Goal: Task Accomplishment & Management: Manage account settings

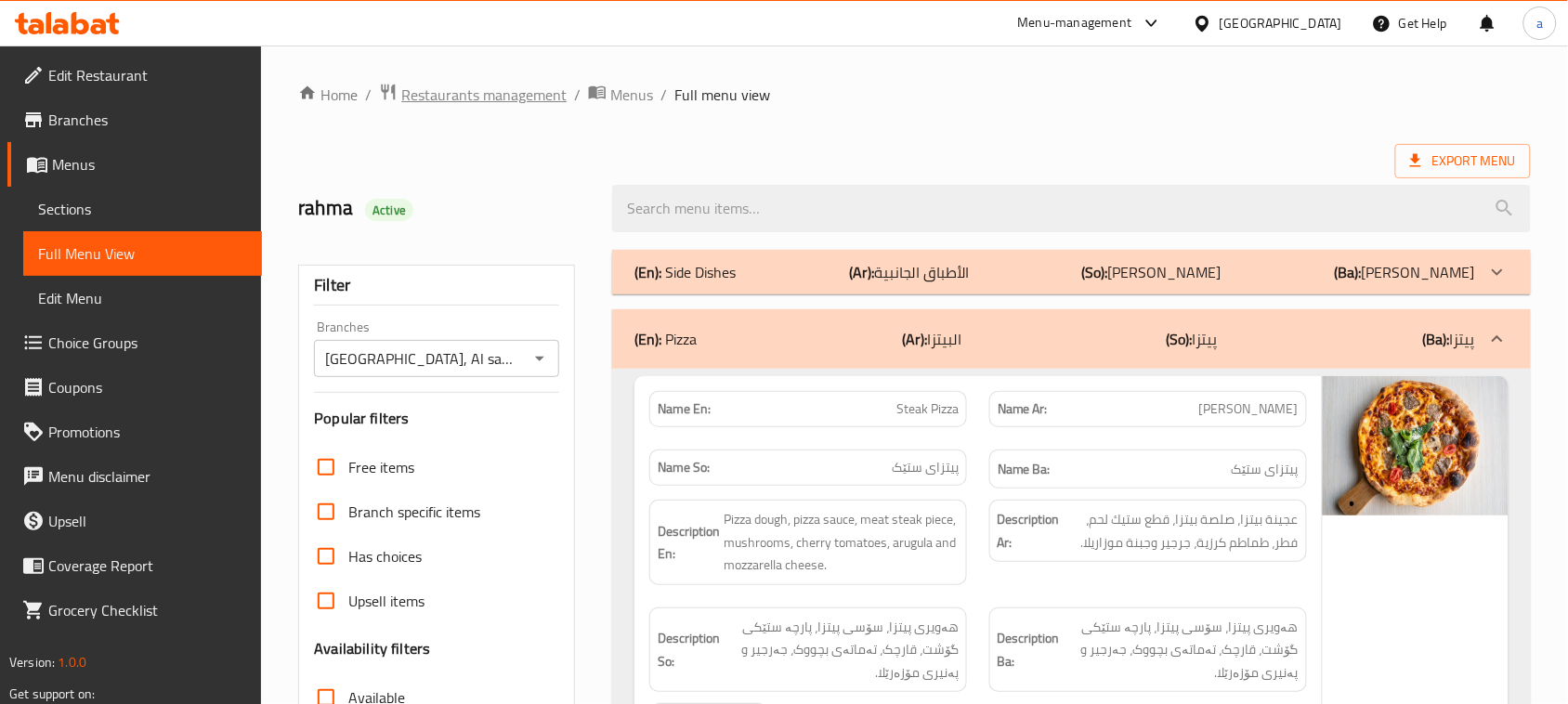
click at [499, 103] on span "Restaurants management" at bounding box center [484, 95] width 165 height 23
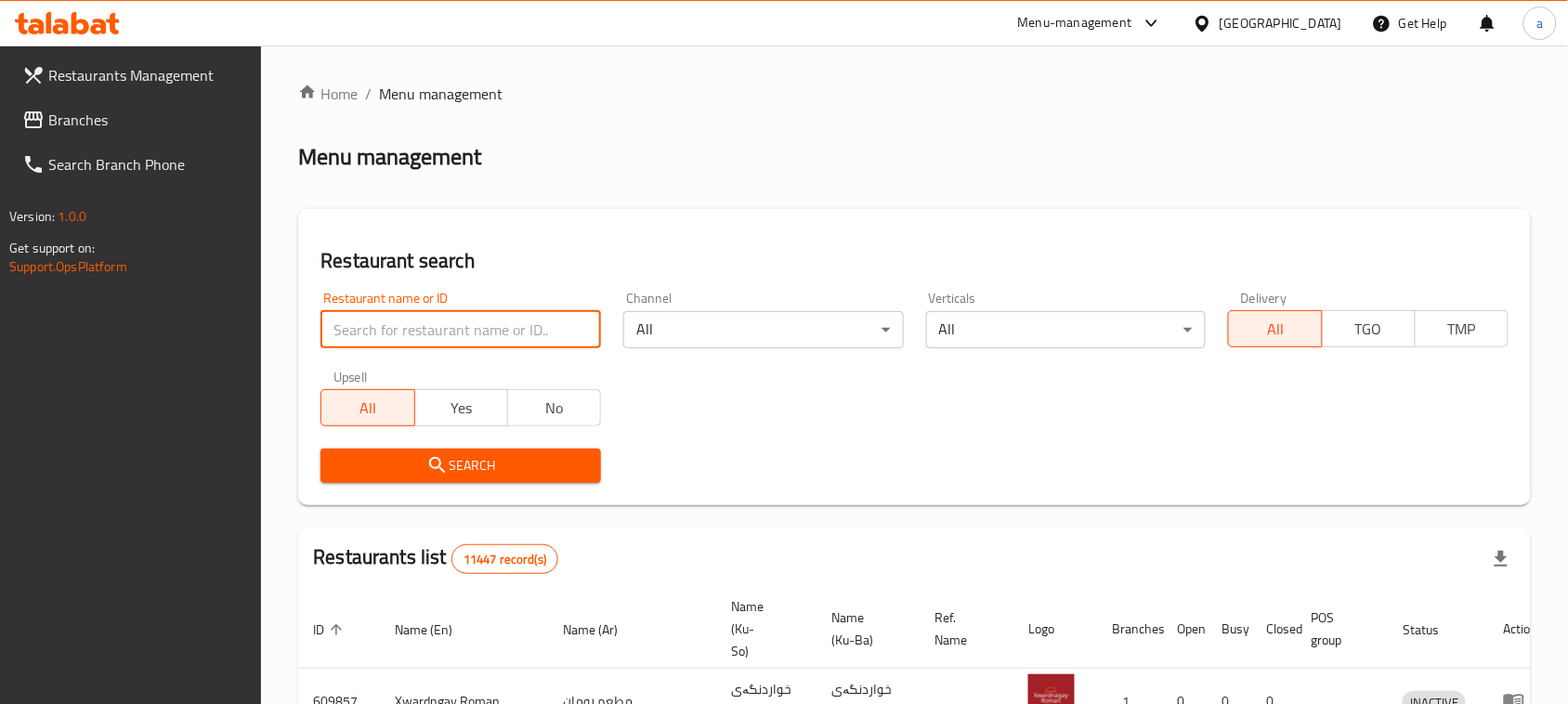
click at [424, 332] on input "search" at bounding box center [460, 330] width 281 height 37
paste input "653645"
type input "653645"
click button "Search" at bounding box center [460, 466] width 281 height 34
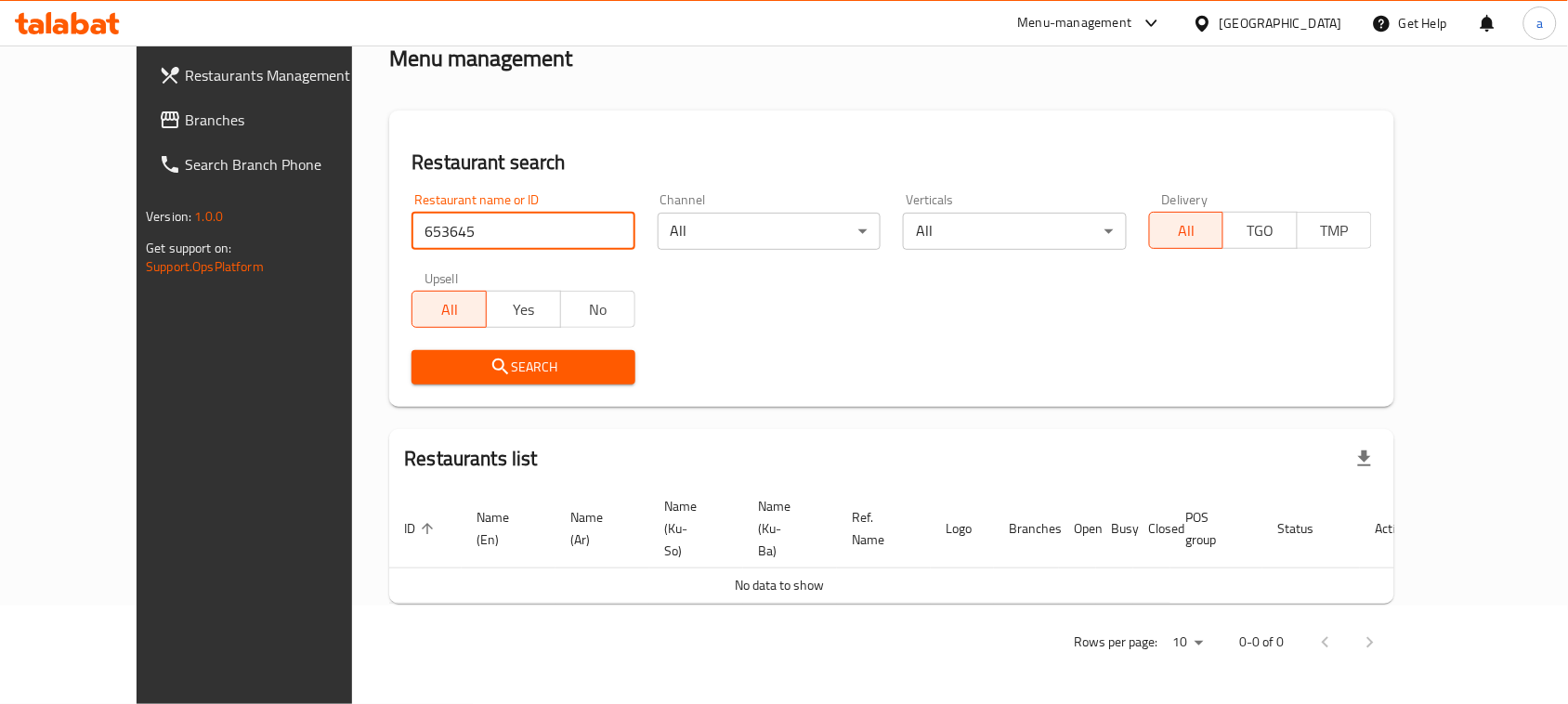
scroll to position [93, 0]
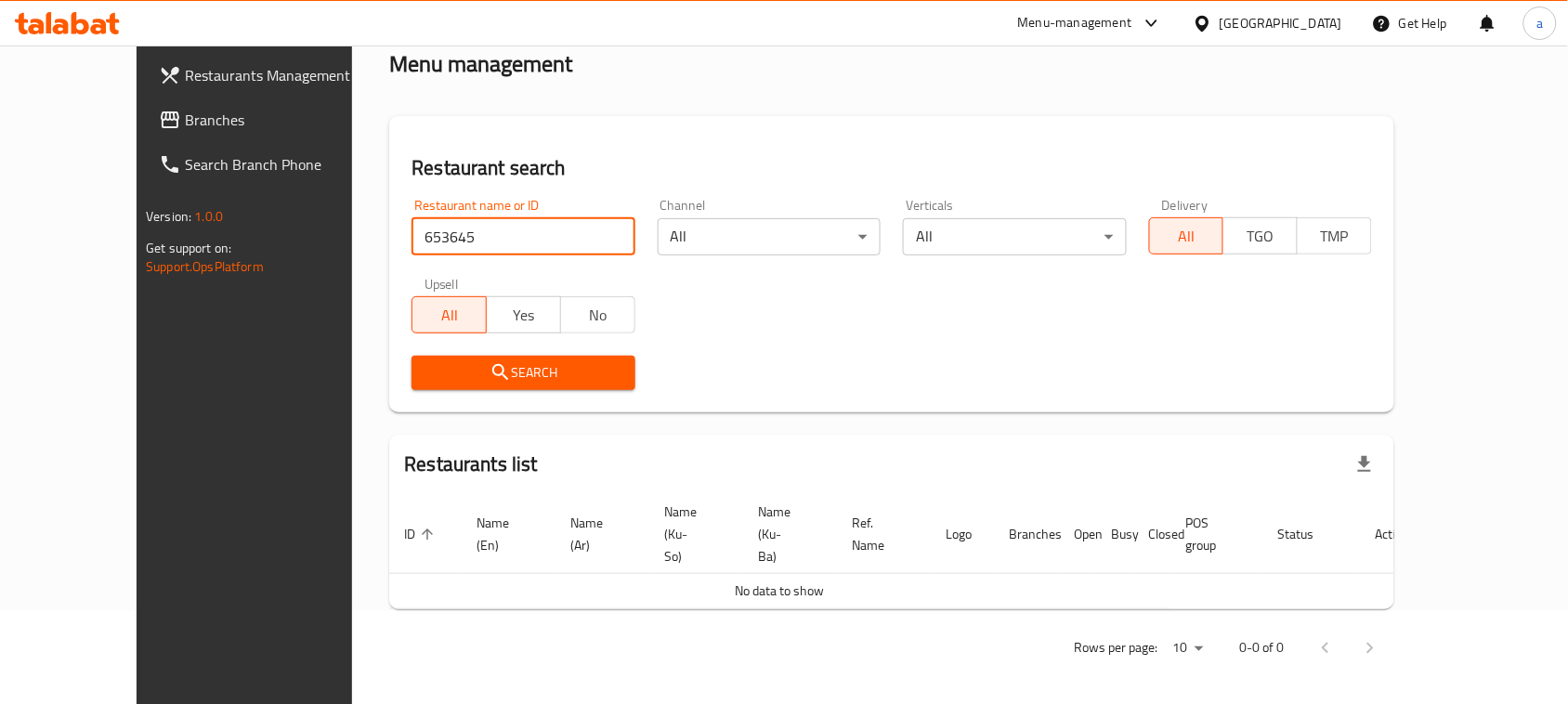
click at [185, 108] on span "Branches" at bounding box center [284, 119] width 199 height 23
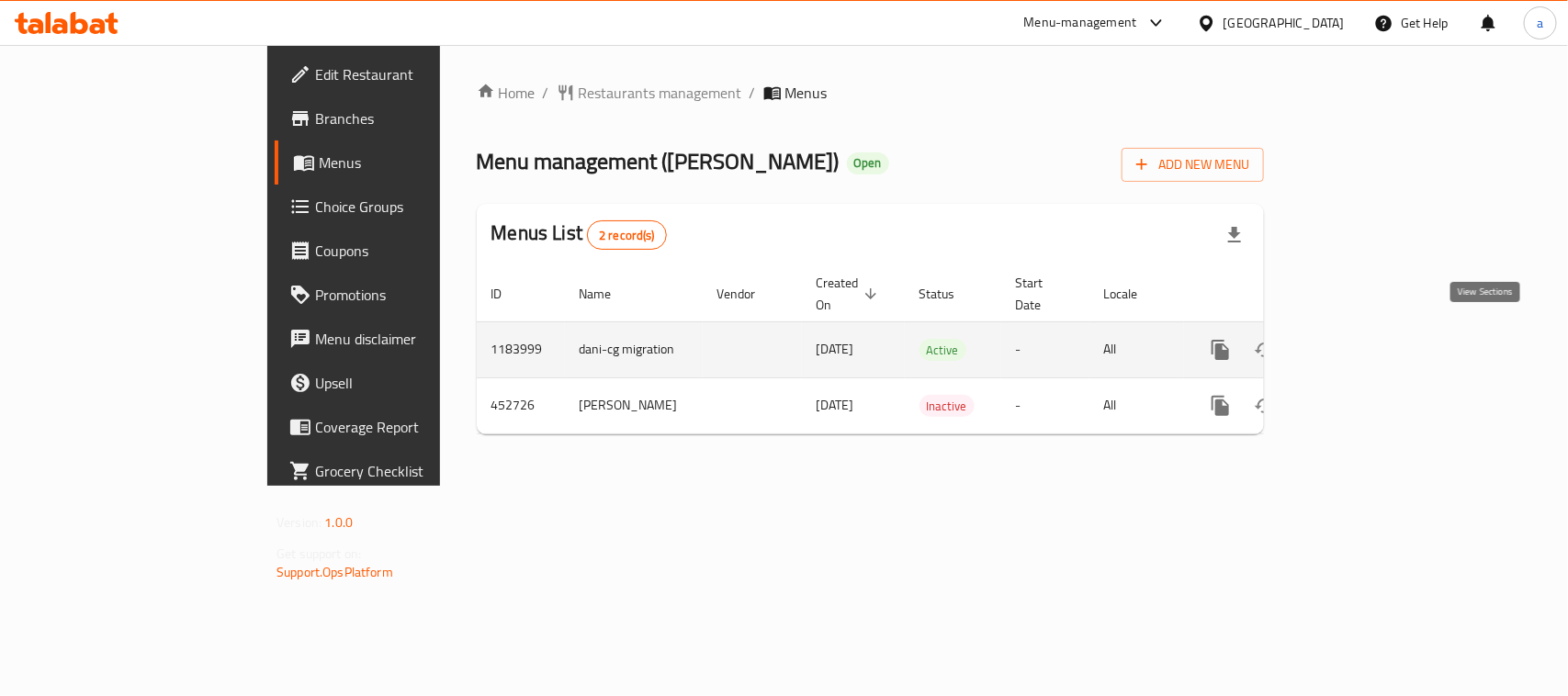
click at [1375, 349] on link "enhanced table" at bounding box center [1353, 349] width 44 height 44
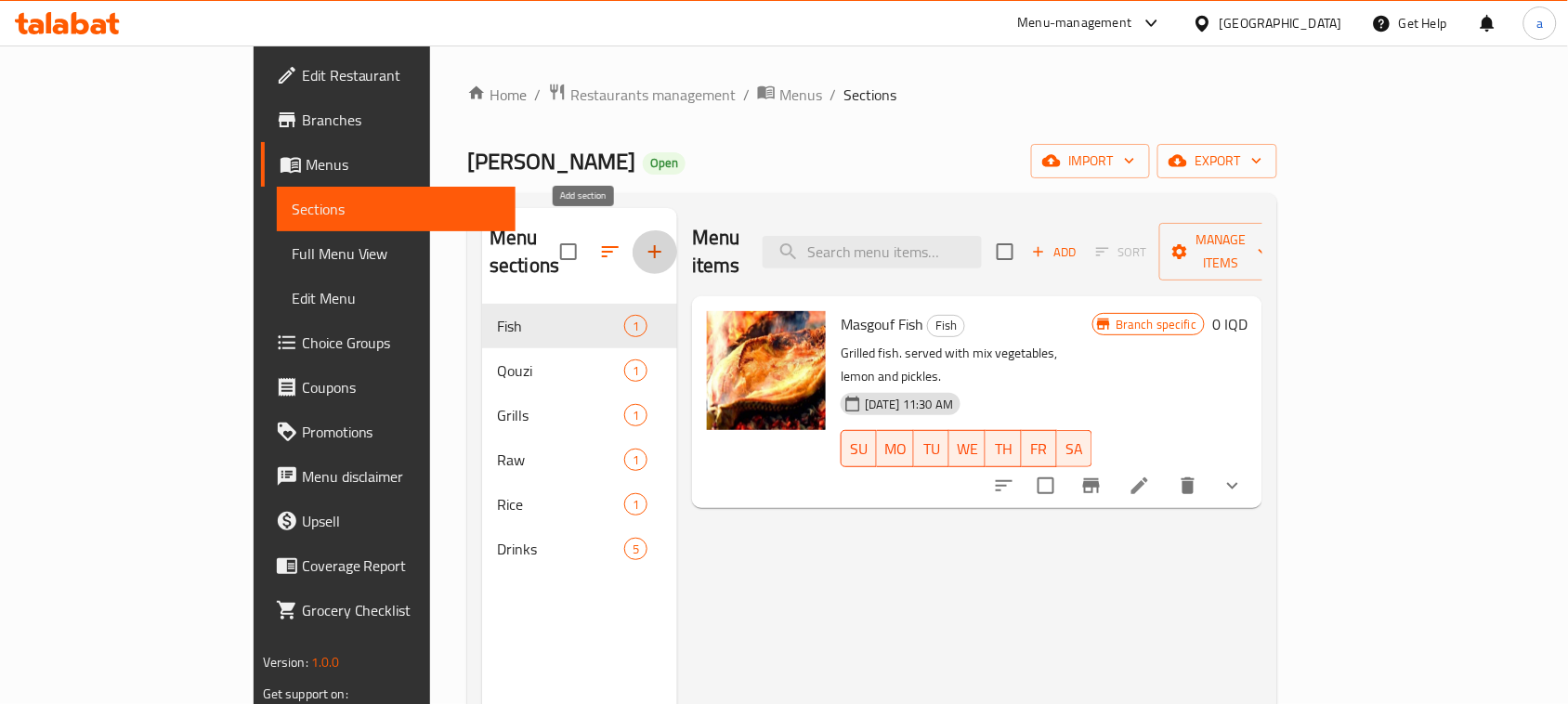
click at [632, 239] on button "button" at bounding box center [654, 251] width 44 height 44
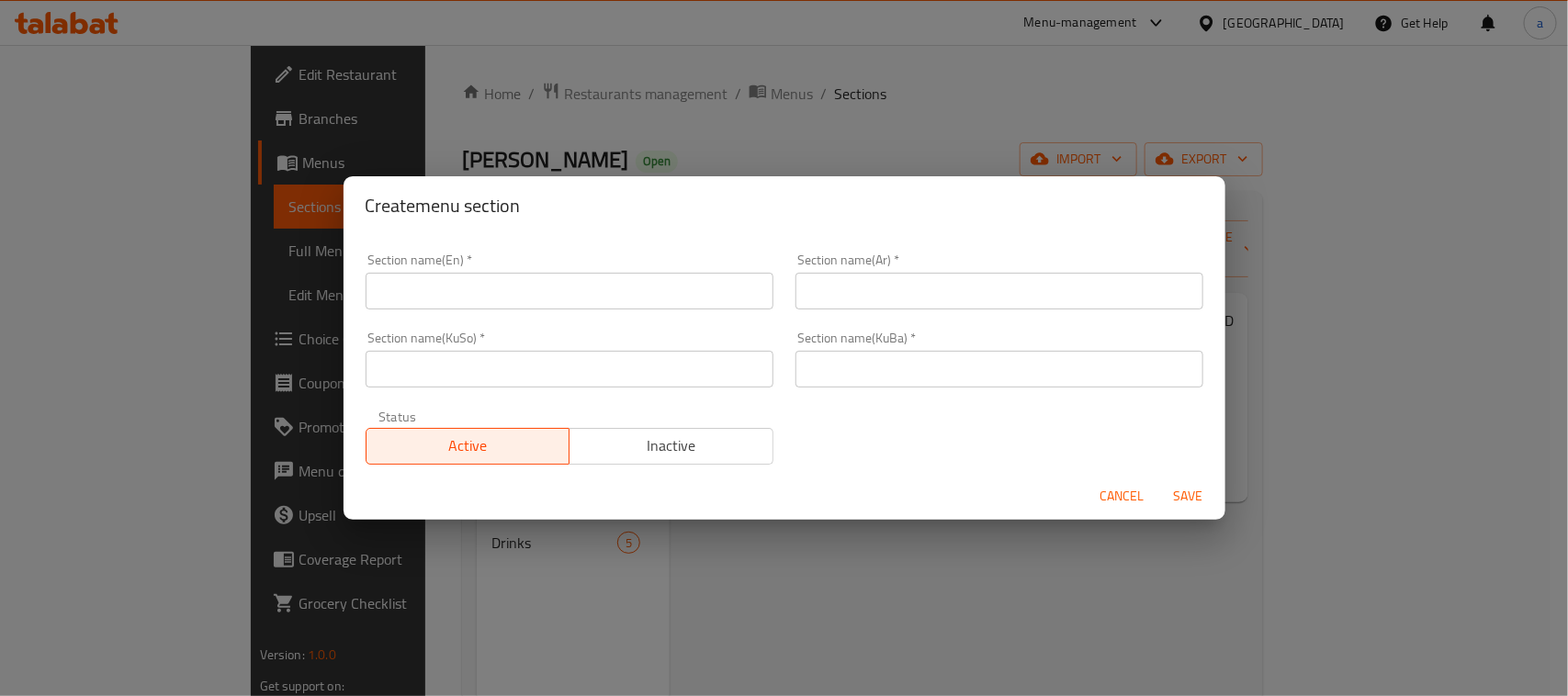
click at [526, 292] on input "text" at bounding box center [569, 291] width 408 height 37
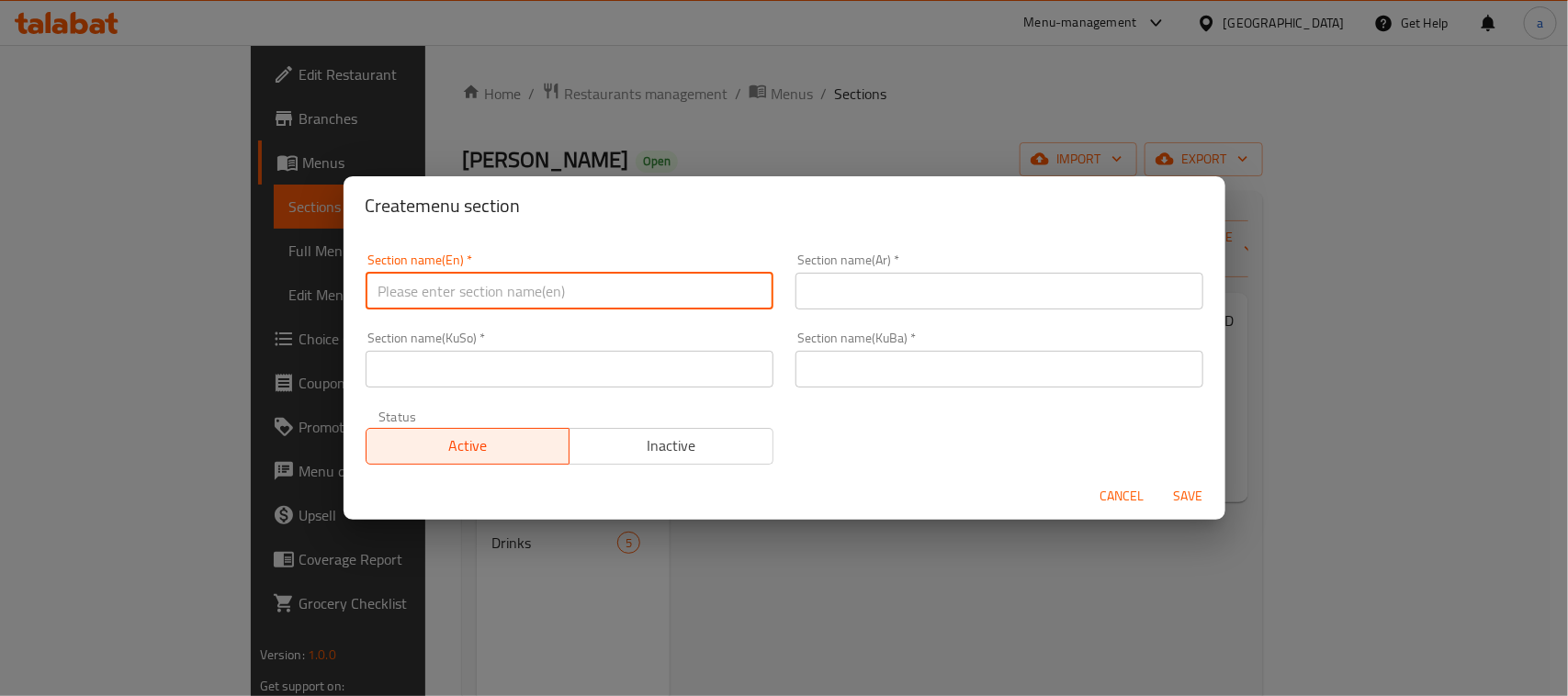
paste input "Kabsa"
type input "Kabsa"
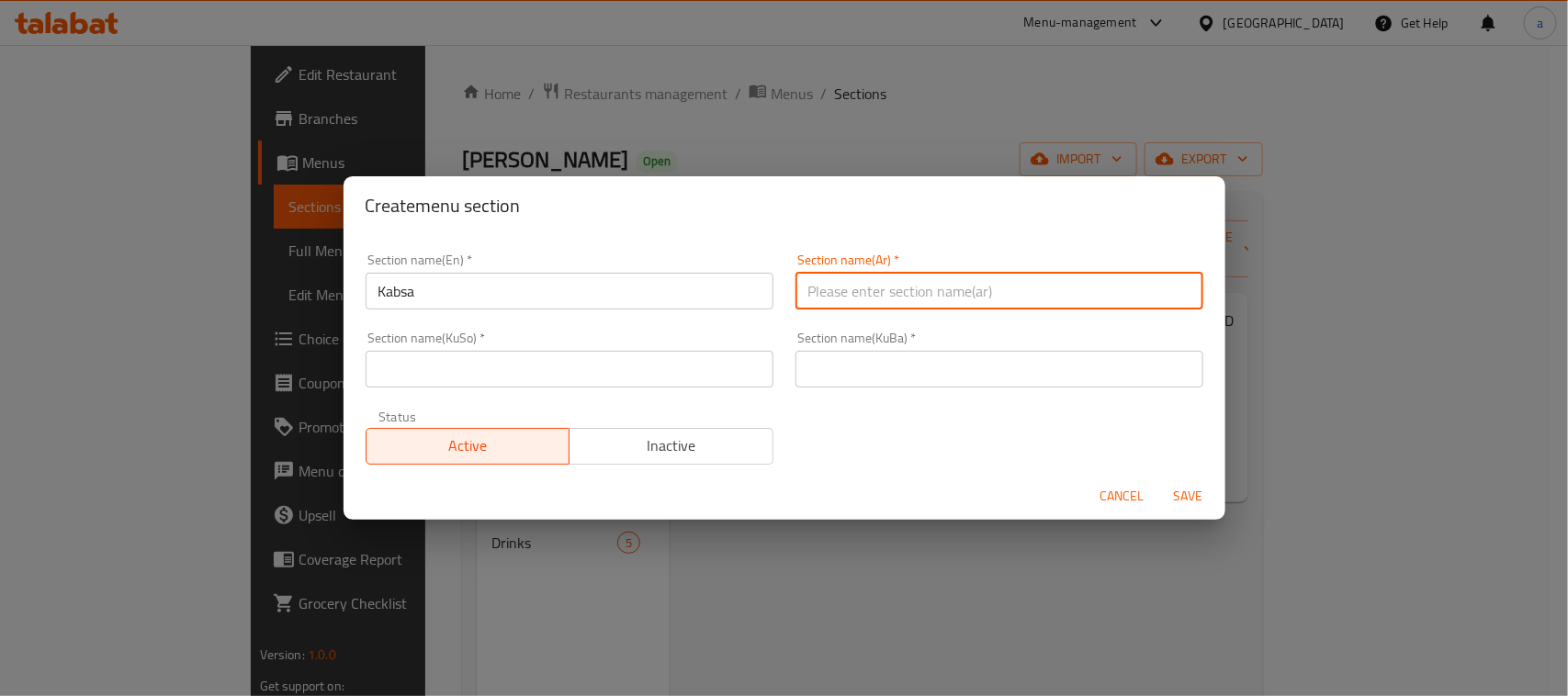
click at [846, 290] on input "text" at bounding box center [999, 291] width 408 height 37
paste input "كبسة"
click at [1177, 294] on input "كبسة" at bounding box center [999, 291] width 408 height 37
type input "الكبسة"
click at [744, 391] on div "Section name(KuSo)   * Section name(KuSo) *" at bounding box center [570, 359] width 430 height 78
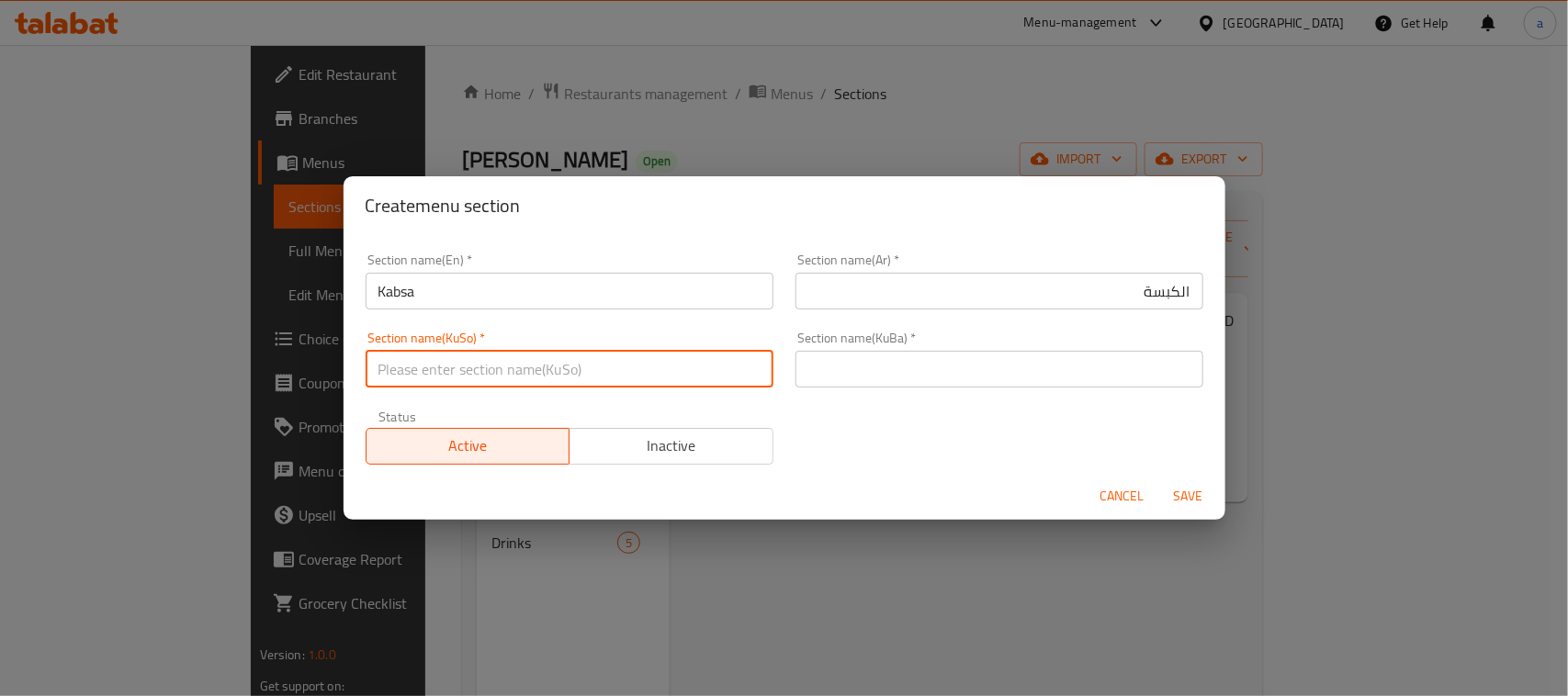
click at [731, 379] on input "text" at bounding box center [569, 369] width 408 height 37
paste input "کەپسە"
type input "کەپسە"
click at [878, 382] on input "text" at bounding box center [999, 369] width 408 height 37
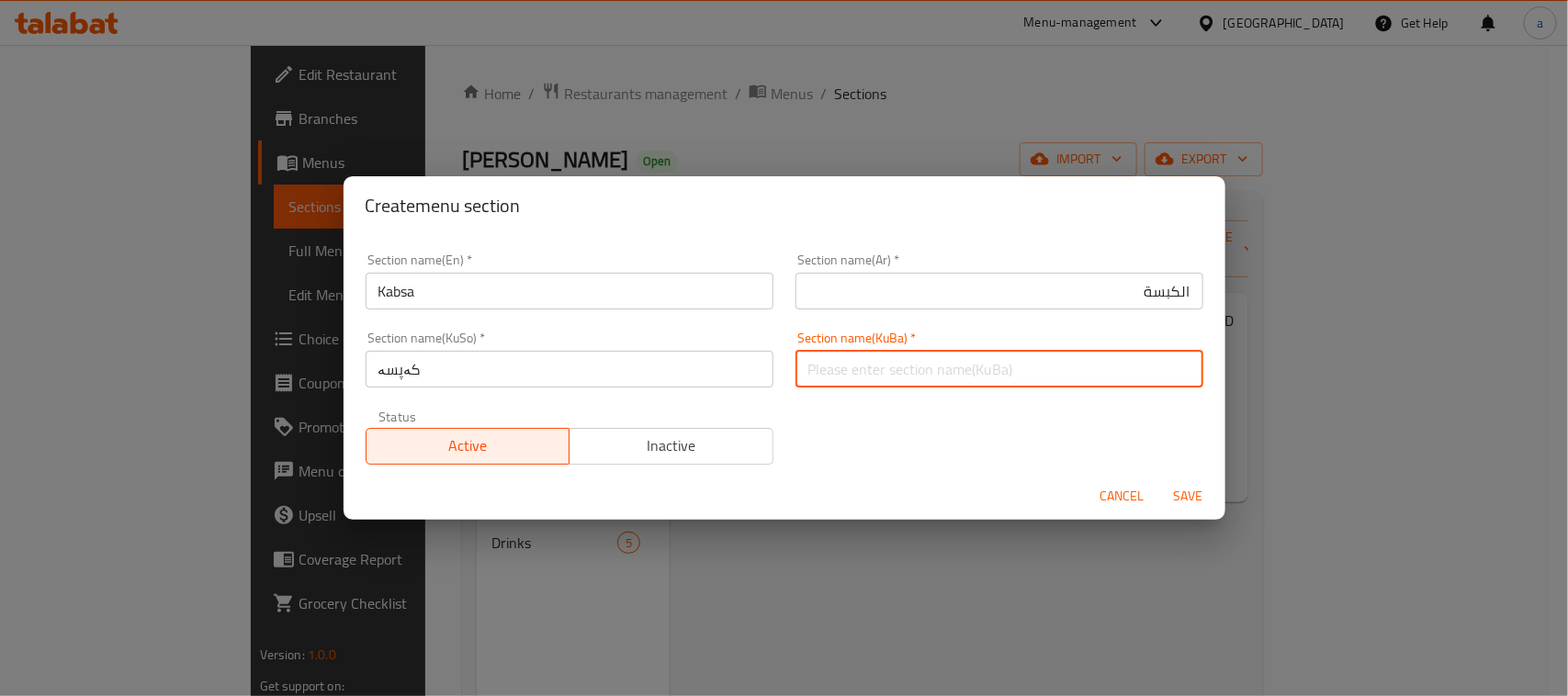
paste input "کەپسە"
type input "کەپسە"
click at [1182, 494] on span "Save" at bounding box center [1188, 496] width 44 height 23
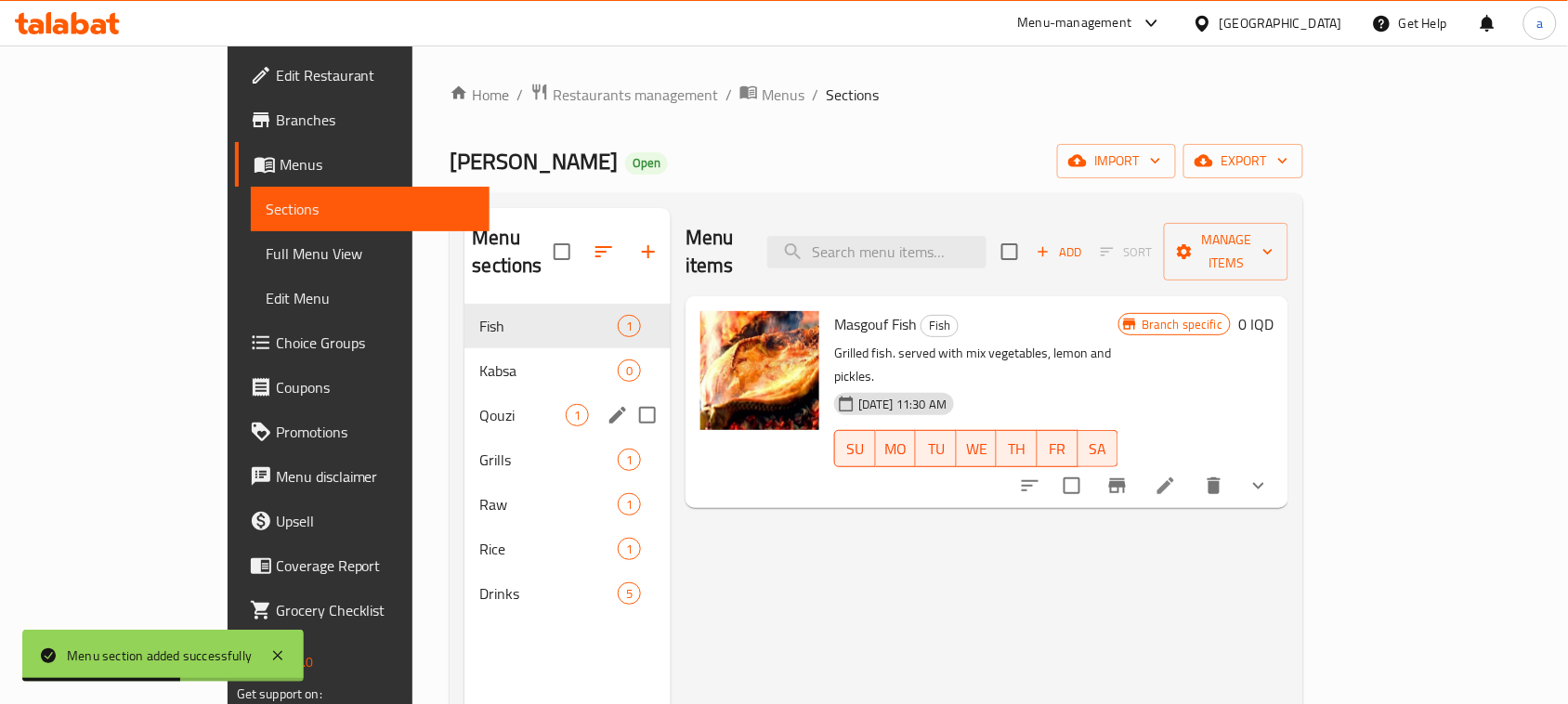
click at [479, 359] on span "Kabsa" at bounding box center [548, 370] width 139 height 23
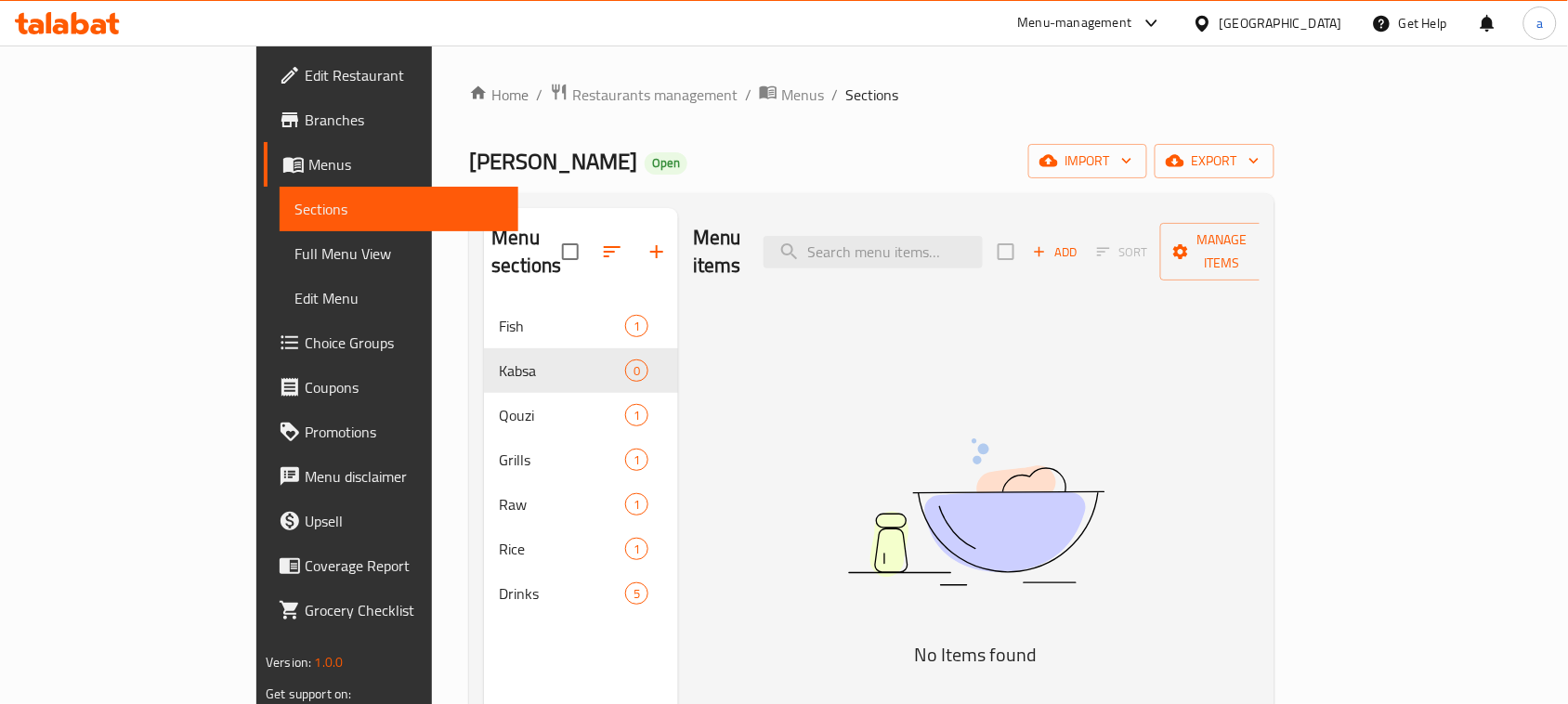
click at [1080, 251] on span "Add" at bounding box center [1054, 252] width 50 height 22
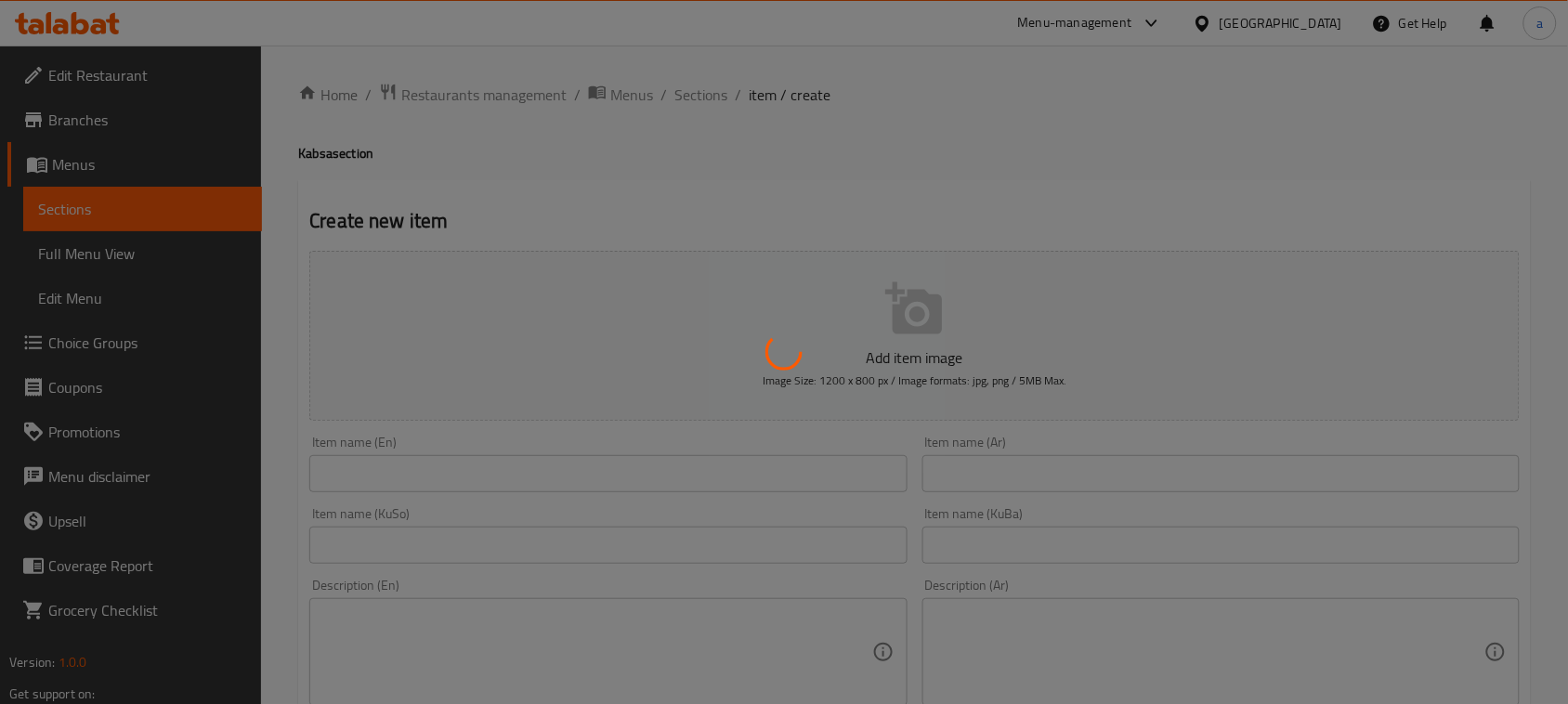
click at [998, 476] on div at bounding box center [784, 352] width 1568 height 704
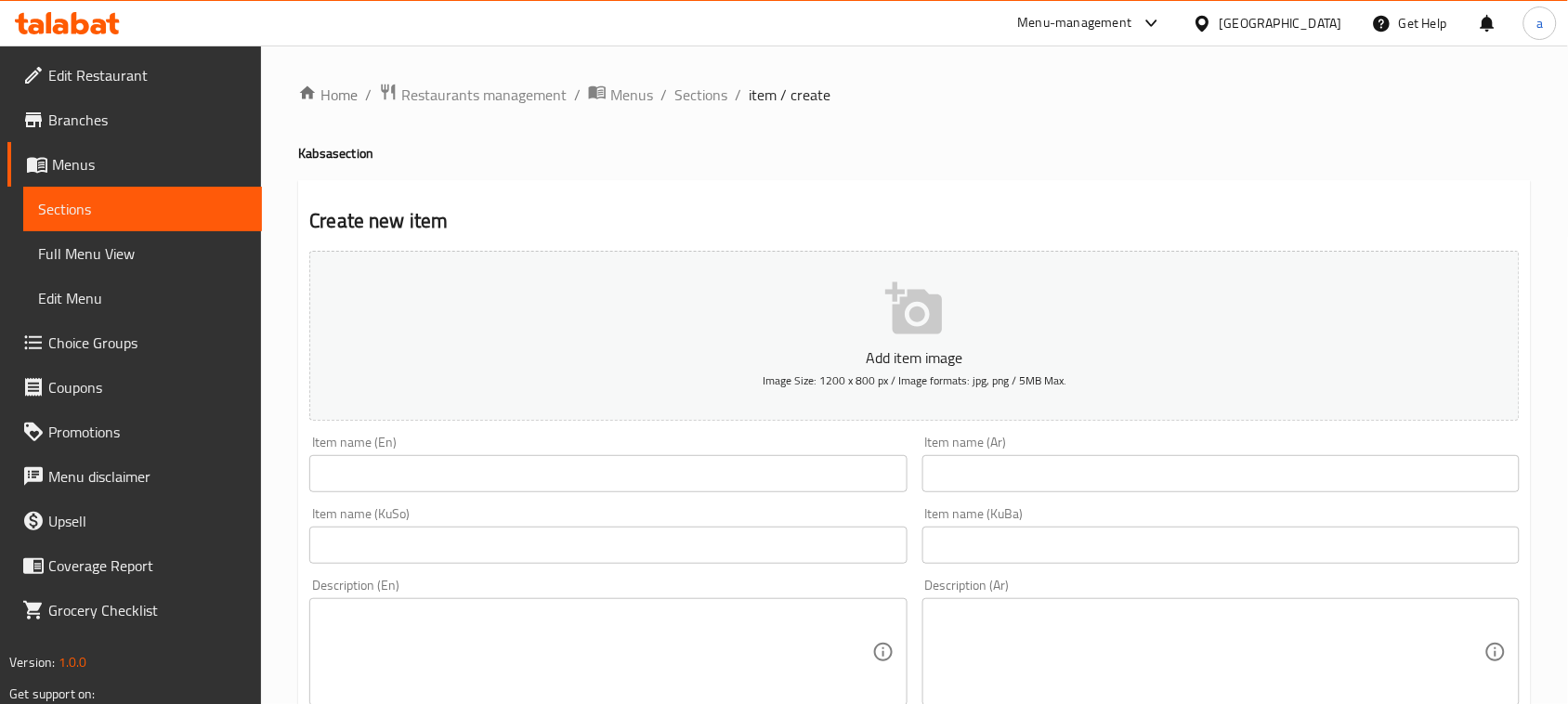
click at [1012, 489] on div at bounding box center [784, 352] width 1568 height 704
click at [1012, 489] on input "text" at bounding box center [1221, 474] width 597 height 37
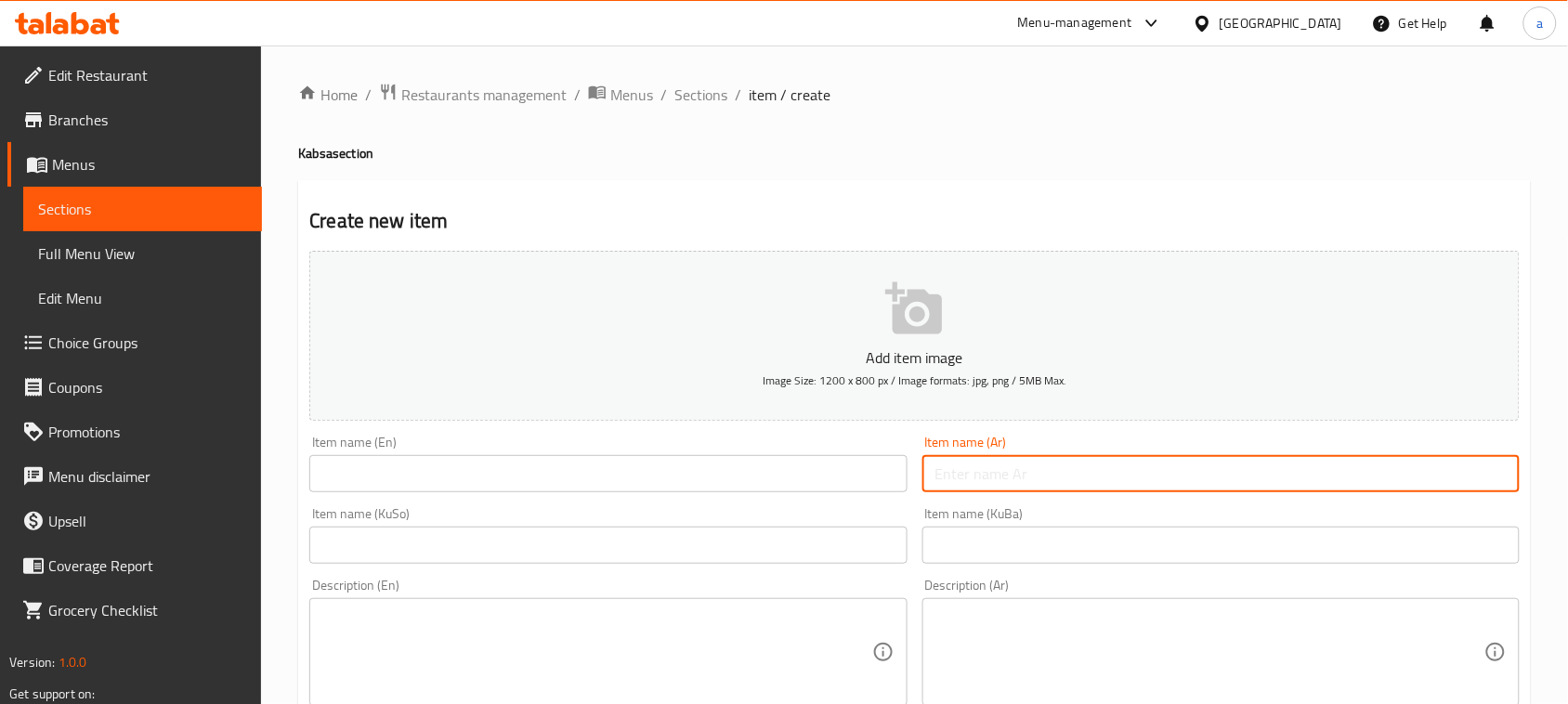
paste input "سمك الكبسة بالفرن"
type input "سمك الكبسة بالفرن"
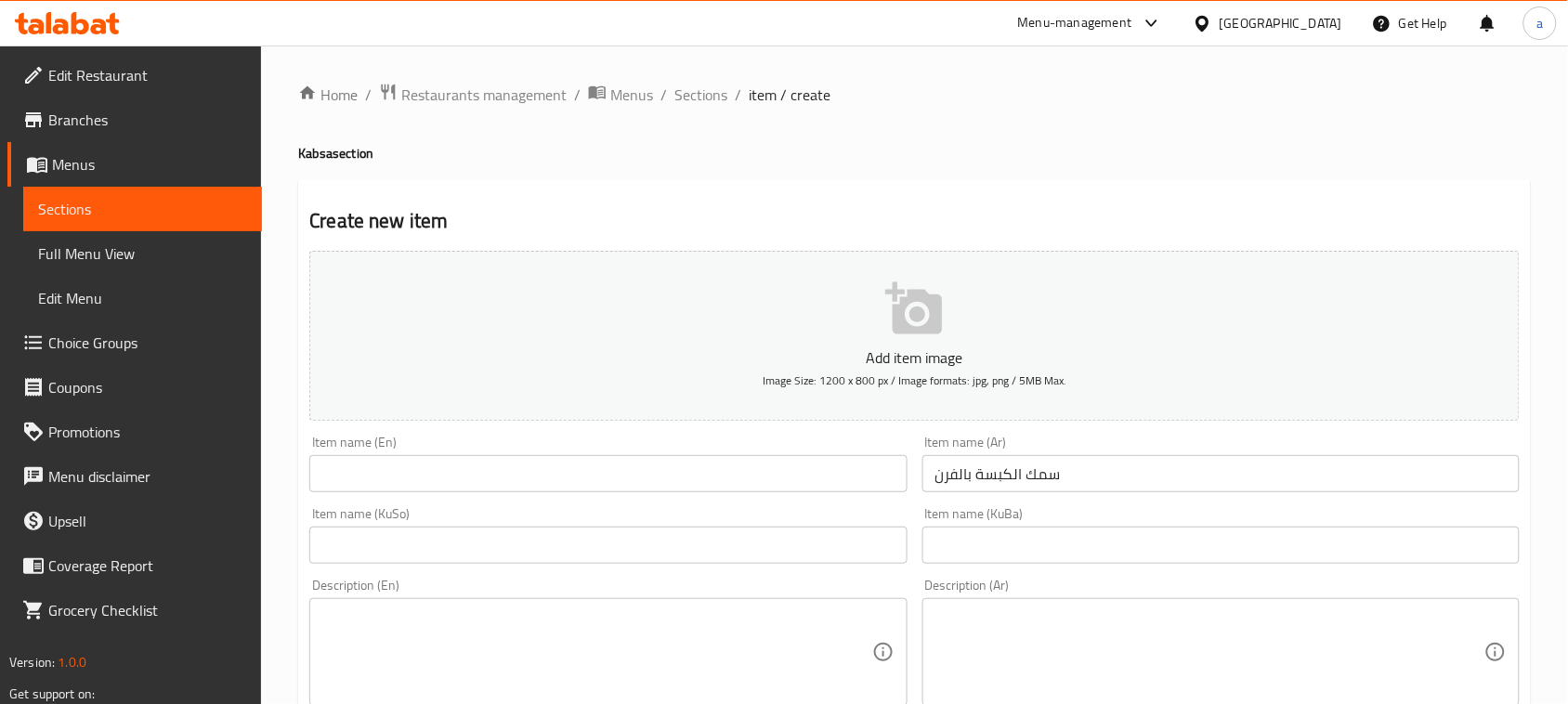
click at [478, 500] on div "Item name (En) Item name (En)" at bounding box center [608, 464] width 612 height 72
click at [466, 492] on input "text" at bounding box center [607, 474] width 597 height 37
paste input "Oven Kabsa Fish"
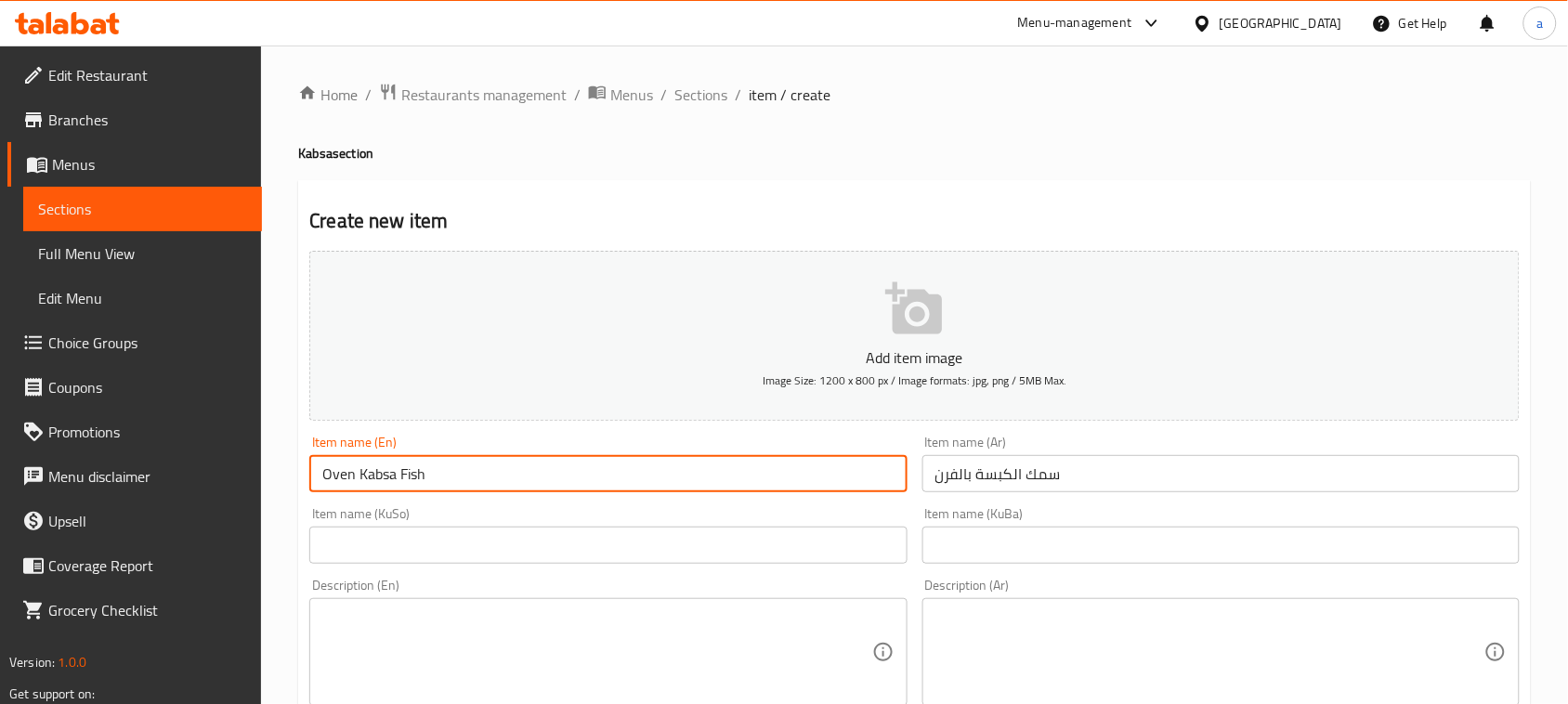
type input "Oven Kabsa Fish"
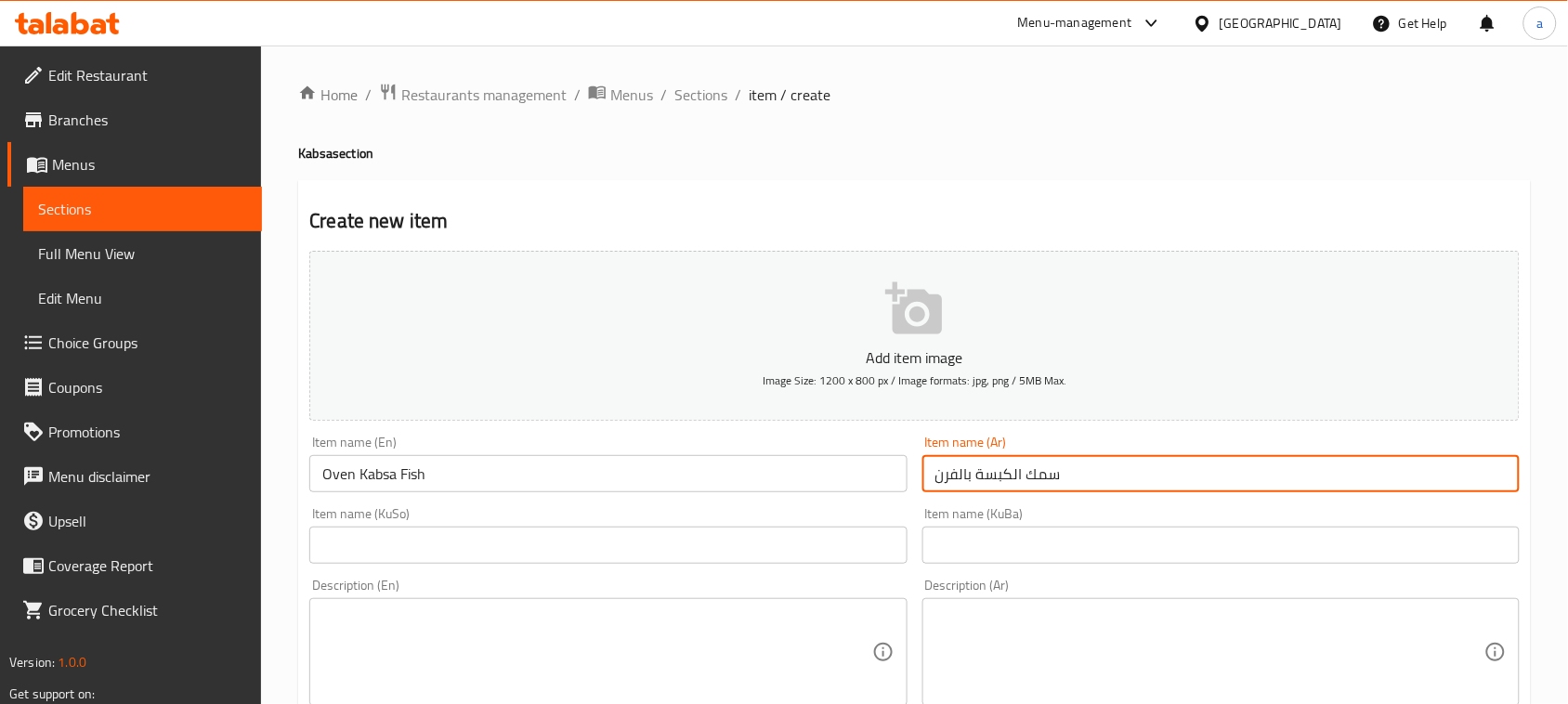
click at [1187, 492] on input "سمك الكبسة بالفرن" at bounding box center [1221, 474] width 597 height 37
click at [1454, 492] on input "سمك الكبسة بالفرن" at bounding box center [1221, 474] width 597 height 37
type input "سمك كبسة بالفرن"
drag, startPoint x: 850, startPoint y: 552, endPoint x: 846, endPoint y: 532, distance: 20.4
click at [850, 552] on input "text" at bounding box center [607, 545] width 597 height 37
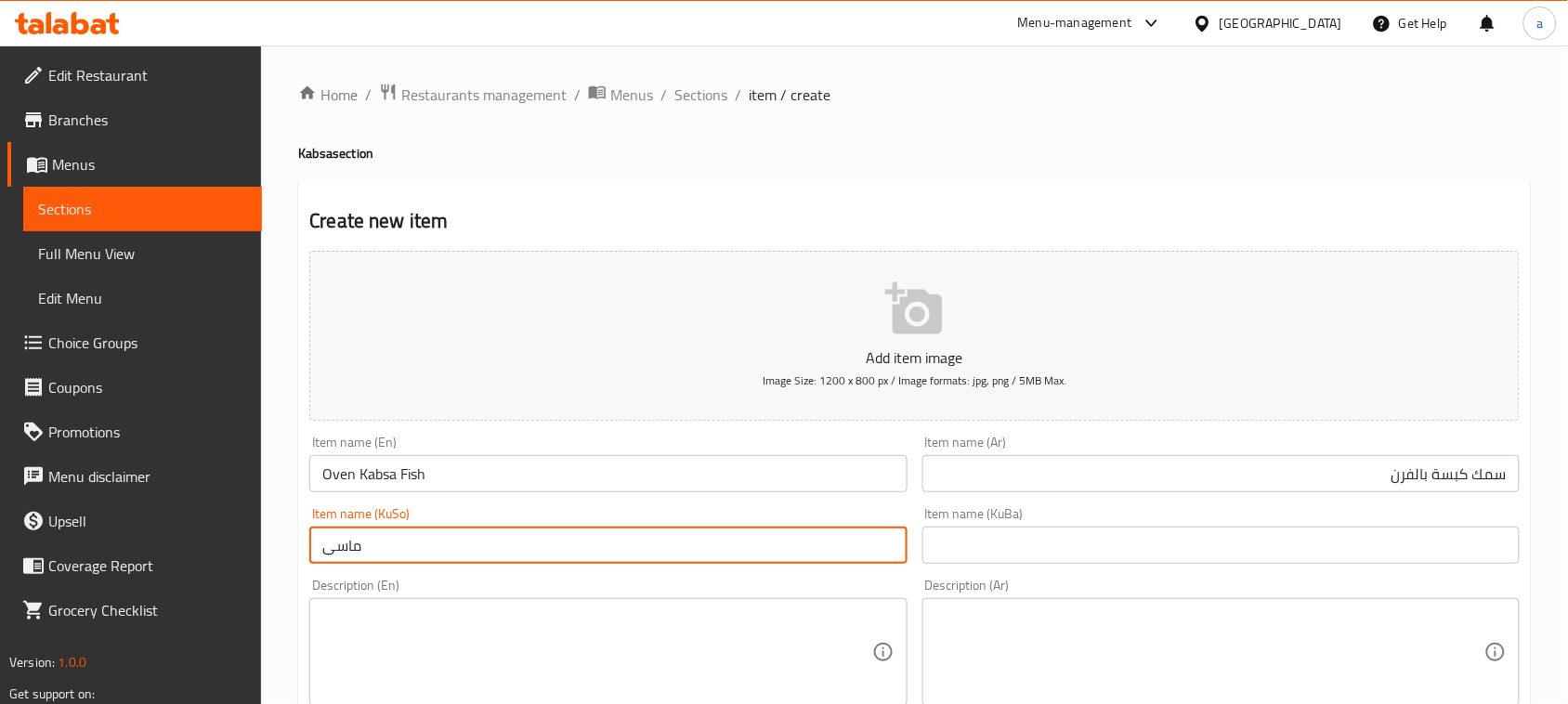
paste input "کەپسە"
paste input "فڕن"
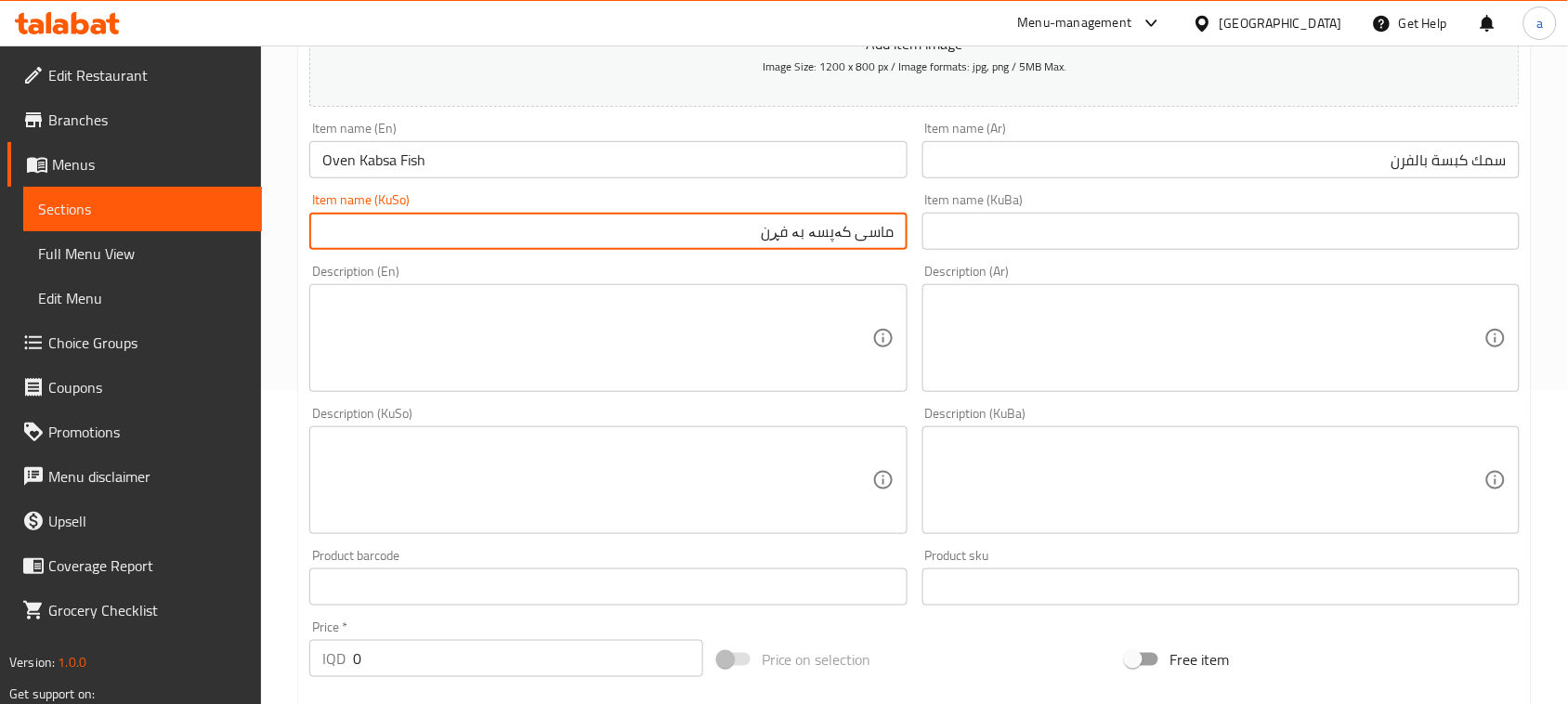
scroll to position [317, 0]
type input "ماسی کەپسە بە فڕن"
click at [1010, 314] on textarea at bounding box center [1210, 336] width 549 height 89
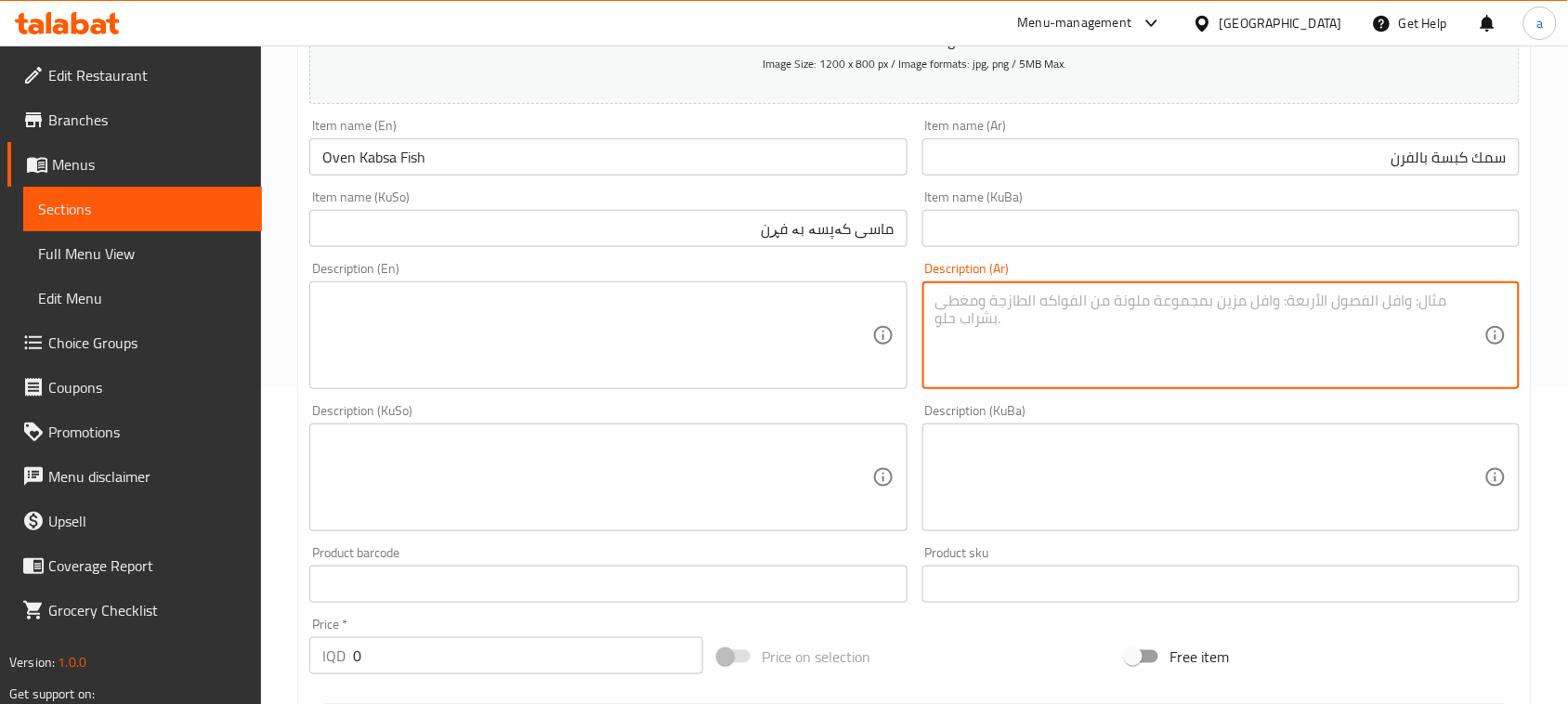
paste textarea "مصنوع في فرن"
type textarea "مصنوع في فرن"
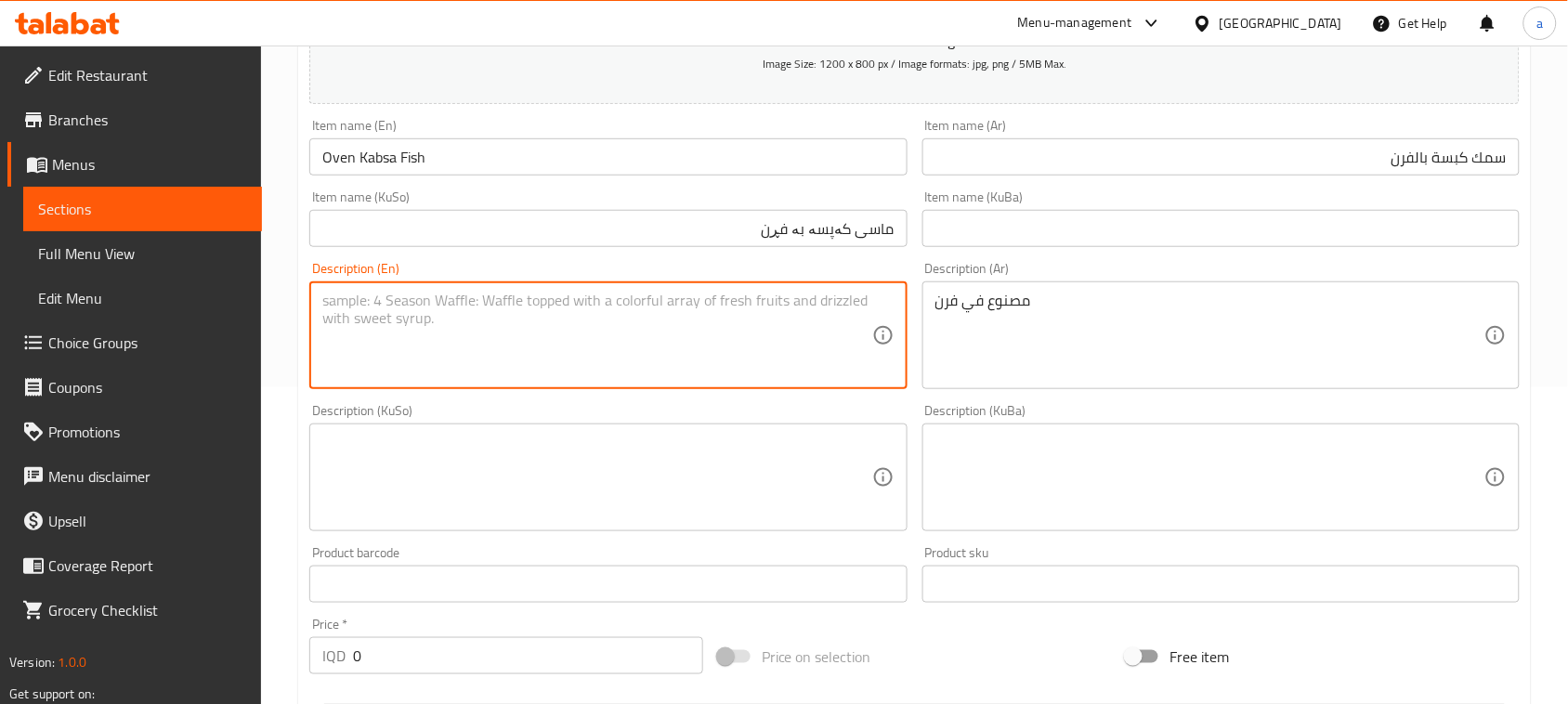
click at [603, 330] on textarea at bounding box center [596, 336] width 549 height 89
paste textarea "Made in oven"
type textarea "Made in oven"
click at [740, 484] on textarea at bounding box center [596, 479] width 549 height 89
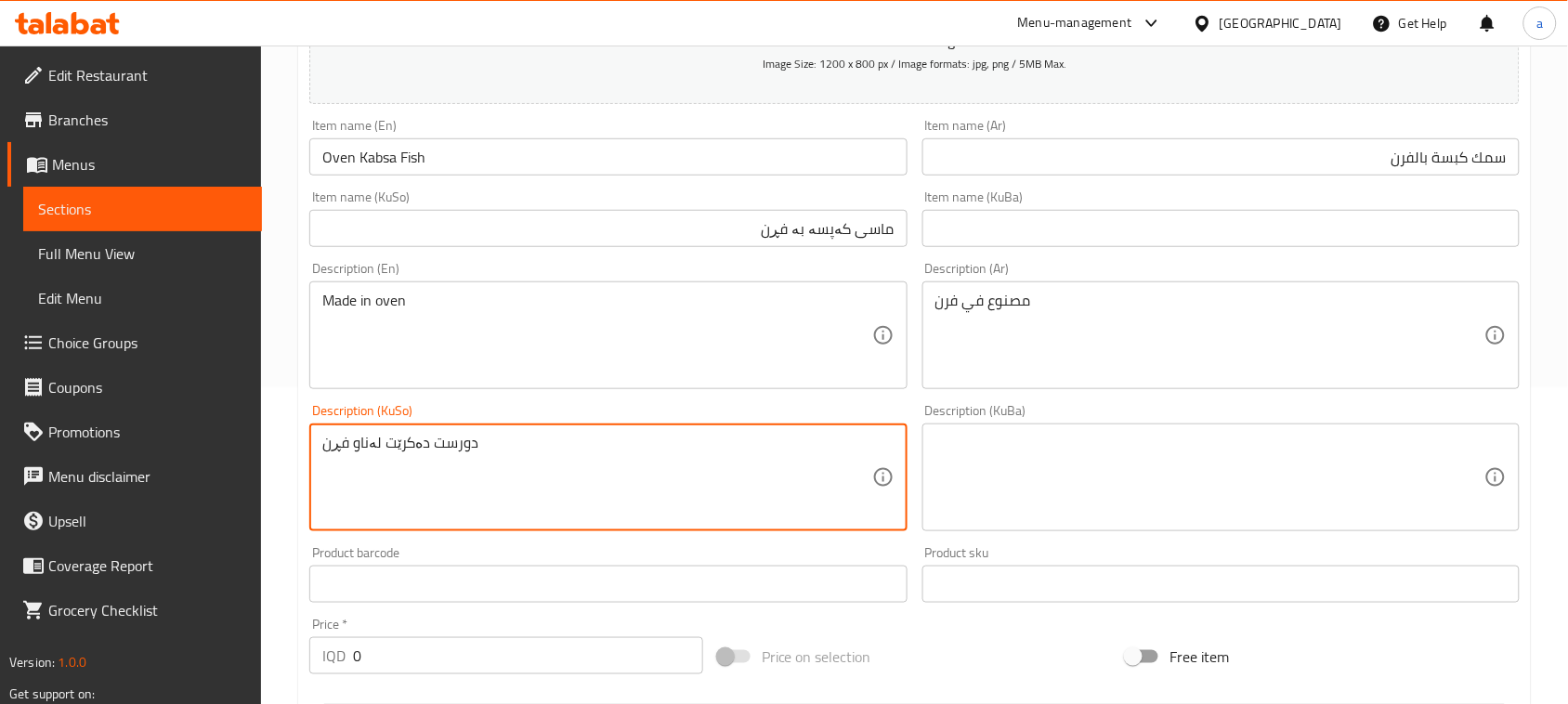
type textarea "دورست دەکرێت لەناو فڕن"
click at [469, 173] on input "Oven Kabsa Fish" at bounding box center [607, 158] width 597 height 37
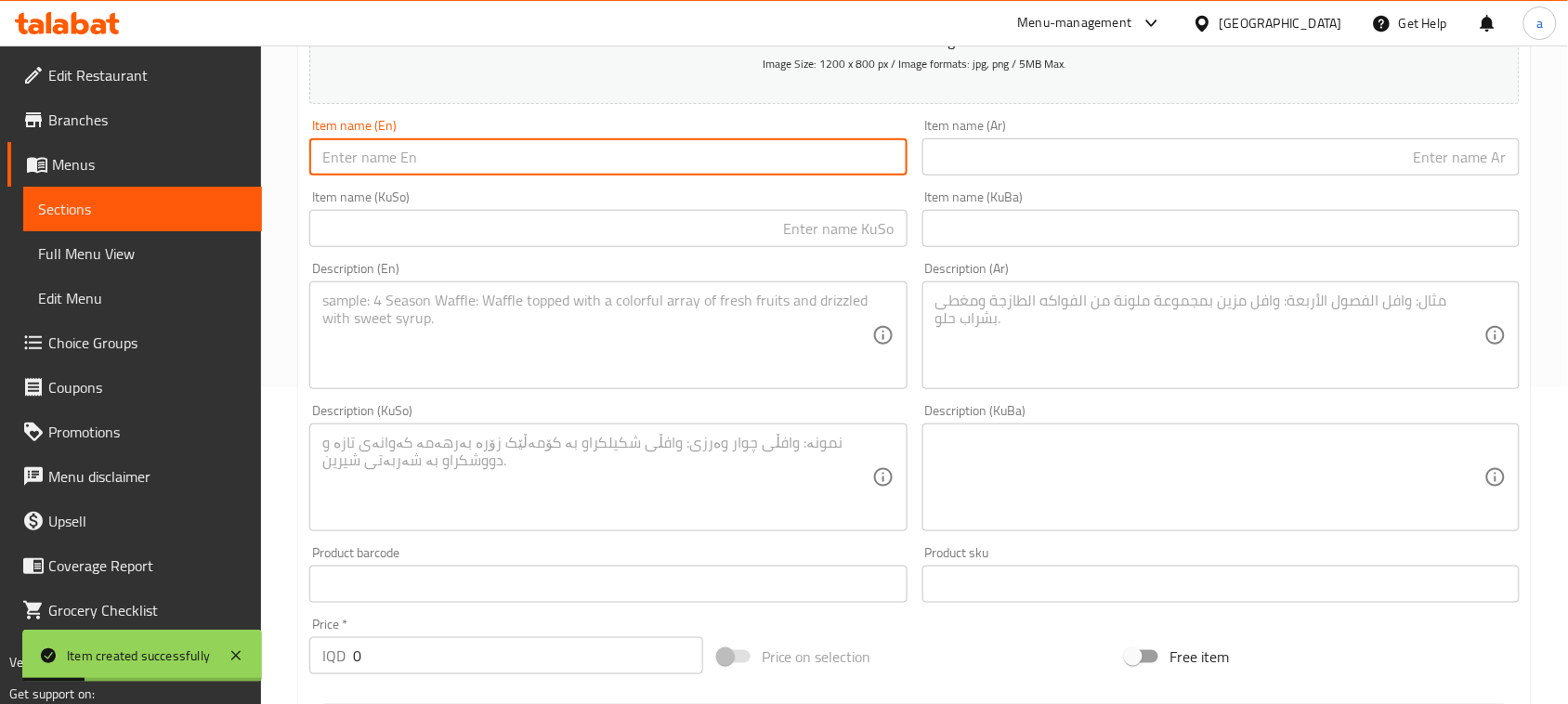
drag, startPoint x: 405, startPoint y: 157, endPoint x: 609, endPoint y: 168, distance: 204.3
click at [405, 157] on input "text" at bounding box center [607, 158] width 597 height 37
paste input "Oven Kabsa chicken"
type input "Oven Kabsa chicken"
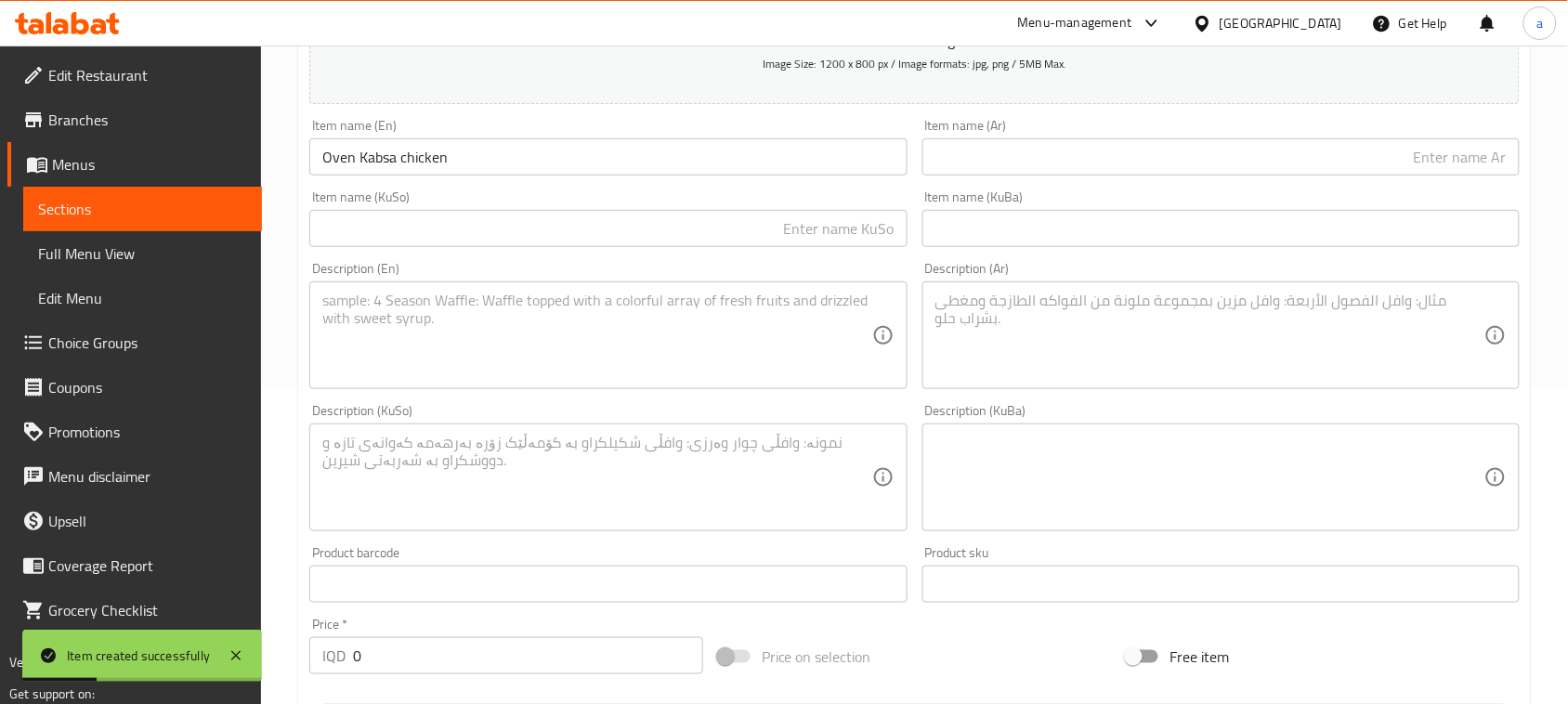
click at [1018, 149] on div "Item name (Ar) Item name (Ar)" at bounding box center [1221, 148] width 597 height 57
click at [1076, 165] on input "text" at bounding box center [1221, 158] width 597 height 37
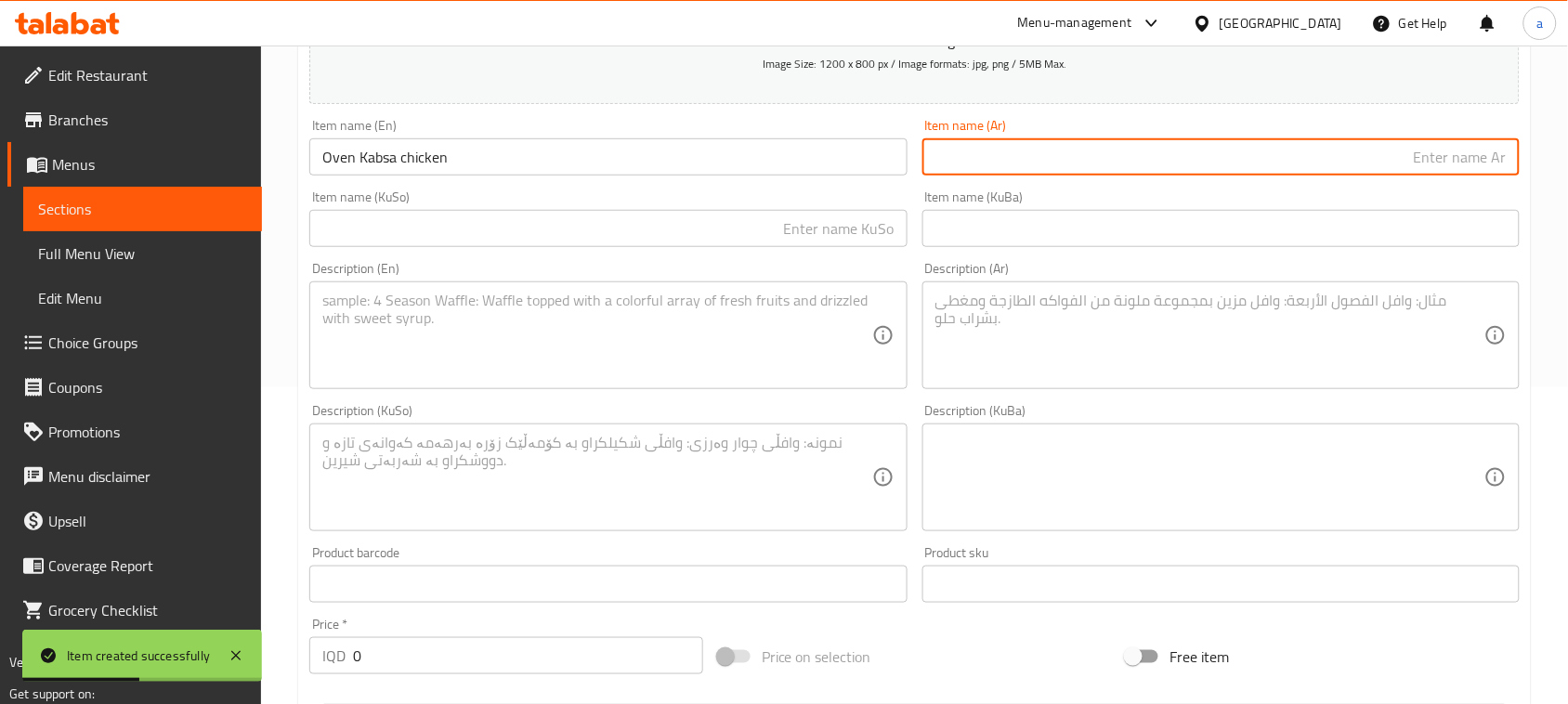
paste input "كبسة دجاج بالفرن"
type input "كبسة دجاج بالفرن"
click at [854, 247] on input "text" at bounding box center [607, 228] width 597 height 37
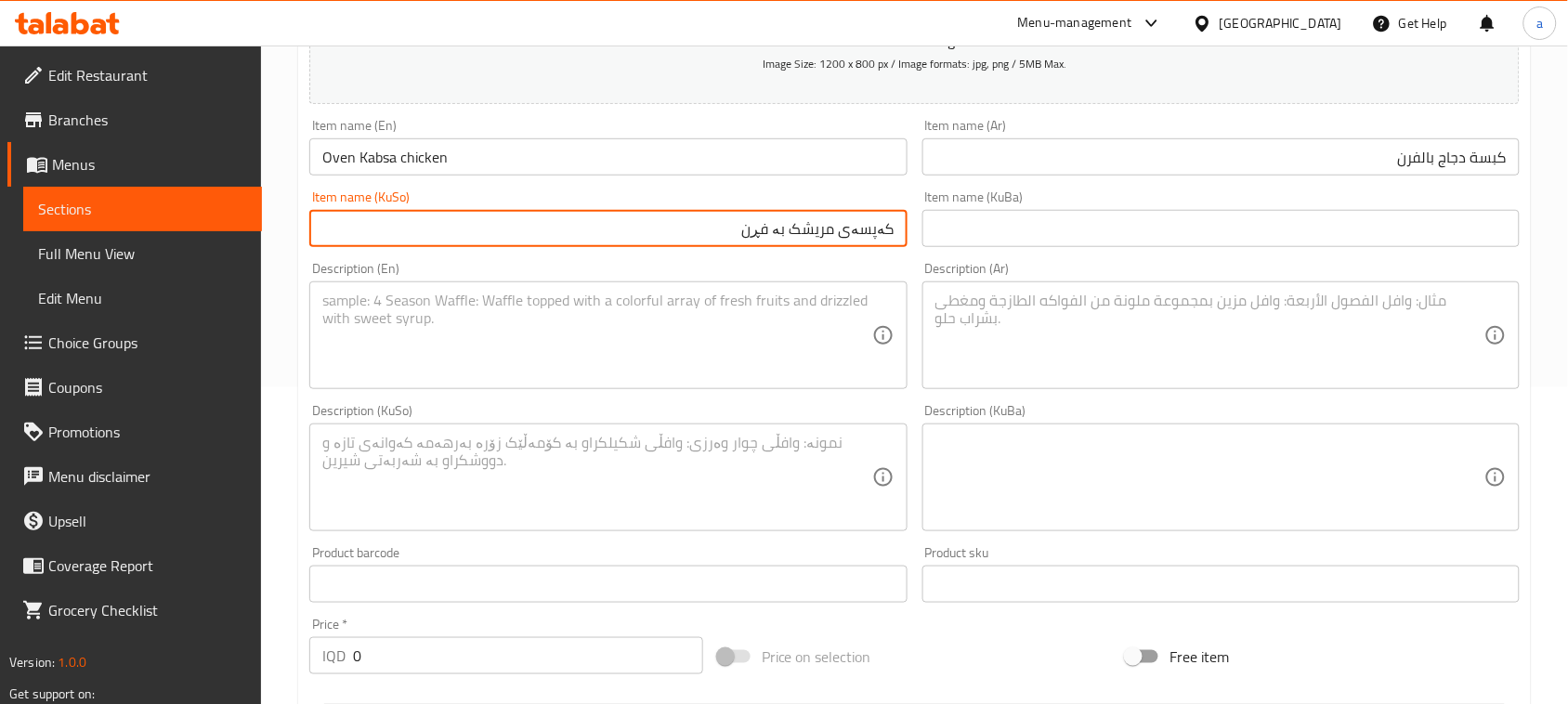
type input "کەپسەی مریشک بە فڕن"
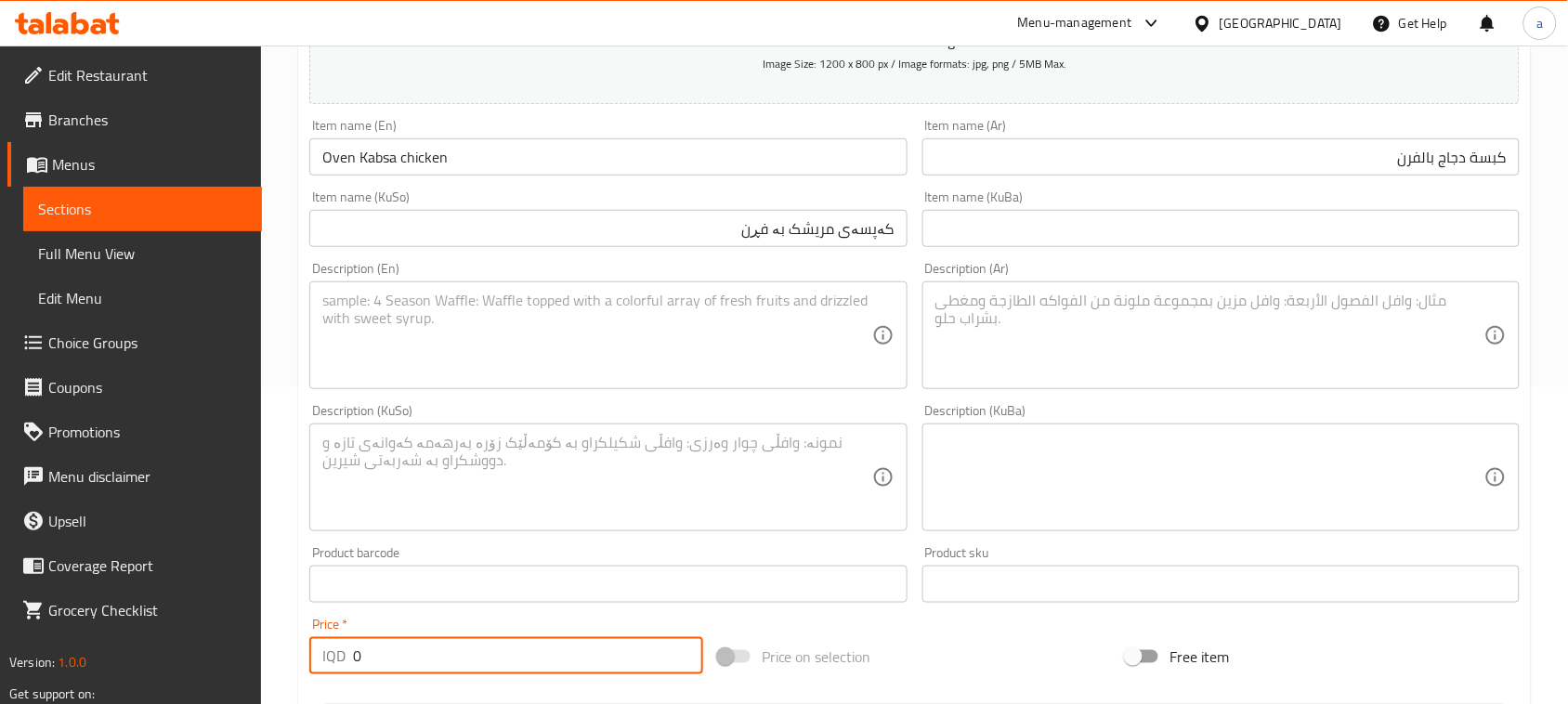
drag, startPoint x: 128, startPoint y: 701, endPoint x: 163, endPoint y: 681, distance: 40.3
click at [141, 688] on div "Edit Restaurant Branches Menus Sections Full Menu View Edit Menu Choice Groups …" at bounding box center [784, 470] width 1568 height 1481
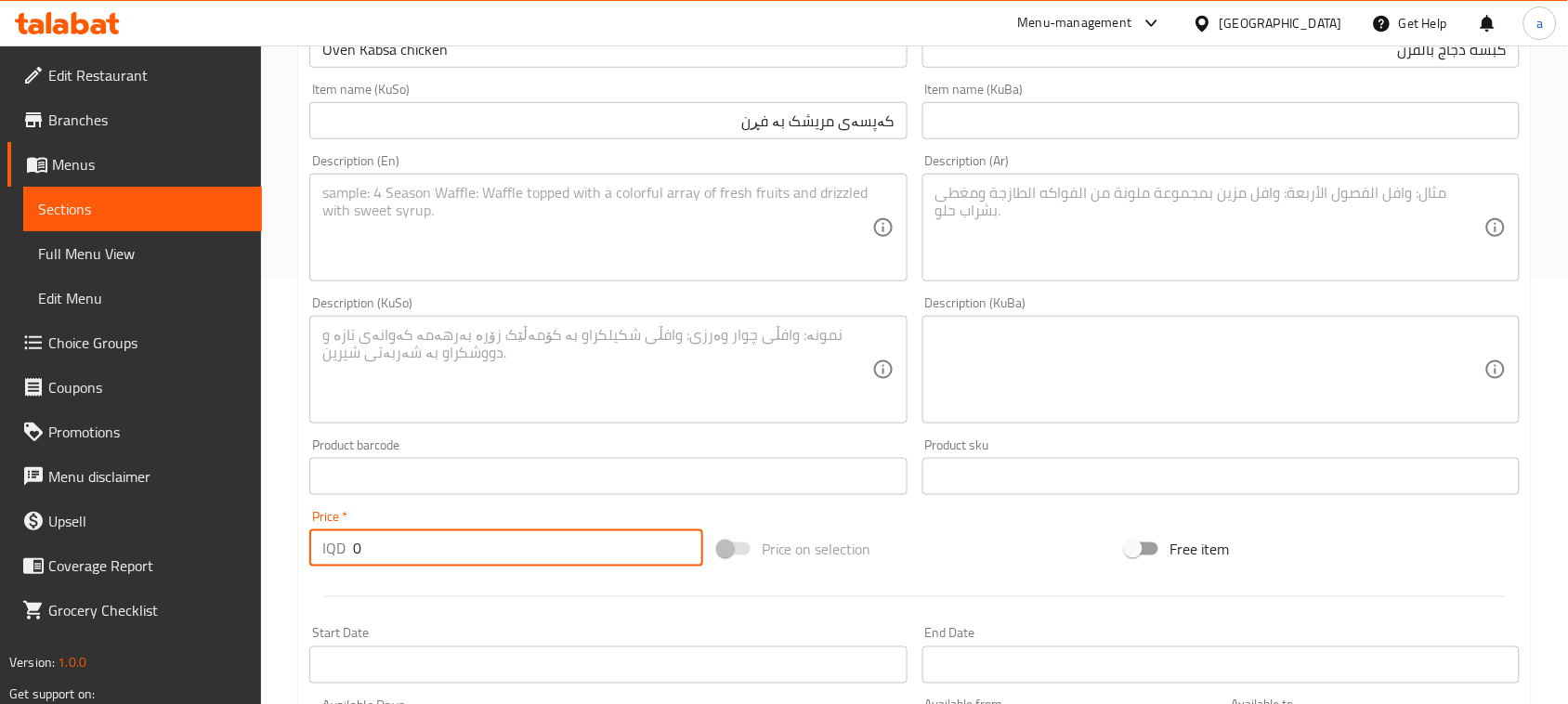
paste input "1300"
type input "13000"
click at [764, 238] on textarea at bounding box center [596, 228] width 549 height 89
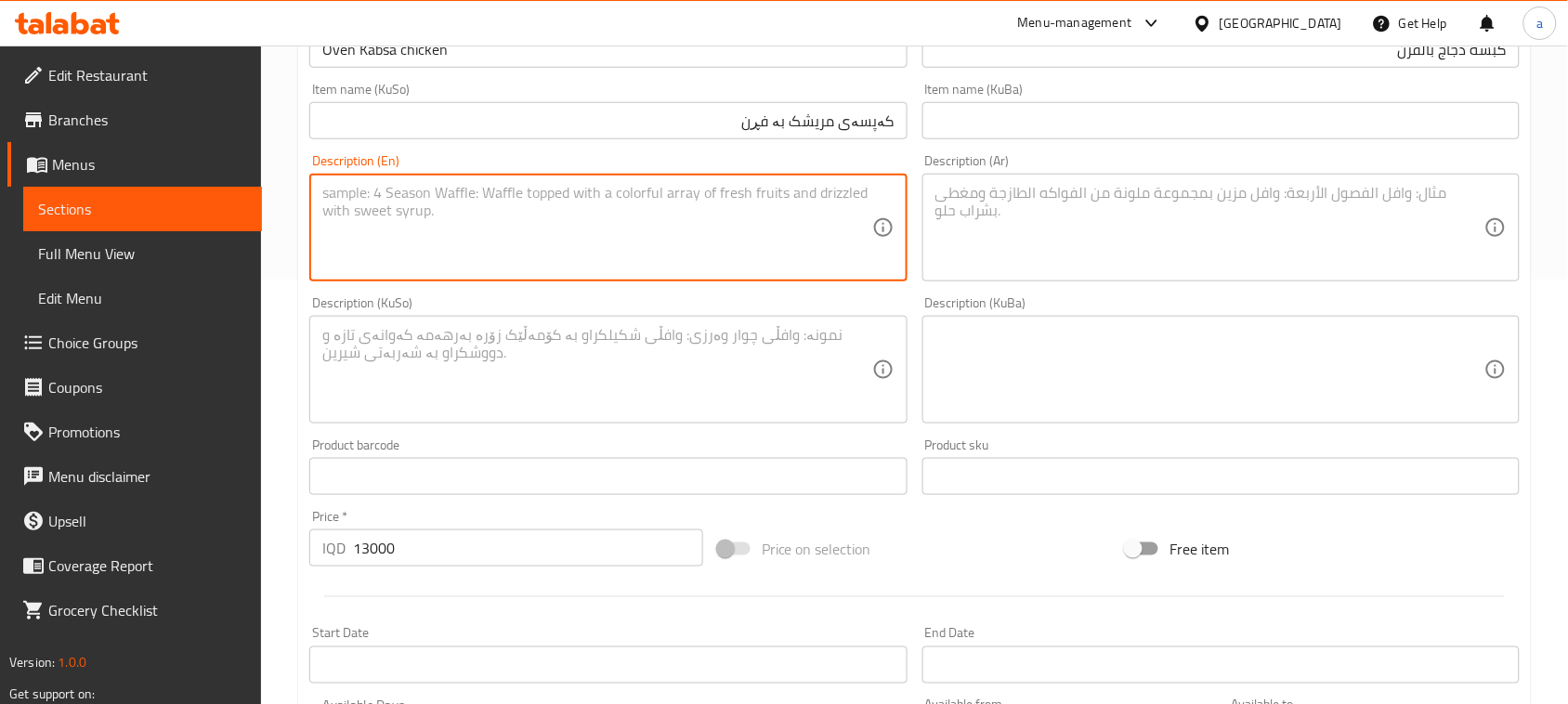
click at [1010, 267] on textarea at bounding box center [1210, 228] width 549 height 89
paste textarea "دجاج مصنوع في فرن مع طماطم، بطاطس وبصل."
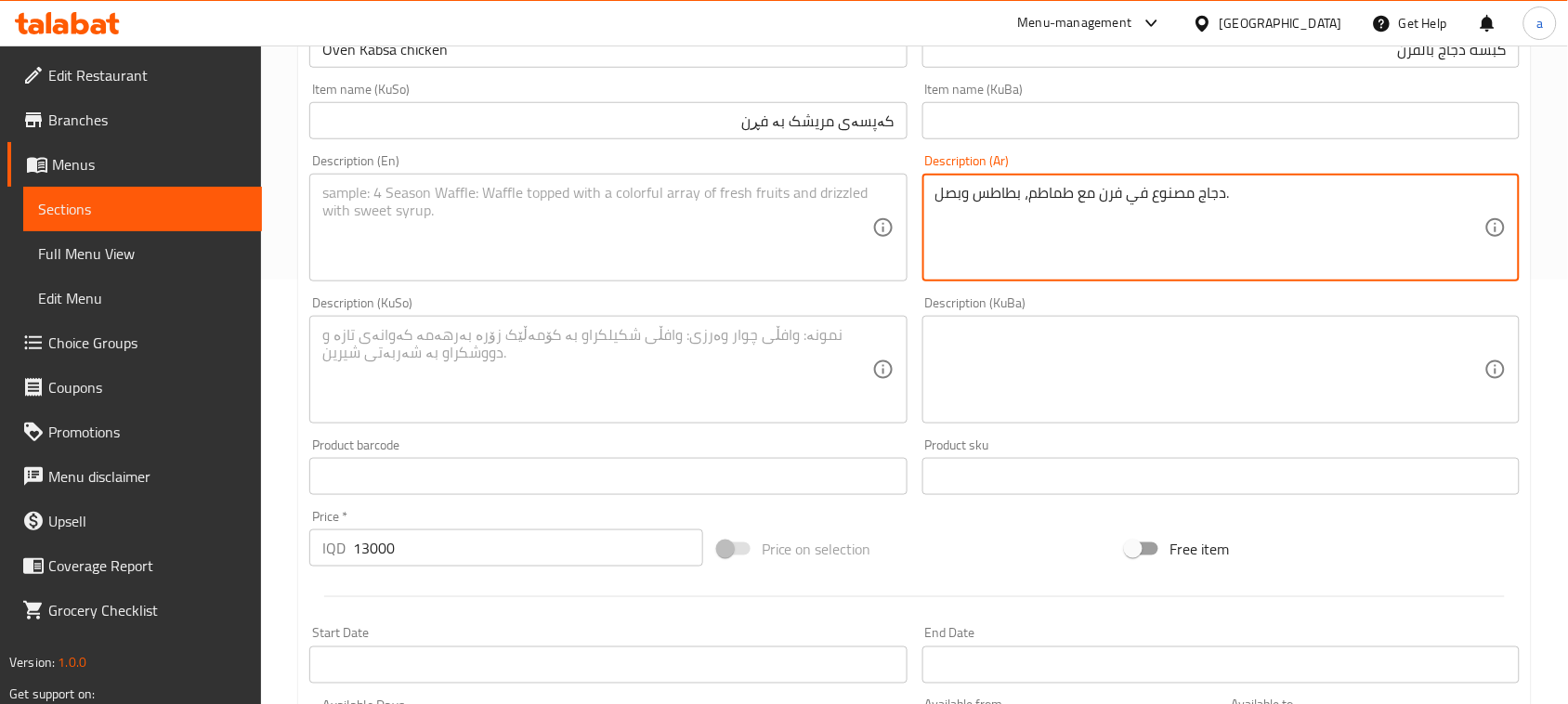
type textarea "دجاج مصنوع في فرن مع طماطم، بطاطس وبصل."
click at [630, 353] on textarea at bounding box center [596, 370] width 549 height 89
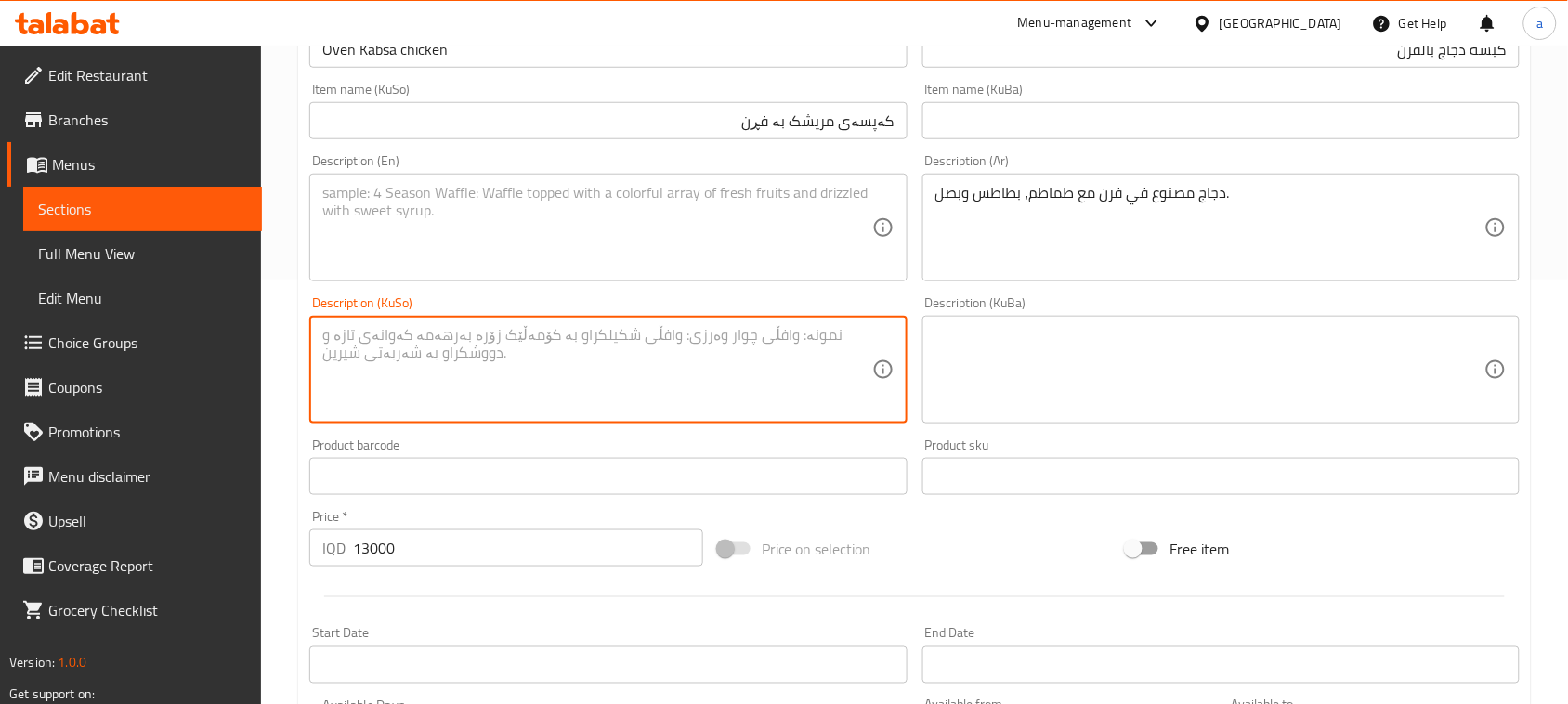
paste textarea "chicken made in oven with tomatoes, potatoes, and onions."
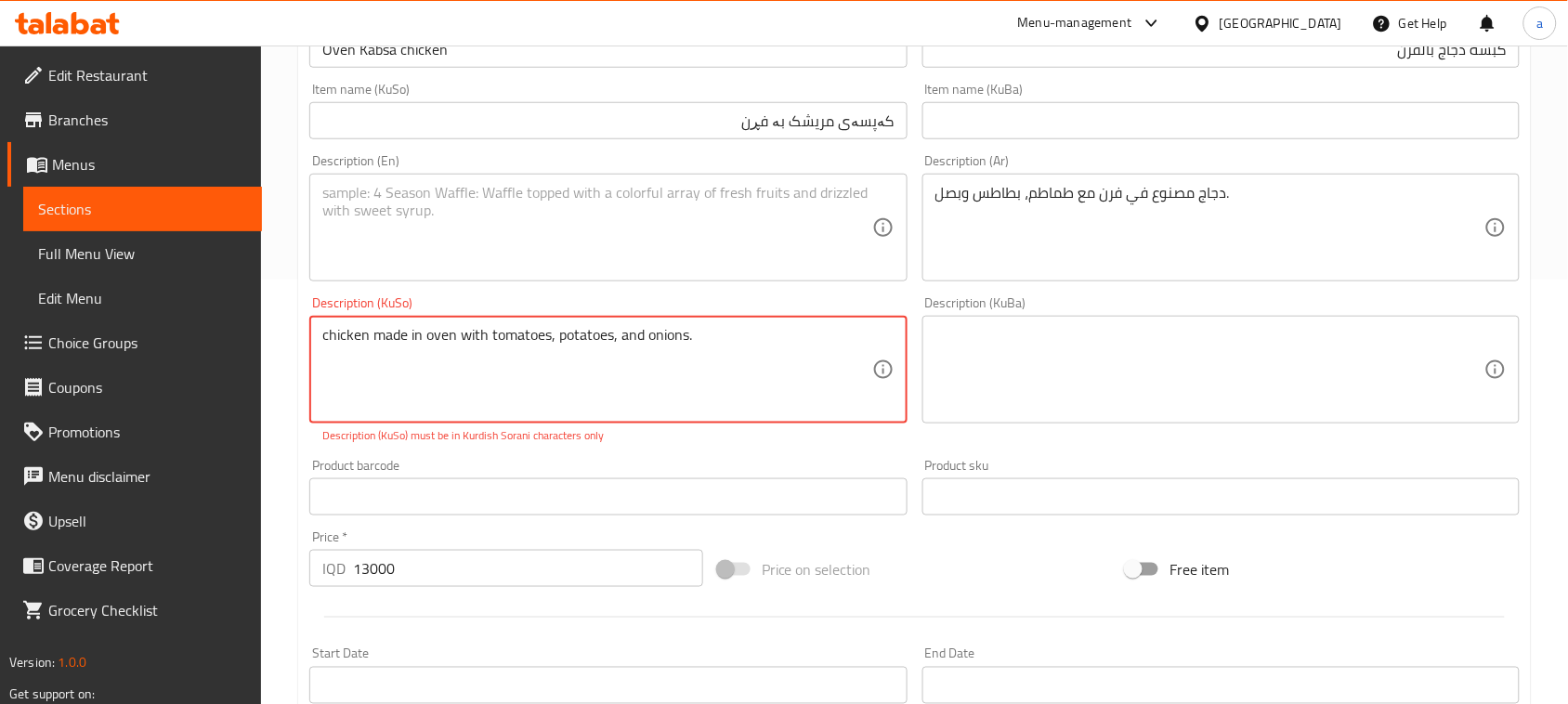
type textarea "chicken made in oven with tomatoes, potatoes, and onions."
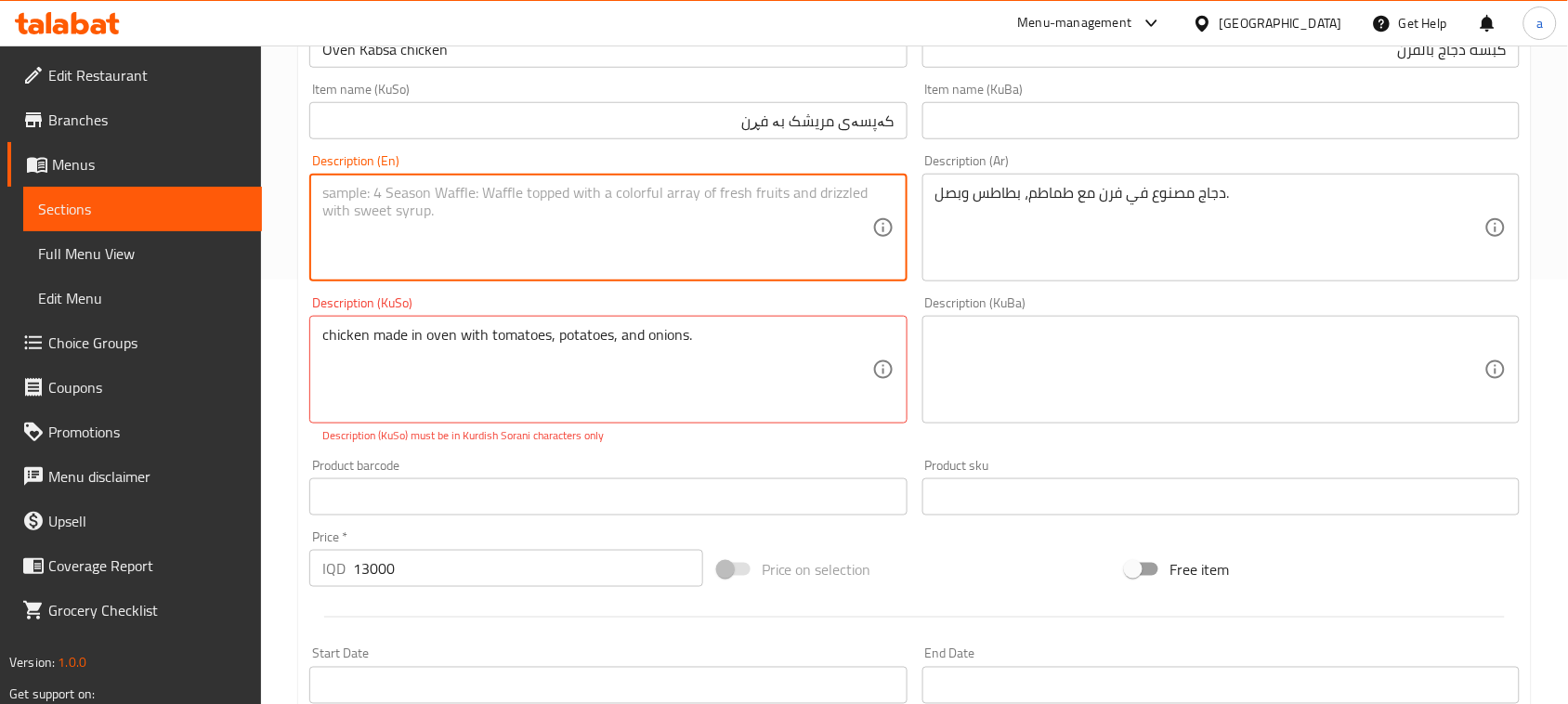
click at [567, 241] on textarea at bounding box center [596, 228] width 549 height 89
paste textarea "chicken made in oven with tomatoes, potatoes, and onions."
type textarea "chicken made in oven with tomatoes, potatoes, and onions."
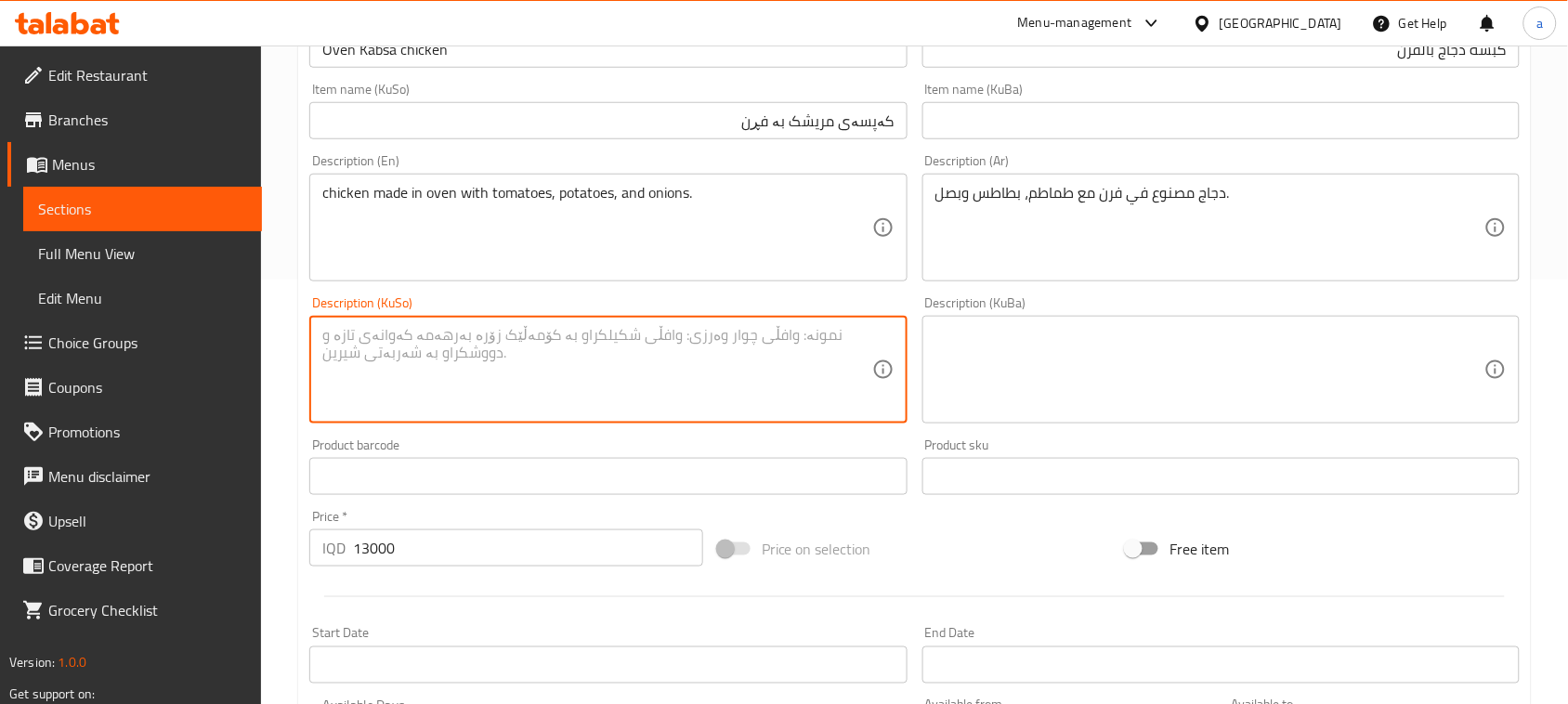
click at [711, 360] on textarea at bounding box center [596, 370] width 549 height 89
paste textarea "مریشکی دورست دەکرێت لەناو فڕن لەگەڵ تەماتە، پەتاتە و پیاز."
type textarea "مریشکی دورست دەکرێت لەناو فڕن لەگەڵ تەماتە، پەتاتە و پیاز."
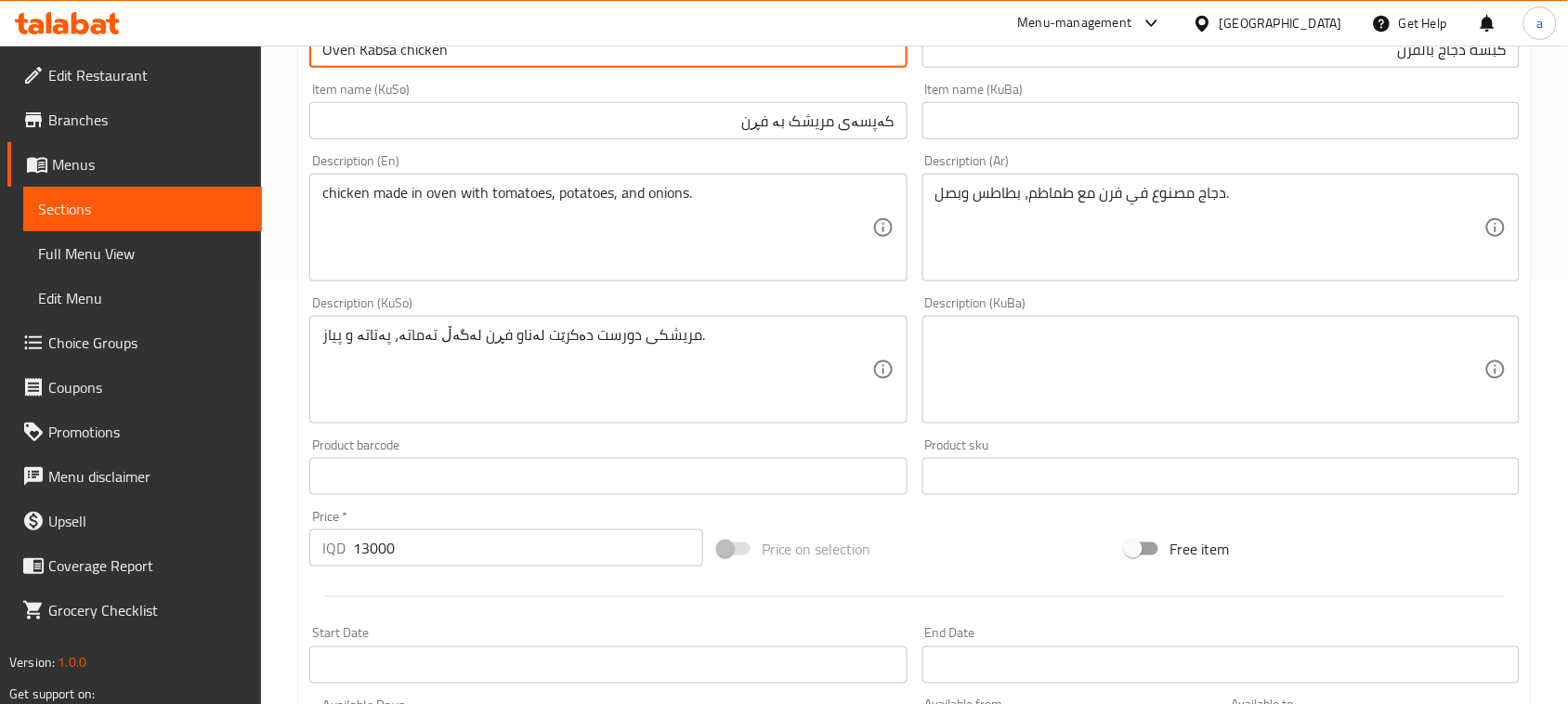
click at [504, 66] on input "Oven Kabsa chicken" at bounding box center [607, 49] width 597 height 37
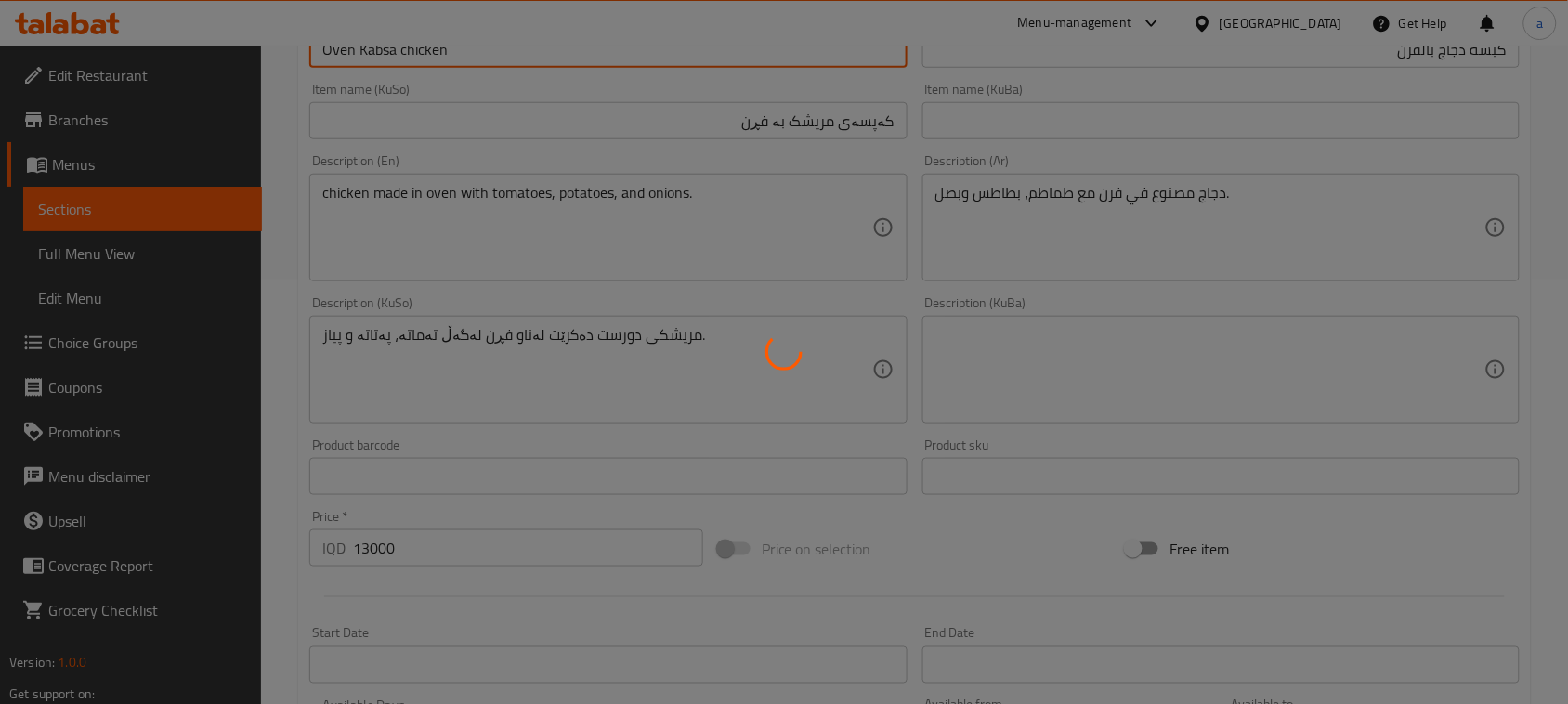
type input "0"
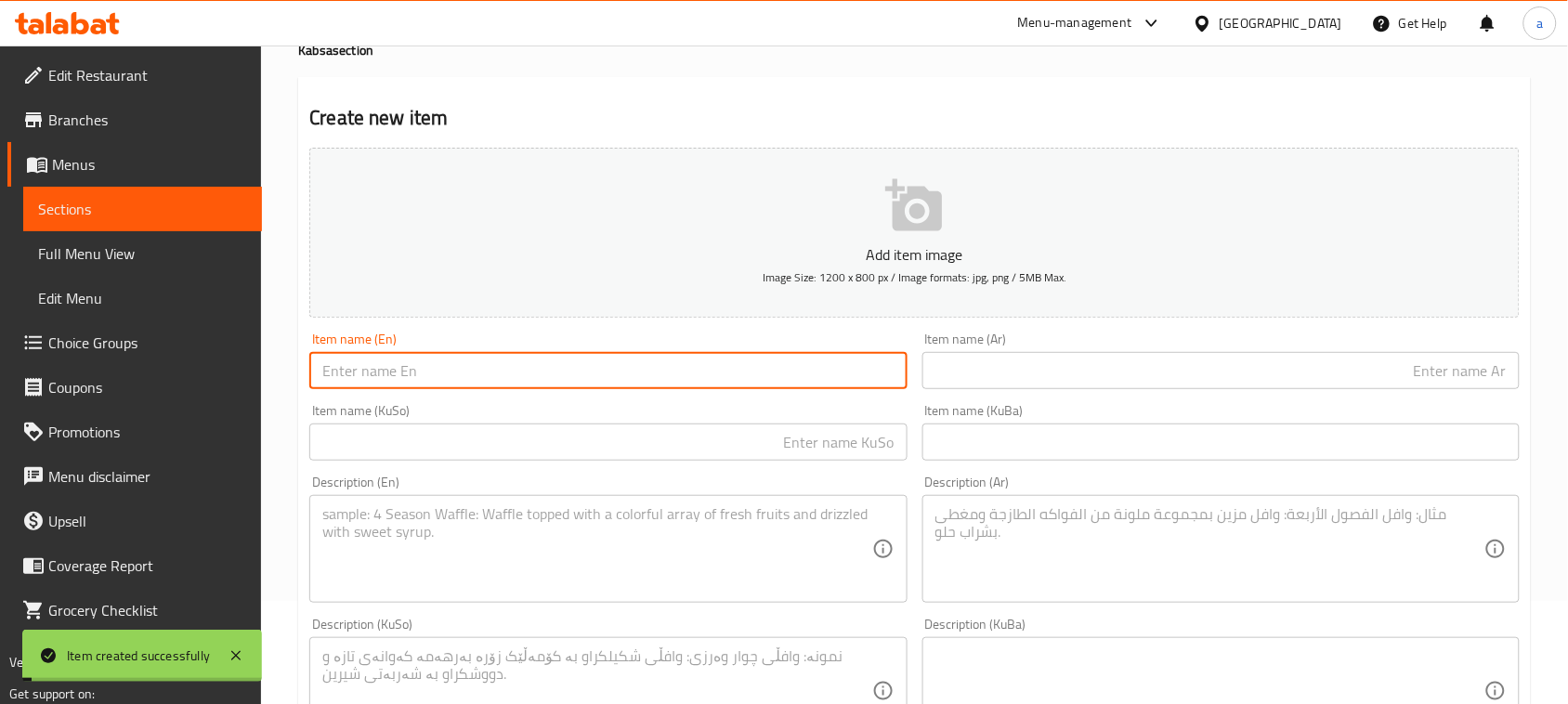
scroll to position [0, 0]
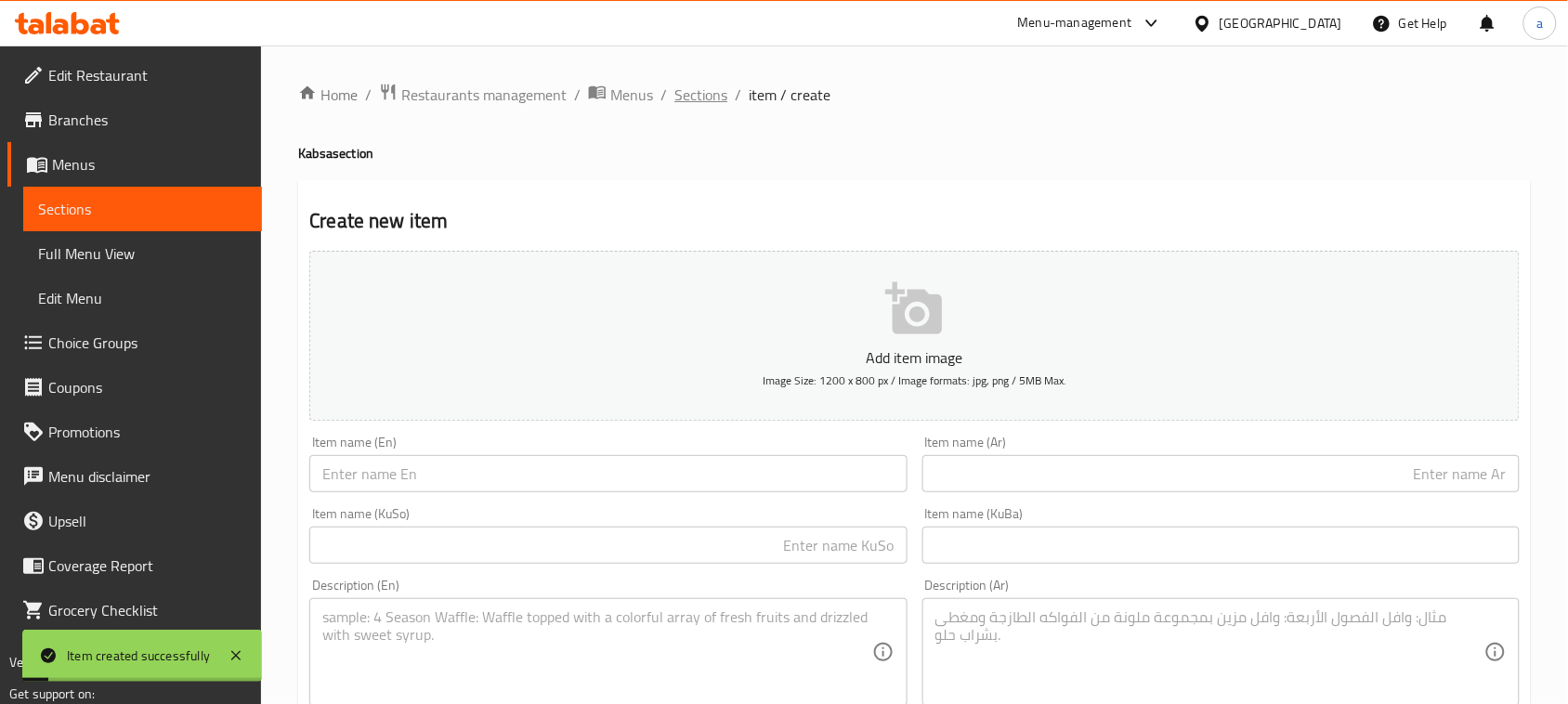
click at [711, 95] on span "Sections" at bounding box center [701, 95] width 53 height 23
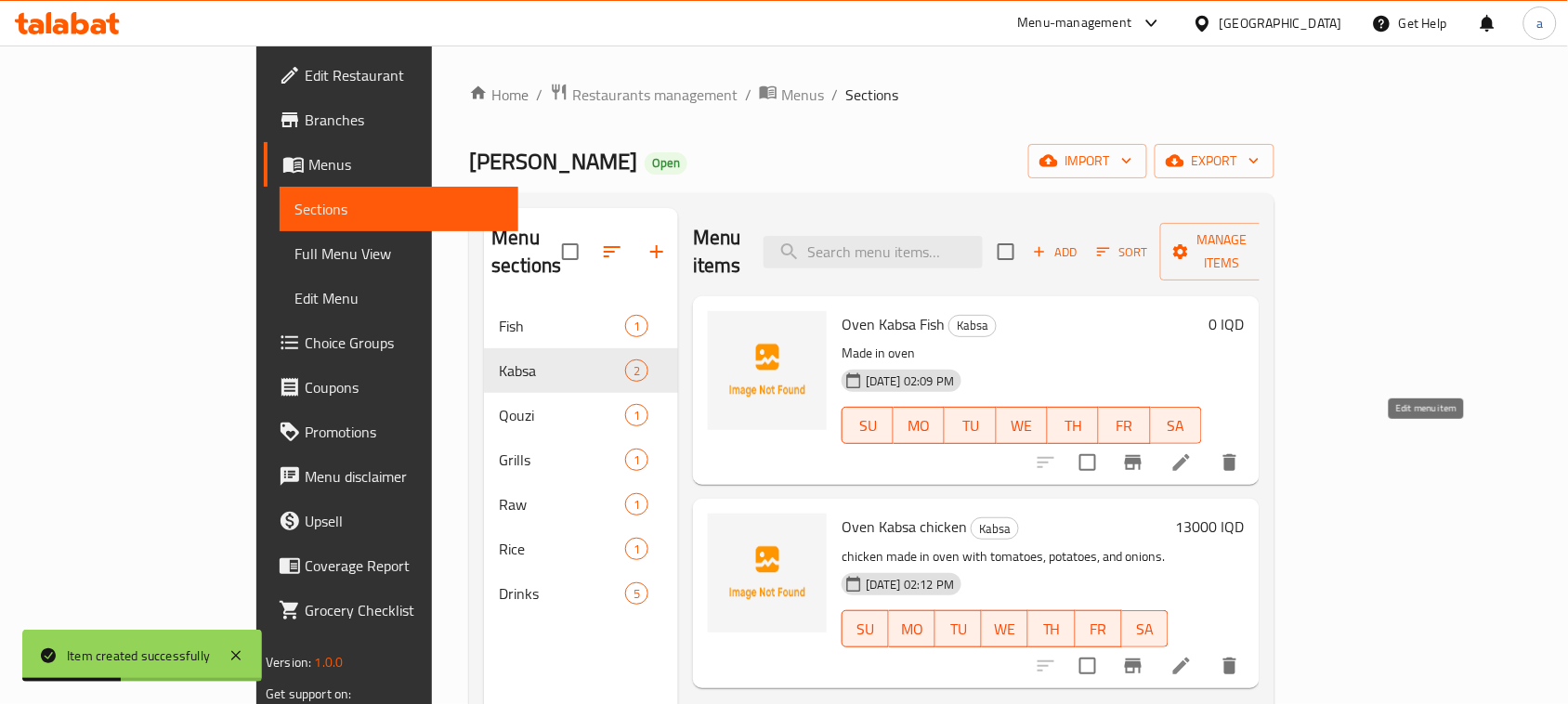
click at [1192, 452] on icon at bounding box center [1181, 463] width 23 height 23
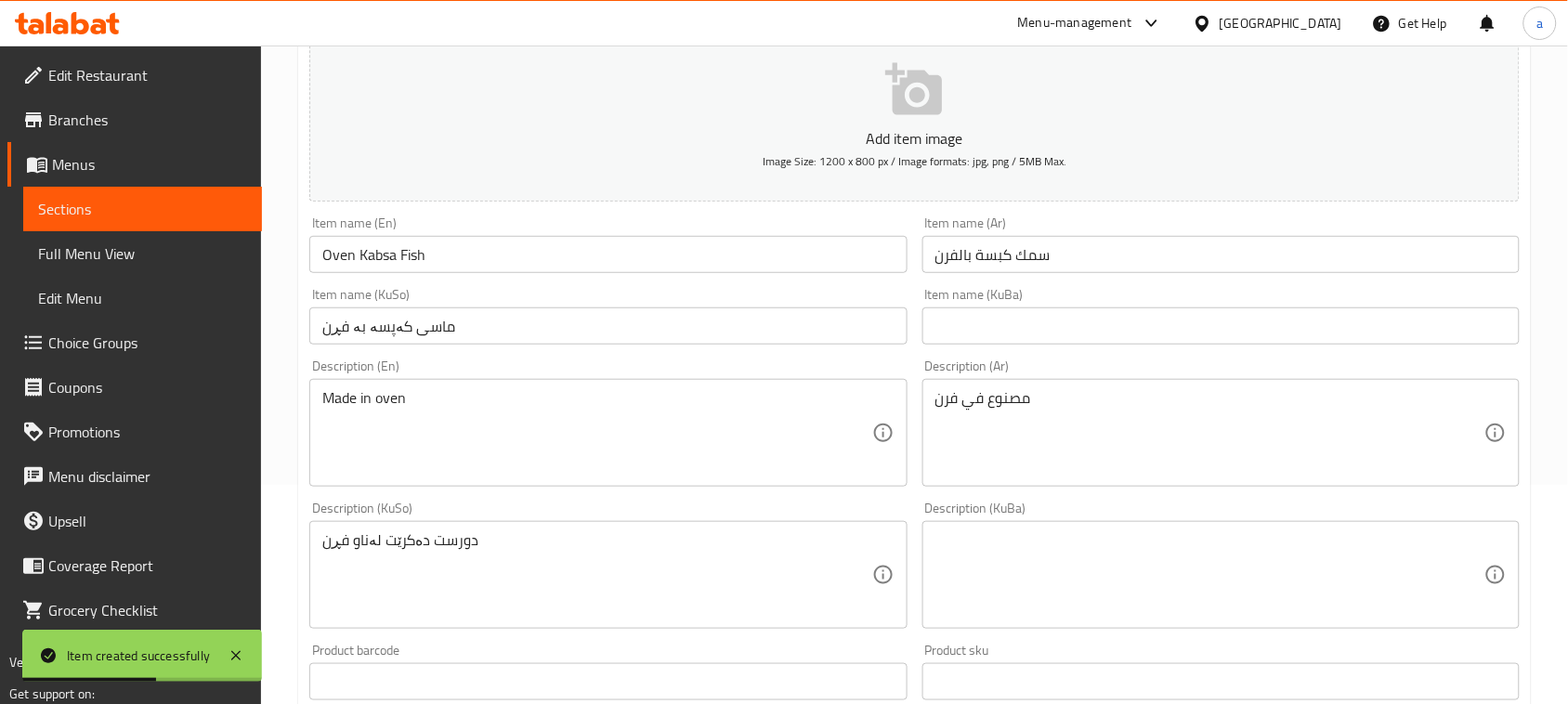
scroll to position [271, 0]
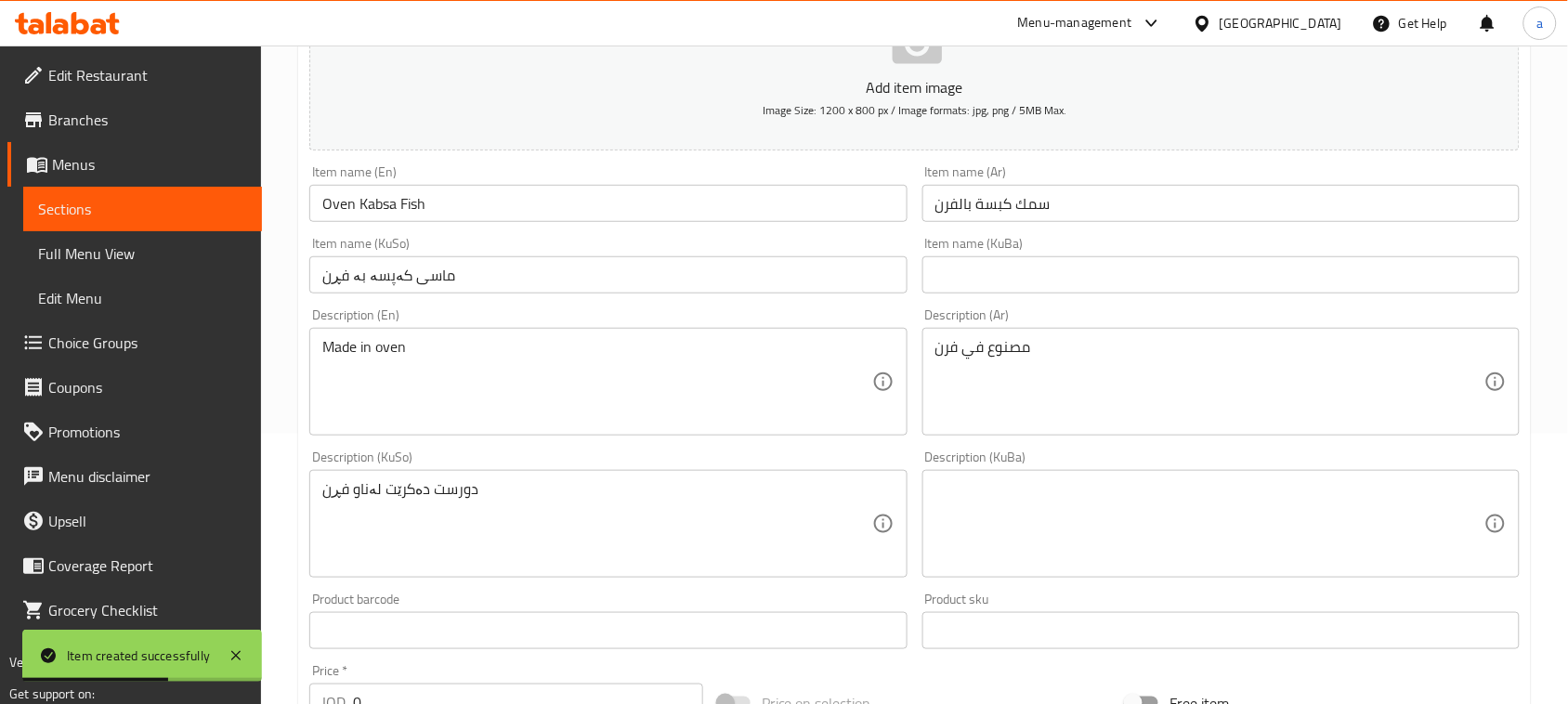
click at [999, 222] on input "سمك كبسة بالفرن" at bounding box center [1221, 204] width 597 height 37
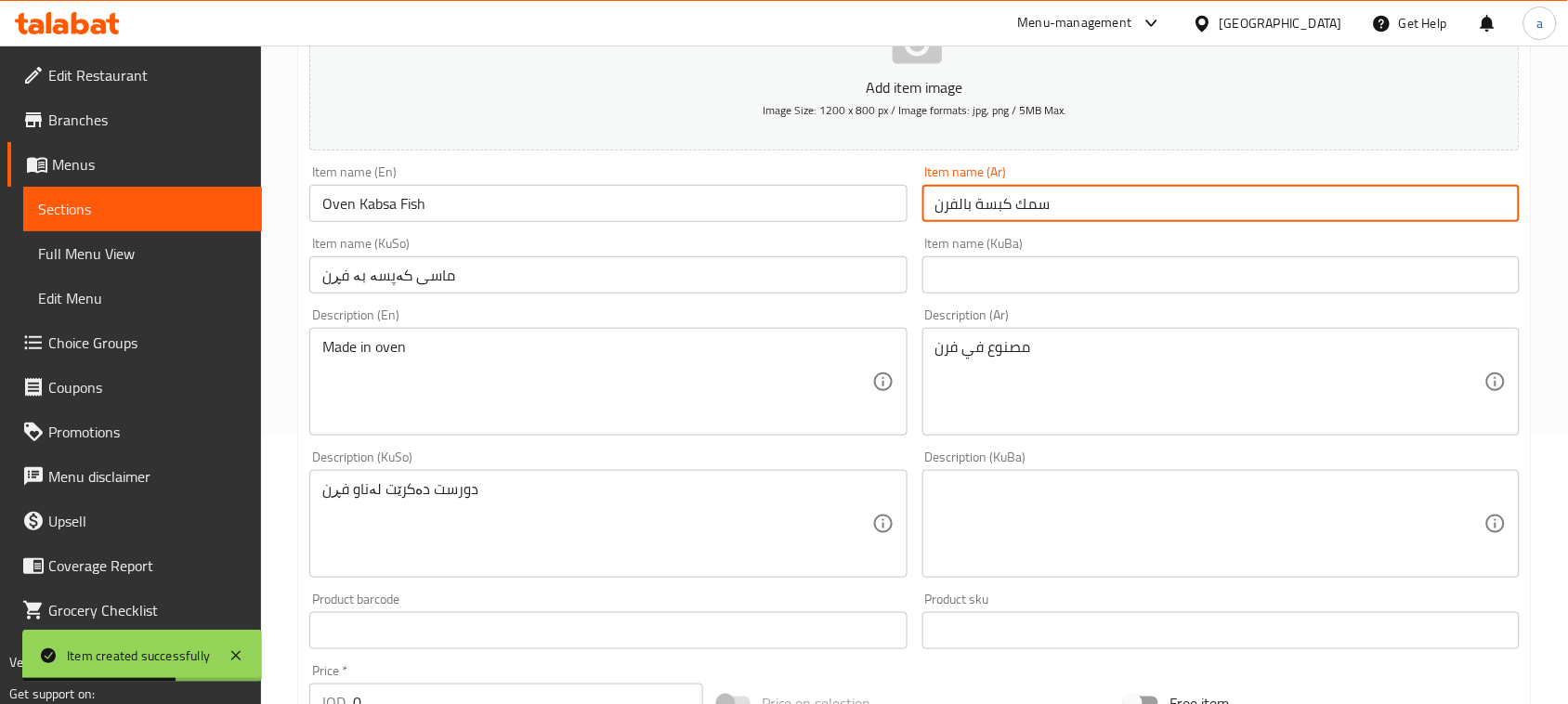
click at [999, 222] on input "سمك كبسة بالفرن" at bounding box center [1221, 204] width 597 height 37
click at [1108, 221] on input "سمك بالفرن" at bounding box center [1221, 204] width 597 height 37
click at [1510, 222] on input "سمك بالفرن" at bounding box center [1221, 204] width 597 height 37
paste input "كبسة"
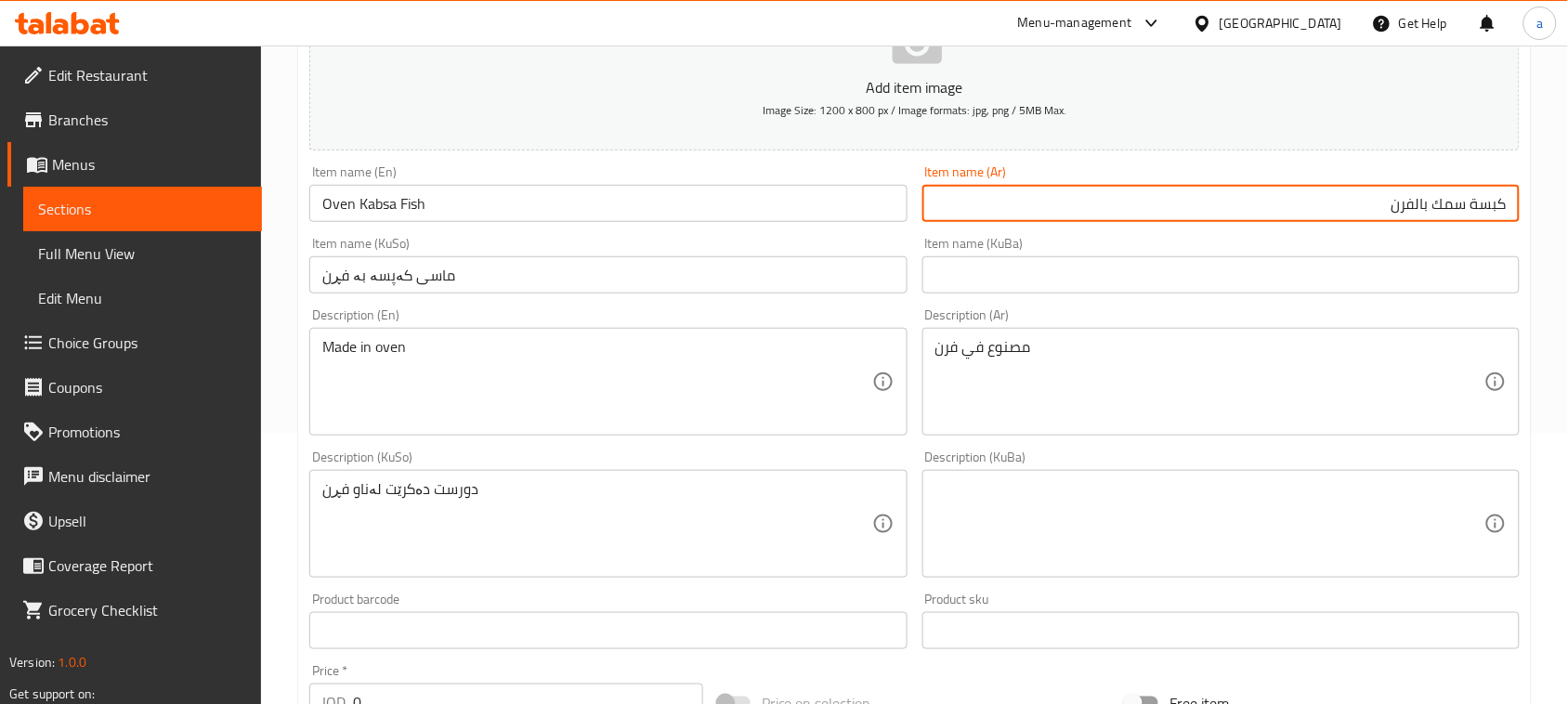
type input "كبسة سمك بالفرن"
click at [721, 221] on input "Oven Kabsa Fish" at bounding box center [607, 204] width 597 height 37
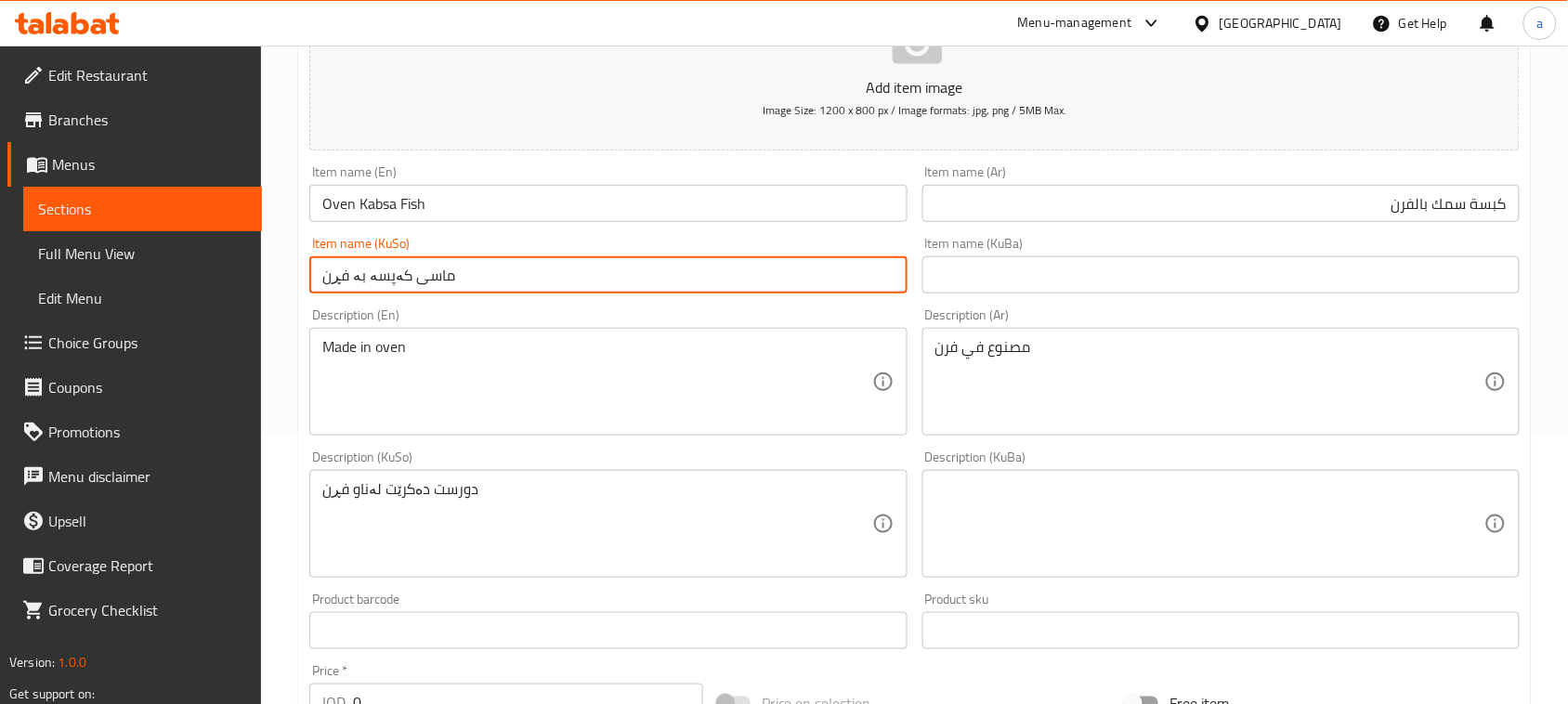
click at [531, 293] on input "ماسی کەپسە بە فڕن" at bounding box center [607, 275] width 597 height 37
click at [834, 293] on input "ماسی کەپسە بە فڕن" at bounding box center [607, 275] width 597 height 37
click at [898, 293] on input "ماسی بە فڕن" at bounding box center [607, 275] width 597 height 37
paste input "کەپسە"
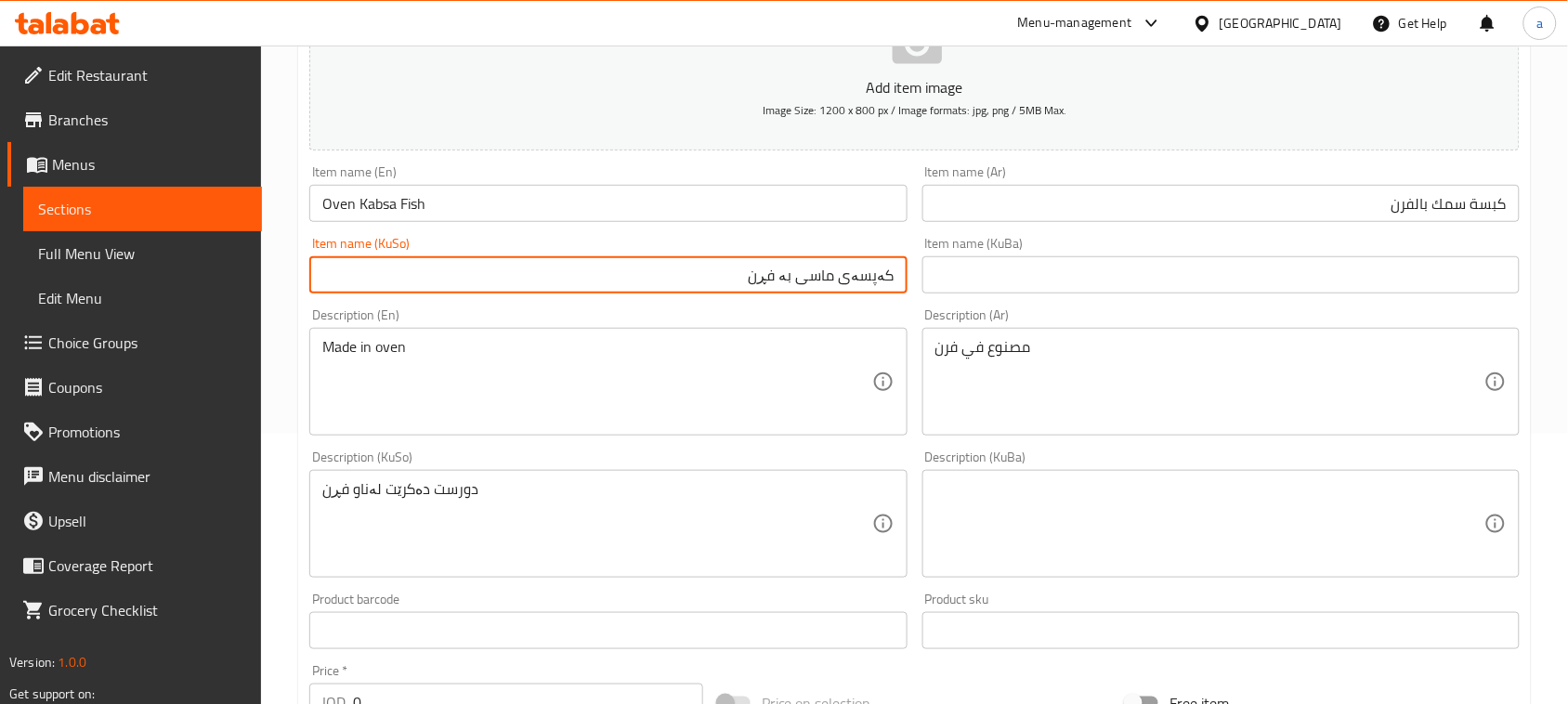
type input "کەپسەی ماسی بە فڕن"
click at [639, 229] on div "Item name (En) [PERSON_NAME] Fish Item name (En)" at bounding box center [608, 193] width 612 height 72
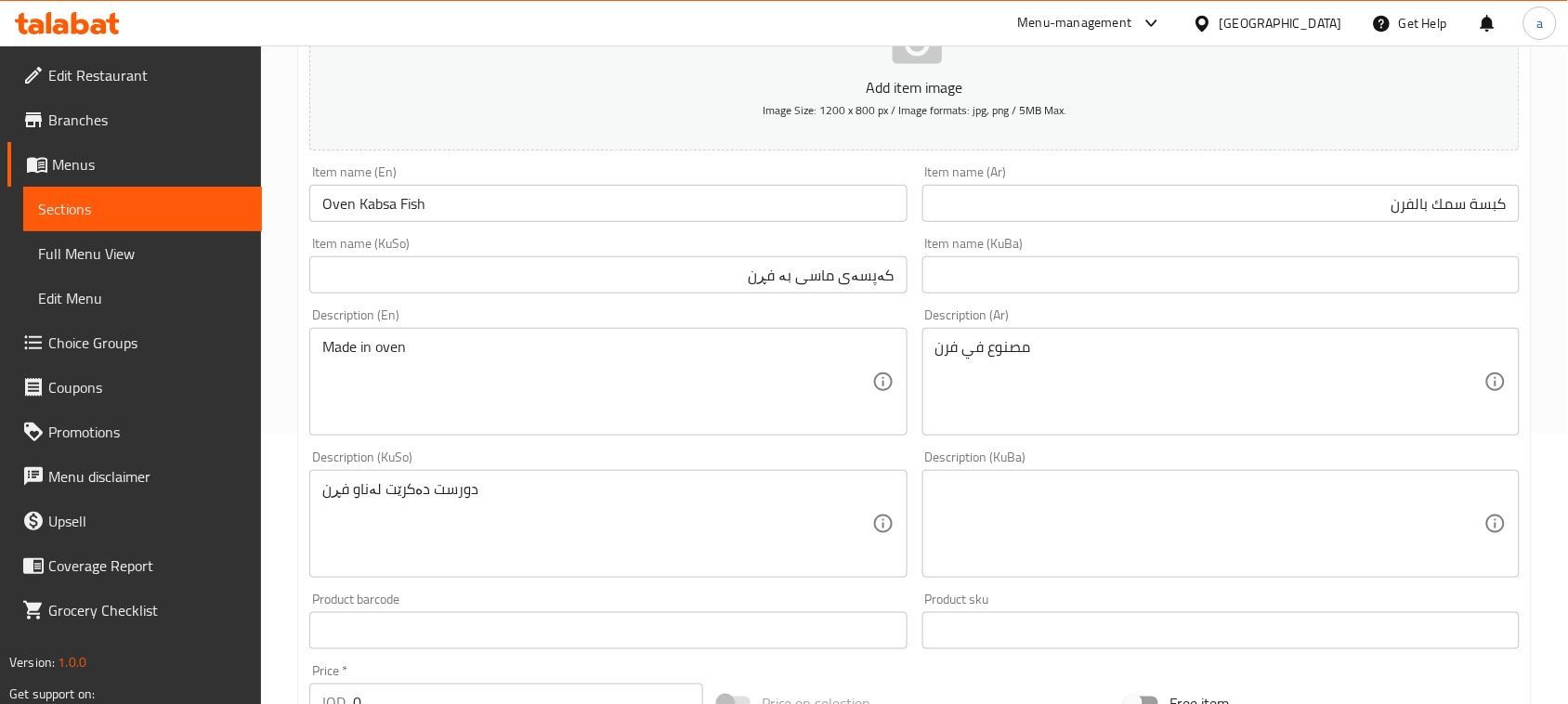
click at [632, 221] on input "Oven Kabsa Fish" at bounding box center [607, 204] width 597 height 37
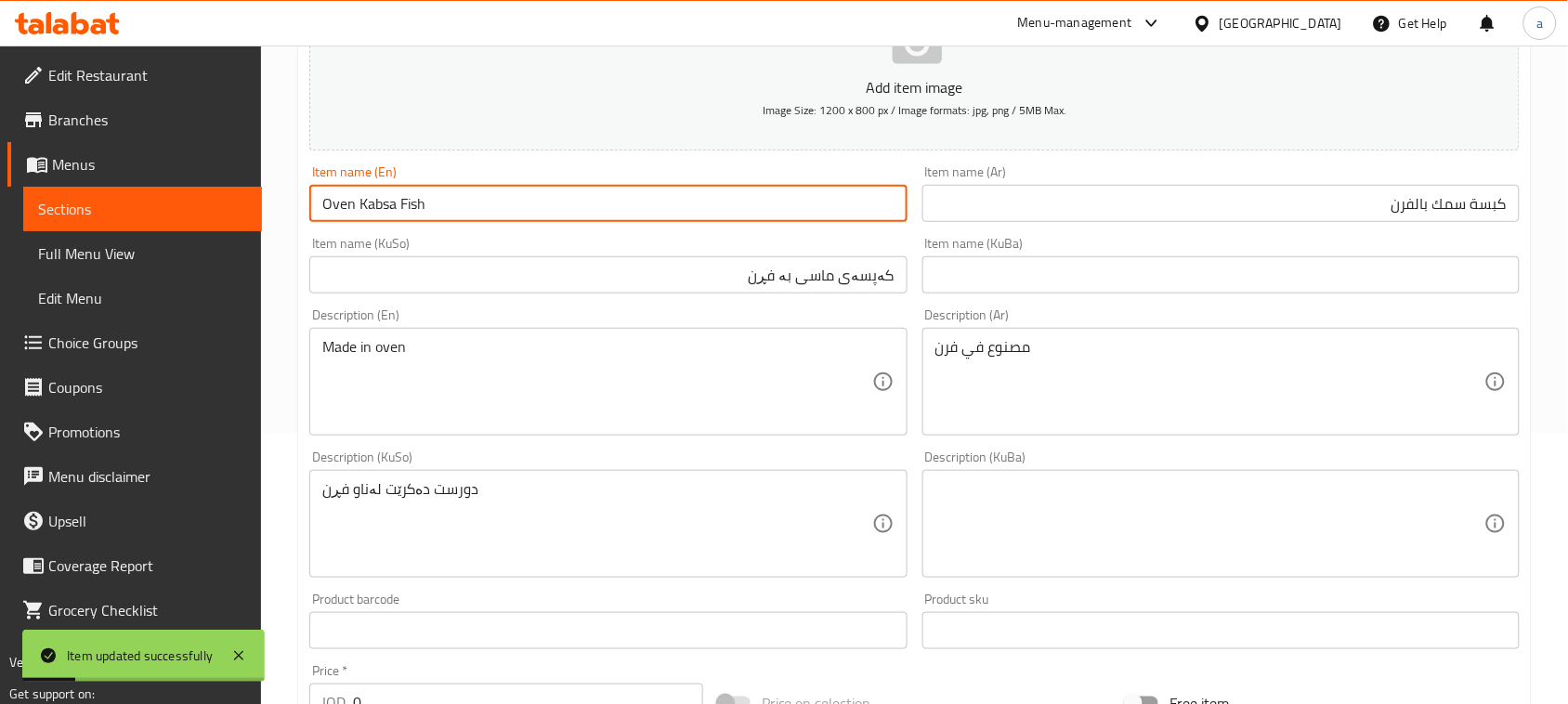
scroll to position [0, 0]
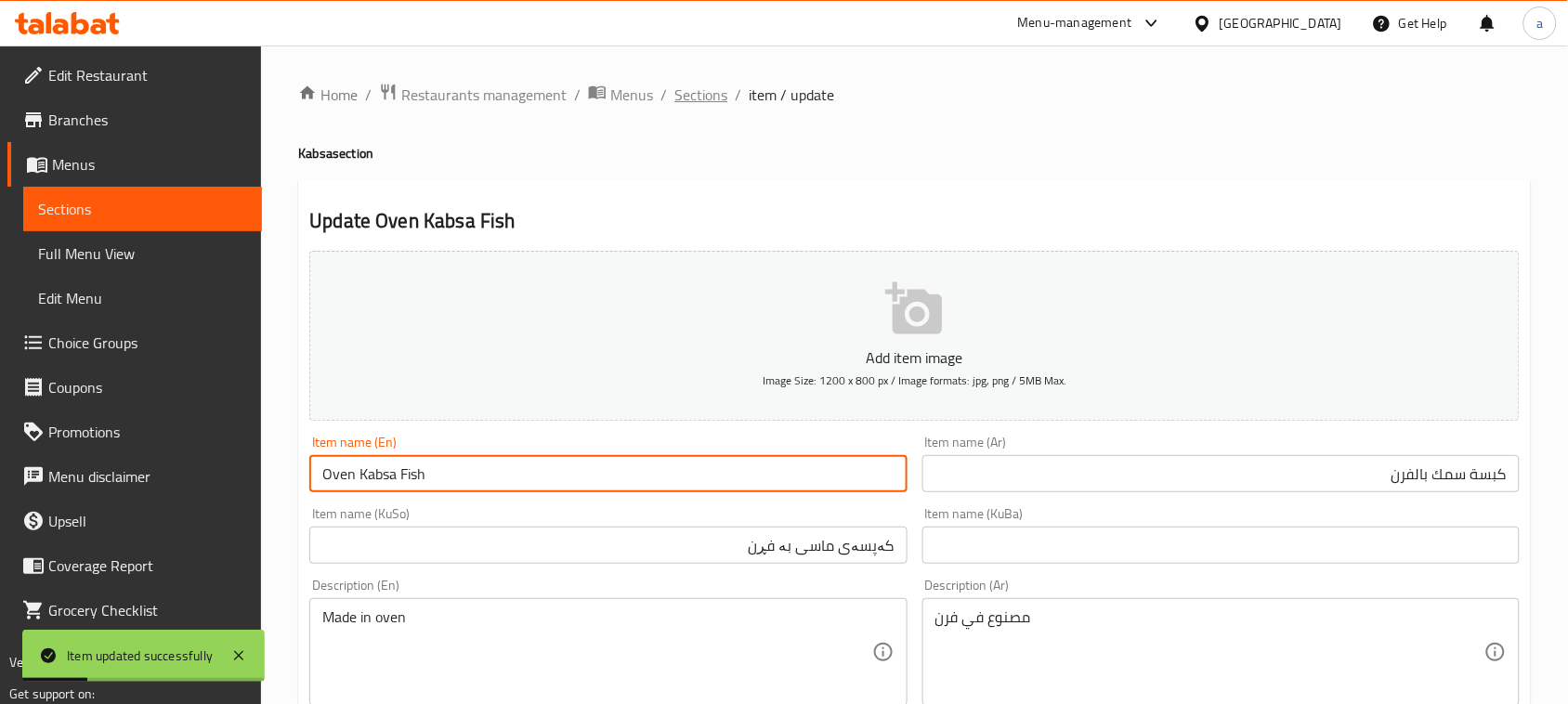
click at [722, 95] on span "Sections" at bounding box center [701, 95] width 53 height 23
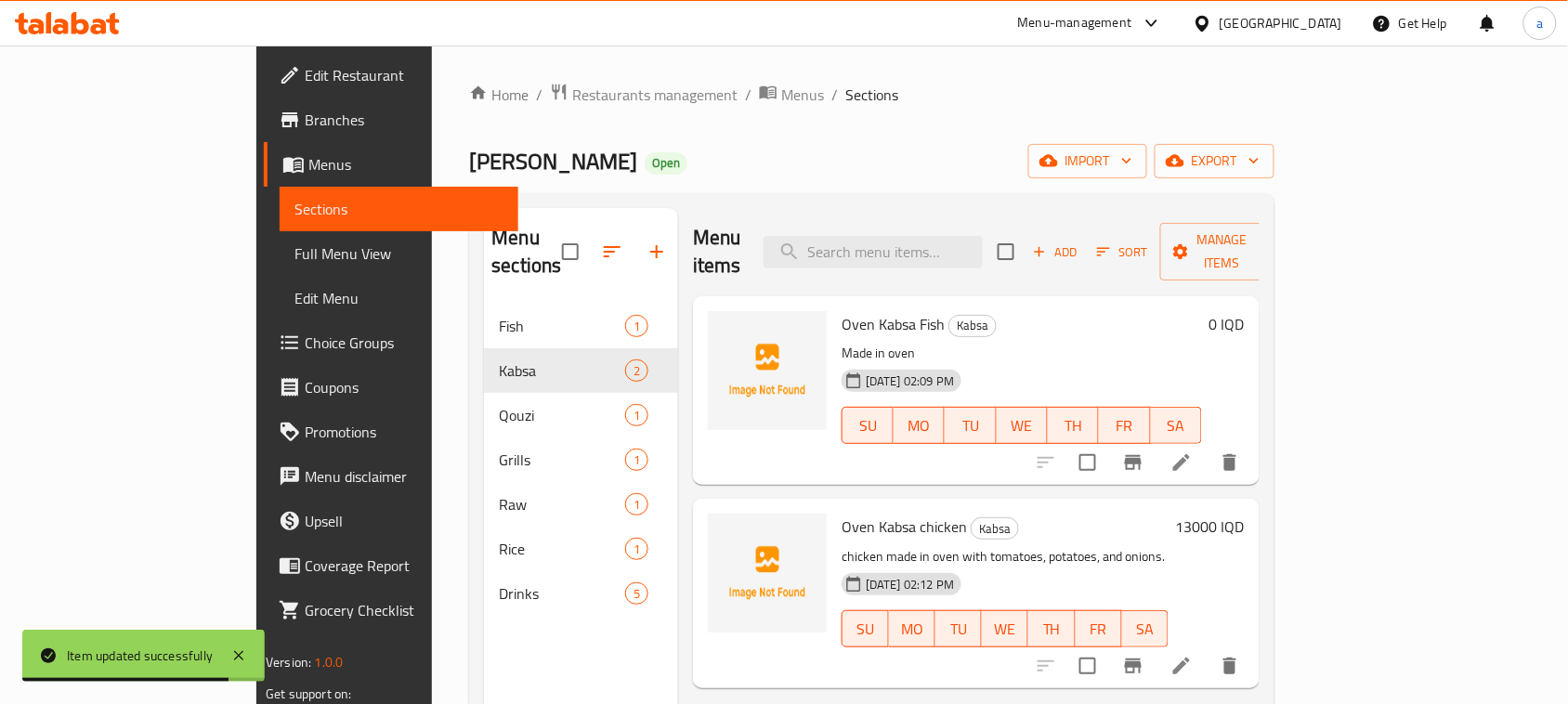
click at [304, 353] on span "Choice Groups" at bounding box center [404, 343] width 199 height 23
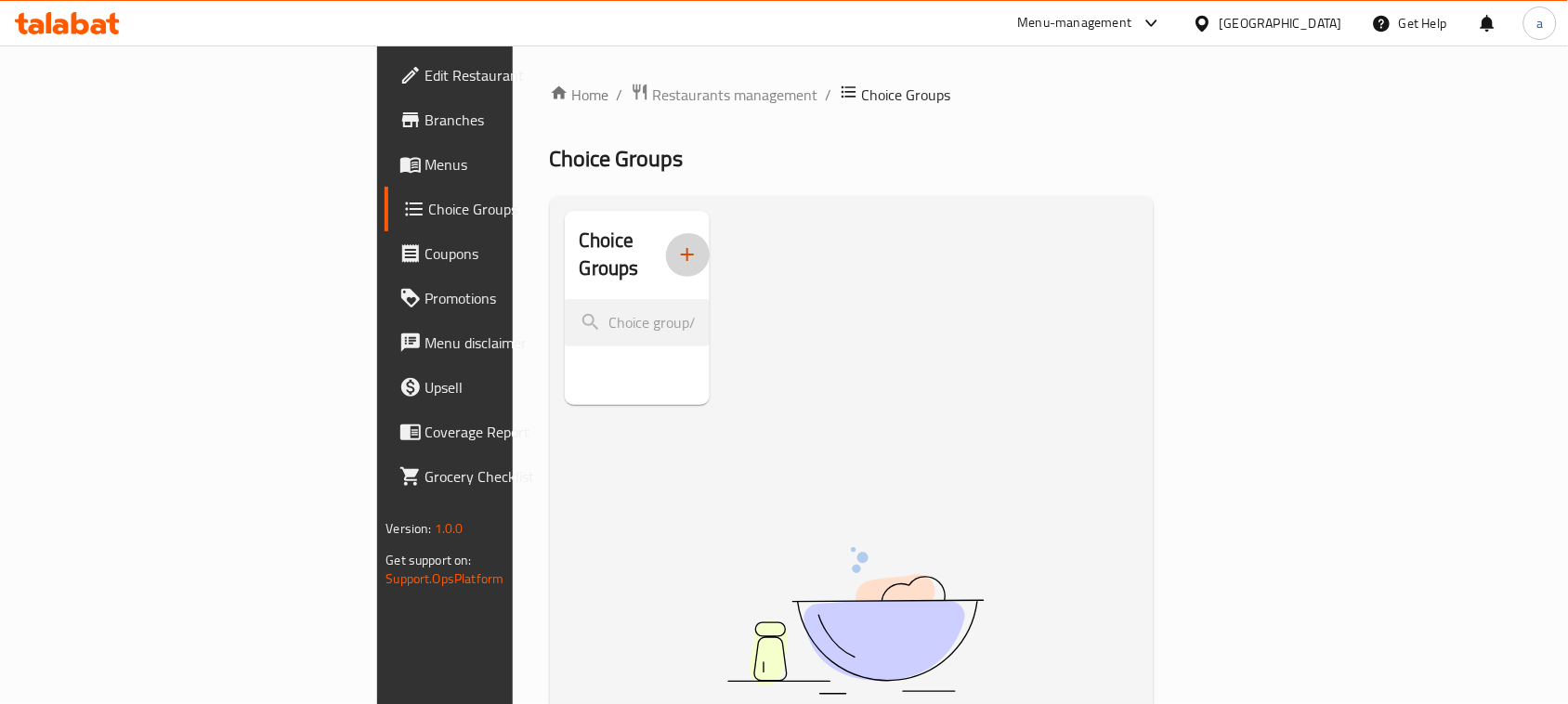
click at [665, 257] on button "button" at bounding box center [687, 254] width 44 height 44
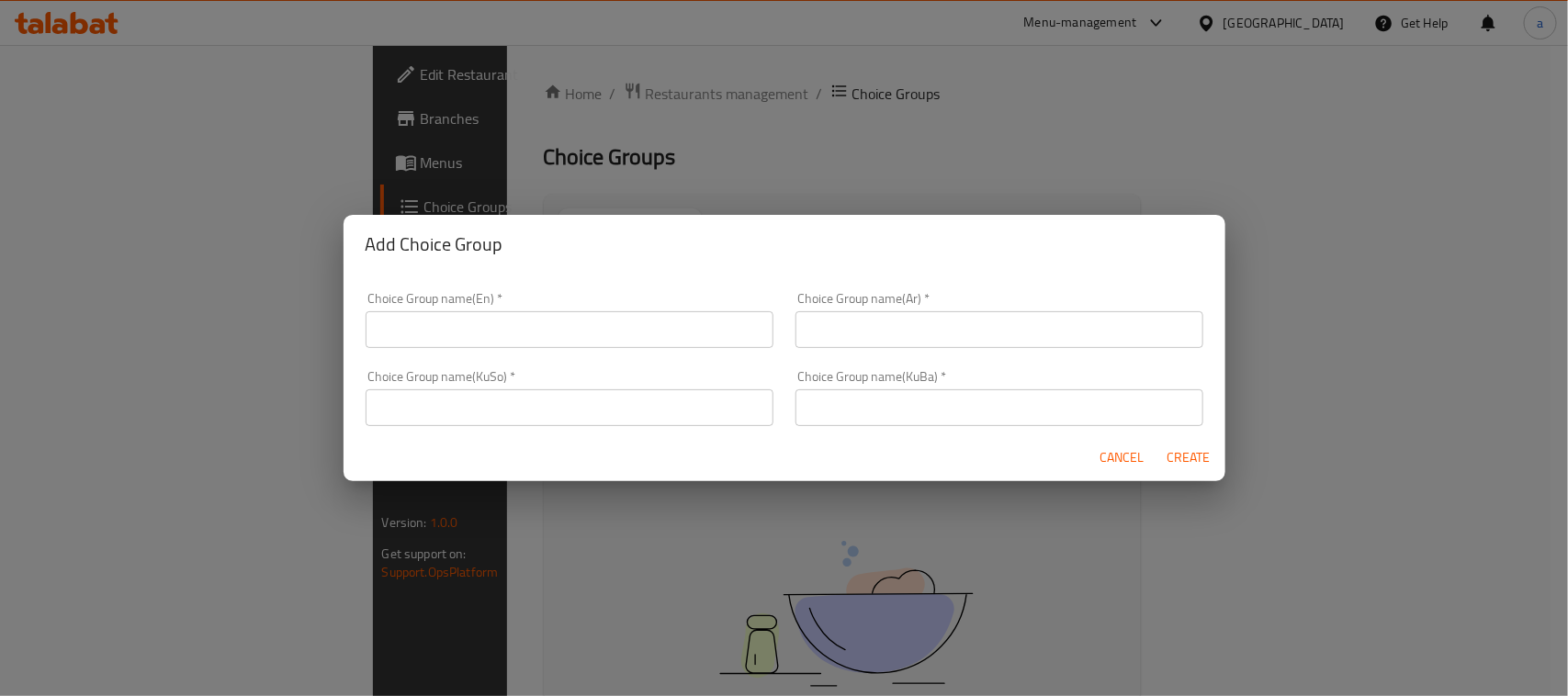
click at [527, 311] on input "text" at bounding box center [569, 330] width 408 height 37
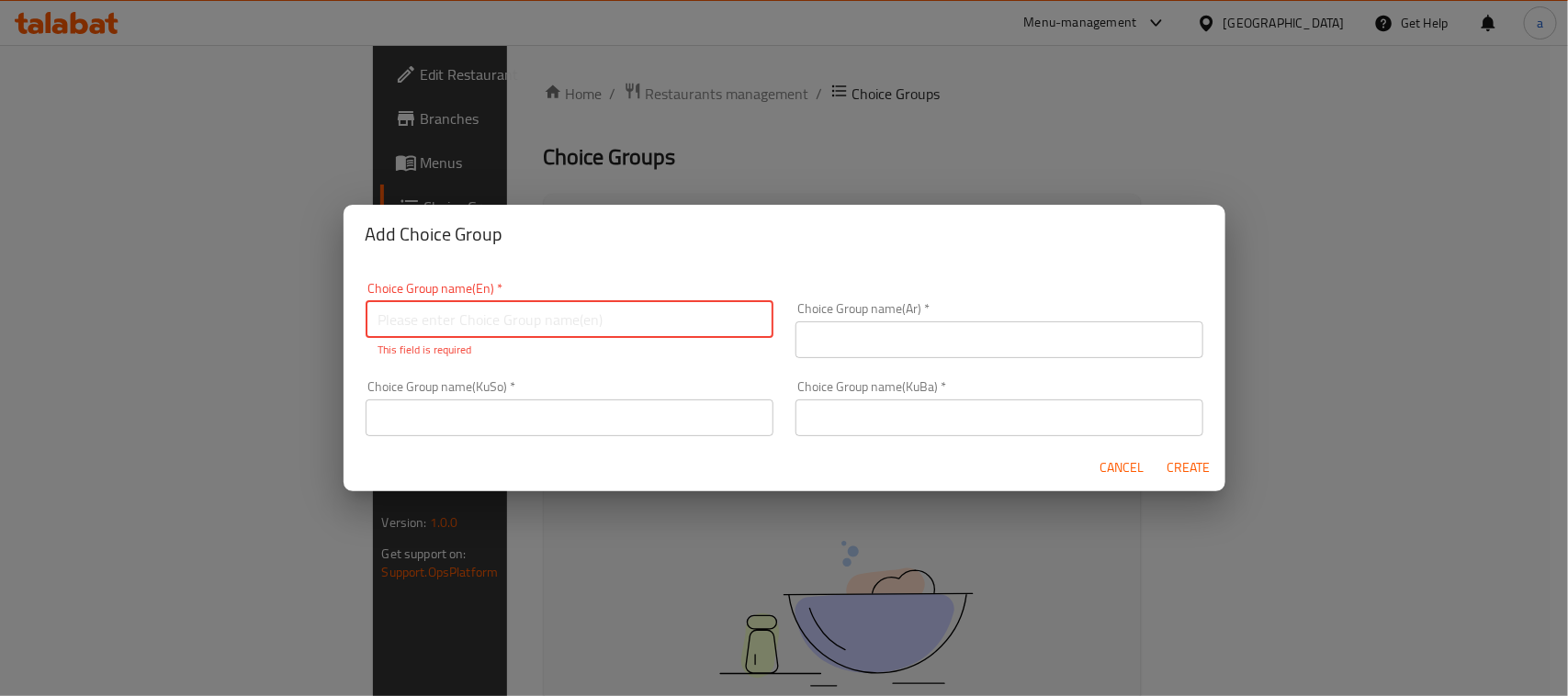
click at [498, 333] on input "text" at bounding box center [569, 319] width 408 height 37
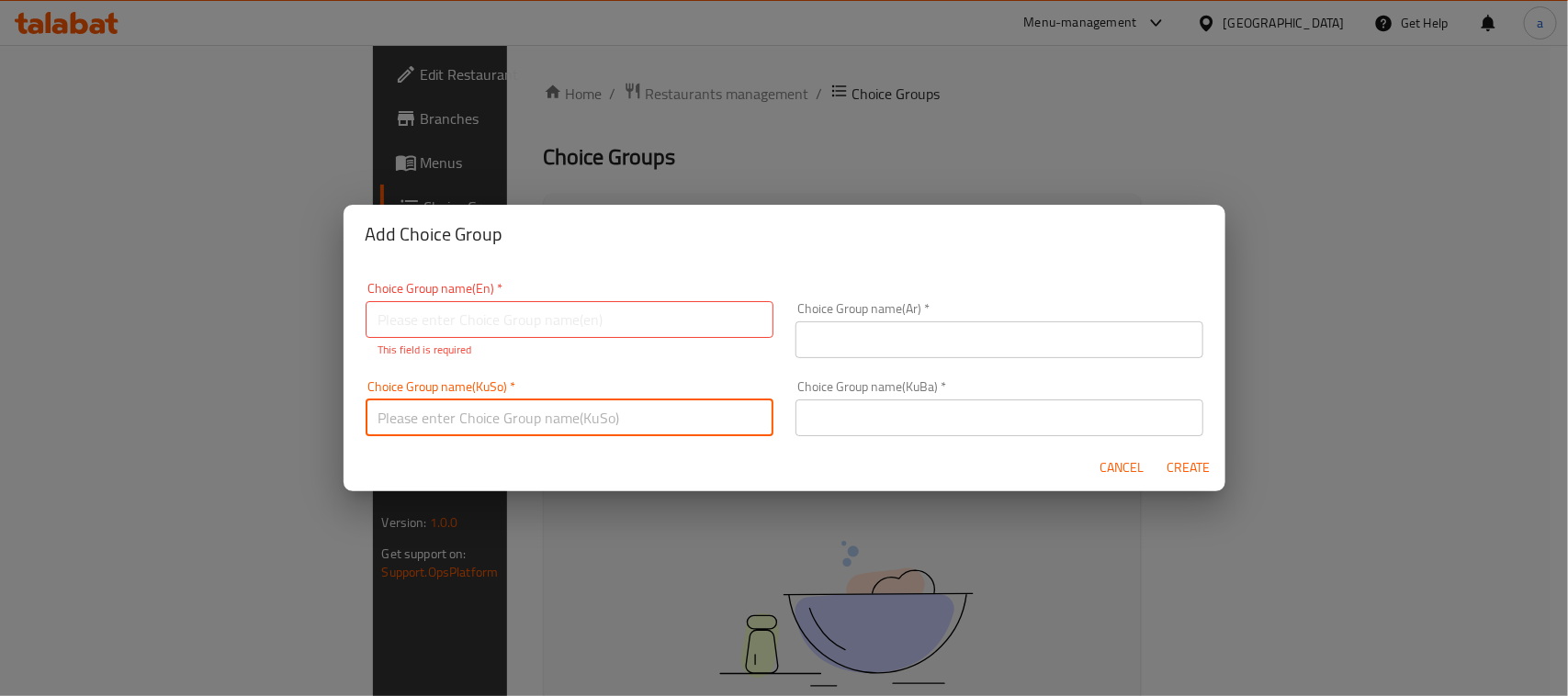
click at [649, 423] on input "text" at bounding box center [569, 418] width 408 height 37
paste input "هەڵبژاردنت لە کێش:"
type input "هەڵبژاردنت لە کێش:"
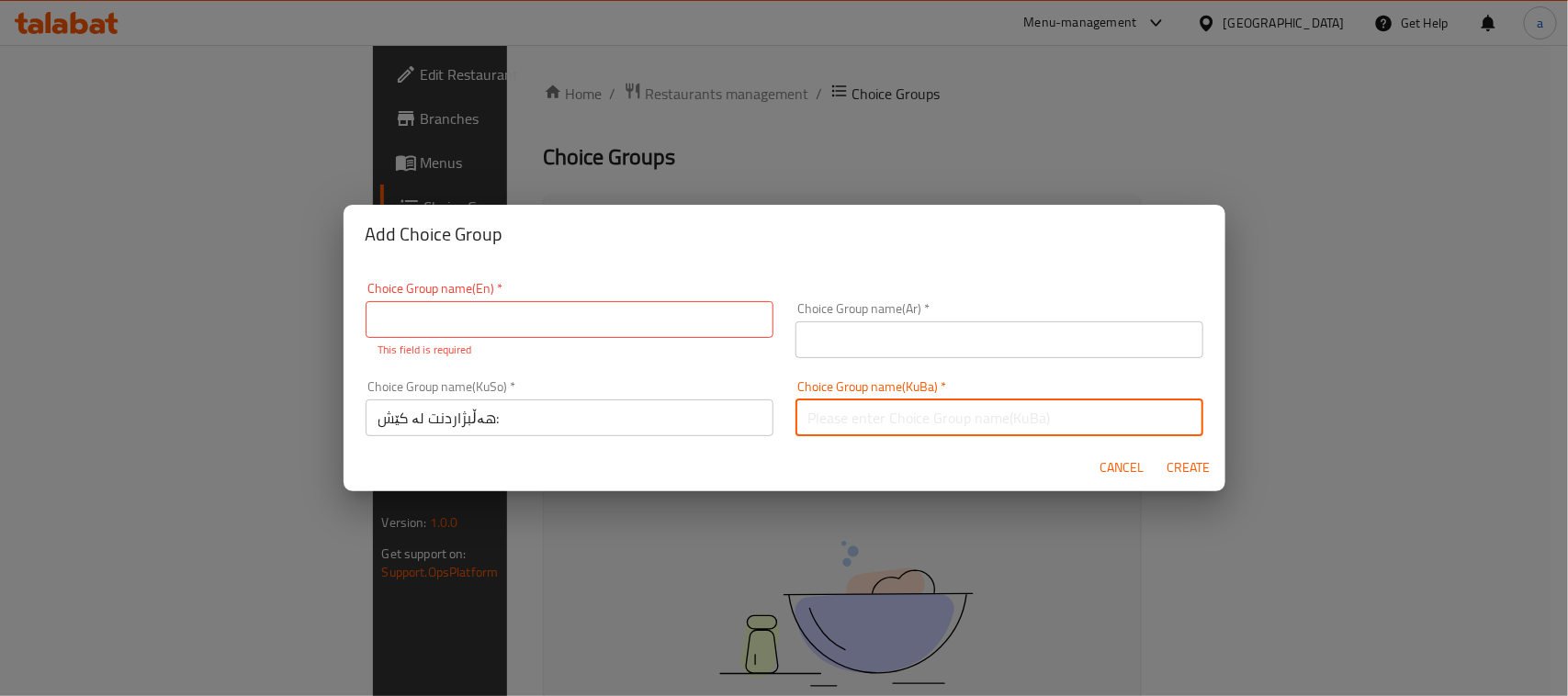
drag, startPoint x: 815, startPoint y: 415, endPoint x: 885, endPoint y: 396, distance: 72.5
click at [819, 419] on input "text" at bounding box center [999, 418] width 408 height 37
paste input "هەڵبژاردنت لە کێش:"
type input "هەڵبژاردنت لە کێش:"
click at [847, 328] on input "text" at bounding box center [999, 340] width 408 height 37
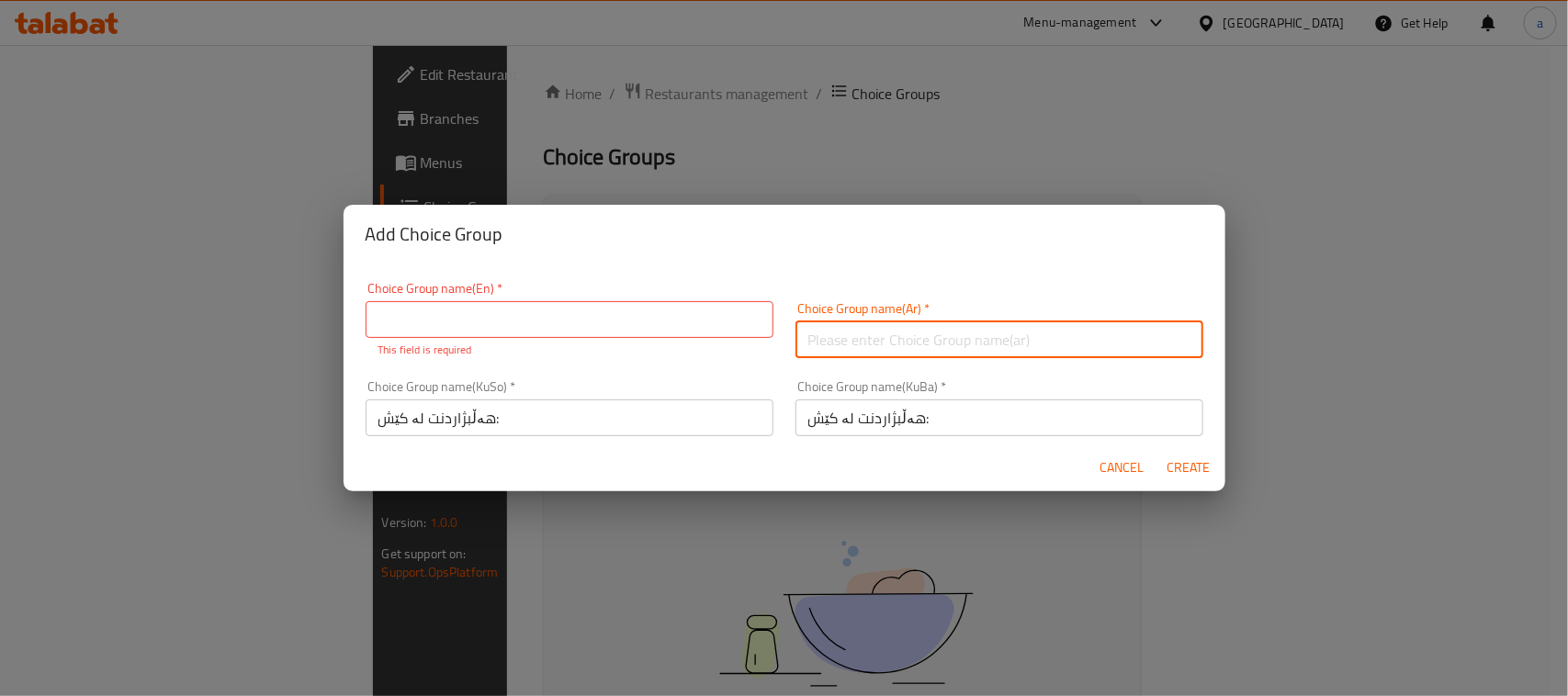
paste input "إختيارك من الوزن:"
type input "إختيارك من الوزن:"
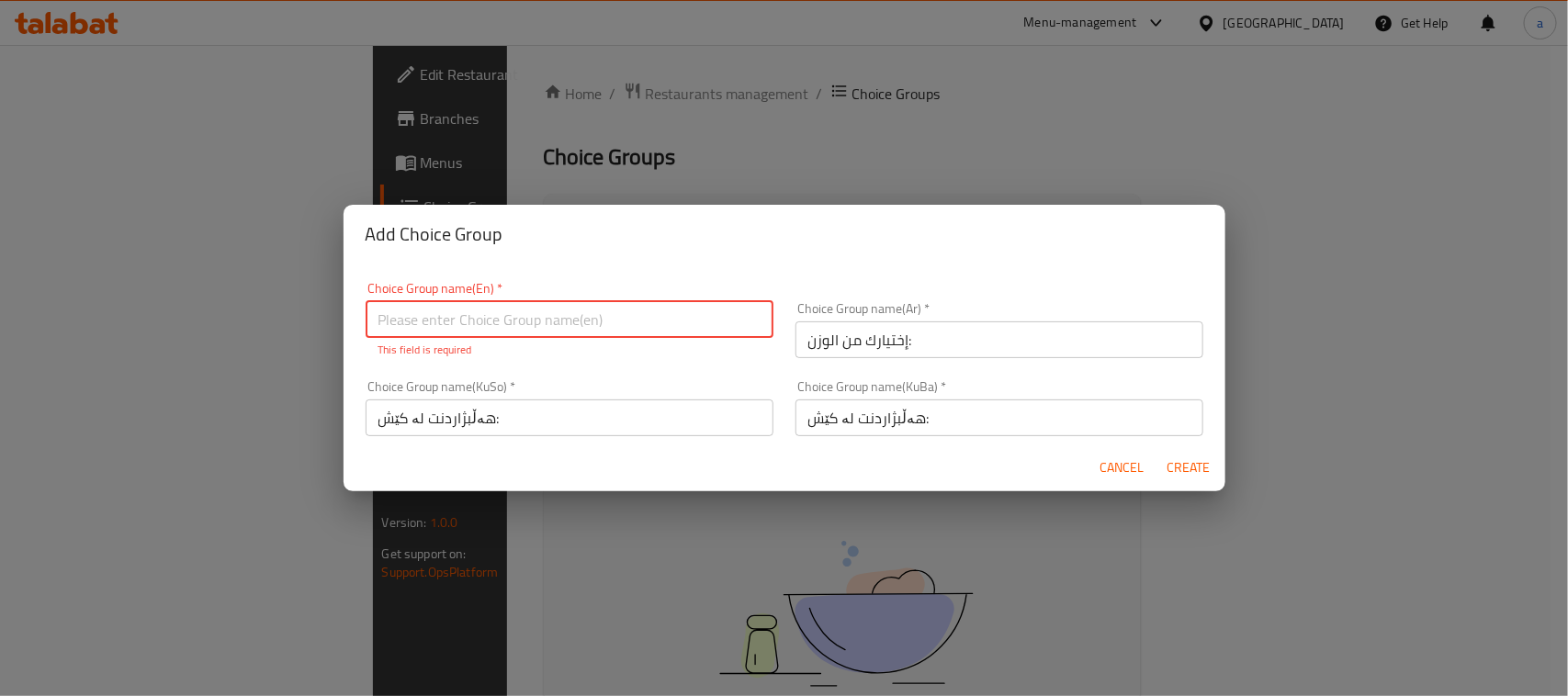
click at [567, 336] on input "text" at bounding box center [569, 319] width 408 height 37
click at [558, 318] on input "text" at bounding box center [569, 319] width 408 height 37
paste input "Your Choice Of Weight:"
type input "Your Choice Of Weight:"
drag, startPoint x: 1177, startPoint y: 471, endPoint x: 1137, endPoint y: 452, distance: 44.3
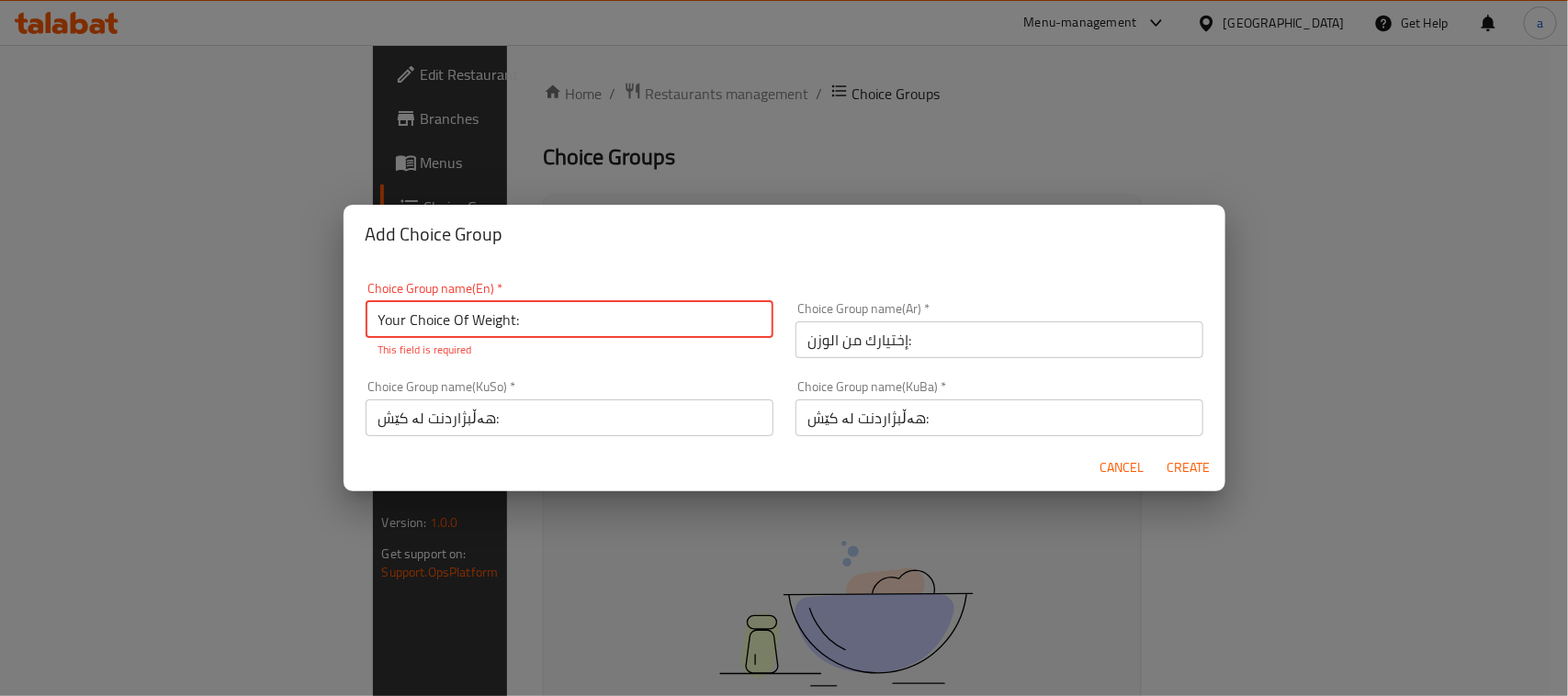
click at [1177, 471] on span "Create" at bounding box center [1188, 468] width 44 height 23
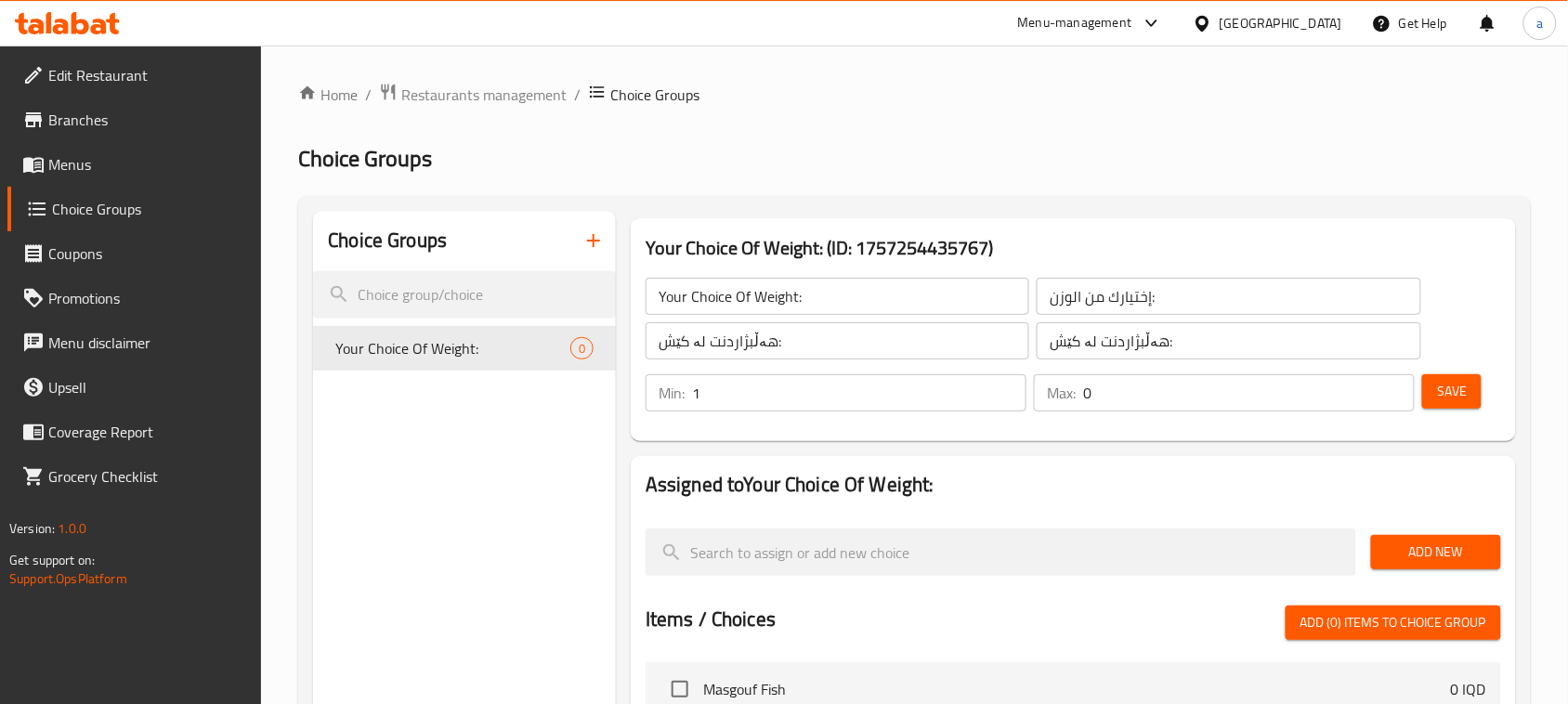
type input "1"
click at [1004, 388] on input "1" at bounding box center [859, 393] width 335 height 37
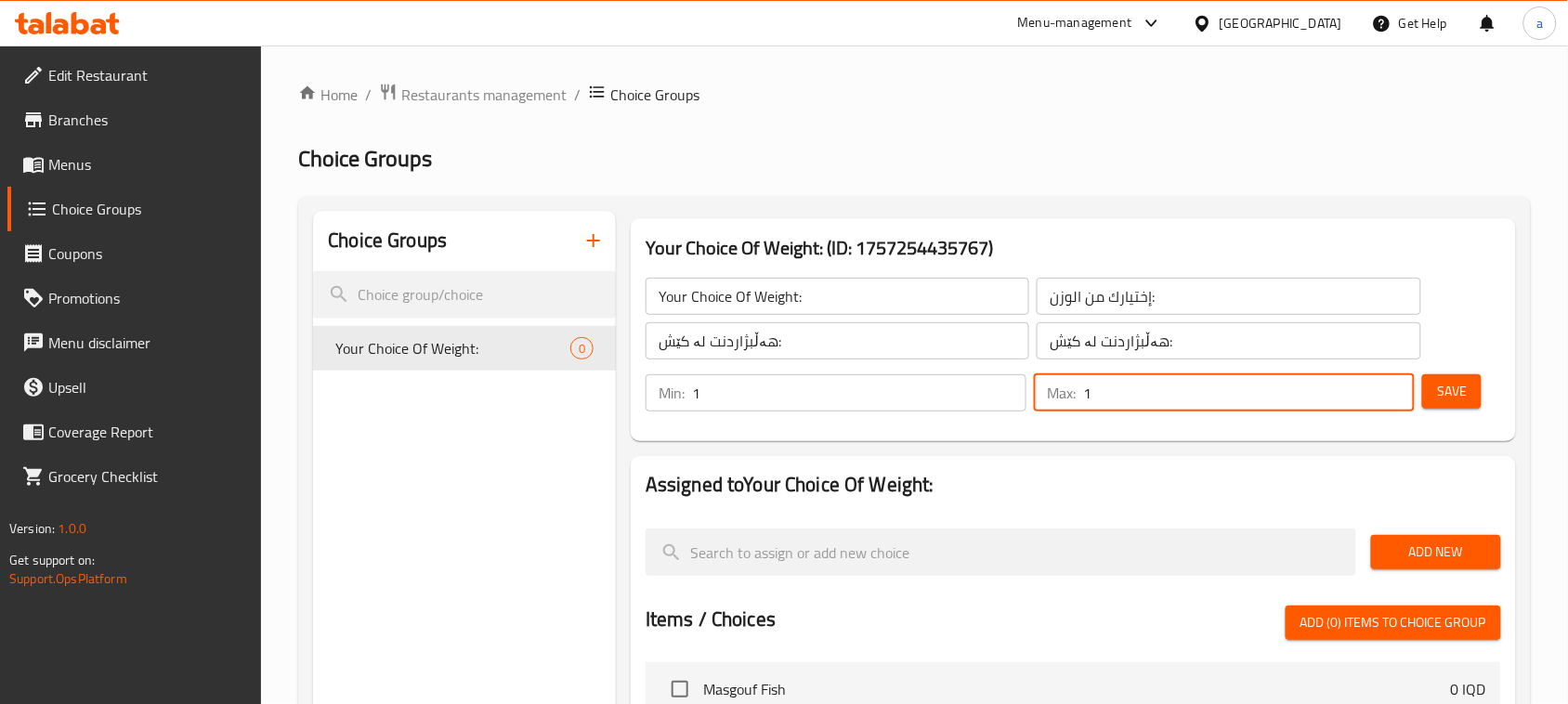
type input "1"
click at [1394, 397] on input "1" at bounding box center [1248, 393] width 332 height 37
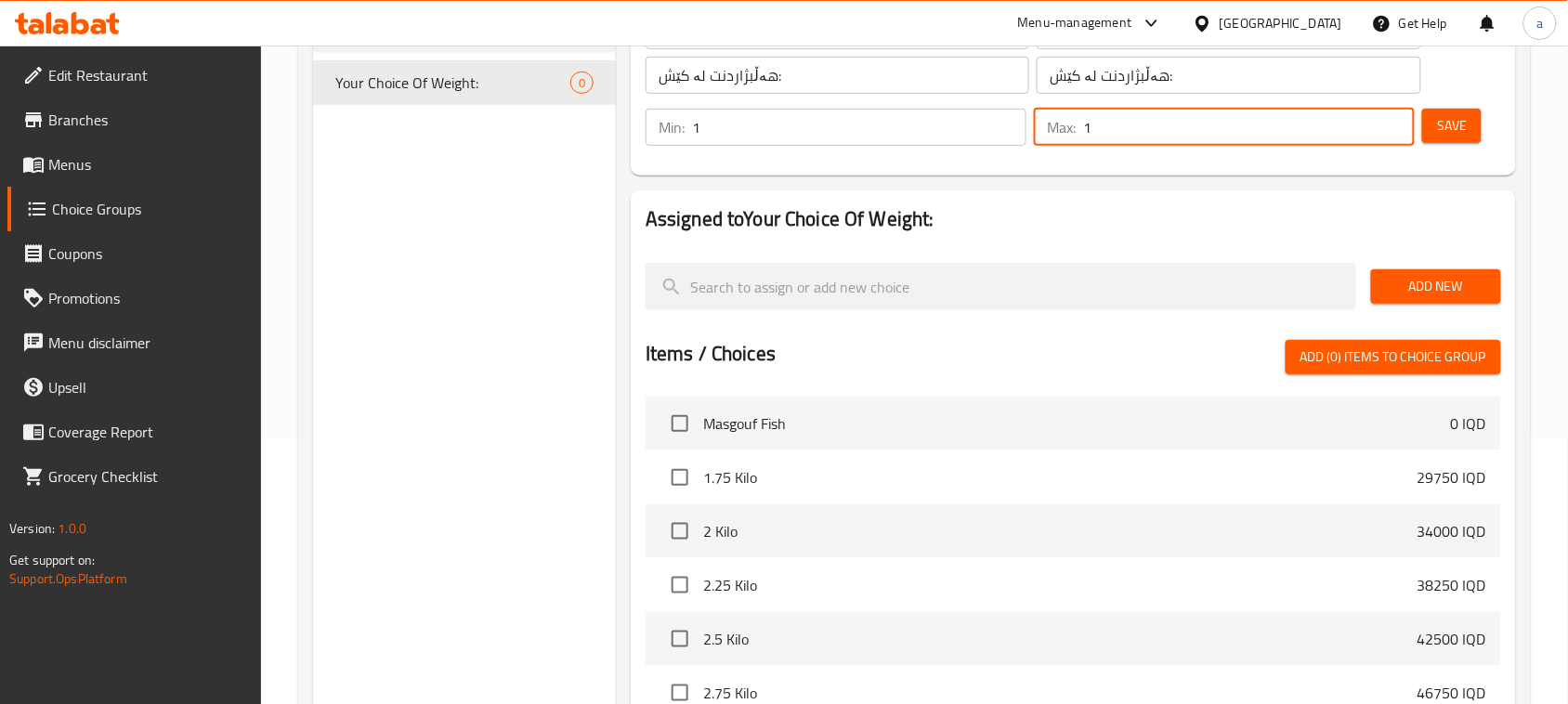
scroll to position [271, 0]
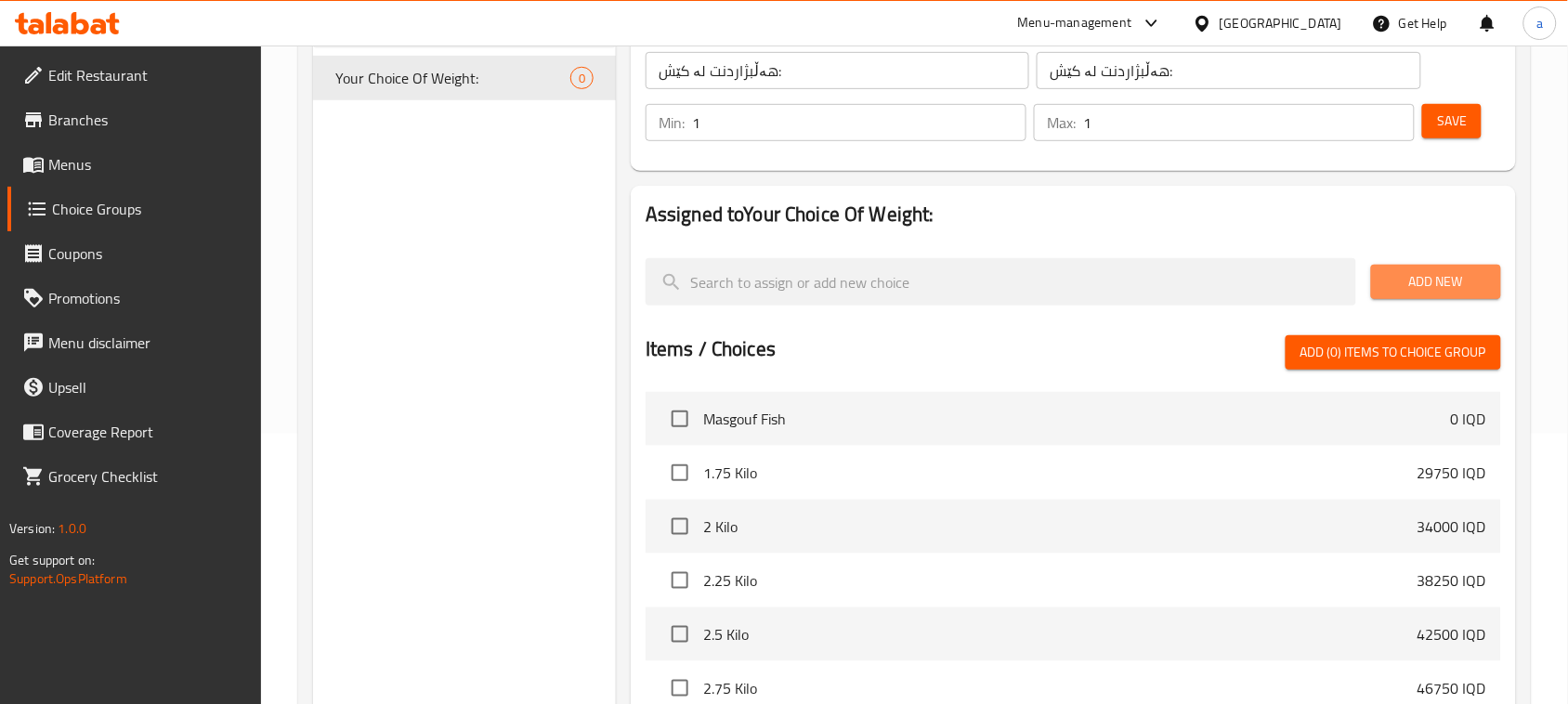
click at [1423, 293] on span "Add New" at bounding box center [1436, 283] width 100 height 24
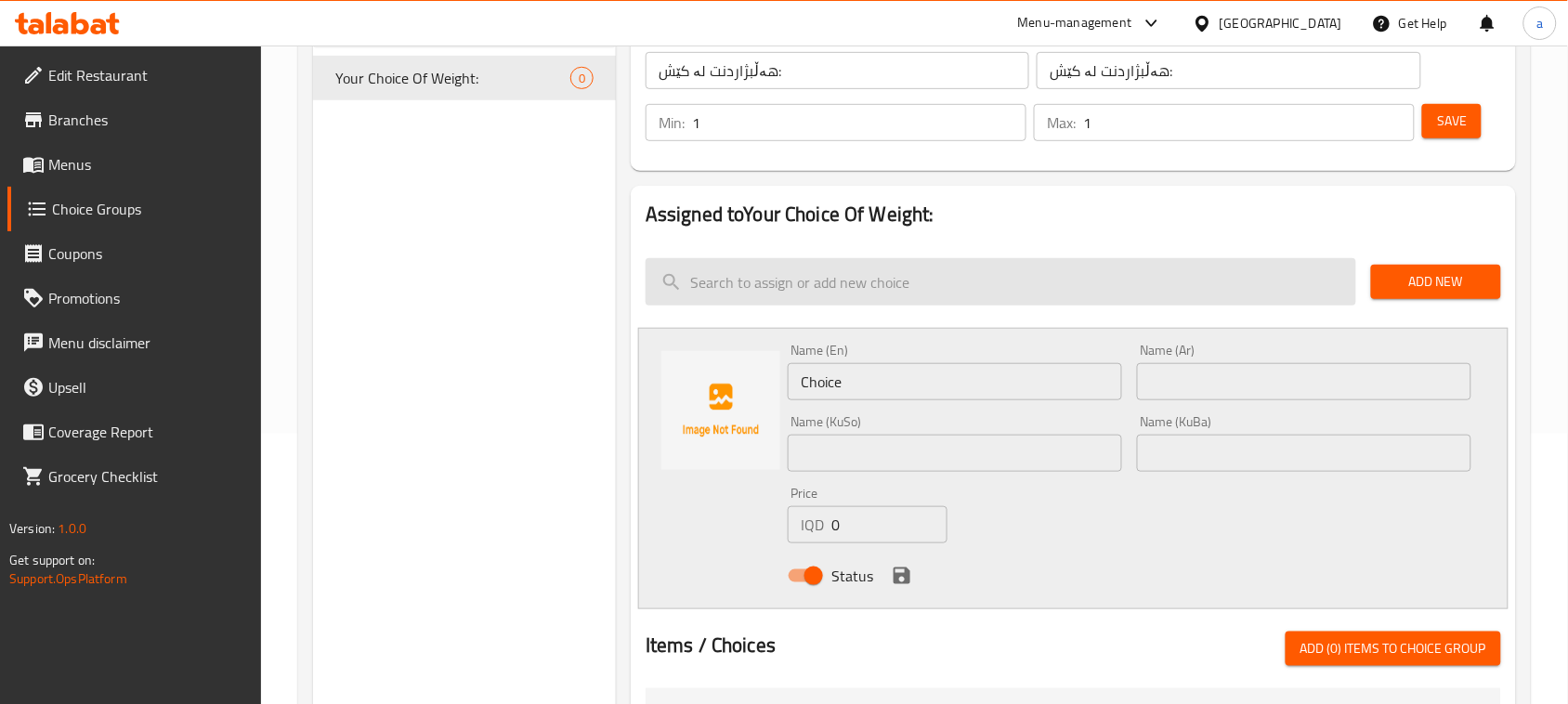
drag, startPoint x: 711, startPoint y: 400, endPoint x: 903, endPoint y: 297, distance: 217.9
click at [590, 404] on div "Choice Groups Your Choice Of Weight: 0 Your Choice Of Weight: (ID: 175725443576…" at bounding box center [917, 599] width 1210 height 1315
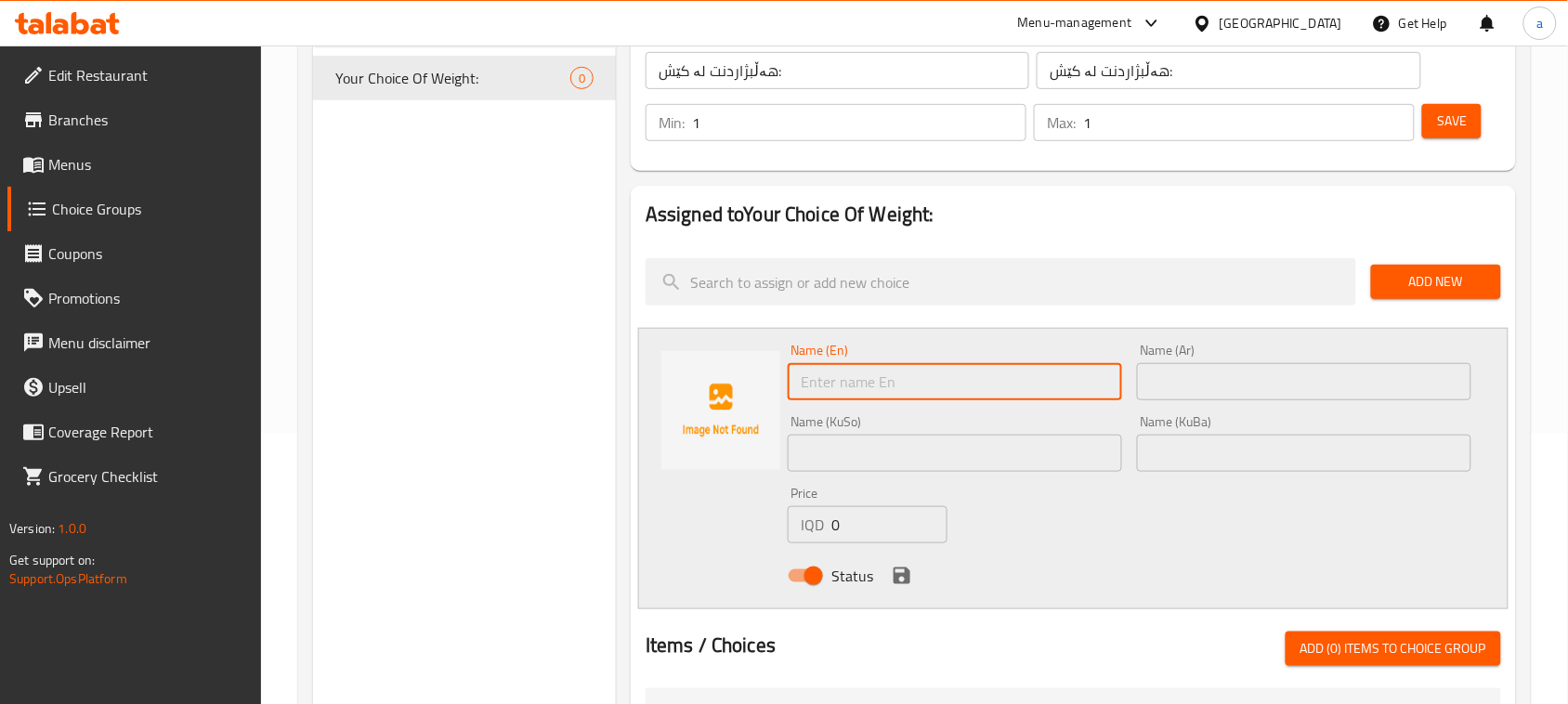
paste input "1.75 Kg"
type input "1.75 Kg"
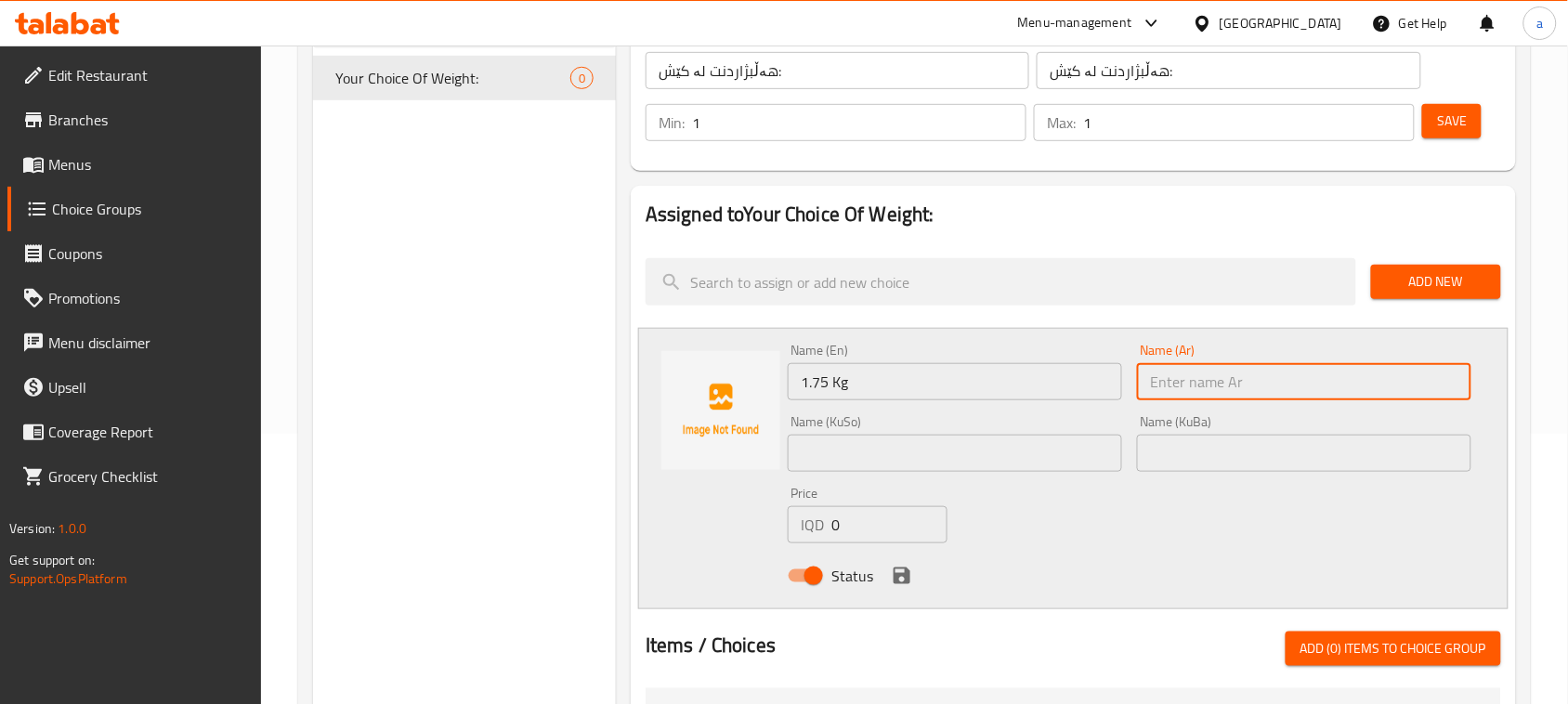
click at [1196, 401] on input "text" at bounding box center [1304, 382] width 335 height 37
type input "1.75 كجم"
click at [1073, 461] on input "text" at bounding box center [955, 454] width 335 height 37
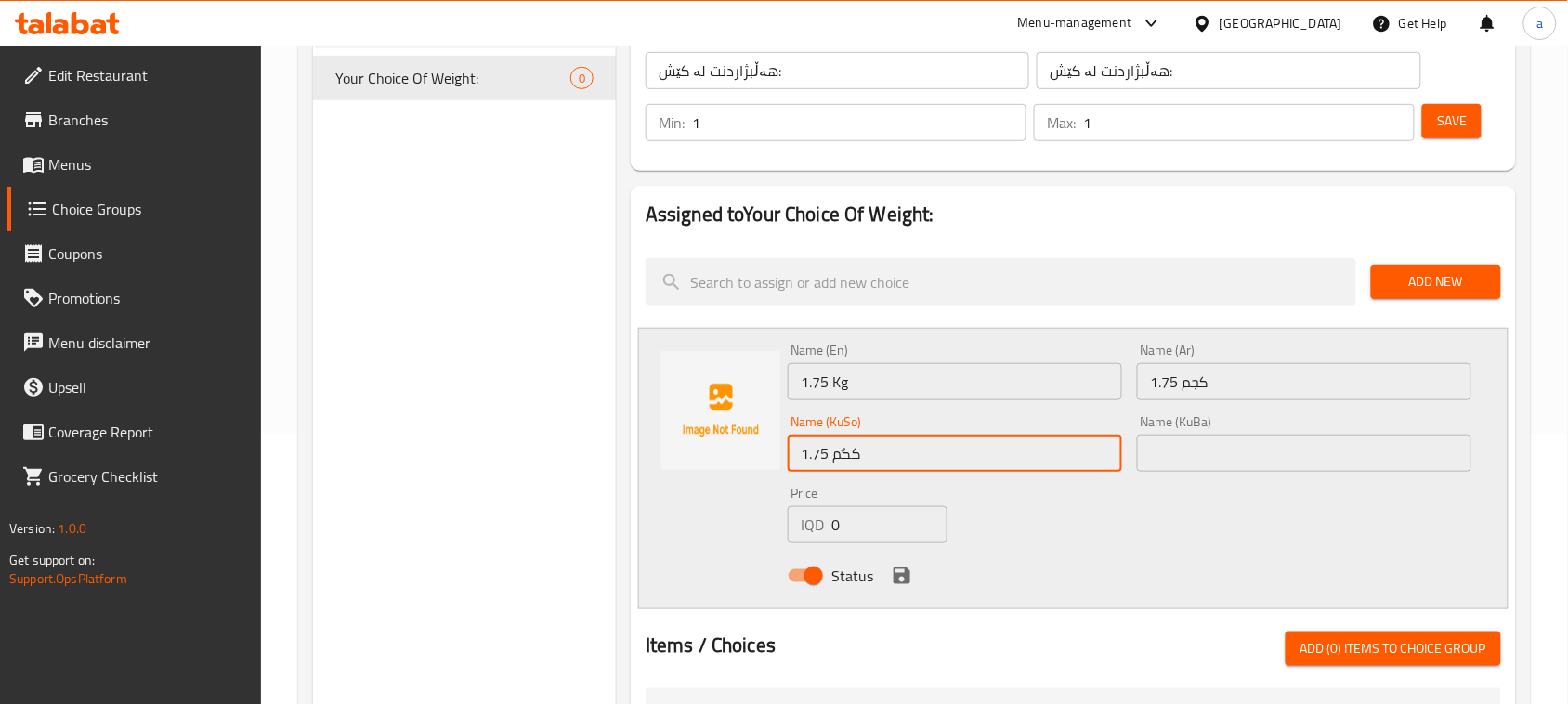
type input "1.75 کگم"
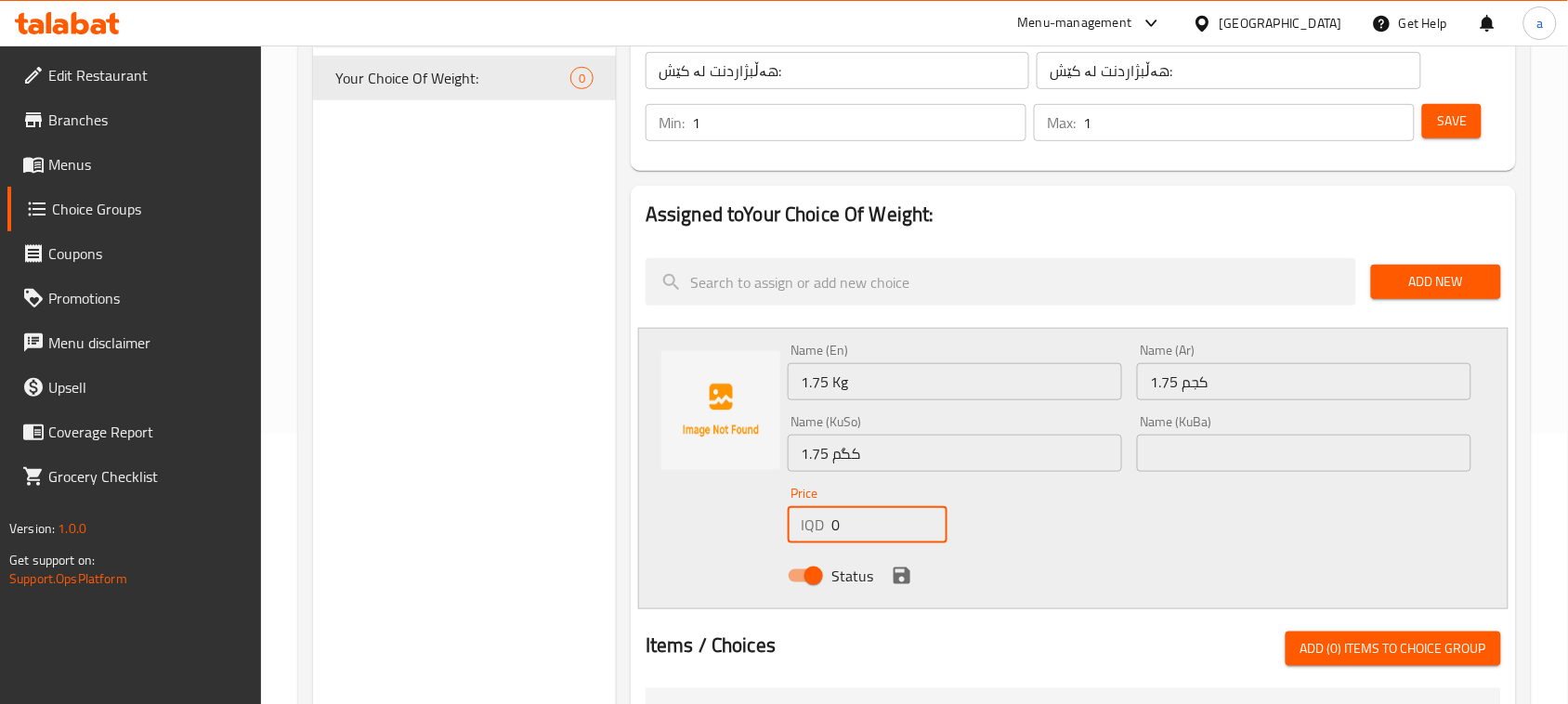
drag, startPoint x: 839, startPoint y: 535, endPoint x: 796, endPoint y: 514, distance: 47.9
click at [782, 535] on div "Price IQD 0 Price" at bounding box center [867, 515] width 174 height 72
paste input "2450"
type input "24500"
click at [906, 583] on icon "save" at bounding box center [902, 576] width 23 height 23
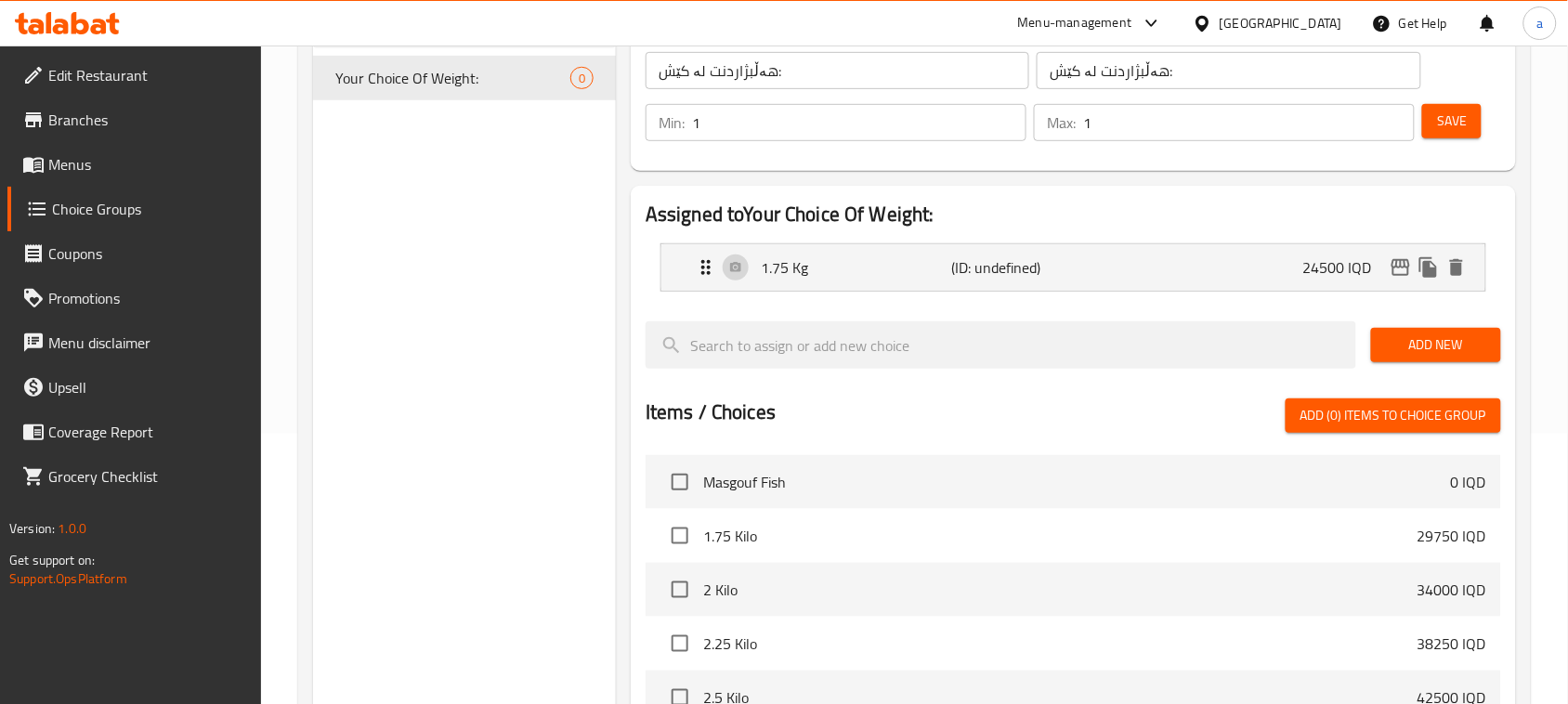
drag, startPoint x: 1400, startPoint y: 359, endPoint x: 1292, endPoint y: 391, distance: 112.6
click at [1399, 356] on span "Add New" at bounding box center [1436, 346] width 100 height 24
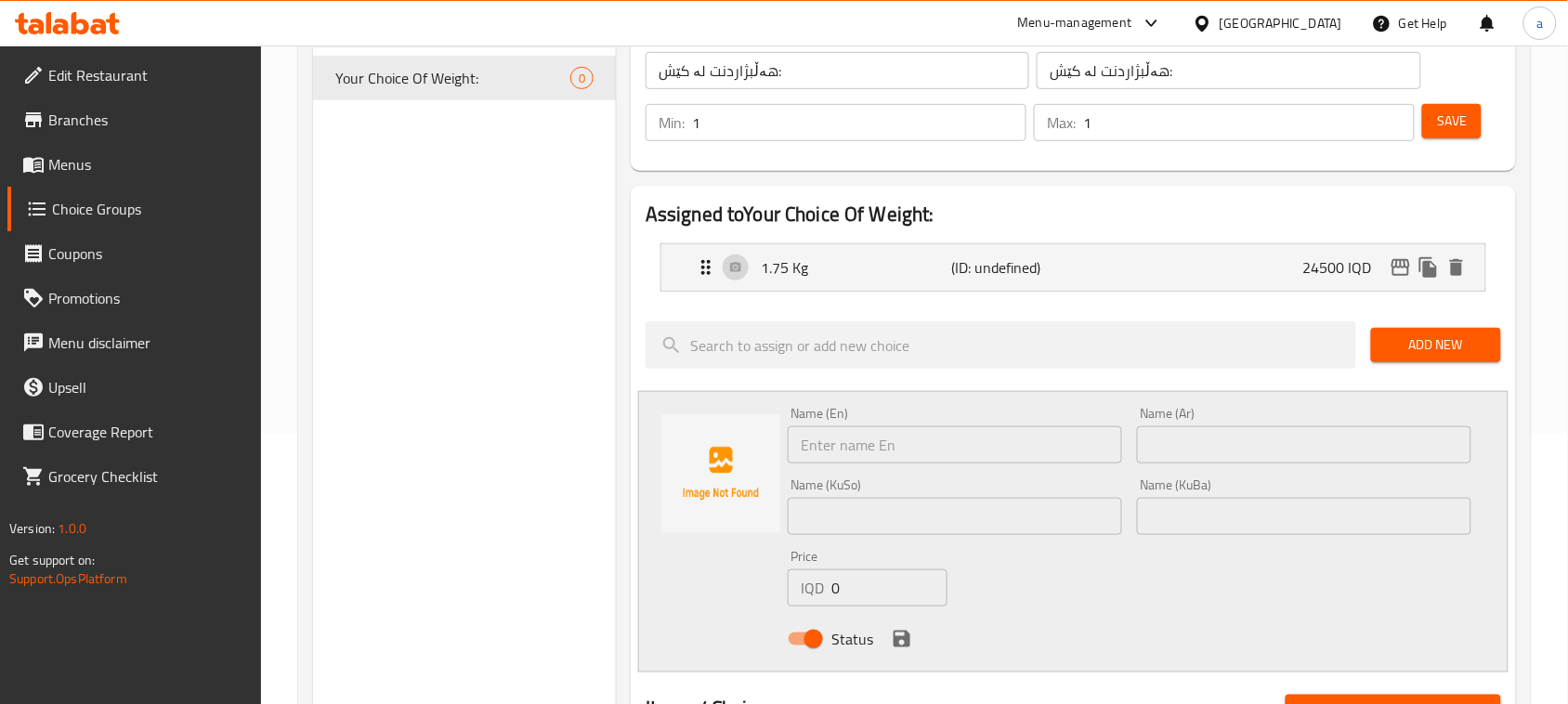
drag, startPoint x: 879, startPoint y: 457, endPoint x: 706, endPoint y: 461, distance: 173.0
click at [706, 467] on div "Name (En) Name (En) Name (Ar) Name (Ar) Name (KuSo) Name (KuSo) Name (KuBa) Nam…" at bounding box center [1073, 532] width 870 height 282
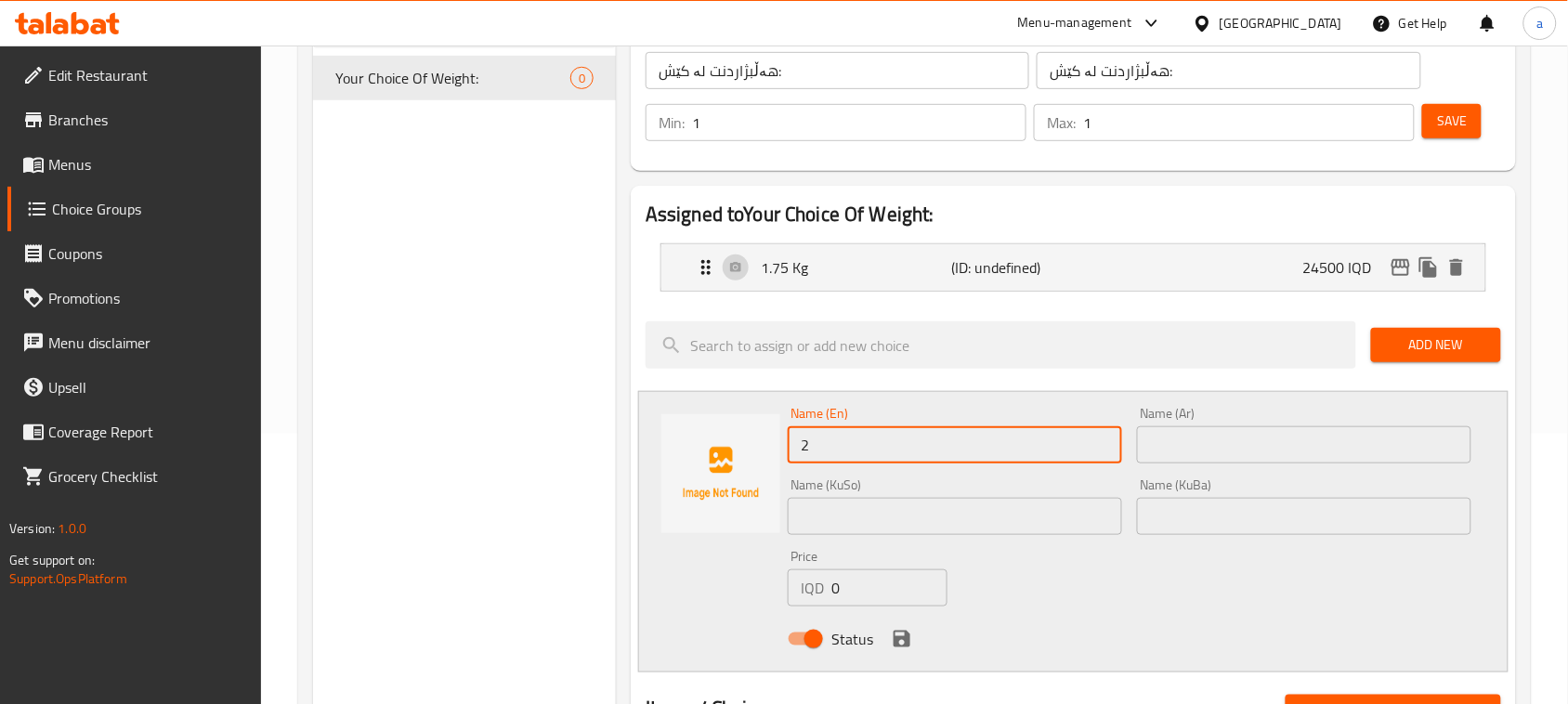
click at [859, 458] on input "2" at bounding box center [955, 445] width 335 height 37
click at [701, 469] on div "Name (En) 2 Name (En) Name (Ar) Name (Ar) Name (KuSo) Name (KuSo) Name (KuBa) N…" at bounding box center [1073, 532] width 870 height 282
paste input "Kg"
type input "2 Kg"
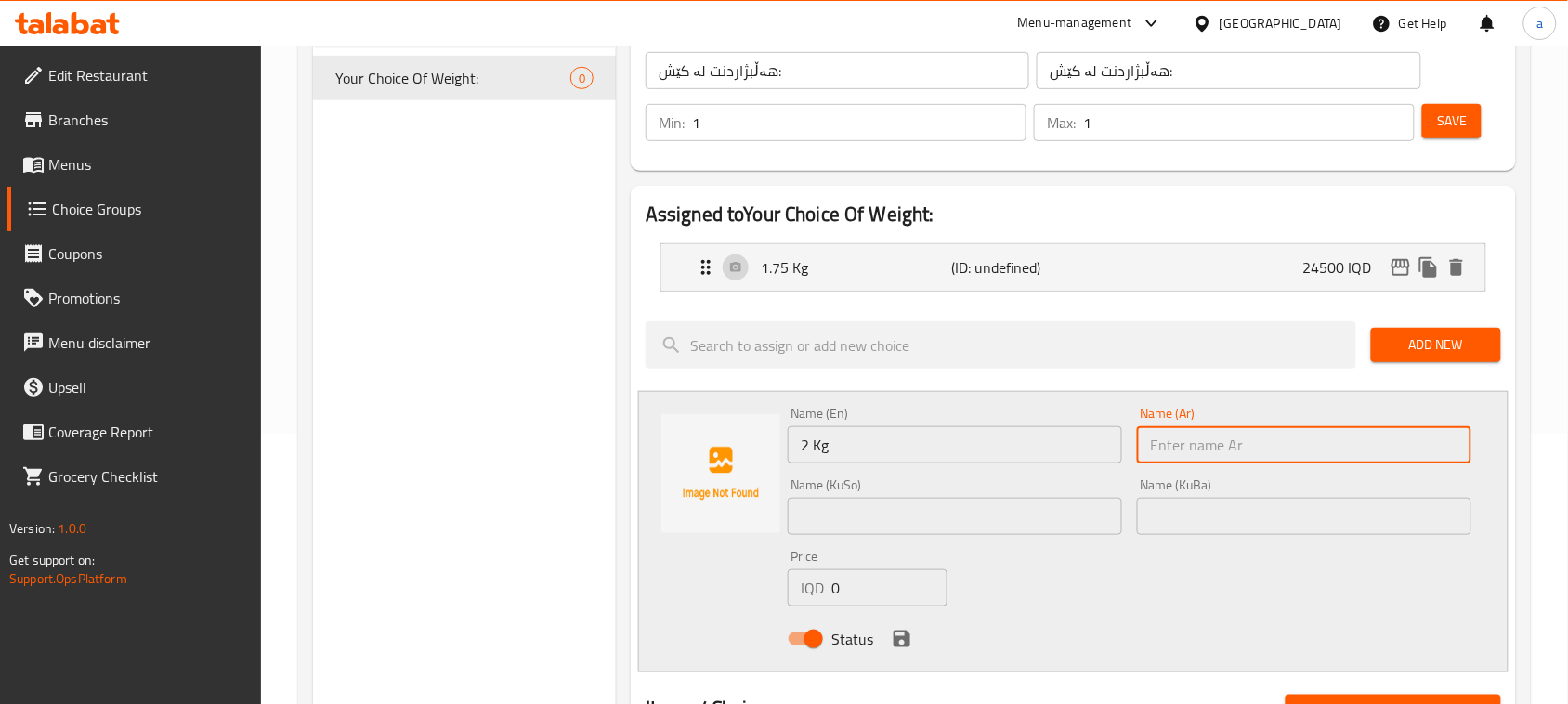
click at [1297, 464] on input "text" at bounding box center [1304, 445] width 335 height 37
type input "2 كجم"
click at [1031, 530] on input "text" at bounding box center [955, 517] width 335 height 37
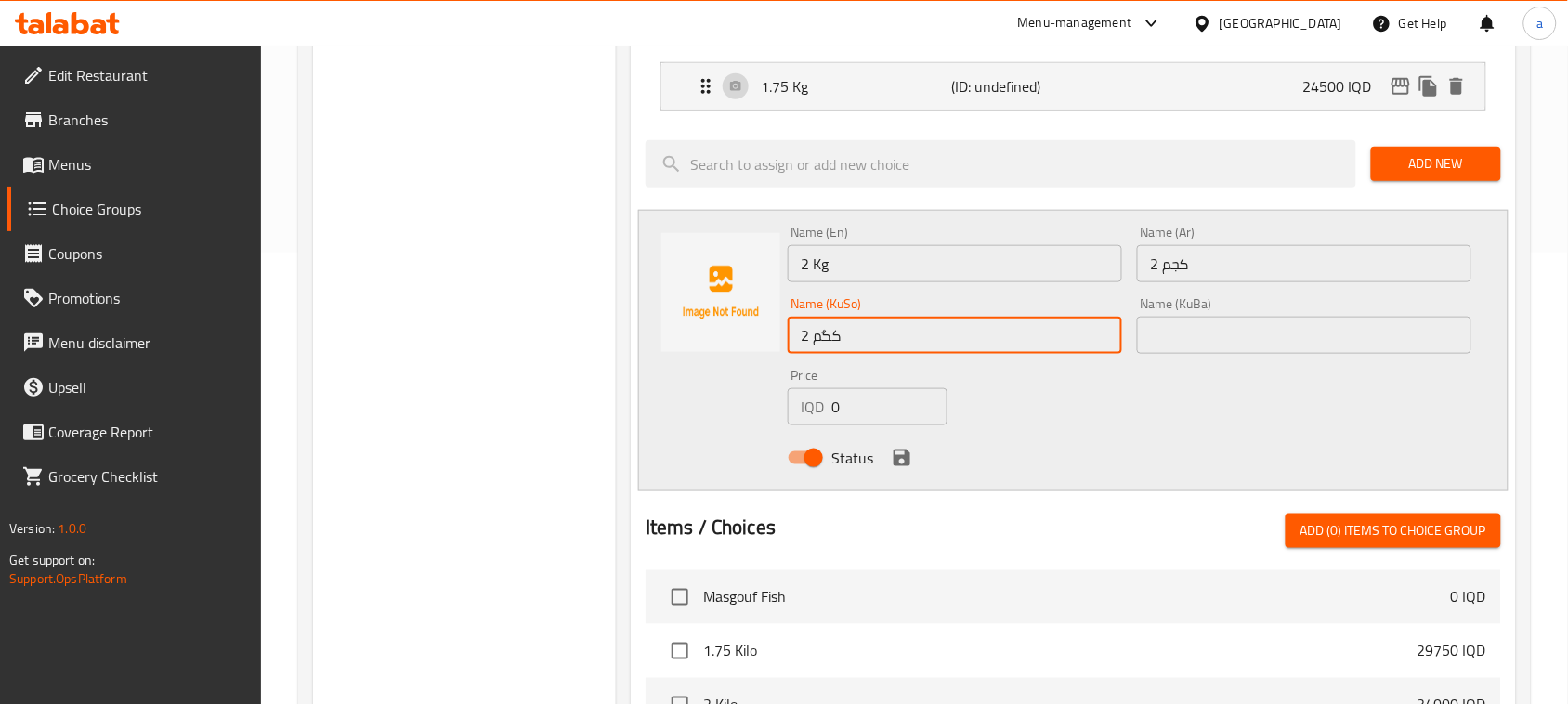
scroll to position [419, 0]
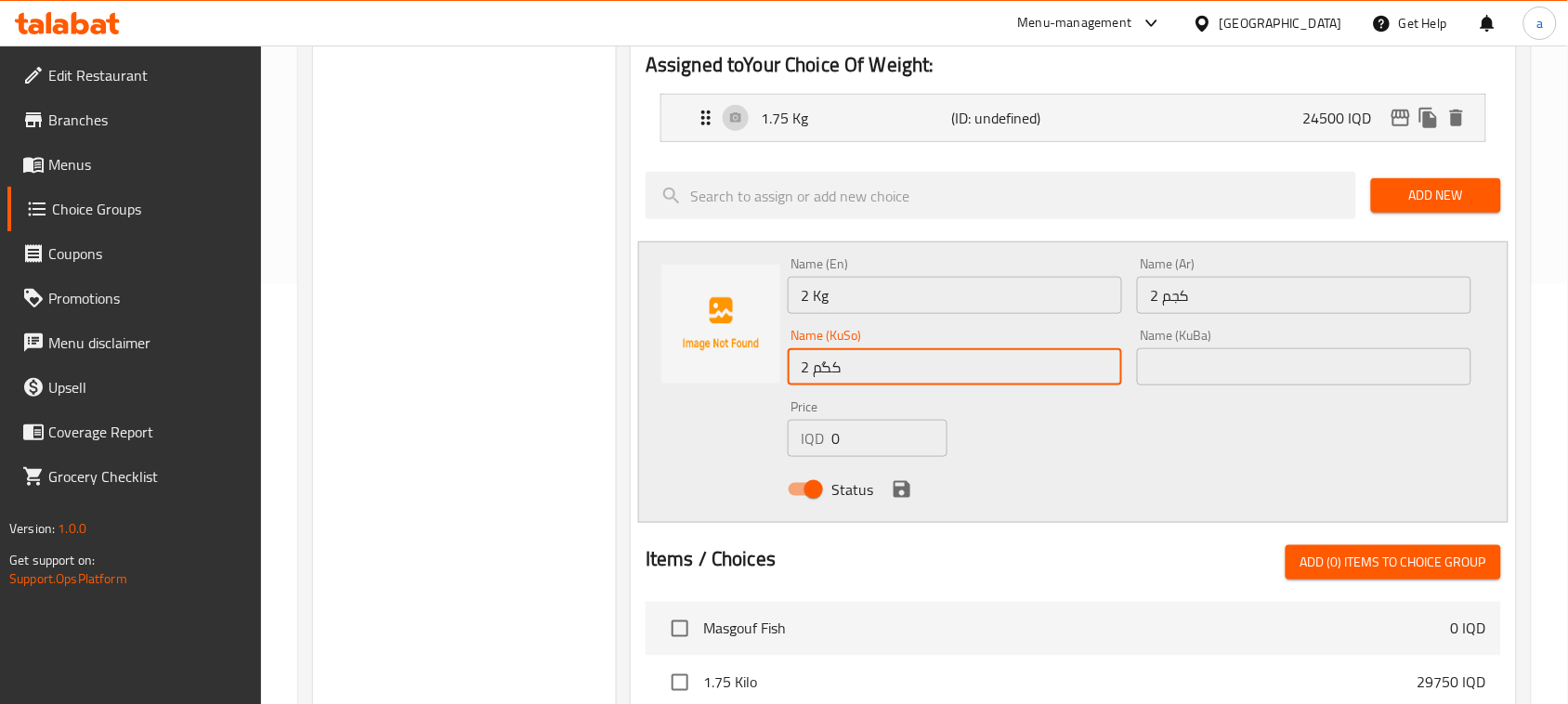
type input "2 کگم"
drag, startPoint x: 712, startPoint y: 468, endPoint x: 781, endPoint y: 435, distance: 76.5
click at [721, 460] on div "Name (En) 2 Kg Name (En) Name (Ar) 2 كجم Name (Ar) Name (KuSo) 2 کگم Name (KuSo…" at bounding box center [1073, 382] width 870 height 282
paste input "2800"
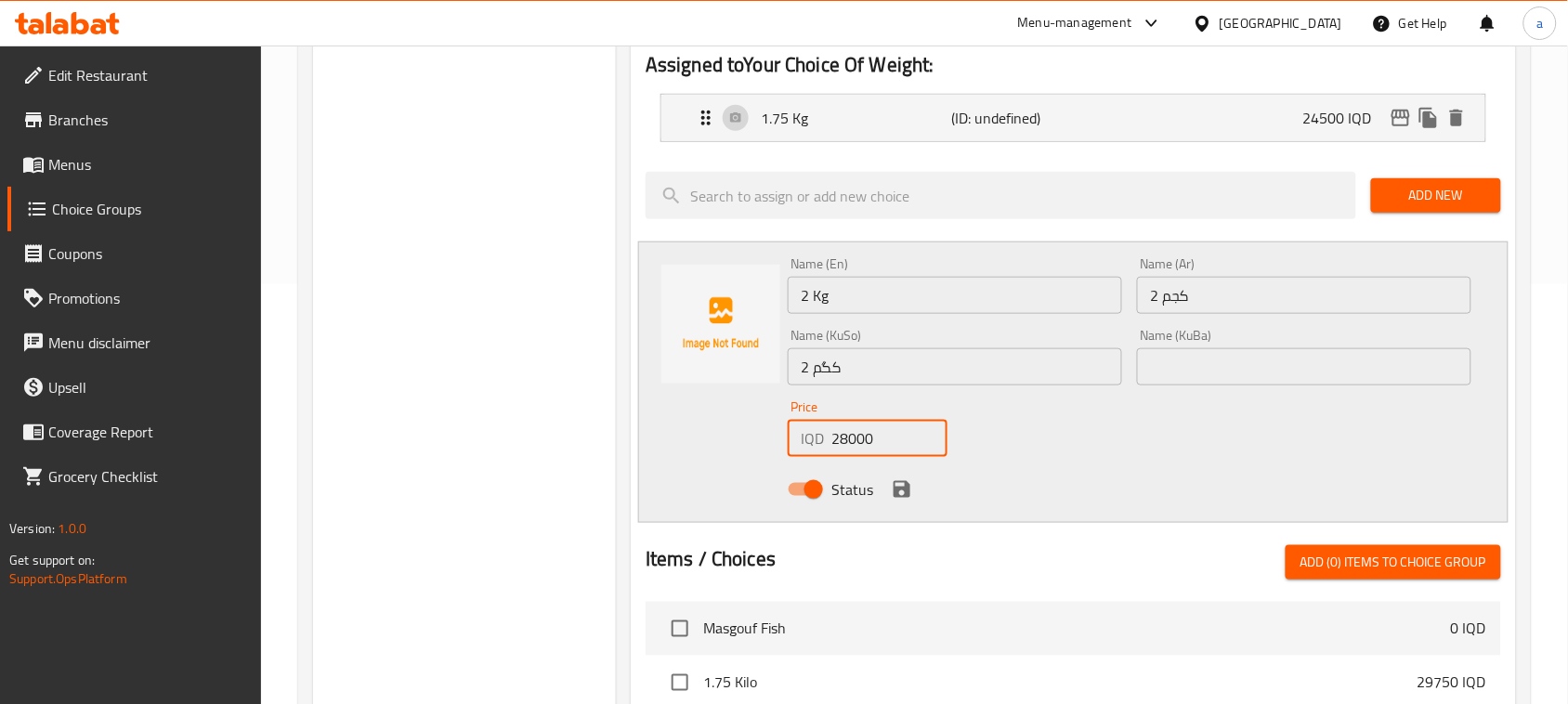
type input "28000"
click at [907, 487] on div "Status" at bounding box center [1129, 489] width 698 height 50
click at [907, 499] on icon "save" at bounding box center [902, 489] width 23 height 23
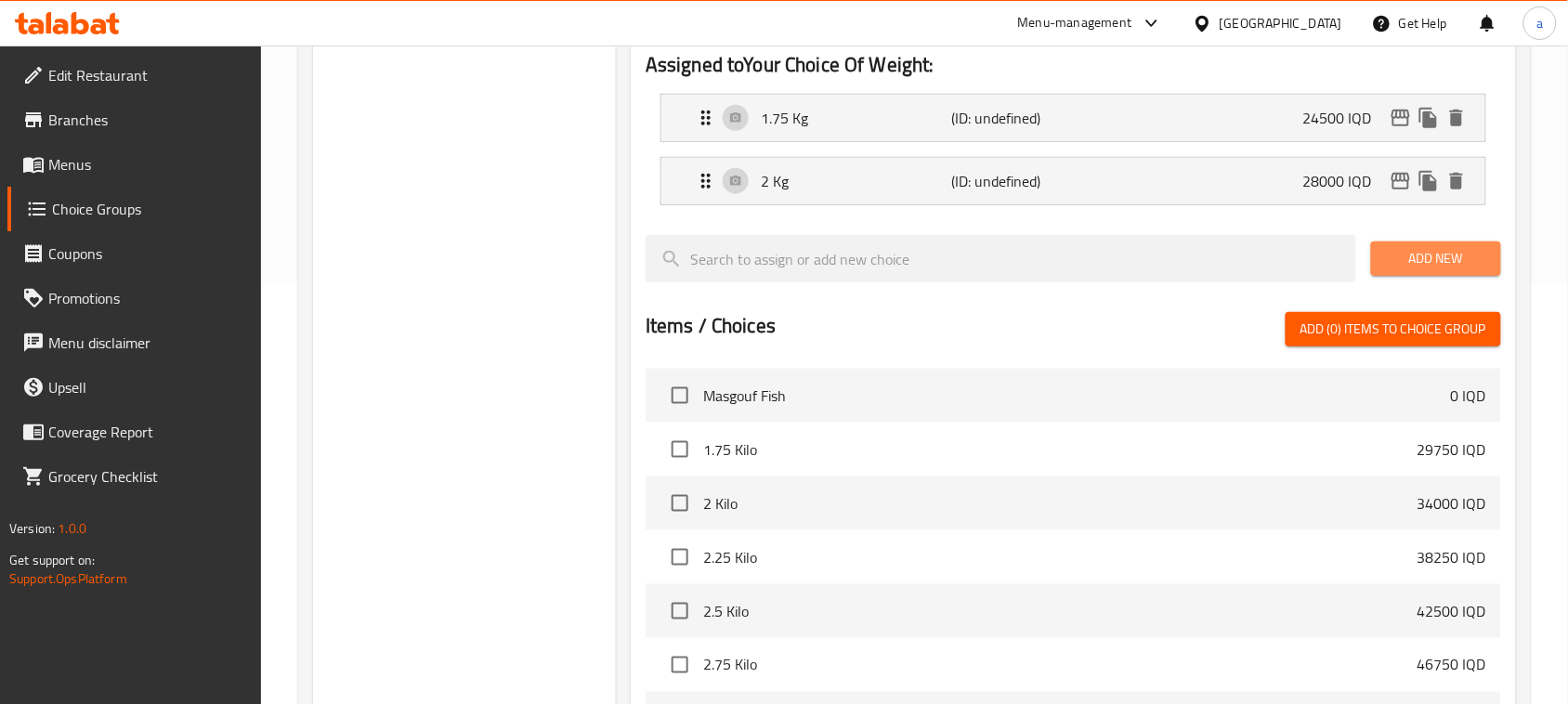
click at [1440, 266] on span "Add New" at bounding box center [1436, 259] width 100 height 24
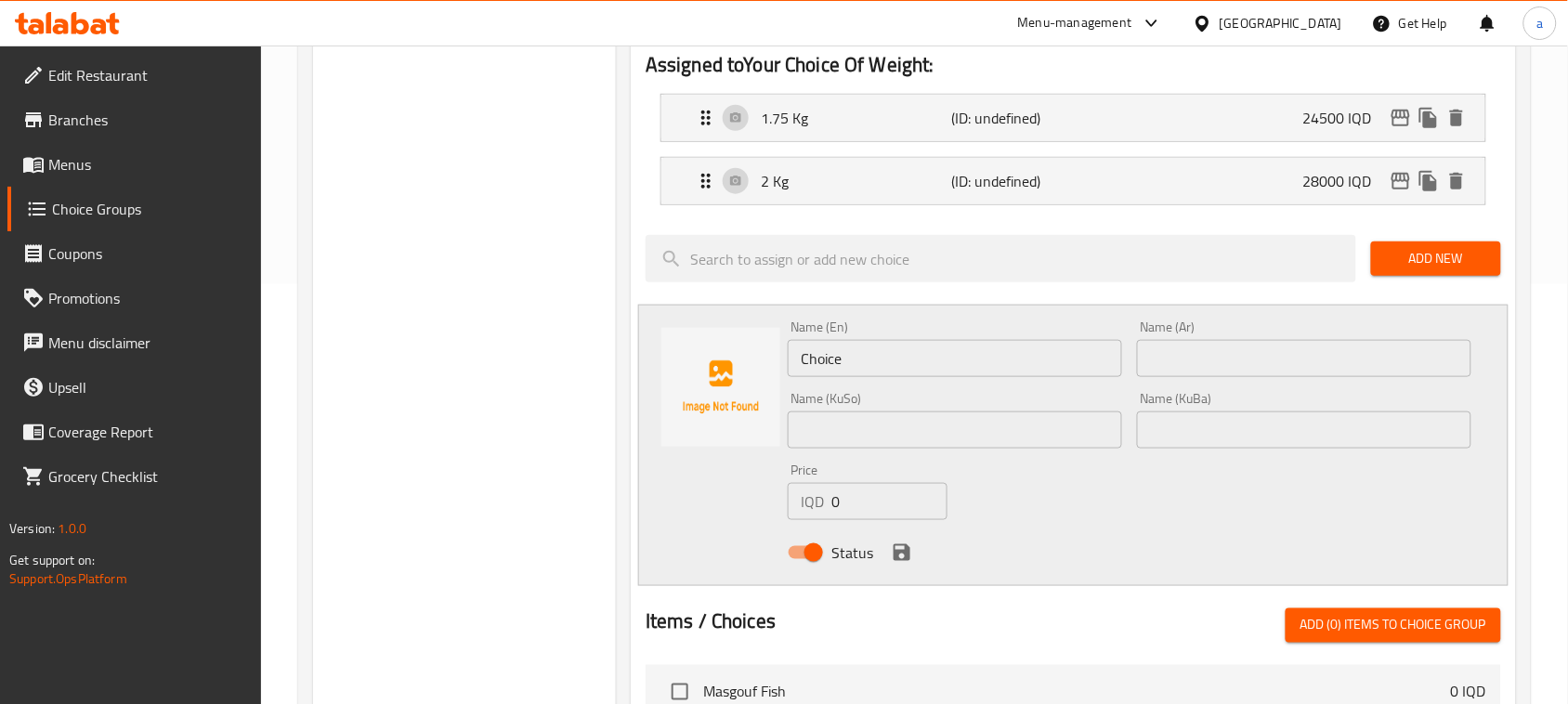
drag, startPoint x: 864, startPoint y: 372, endPoint x: 599, endPoint y: 352, distance: 265.8
click at [597, 360] on div "Choice Groups Your Choice Of Weight: 0 Your Choice Of Weight: (ID: 175725443576…" at bounding box center [917, 512] width 1210 height 1441
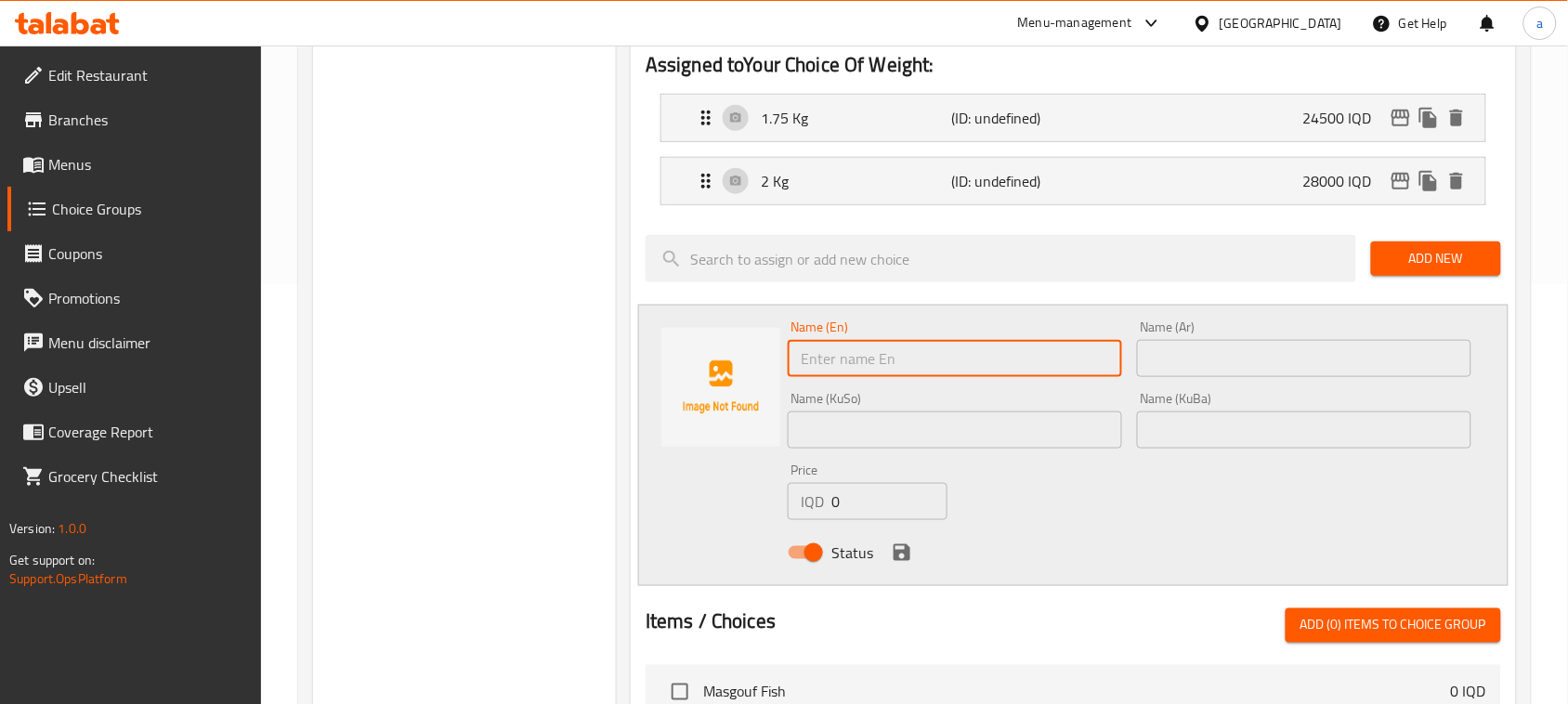
paste input "2.25 kg"
click at [842, 376] on input "2.25 kg" at bounding box center [955, 358] width 335 height 37
type input "2.25 Kg"
click at [1223, 377] on input "text" at bounding box center [1304, 358] width 335 height 37
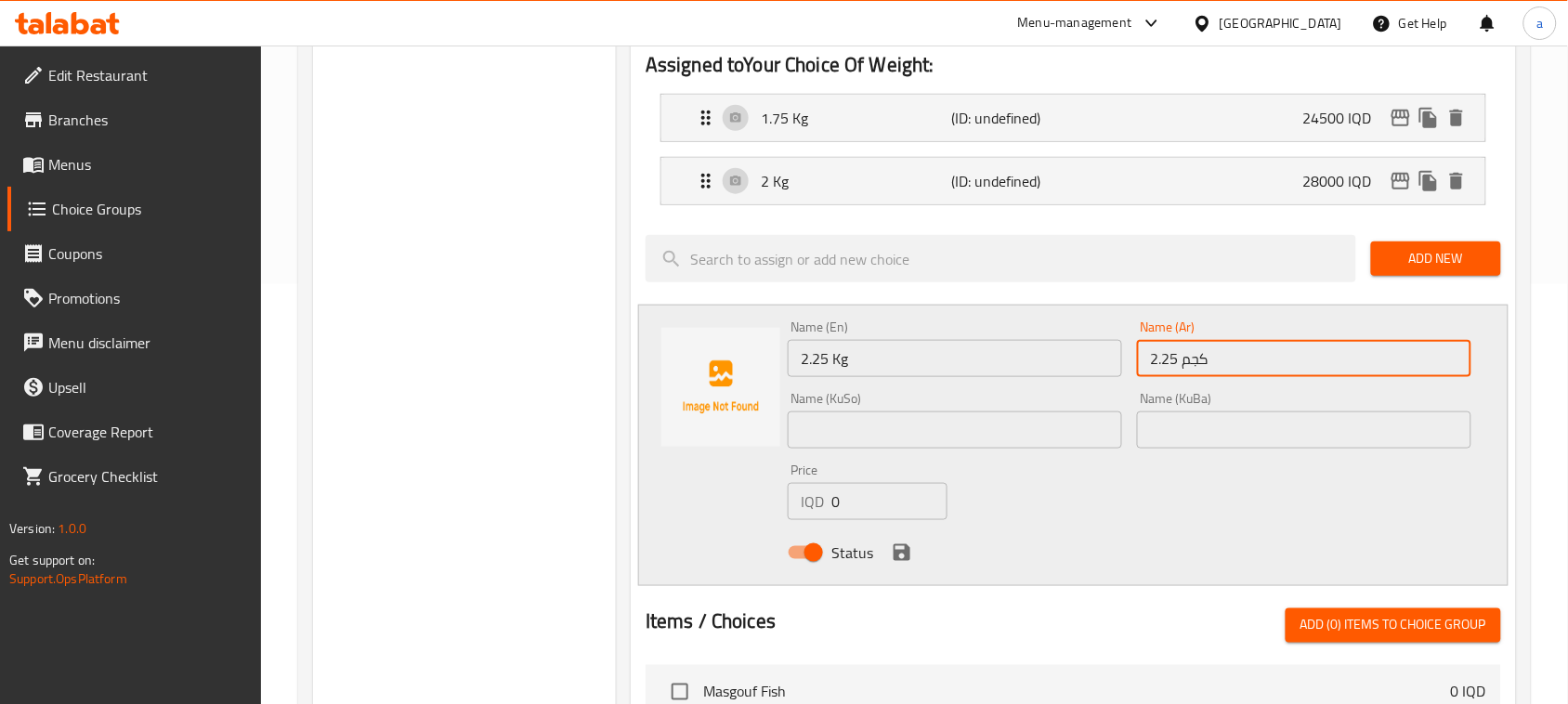
type input "2.25 کجم"
click at [1027, 449] on input "text" at bounding box center [955, 430] width 335 height 37
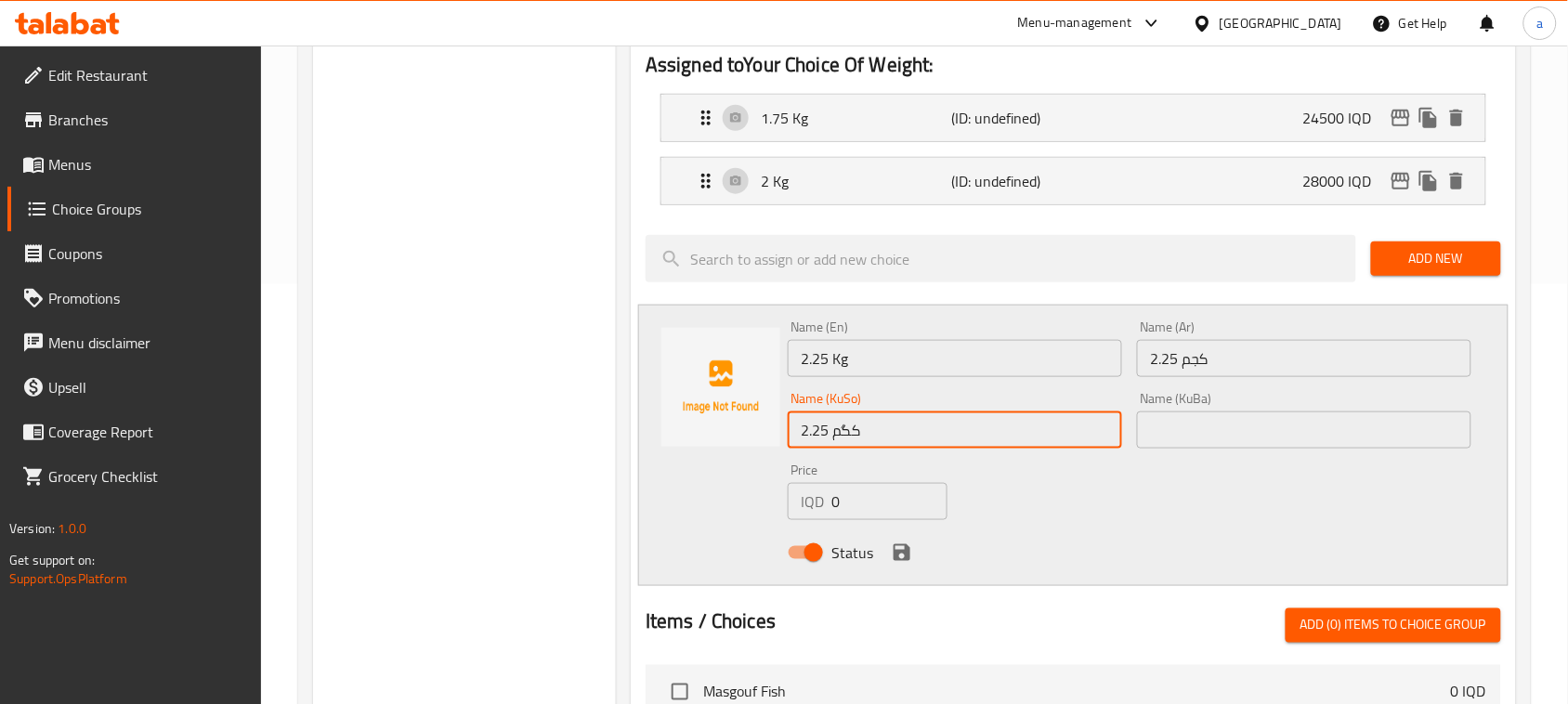
type input "2.25 کگم"
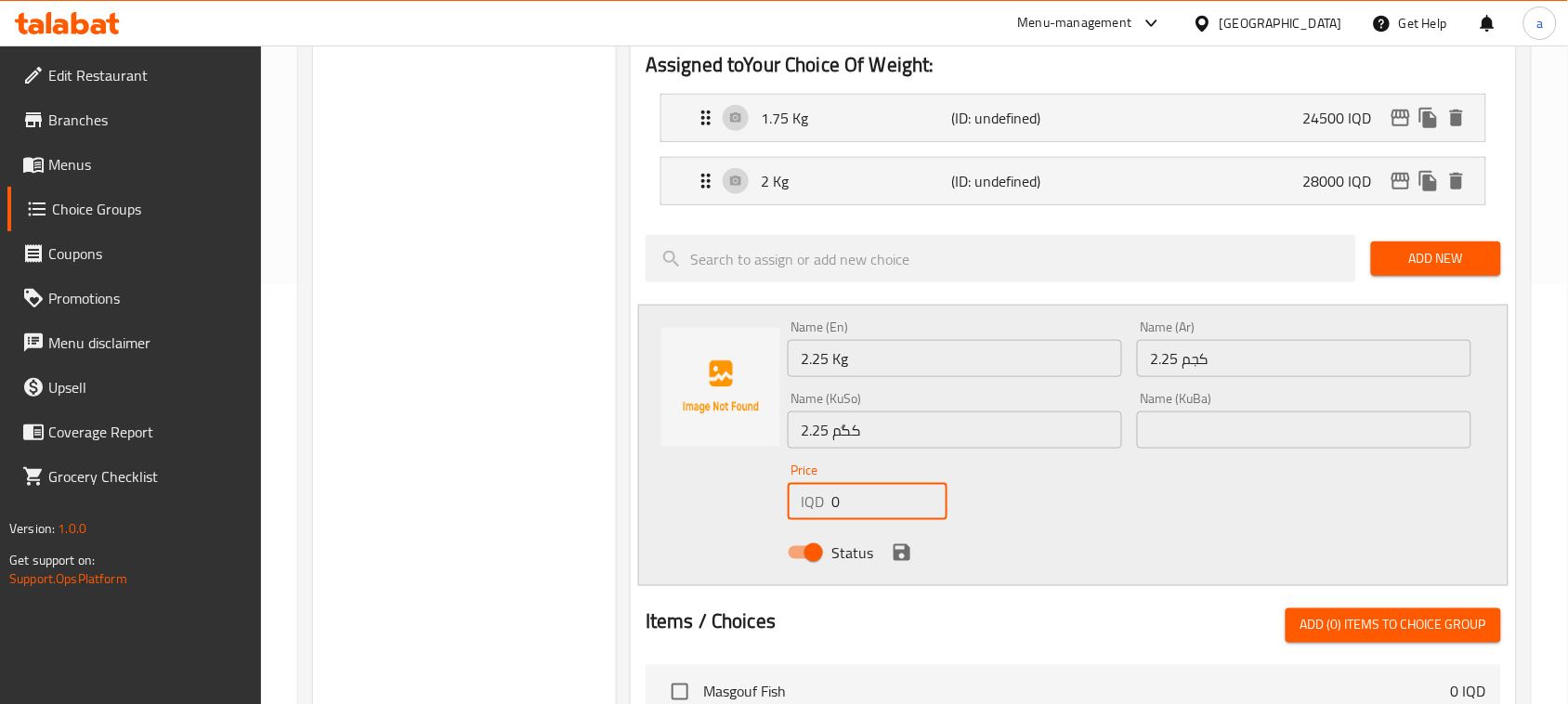
drag, startPoint x: 856, startPoint y: 511, endPoint x: 850, endPoint y: 490, distance: 21.8
click at [726, 525] on div "Name (En) 2.25 Kg Name (En) Name (Ar) 2.25 کجم Name (Ar) Name (KuSo) 2.25 کگم N…" at bounding box center [1073, 445] width 870 height 282
paste input "3150"
type input "31500"
click at [904, 558] on icon "save" at bounding box center [902, 552] width 17 height 17
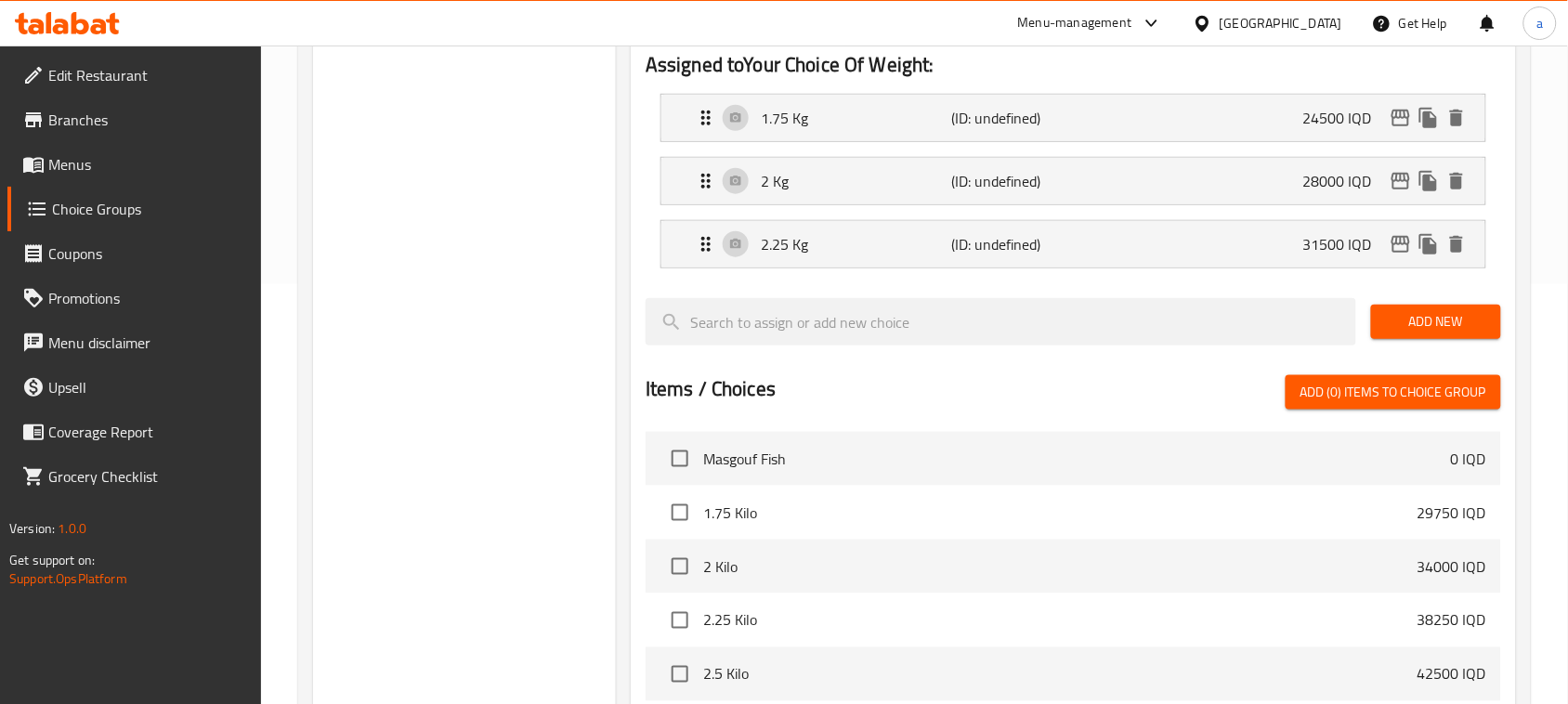
click at [1433, 322] on span "Add New" at bounding box center [1436, 322] width 100 height 24
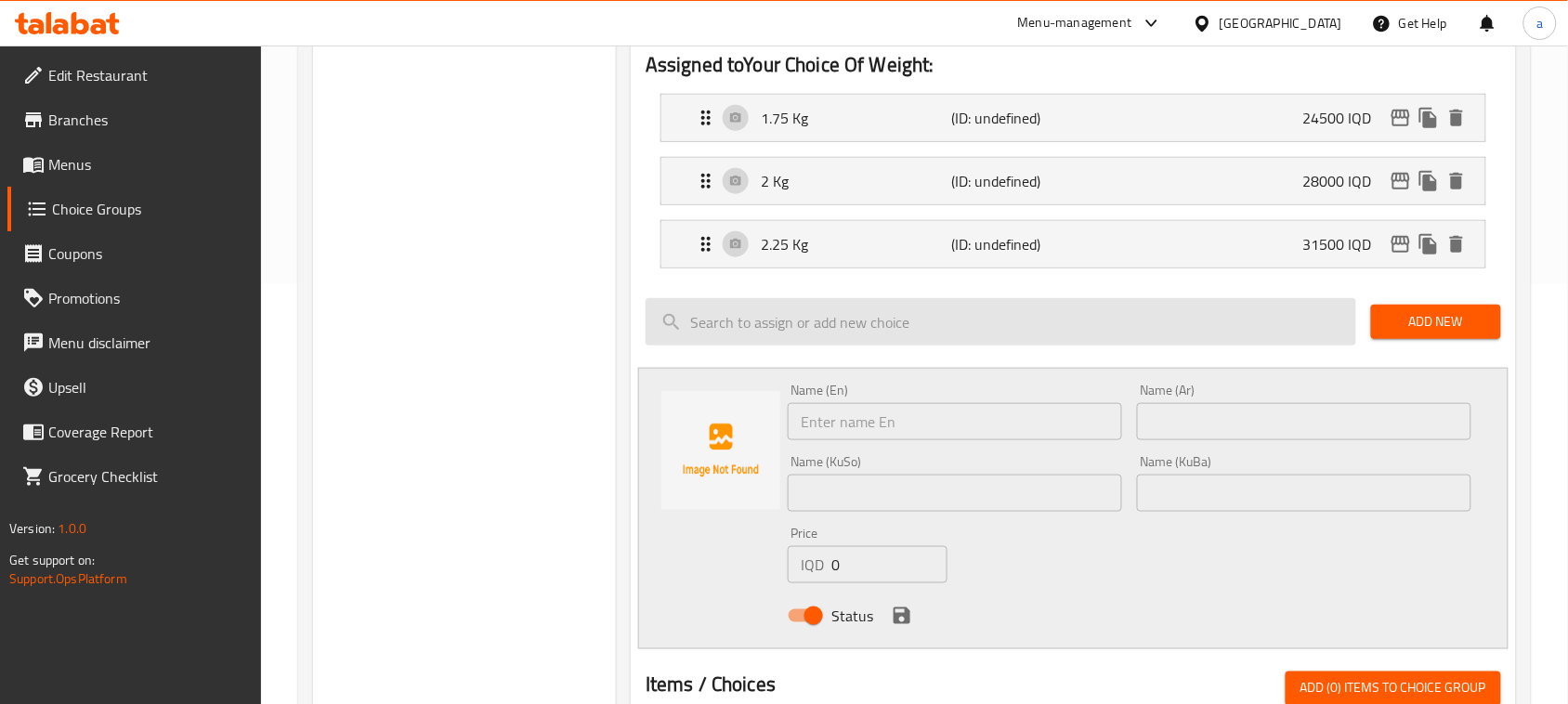
drag, startPoint x: 870, startPoint y: 432, endPoint x: 865, endPoint y: 320, distance: 112.1
click at [489, 456] on div "Choice Groups Your Choice Of Weight: 0 Your Choice Of Weight: (ID: 175725443576…" at bounding box center [917, 544] width 1210 height 1504
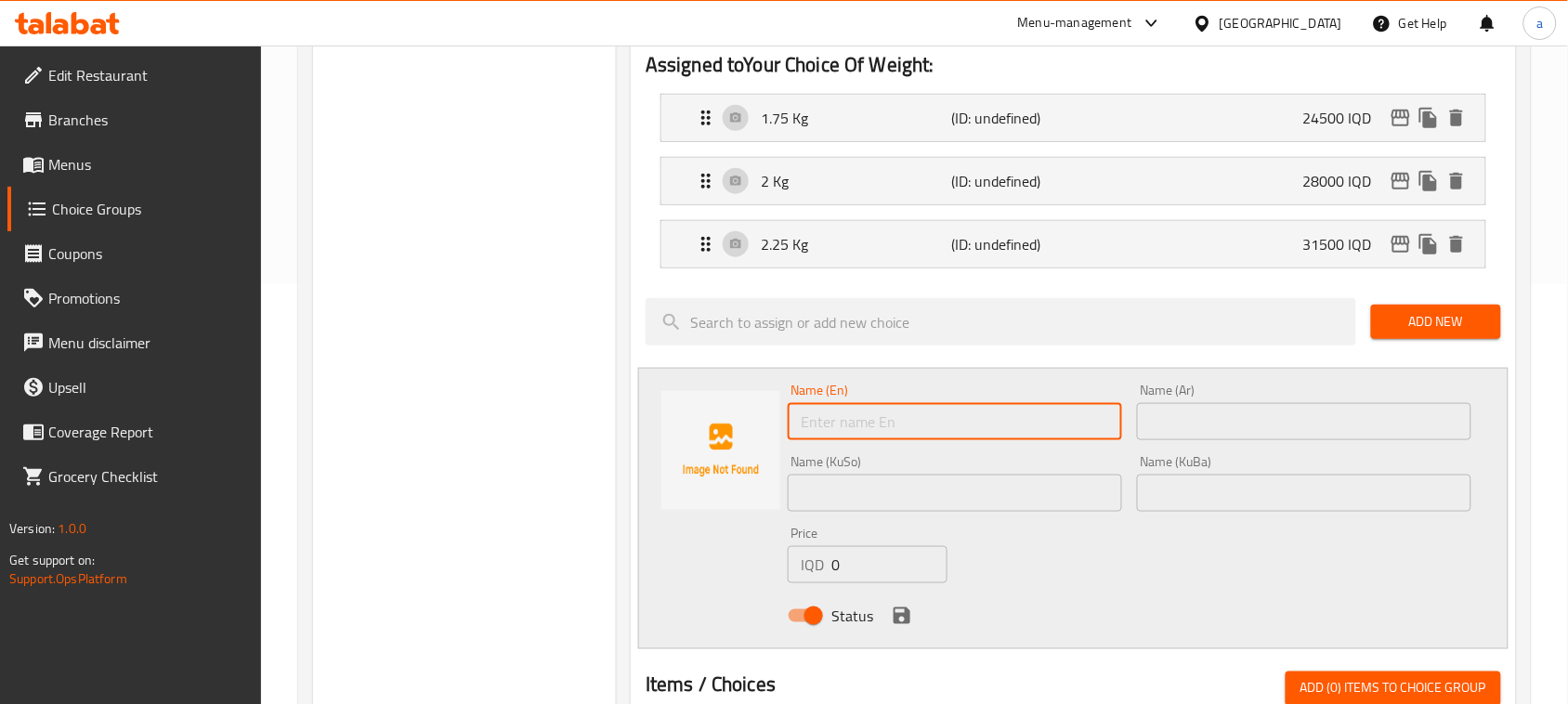
paste input "2.5 kg"
drag, startPoint x: 827, startPoint y: 439, endPoint x: 837, endPoint y: 441, distance: 10.2
click at [837, 440] on input "2.5 kg" at bounding box center [955, 421] width 335 height 37
click at [809, 438] on input "2.5 kg" at bounding box center [955, 421] width 335 height 37
click at [832, 440] on input "2.5 kg" at bounding box center [955, 421] width 335 height 37
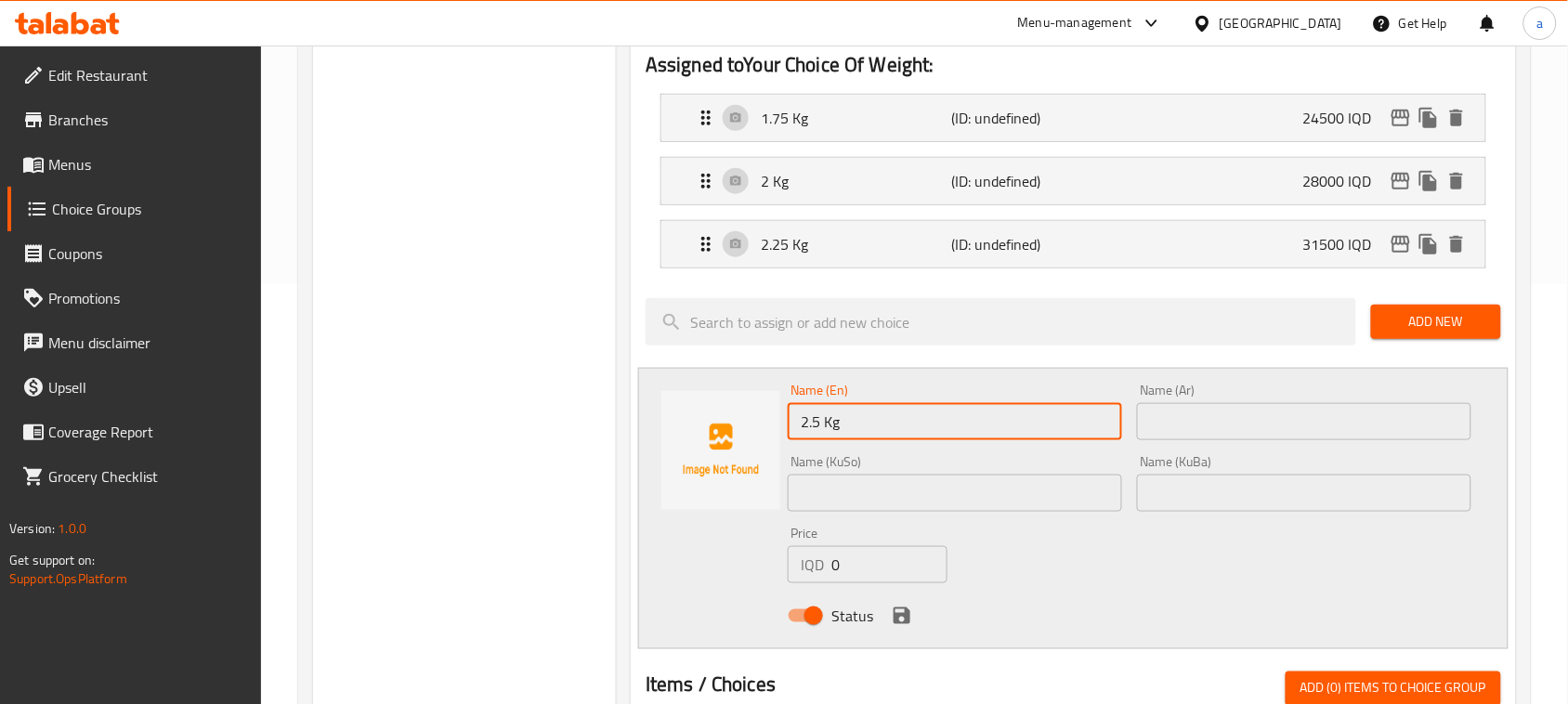
type input "2.5 Kg"
click at [1205, 427] on input "text" at bounding box center [1304, 421] width 335 height 37
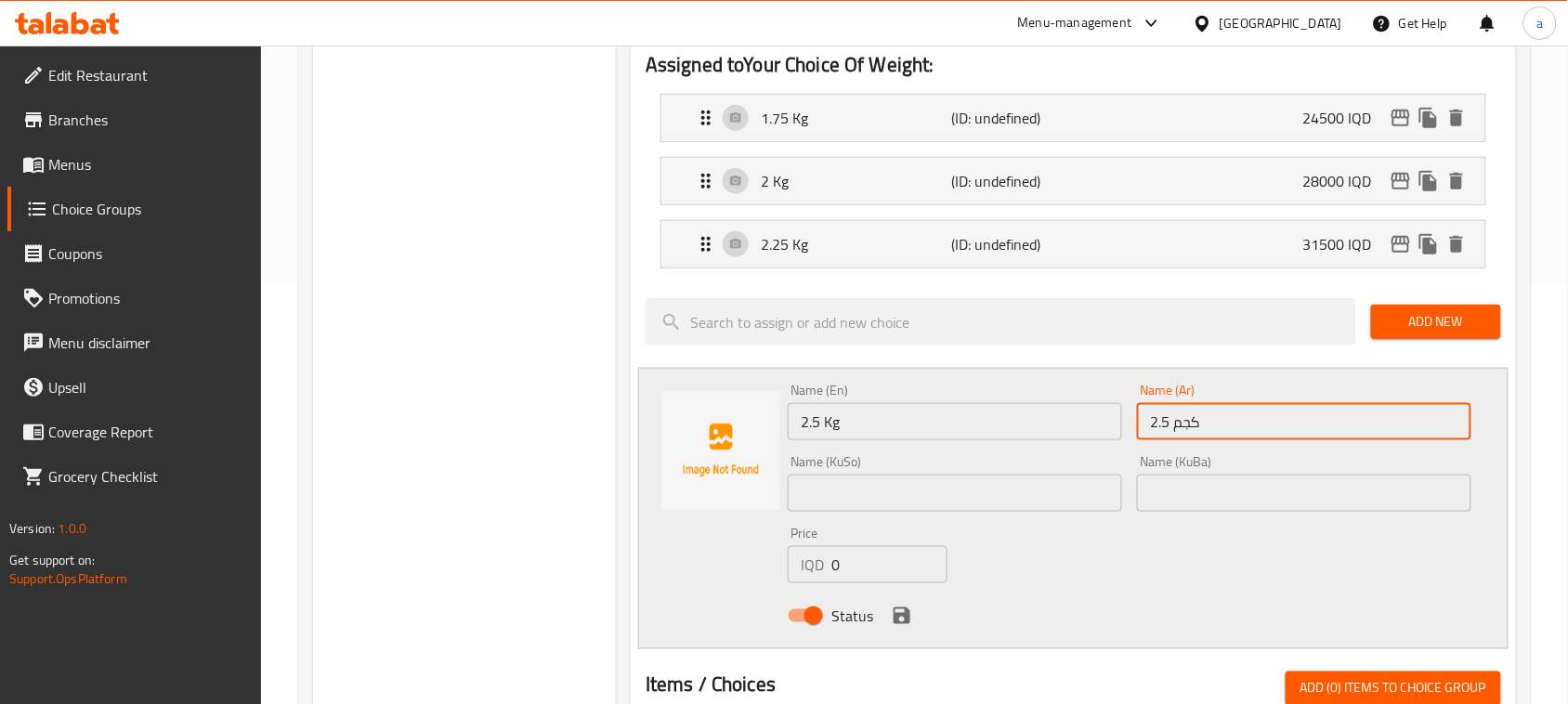
type input "2.5 کجم"
click at [862, 485] on input "text" at bounding box center [955, 493] width 335 height 37
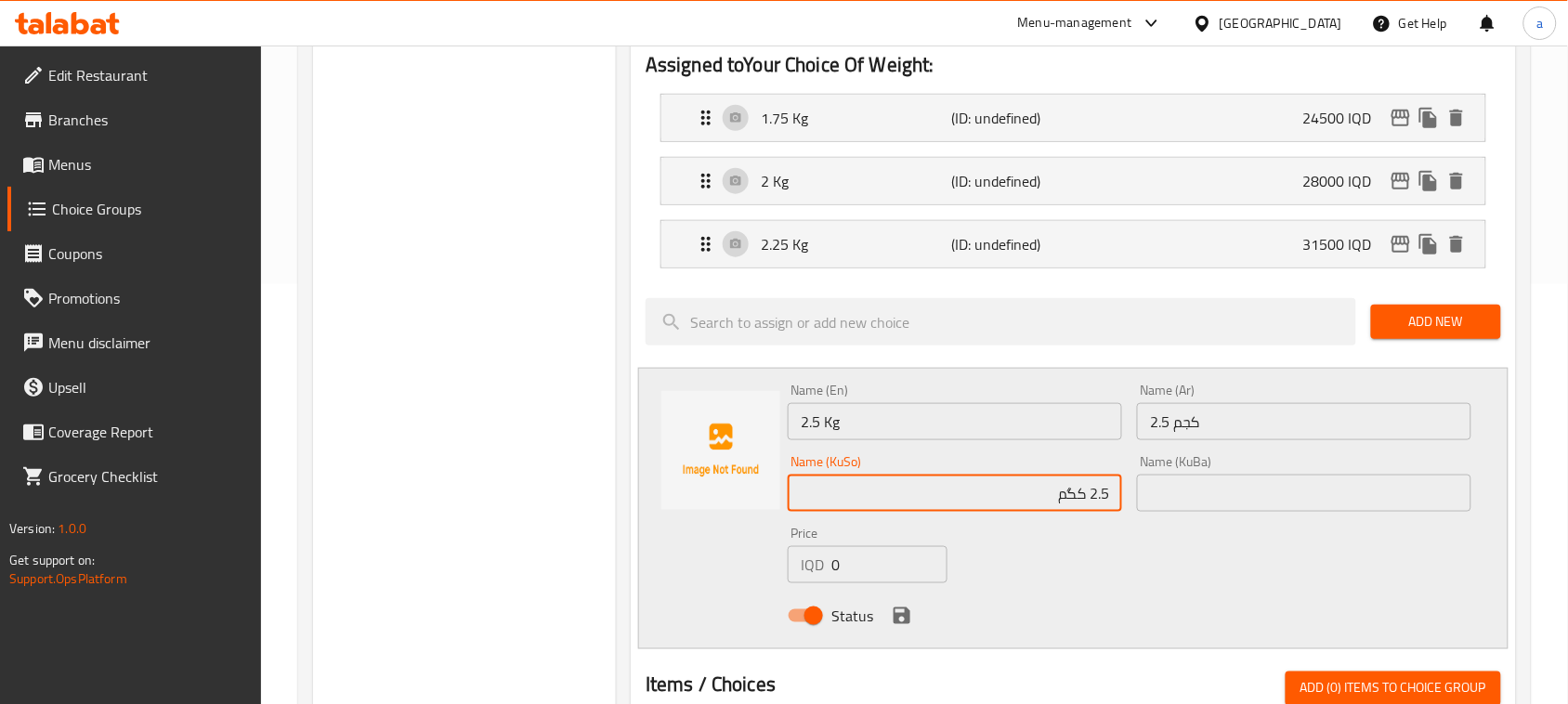
type input "2.5 کگم"
drag, startPoint x: 839, startPoint y: 582, endPoint x: 721, endPoint y: 579, distance: 118.0
click at [673, 588] on div "Name (En) 2.5 Kg Name (En) Name (Ar) 2.5 کجم Name (Ar) Name (KuSo) 2.5 کگم Name…" at bounding box center [1073, 509] width 870 height 282
paste input "3500"
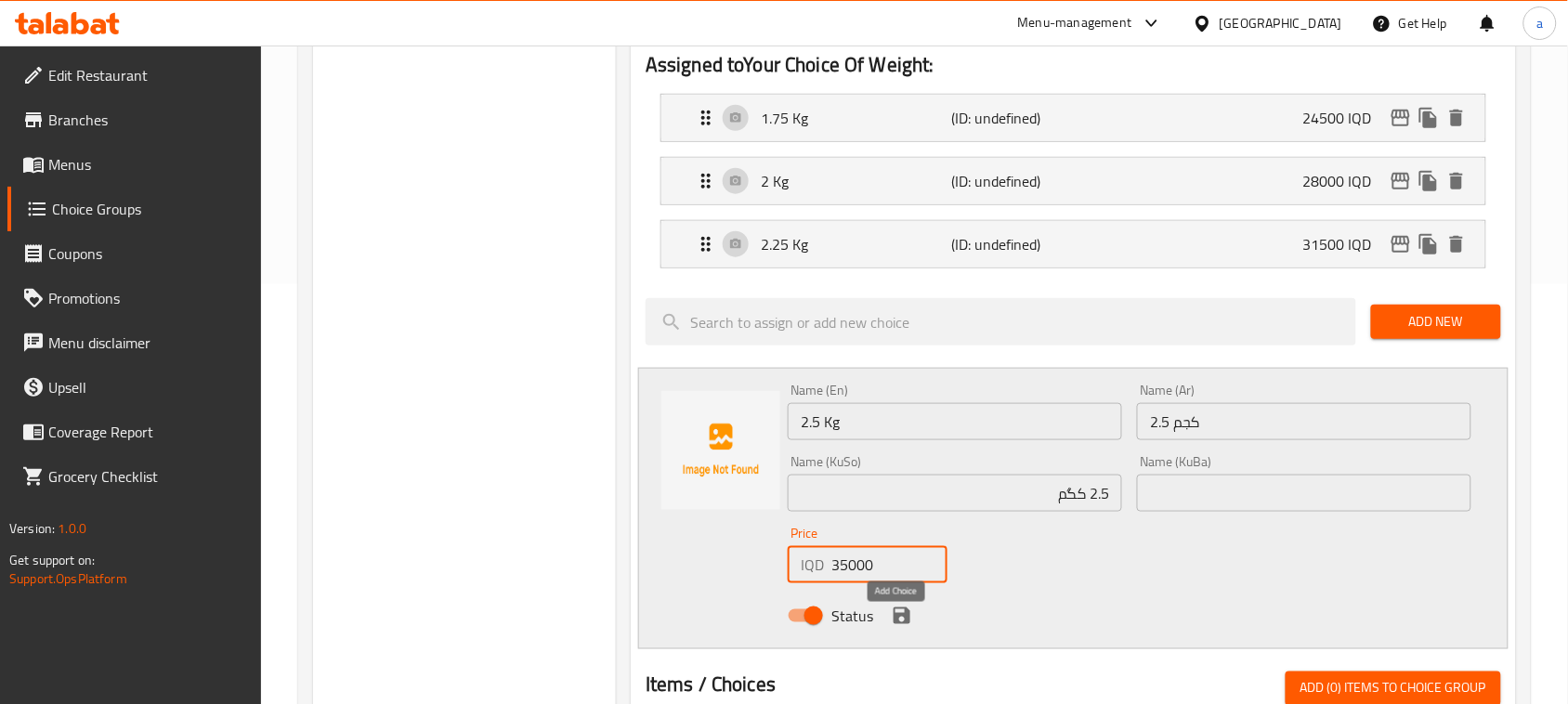
type input "35000"
click at [911, 623] on icon "save" at bounding box center [902, 615] width 23 height 23
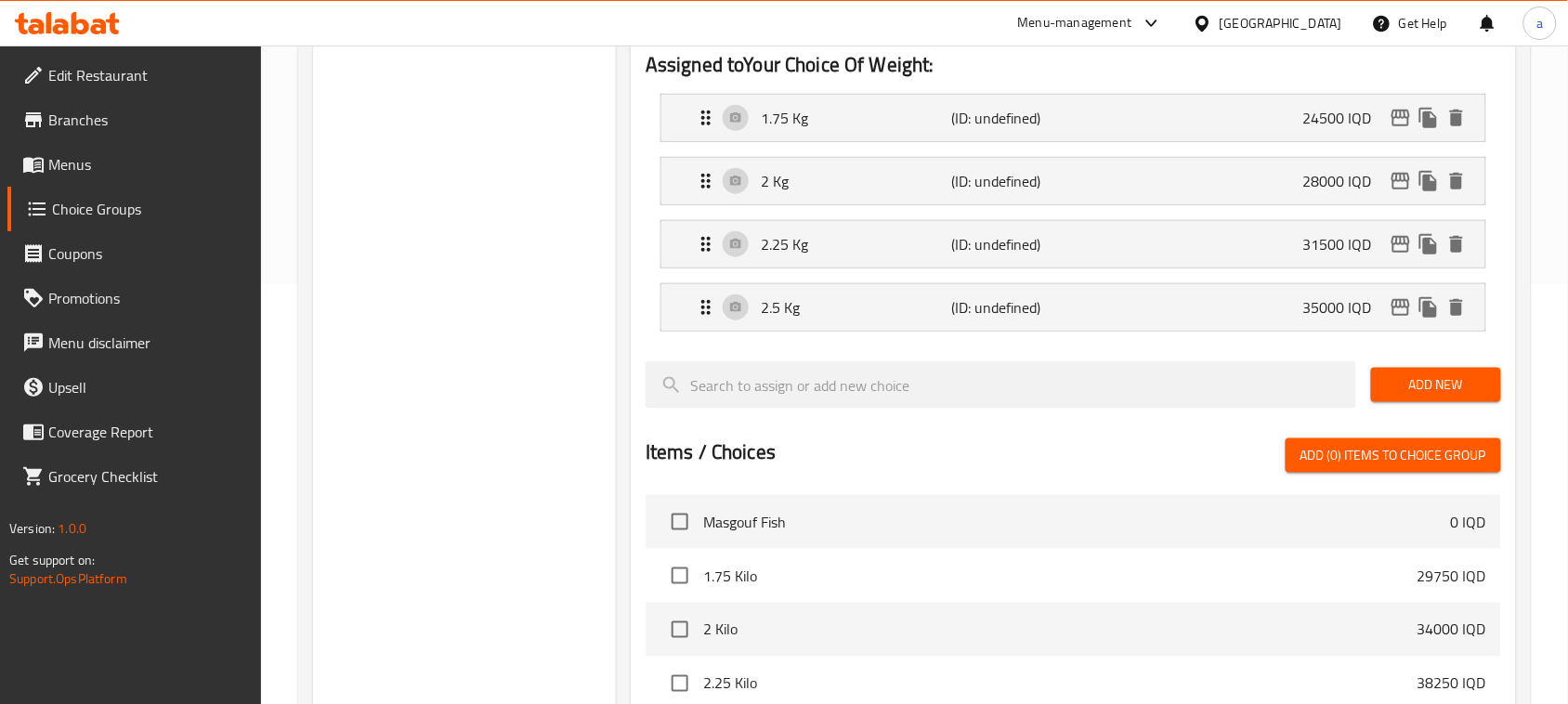
click at [1417, 390] on span "Add New" at bounding box center [1436, 385] width 100 height 24
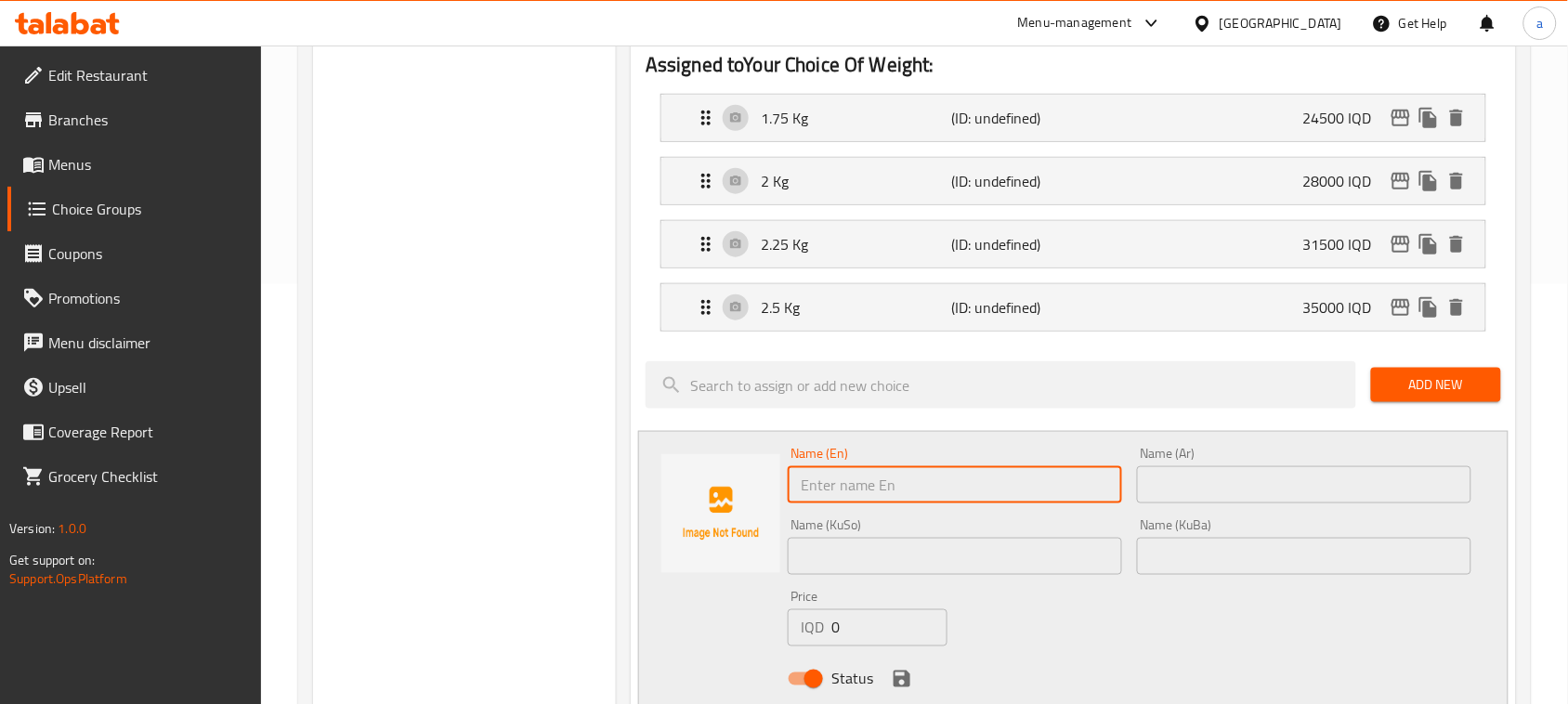
drag, startPoint x: 410, startPoint y: 507, endPoint x: 1074, endPoint y: 233, distance: 718.3
click at [414, 493] on div "Choice Groups Your Choice Of Weight: 0 Your Choice Of Weight: (ID: 175725443576…" at bounding box center [917, 575] width 1210 height 1568
paste input "3 Kg"
type input "3 Kg"
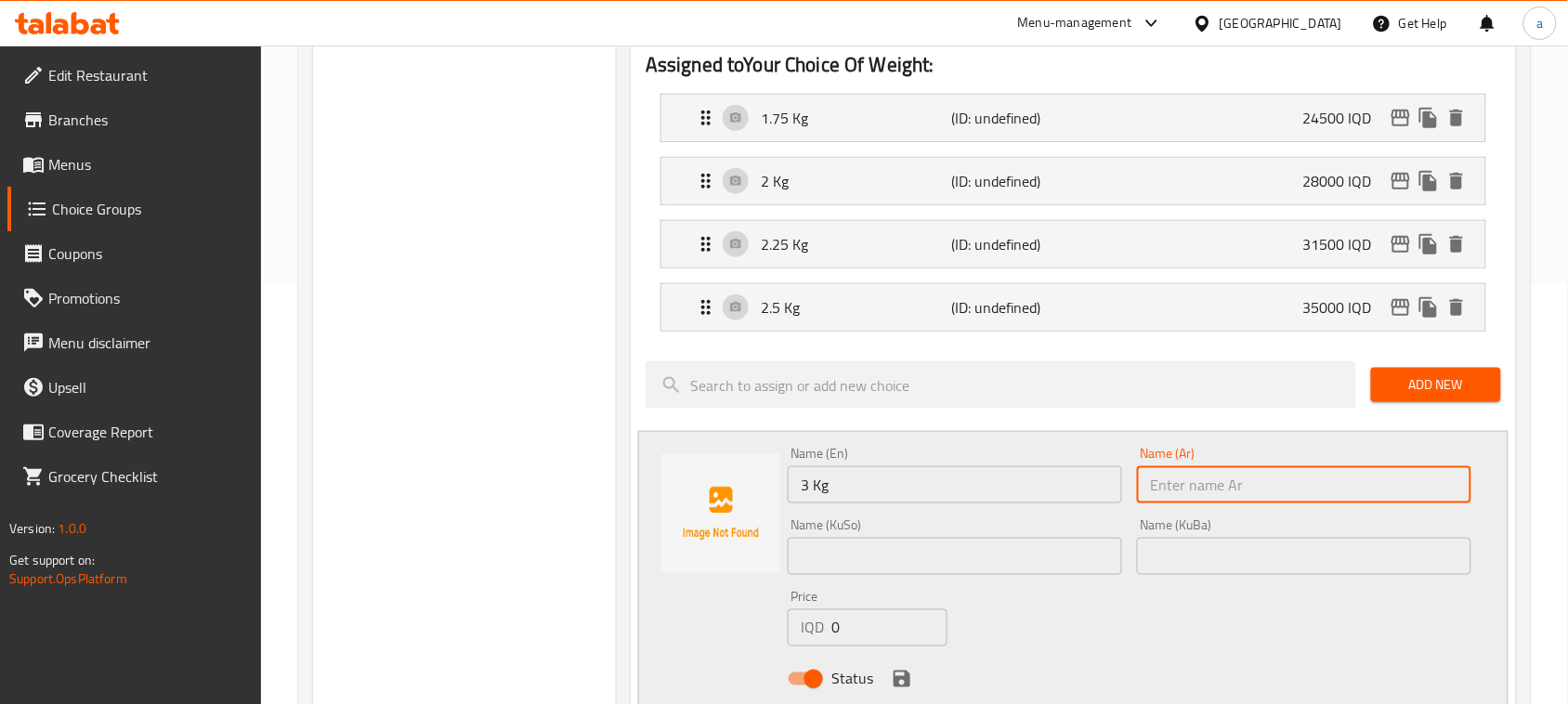
click at [1180, 497] on input "text" at bounding box center [1304, 485] width 335 height 37
type input "3 کجم"
click at [987, 569] on input "text" at bounding box center [955, 556] width 335 height 37
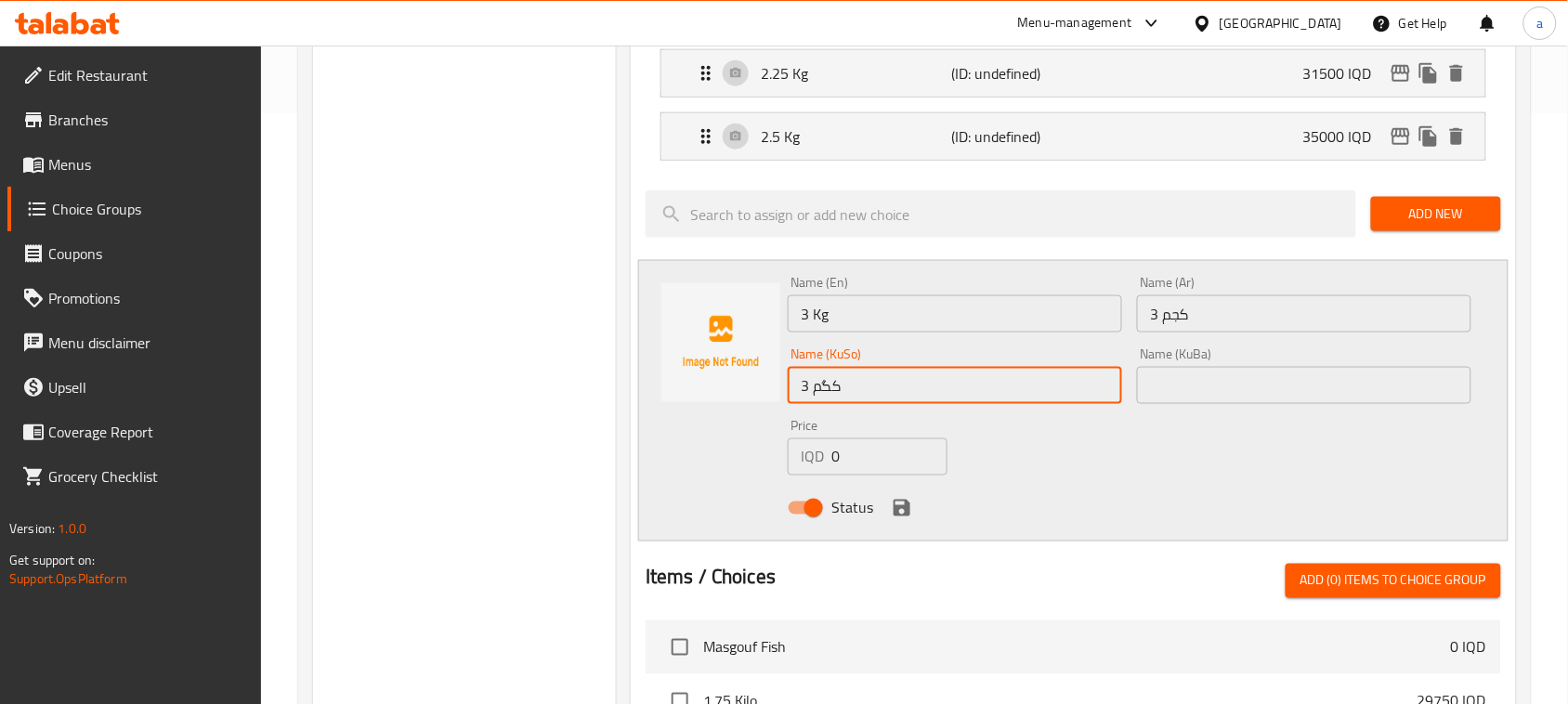
scroll to position [583, 0]
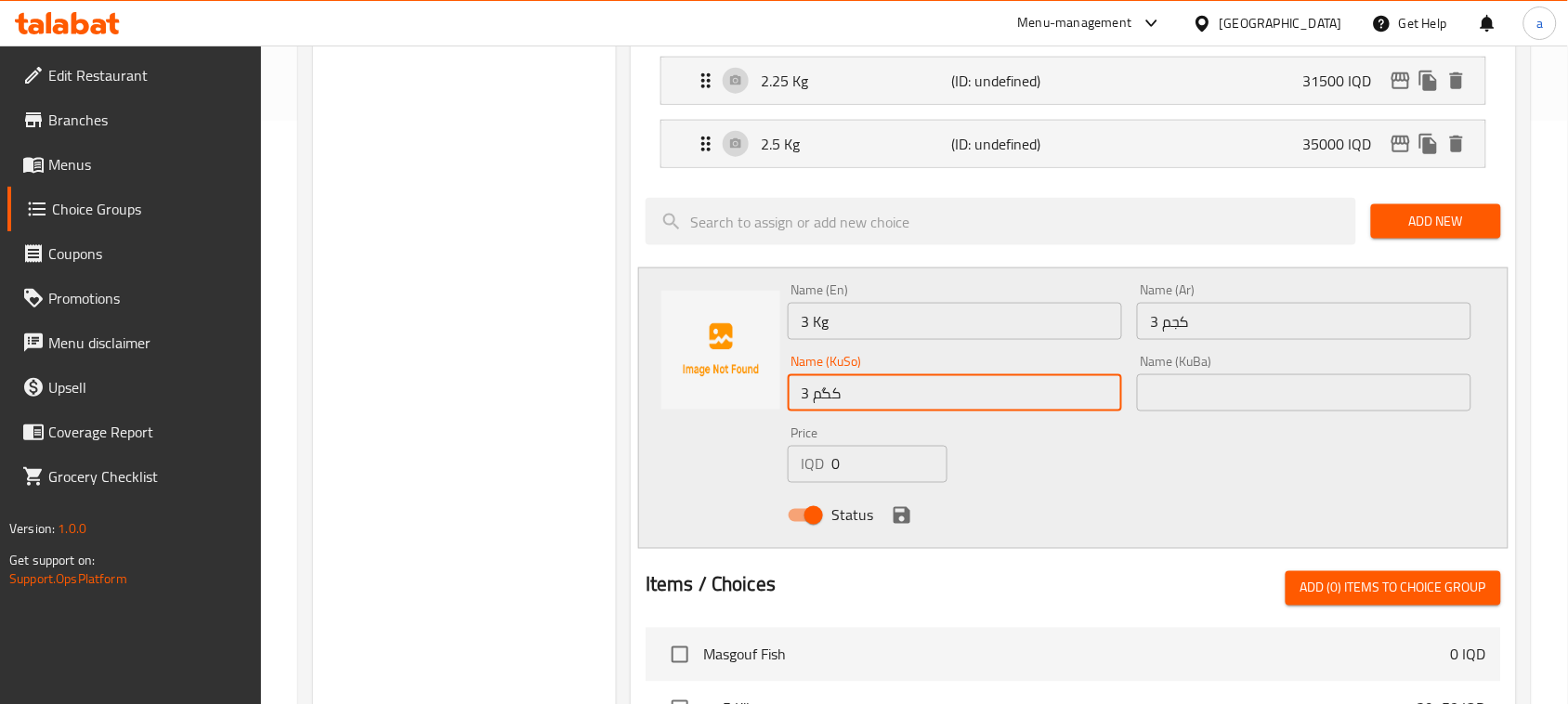
type input "3 کگم"
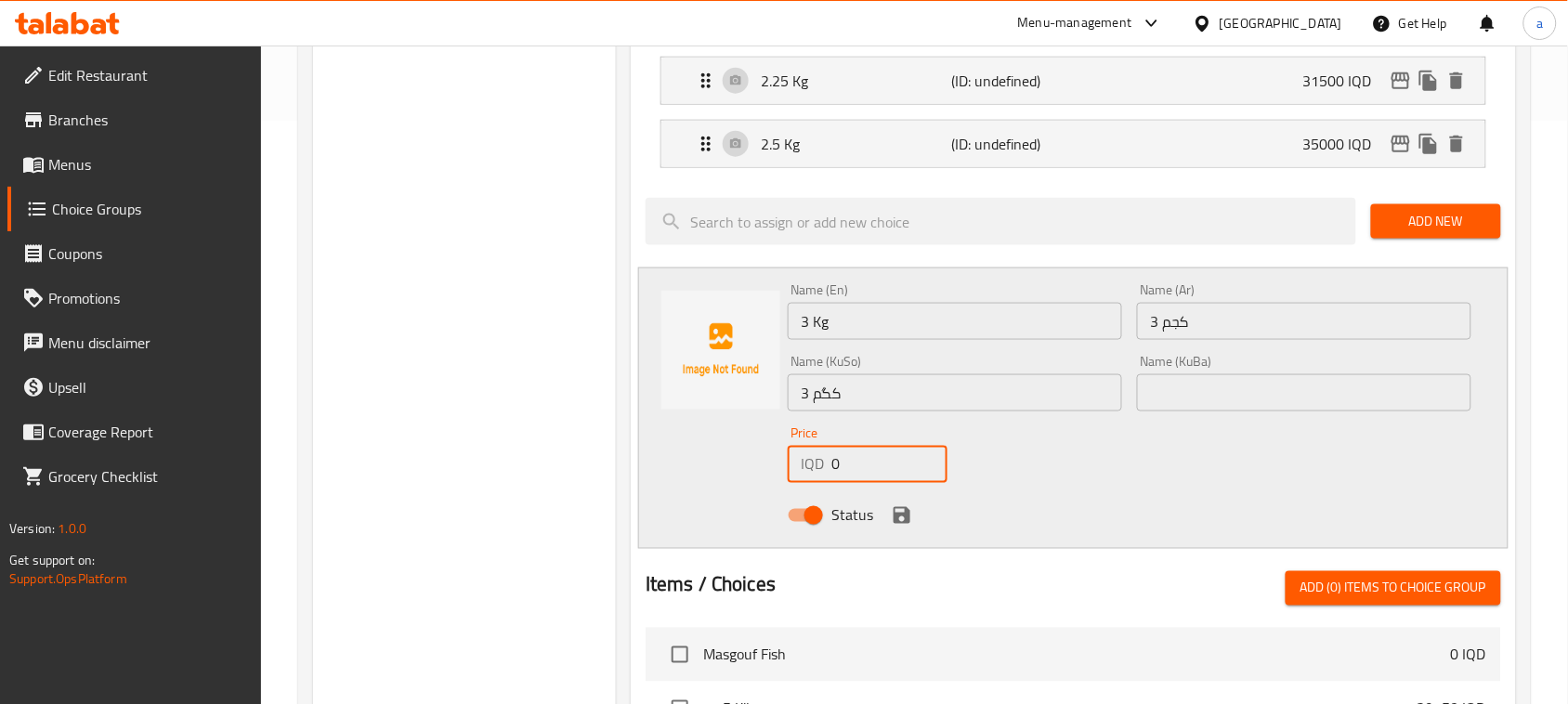
drag, startPoint x: 790, startPoint y: 498, endPoint x: 731, endPoint y: 502, distance: 59.1
click at [731, 502] on div "Name (En) 3 Kg Name (En) Name (Ar) 3 کجم Name (Ar) Name (KuSo) 3 کگم Name (KuSo…" at bounding box center [1073, 409] width 870 height 282
paste input "4200"
type input "42000"
click at [909, 524] on icon "save" at bounding box center [902, 515] width 17 height 17
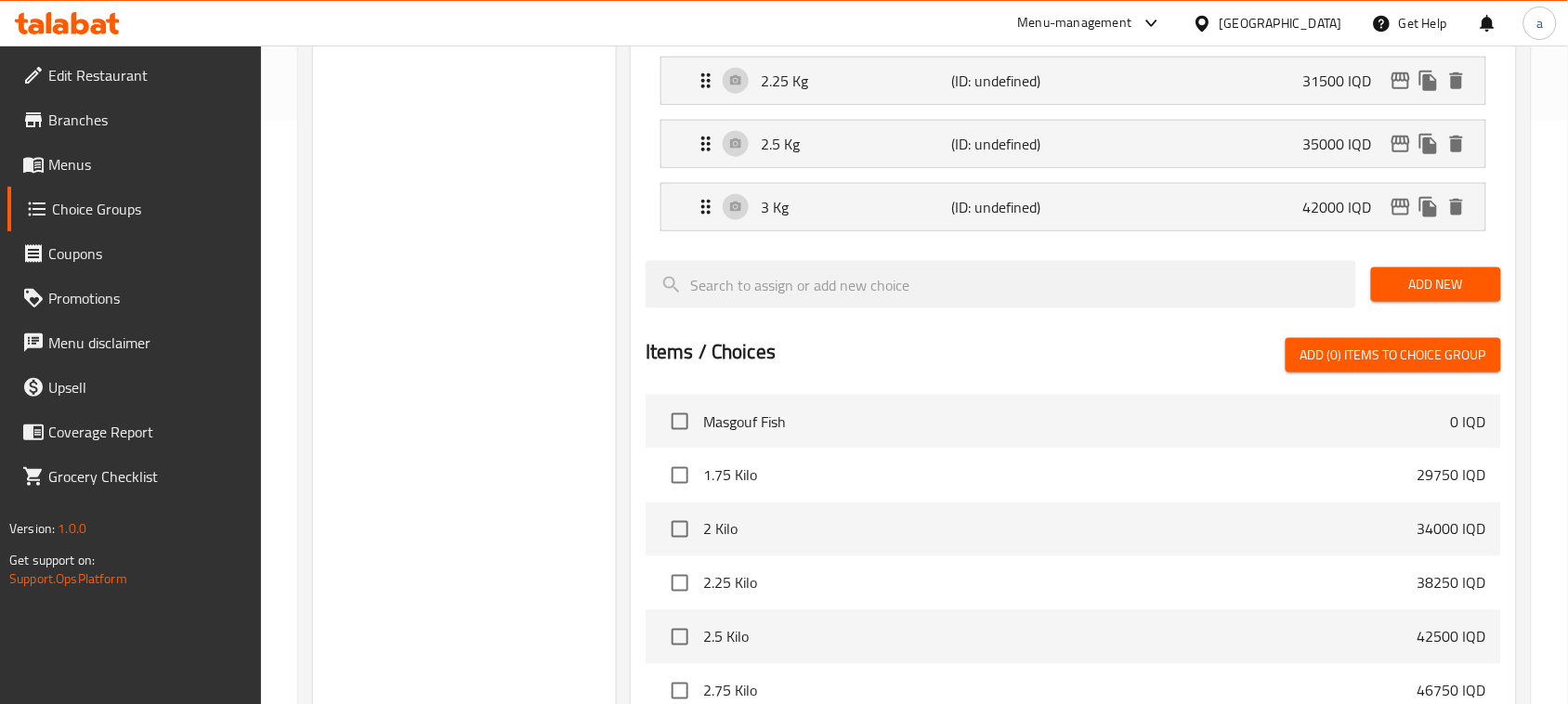
click at [1430, 296] on span "Add New" at bounding box center [1436, 285] width 100 height 24
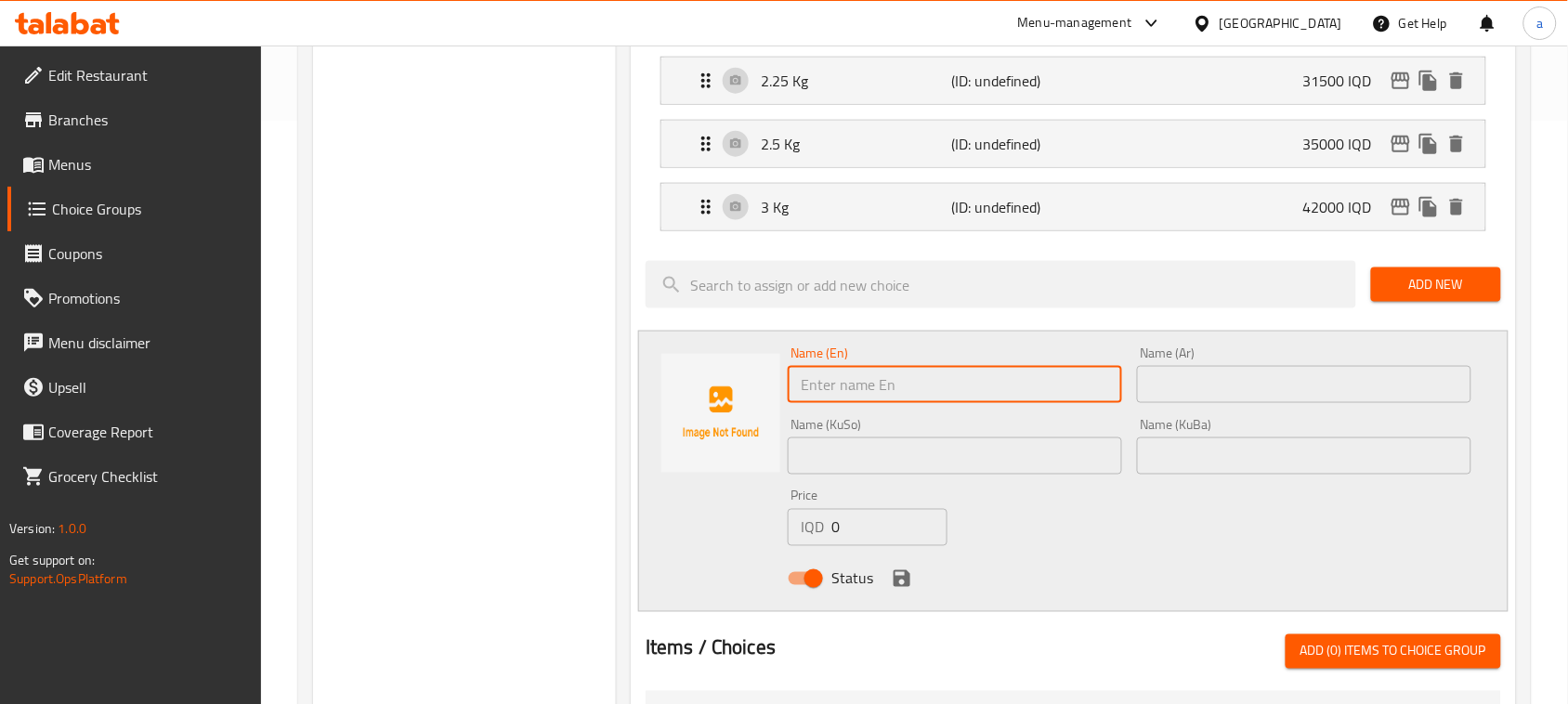
drag, startPoint x: 874, startPoint y: 401, endPoint x: 592, endPoint y: 393, distance: 282.1
click at [583, 404] on div "Choice Groups Your Choice Of Weight: 0 Your Choice Of Weight: (ID: 175725443576…" at bounding box center [917, 443] width 1210 height 1632
paste input "3.25"
type input "3.25 Kg"
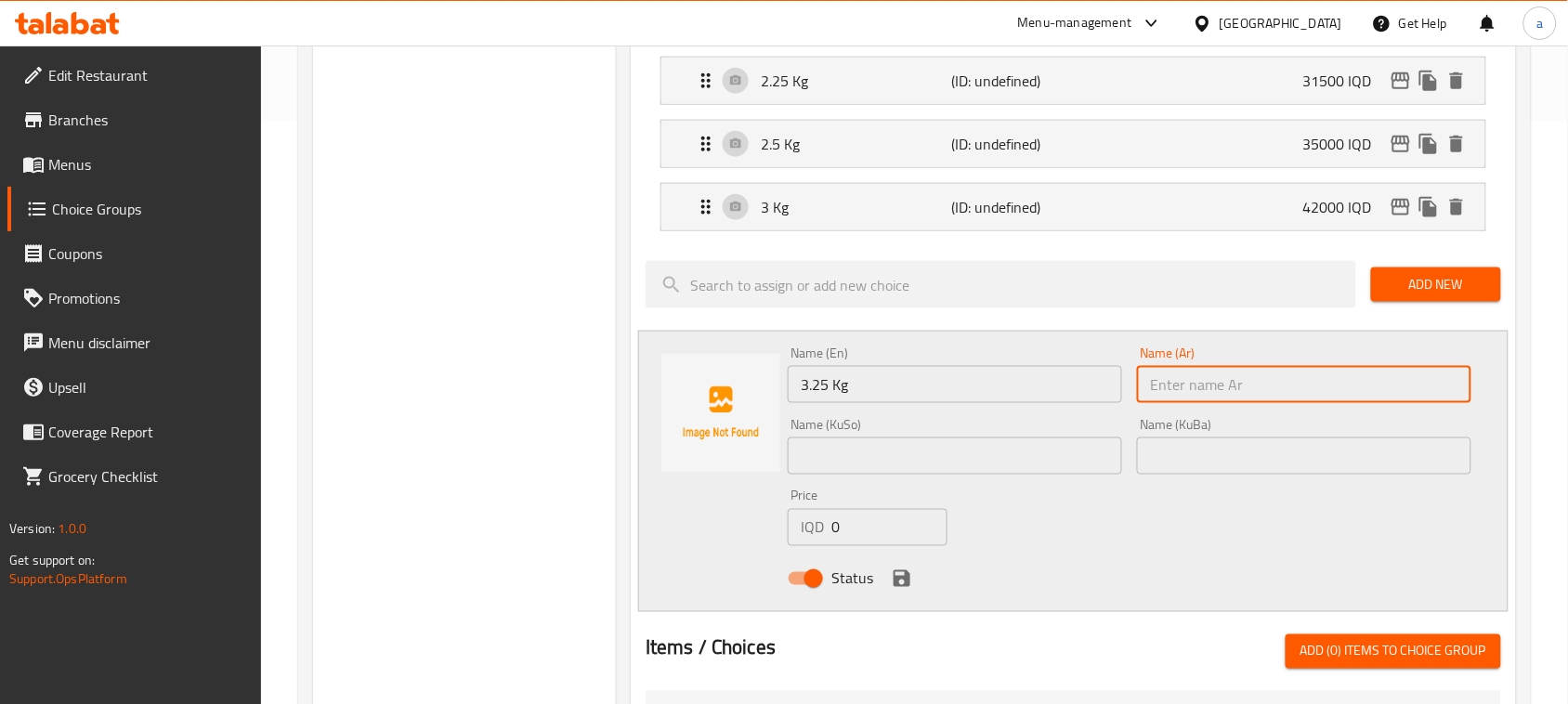
click at [1246, 402] on input "text" at bounding box center [1304, 385] width 335 height 37
type input "2"
type input "3.25 کجم"
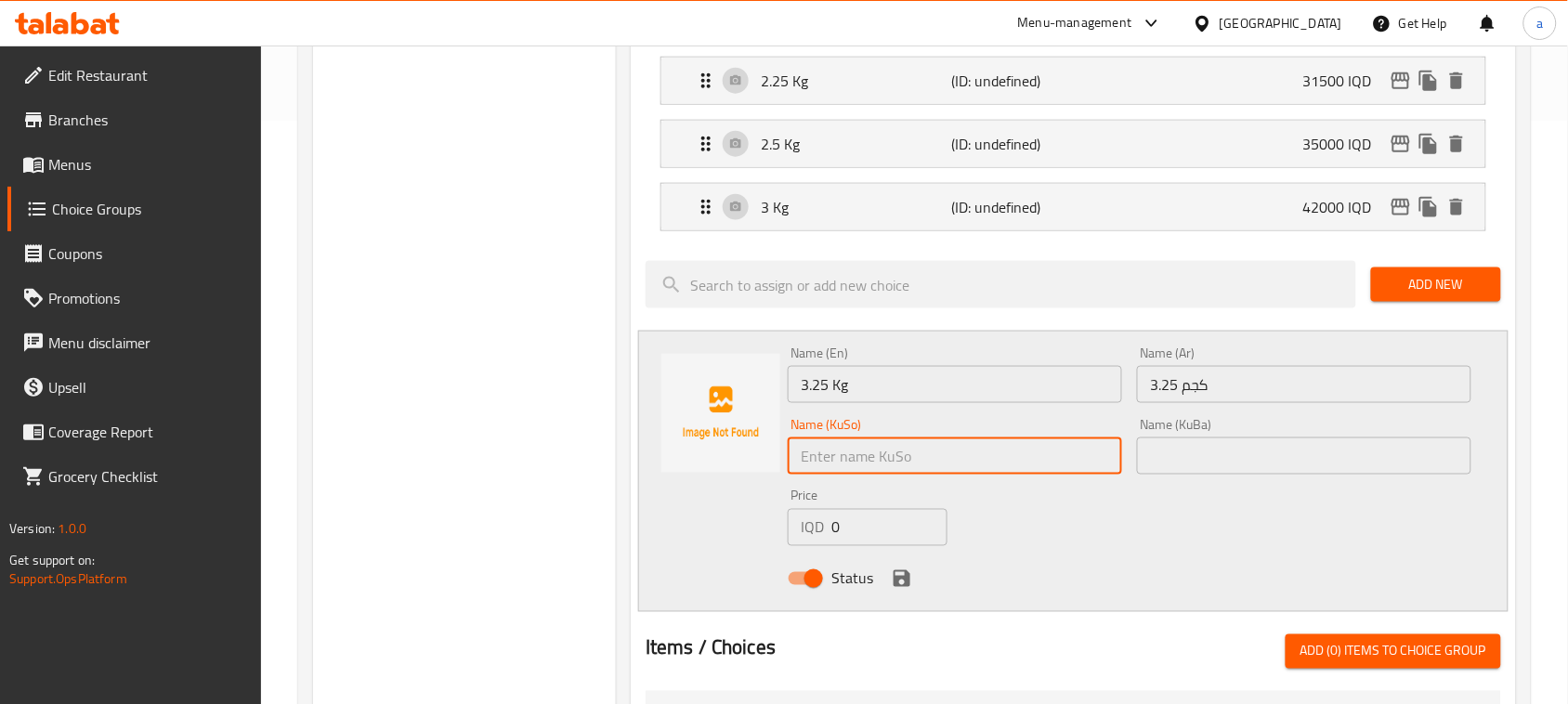
click at [995, 470] on input "text" at bounding box center [955, 456] width 335 height 37
type input "3.25 کگم"
drag, startPoint x: 837, startPoint y: 552, endPoint x: 787, endPoint y: 549, distance: 50.1
click at [789, 546] on div "IQD 0 Price" at bounding box center [867, 528] width 159 height 37
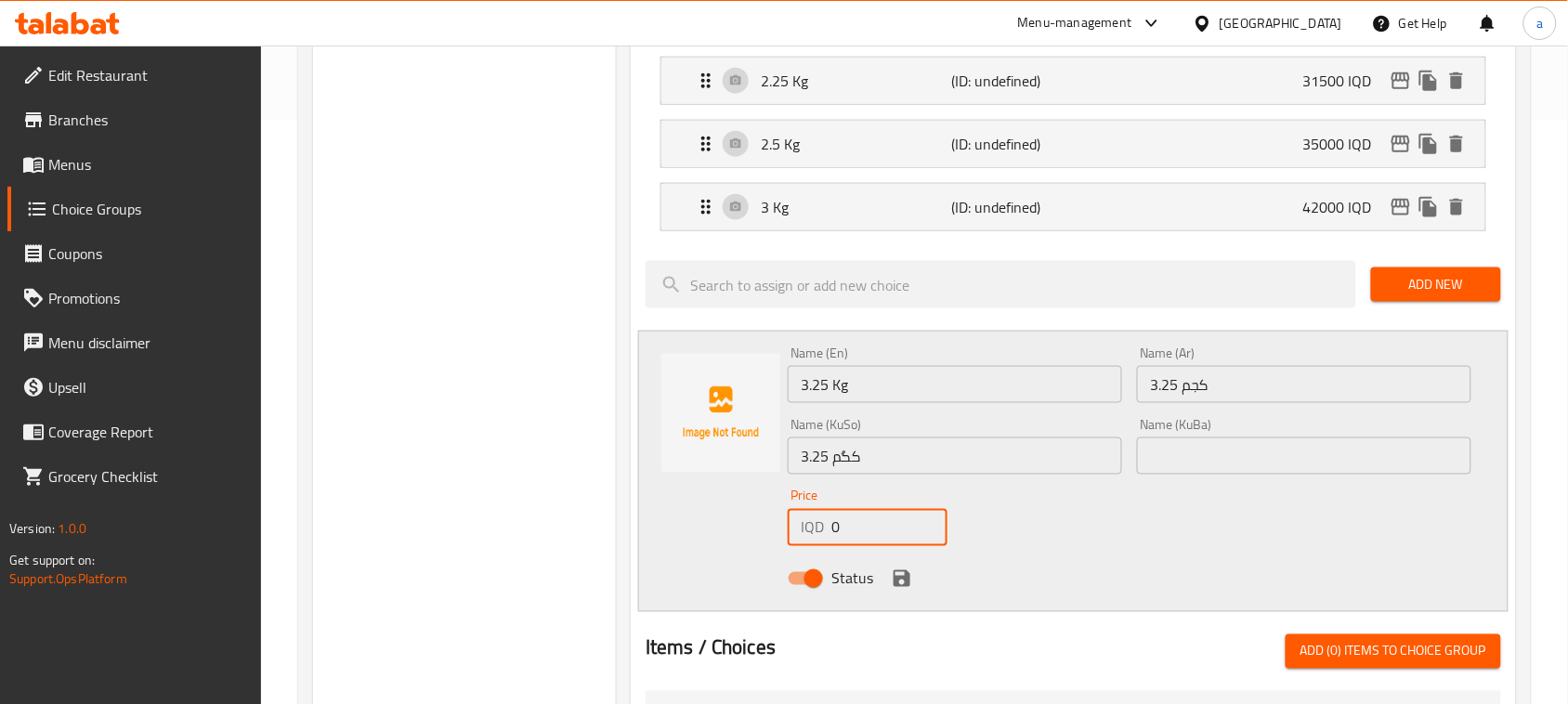
paste input "4550"
type input "45500"
click at [903, 587] on icon "save" at bounding box center [902, 578] width 17 height 17
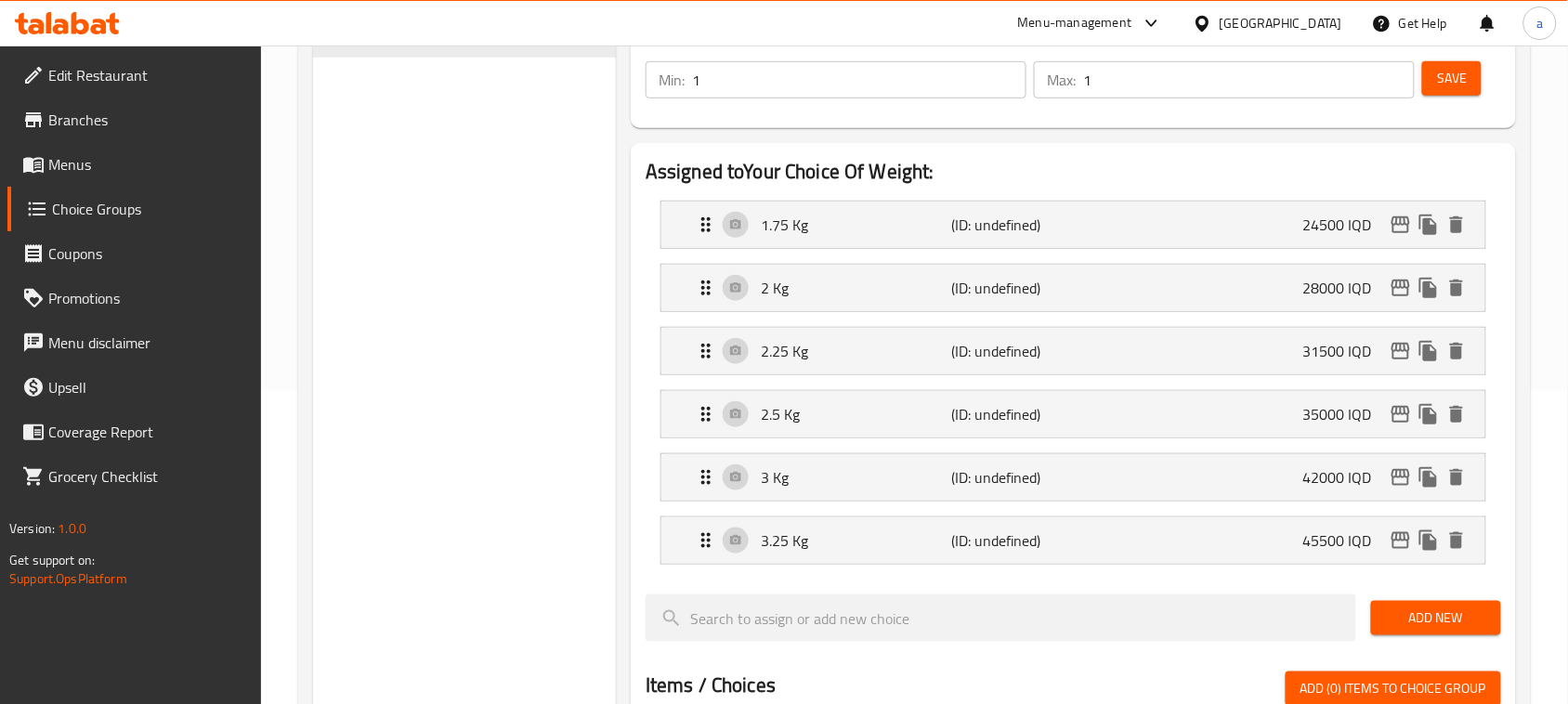
scroll to position [41, 0]
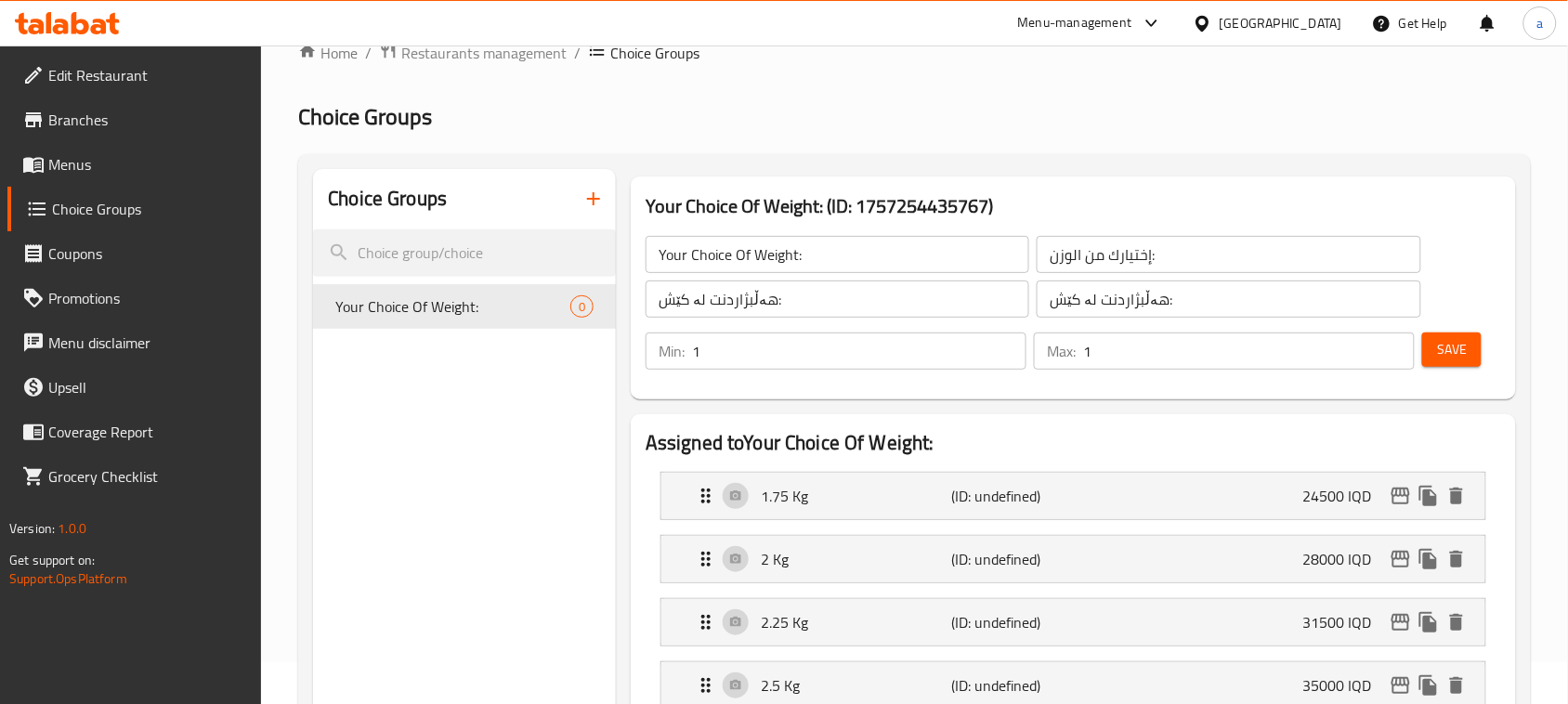
click at [1435, 363] on button "Save" at bounding box center [1451, 350] width 59 height 34
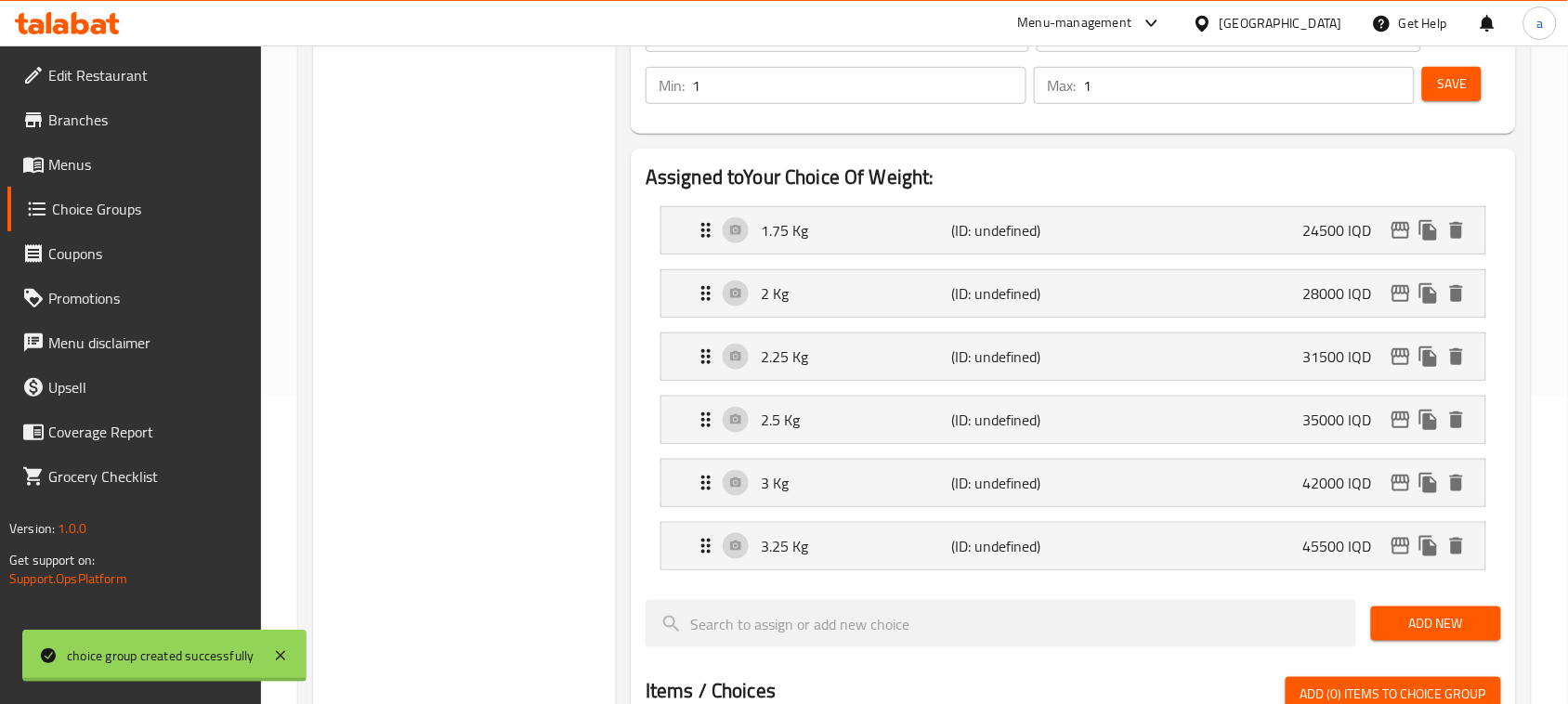
scroll to position [313, 0]
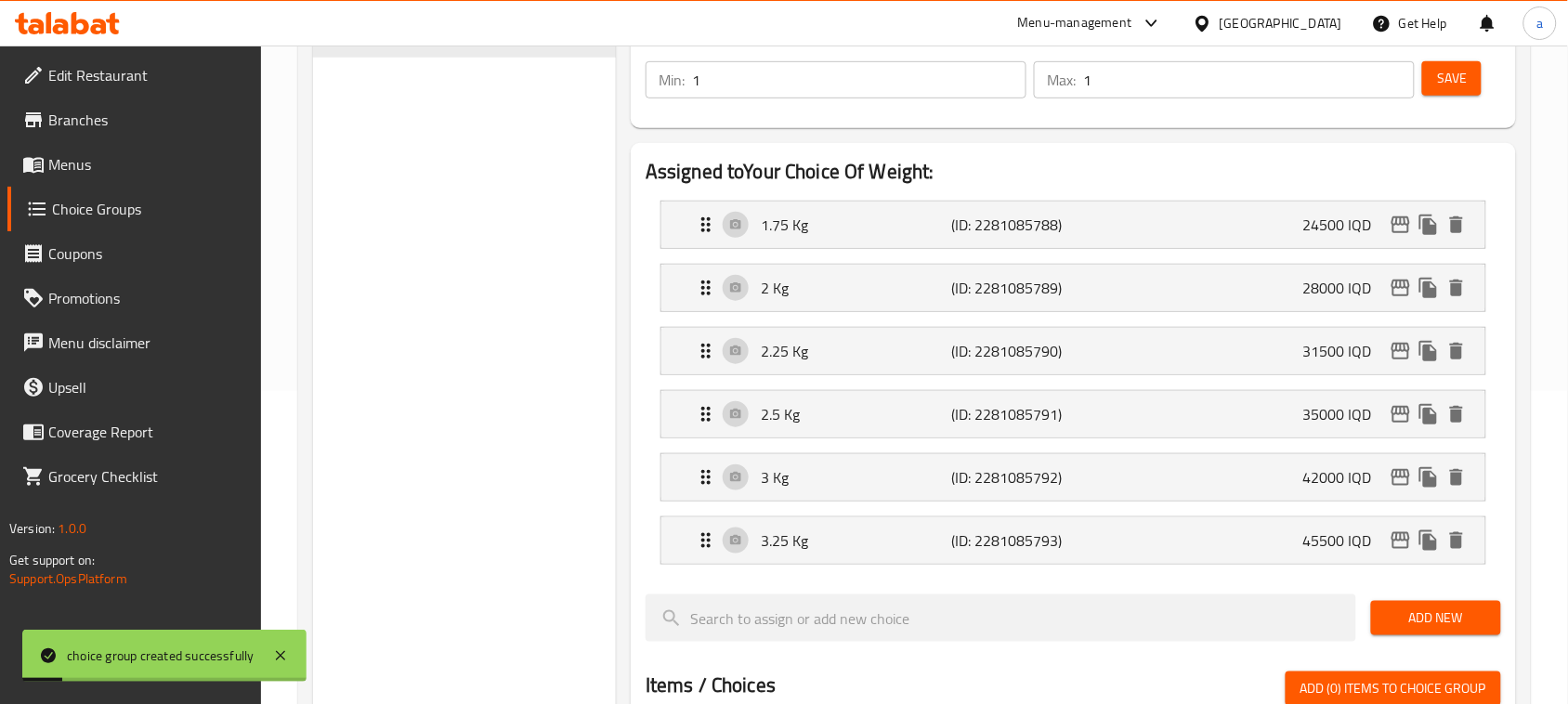
click at [131, 172] on span "Menus" at bounding box center [148, 164] width 199 height 23
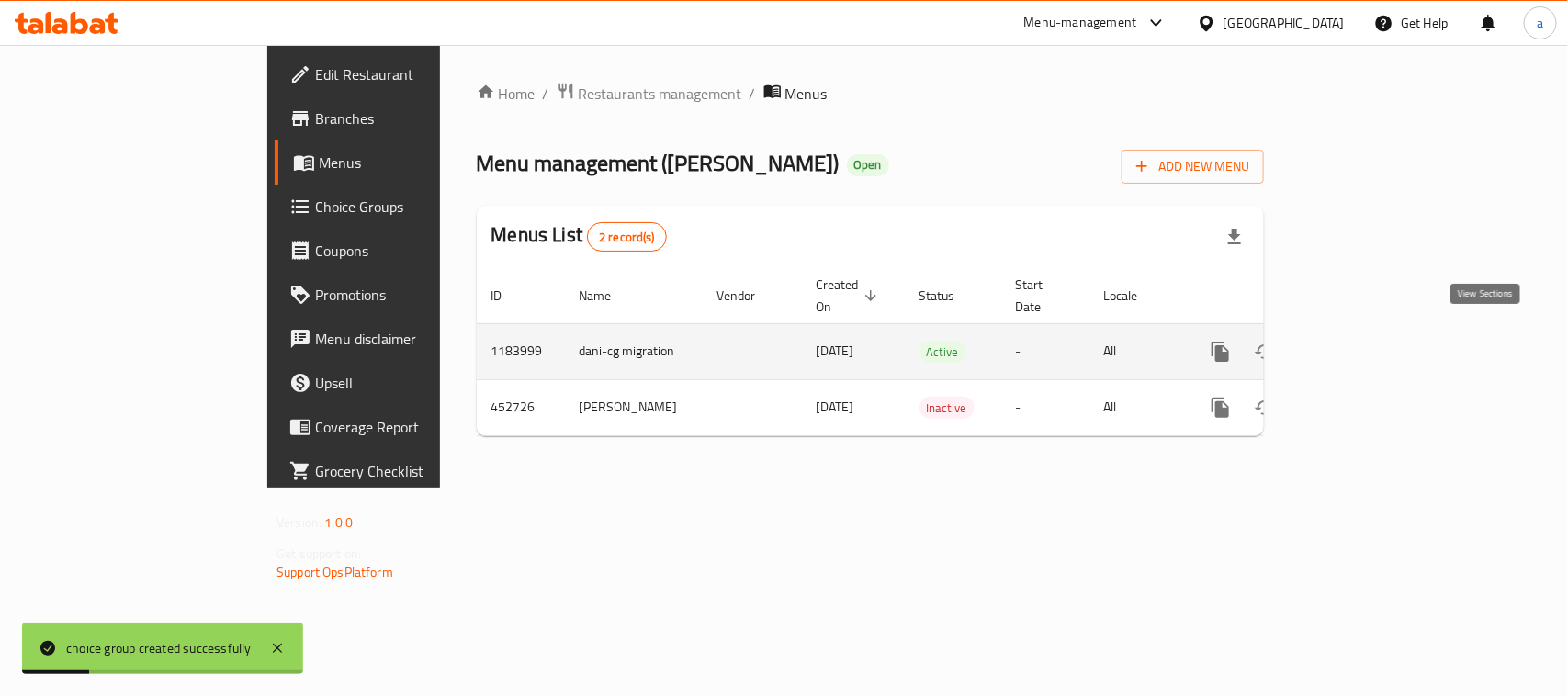
click at [1364, 343] on icon "enhanced table" at bounding box center [1353, 351] width 22 height 22
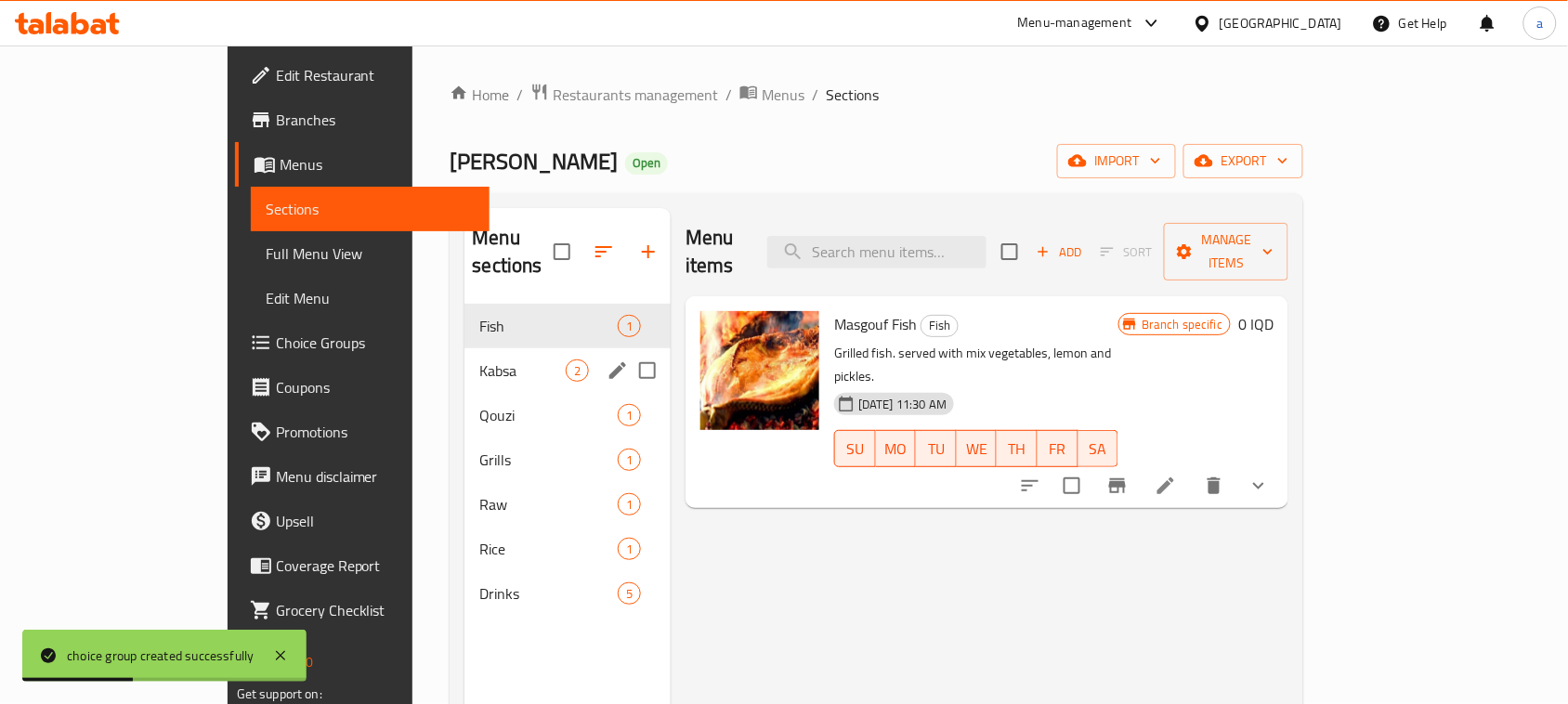
click at [479, 359] on span "Kabsa" at bounding box center [523, 370] width 87 height 23
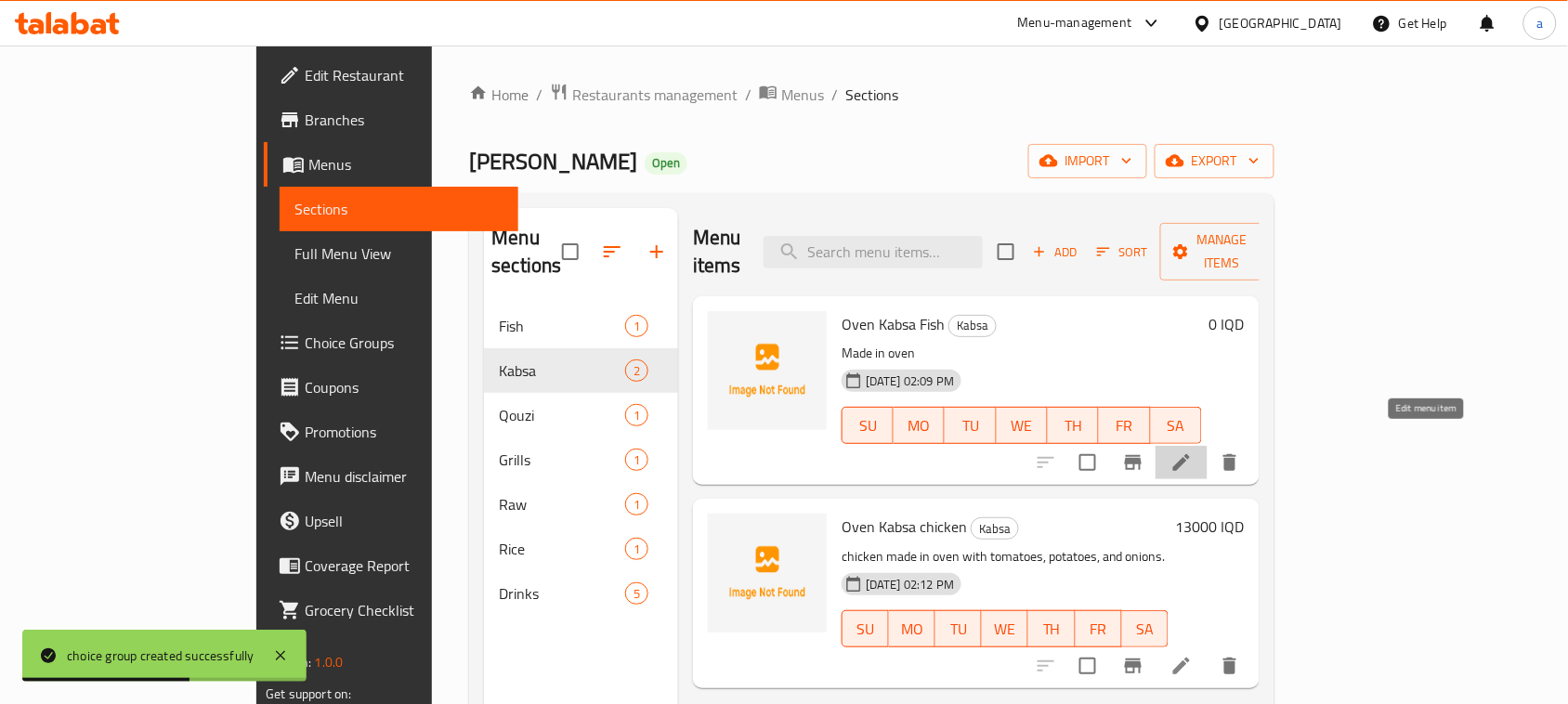
click at [1192, 452] on icon at bounding box center [1181, 463] width 23 height 23
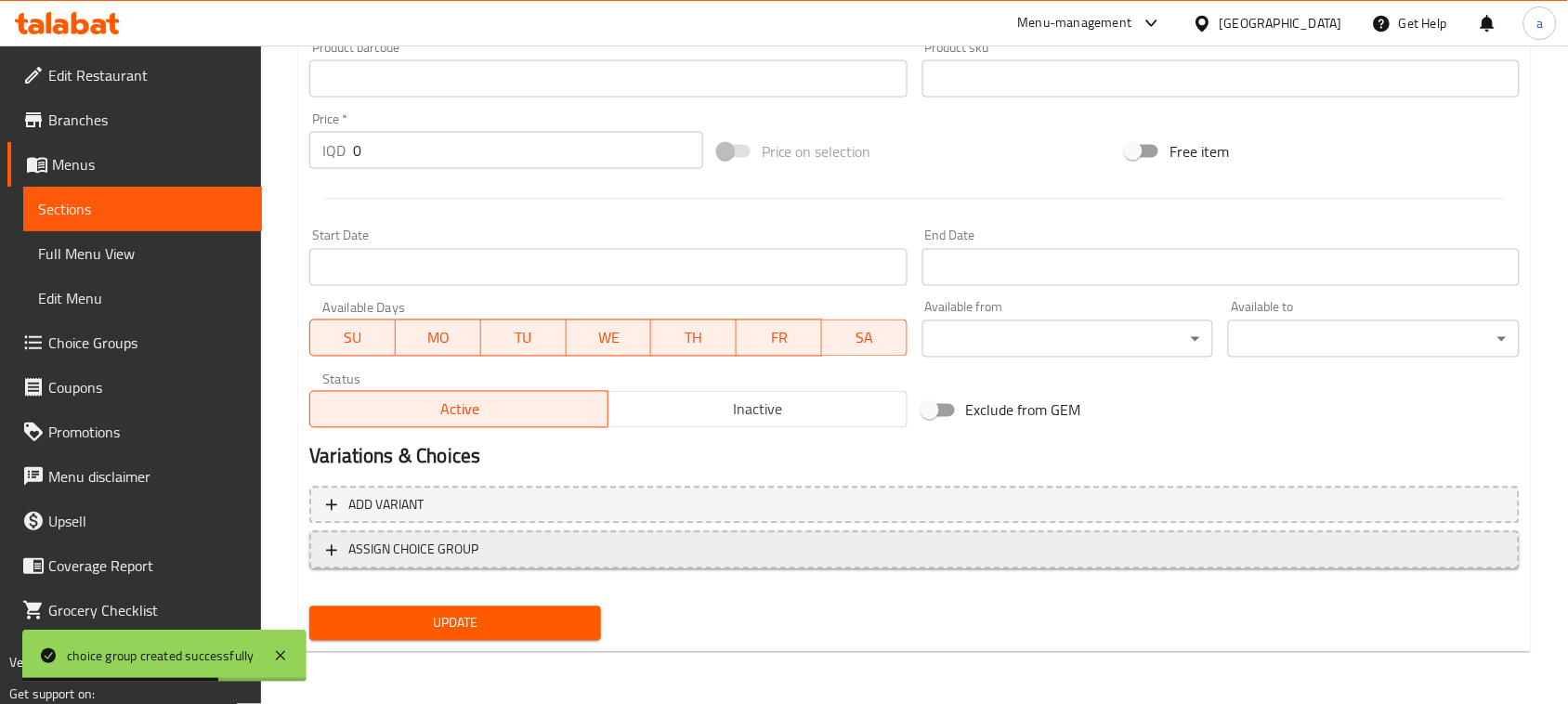
click at [996, 553] on span "ASSIGN CHOICE GROUP" at bounding box center [913, 550] width 1176 height 24
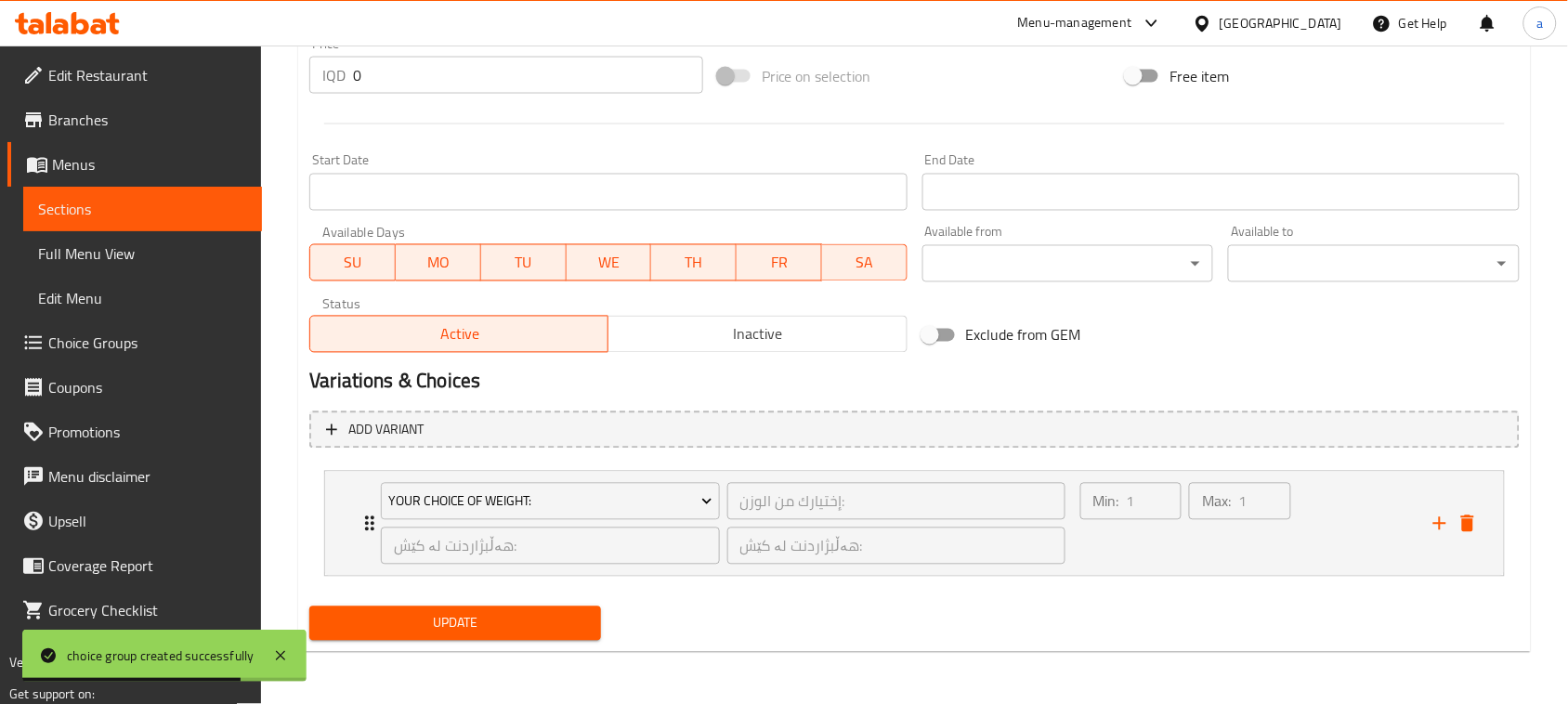
click at [539, 637] on button "Update" at bounding box center [455, 623] width 291 height 34
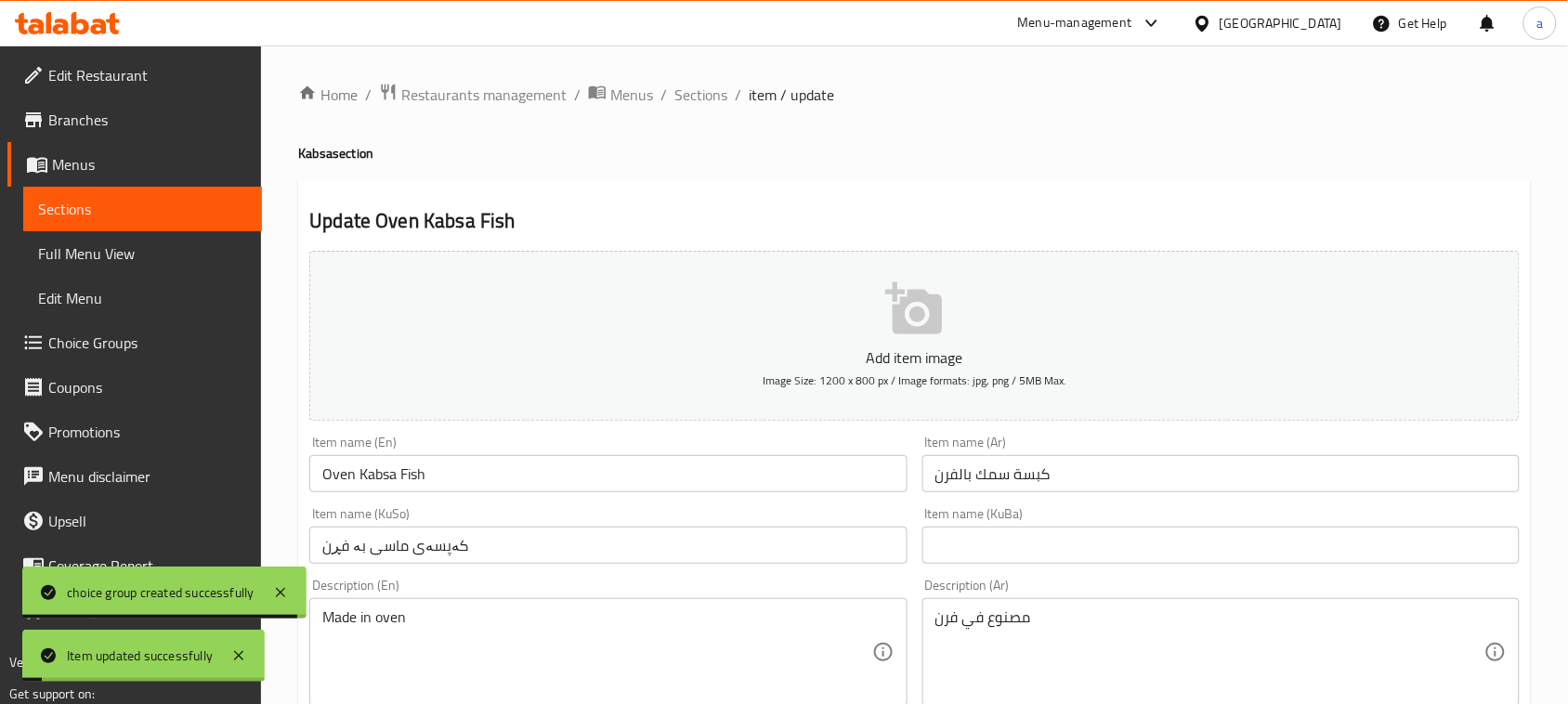
click at [128, 237] on link "Full Menu View" at bounding box center [143, 253] width 238 height 44
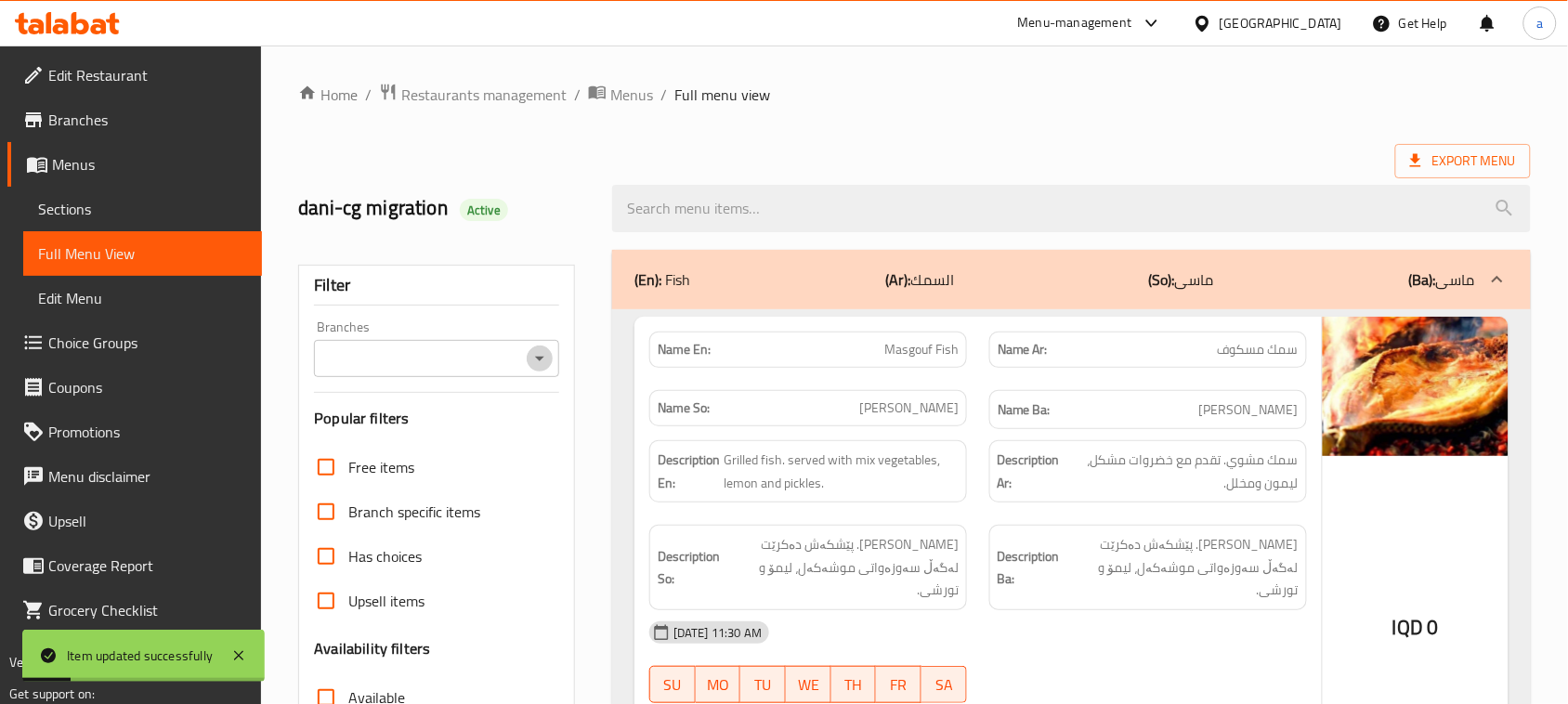
click at [531, 363] on icon "Open" at bounding box center [539, 358] width 23 height 23
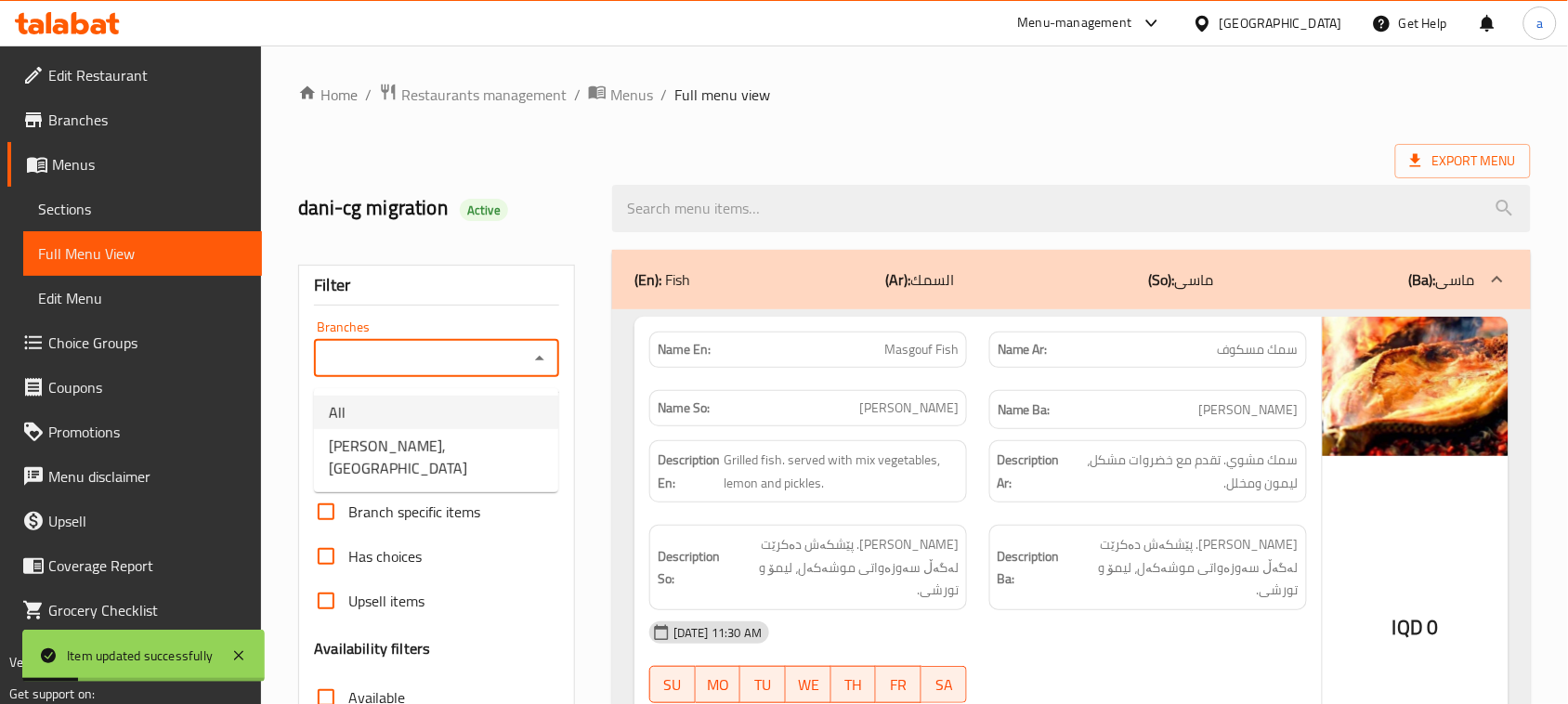
click at [439, 441] on span "[PERSON_NAME], [GEOGRAPHIC_DATA]" at bounding box center [436, 457] width 215 height 44
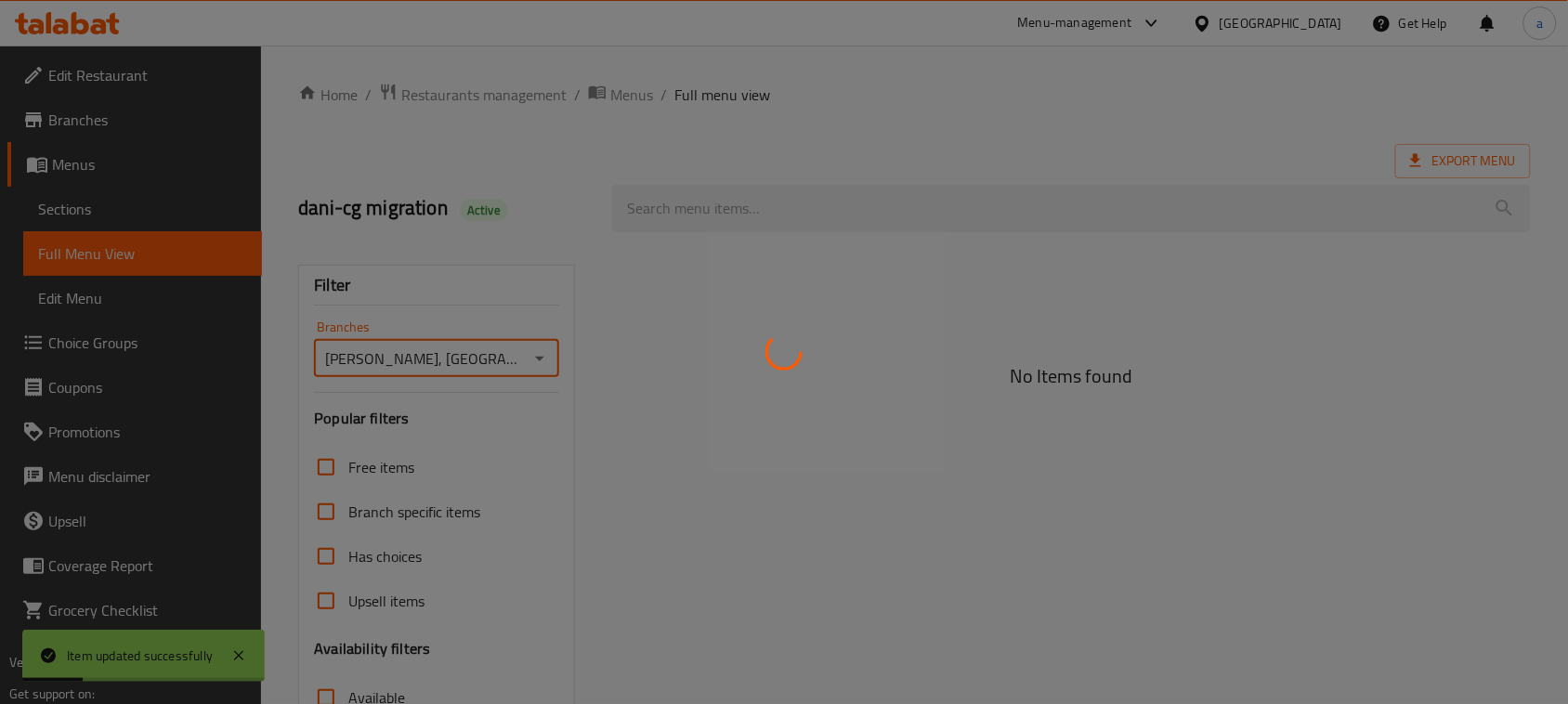
type input "[PERSON_NAME], [GEOGRAPHIC_DATA]"
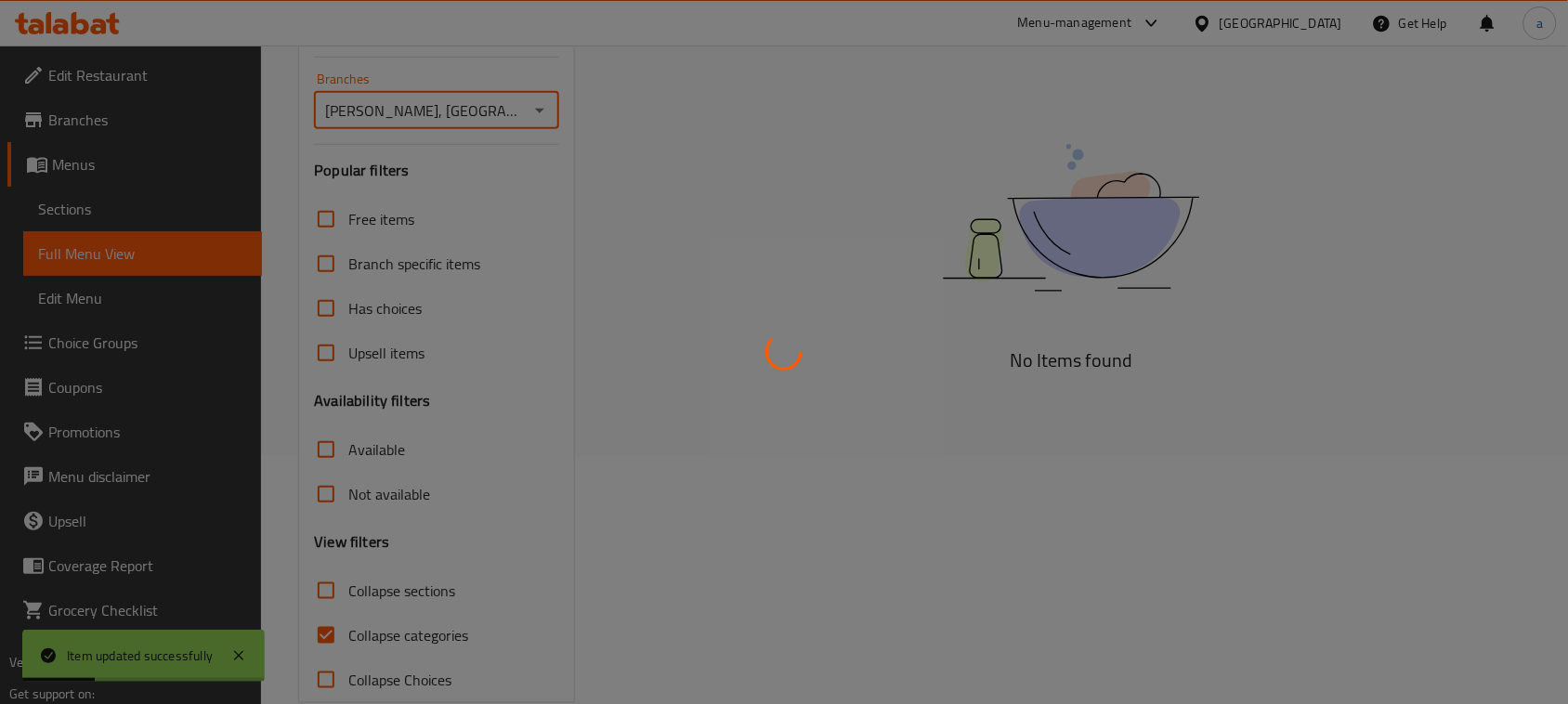
scroll to position [271, 0]
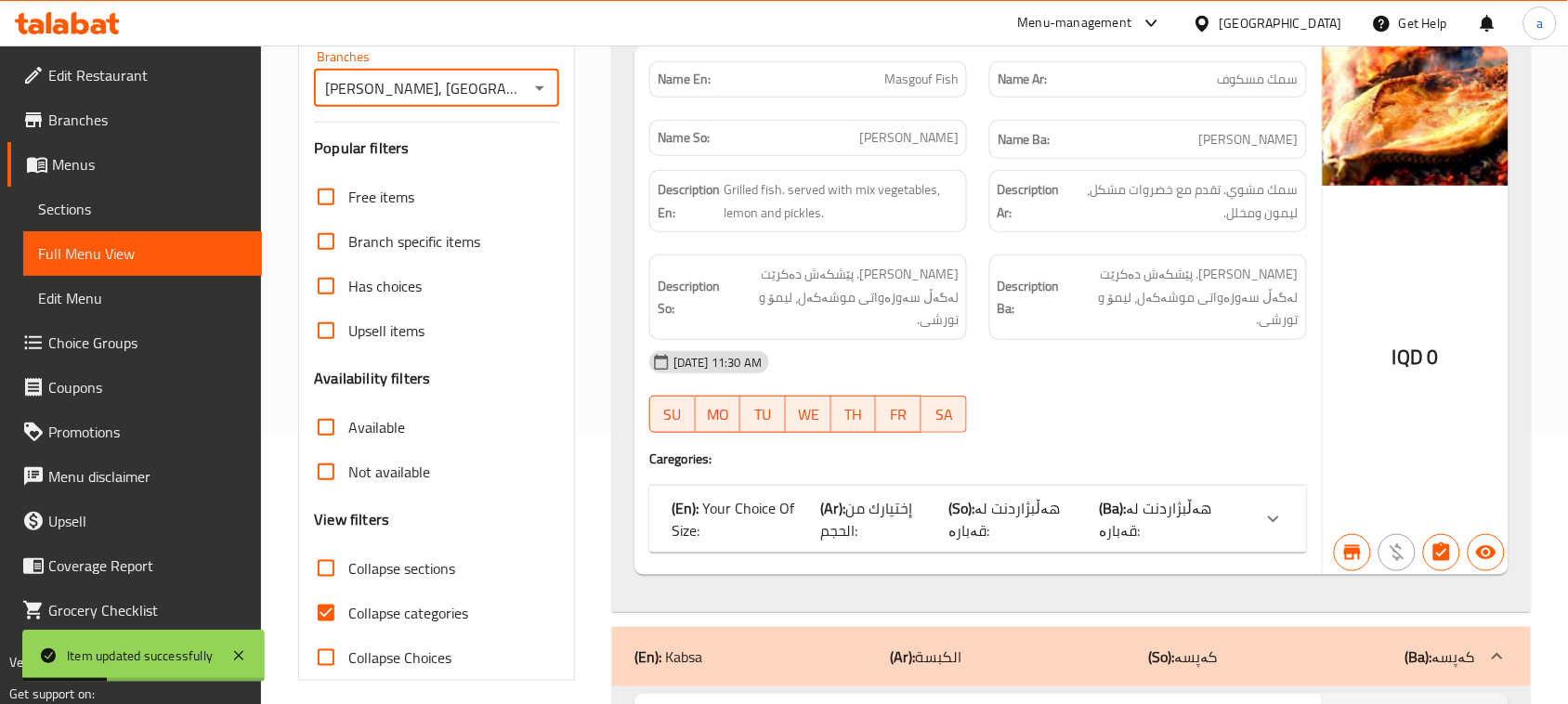
click at [335, 591] on input "Collapse sections" at bounding box center [326, 568] width 44 height 44
checkbox input "true"
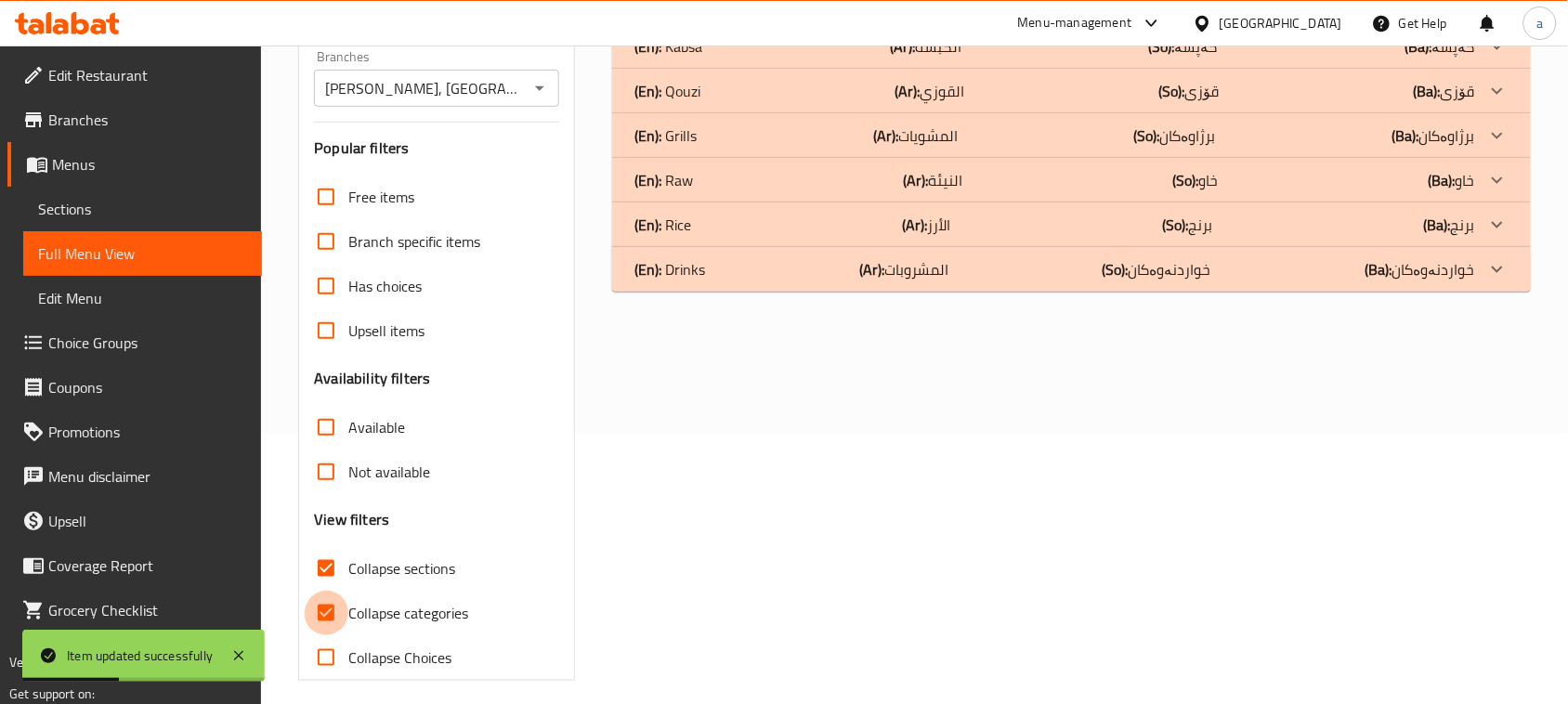
click at [336, 635] on input "Collapse categories" at bounding box center [326, 612] width 44 height 44
checkbox input "false"
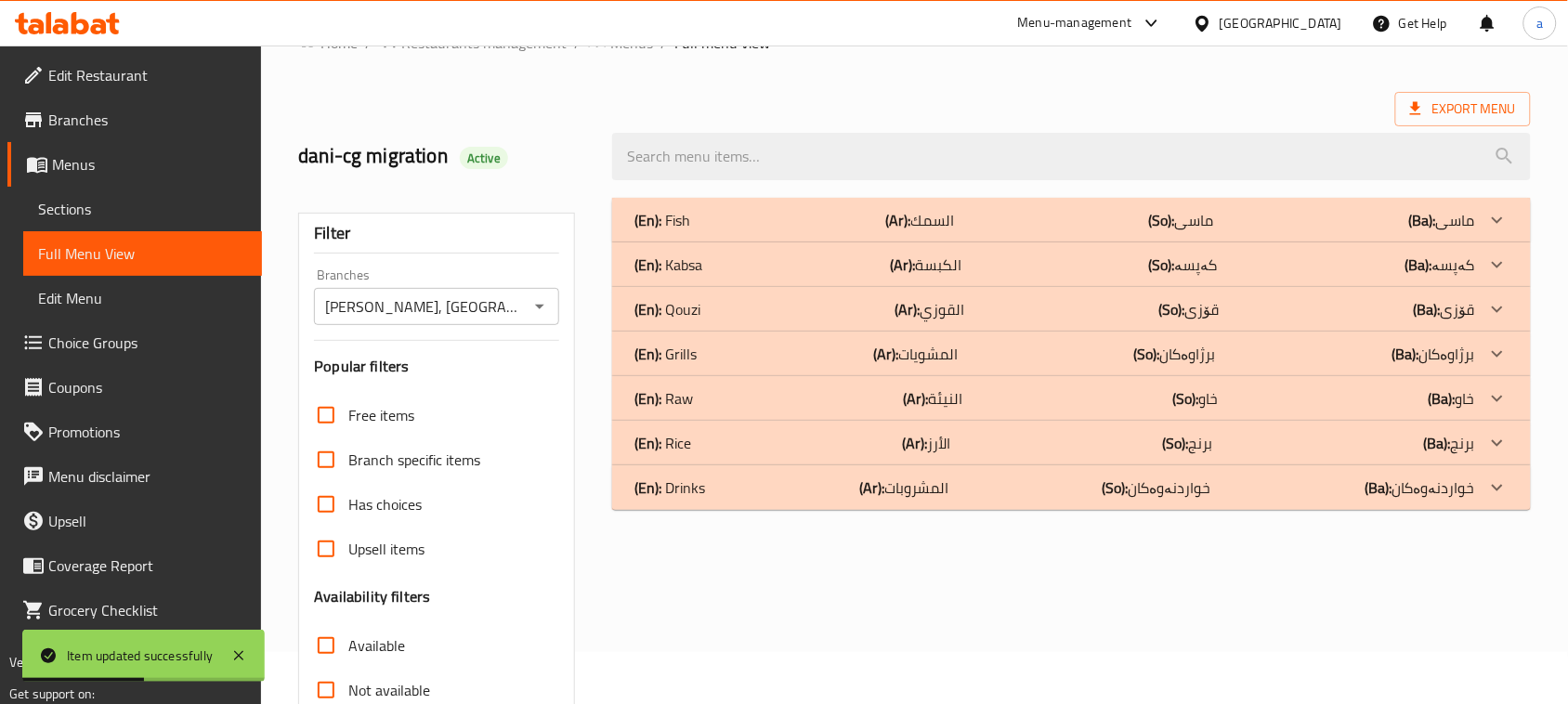
scroll to position [0, 0]
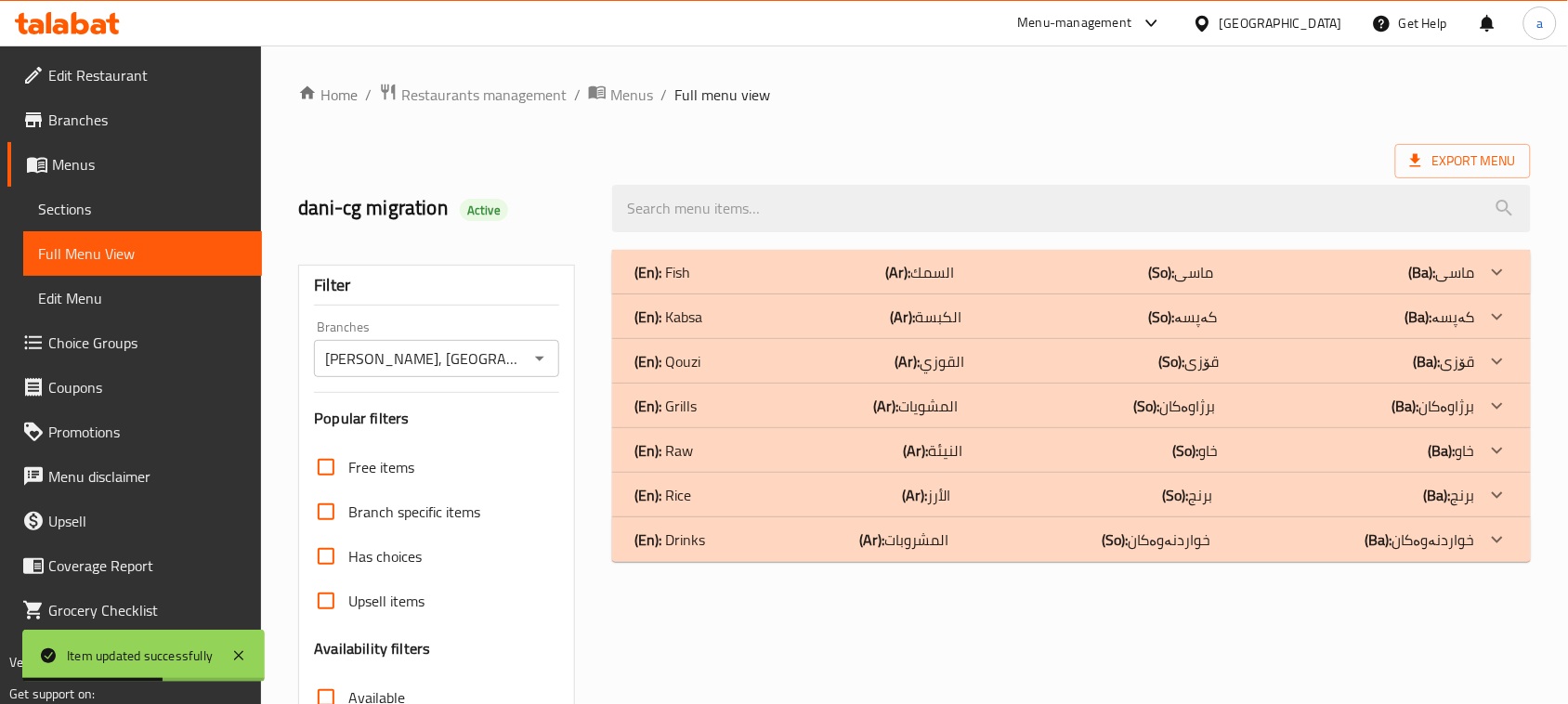
click at [844, 337] on div "(En): Kabsa (Ar): الكبسة (So): کەپسە (Ba): کەپسە" at bounding box center [1071, 316] width 918 height 44
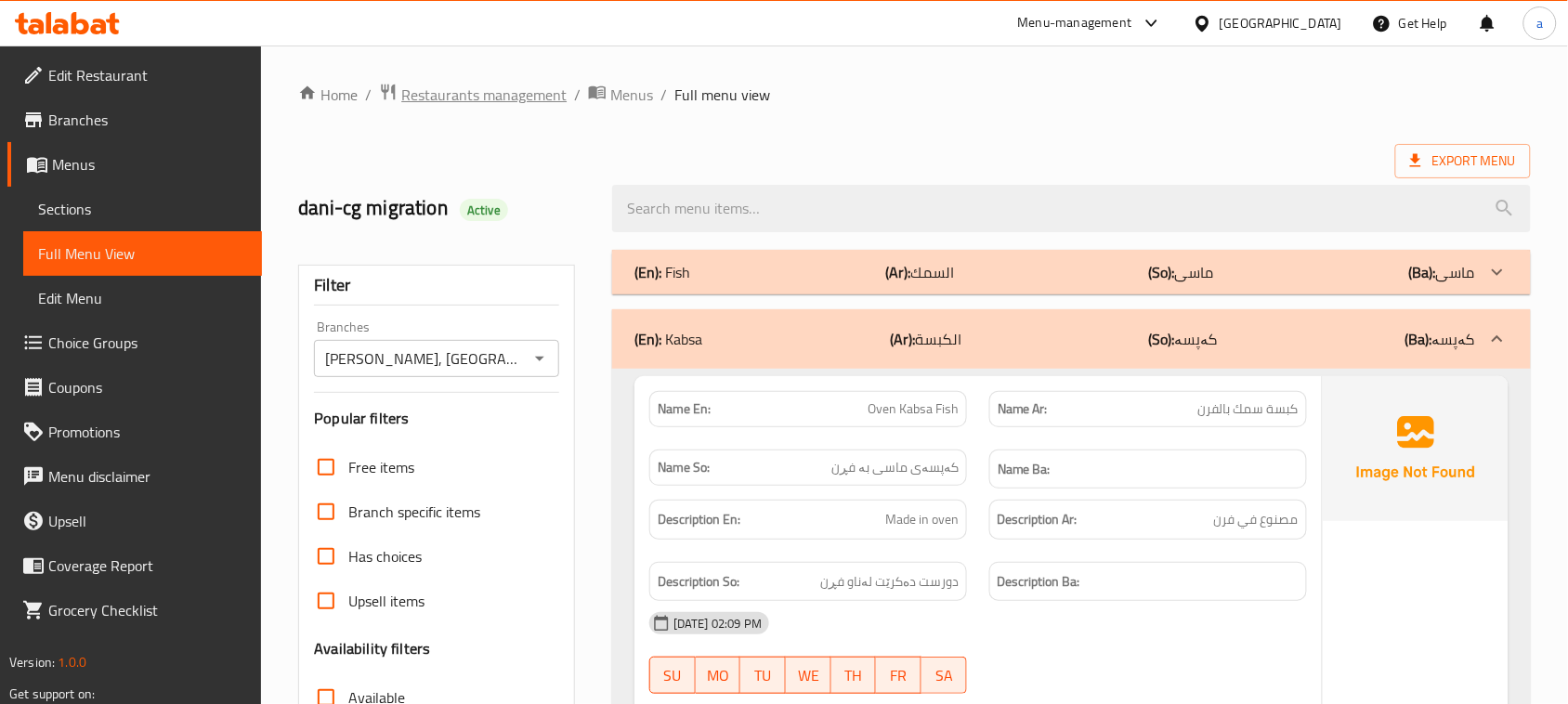
click at [460, 99] on span "Restaurants management" at bounding box center [484, 95] width 165 height 23
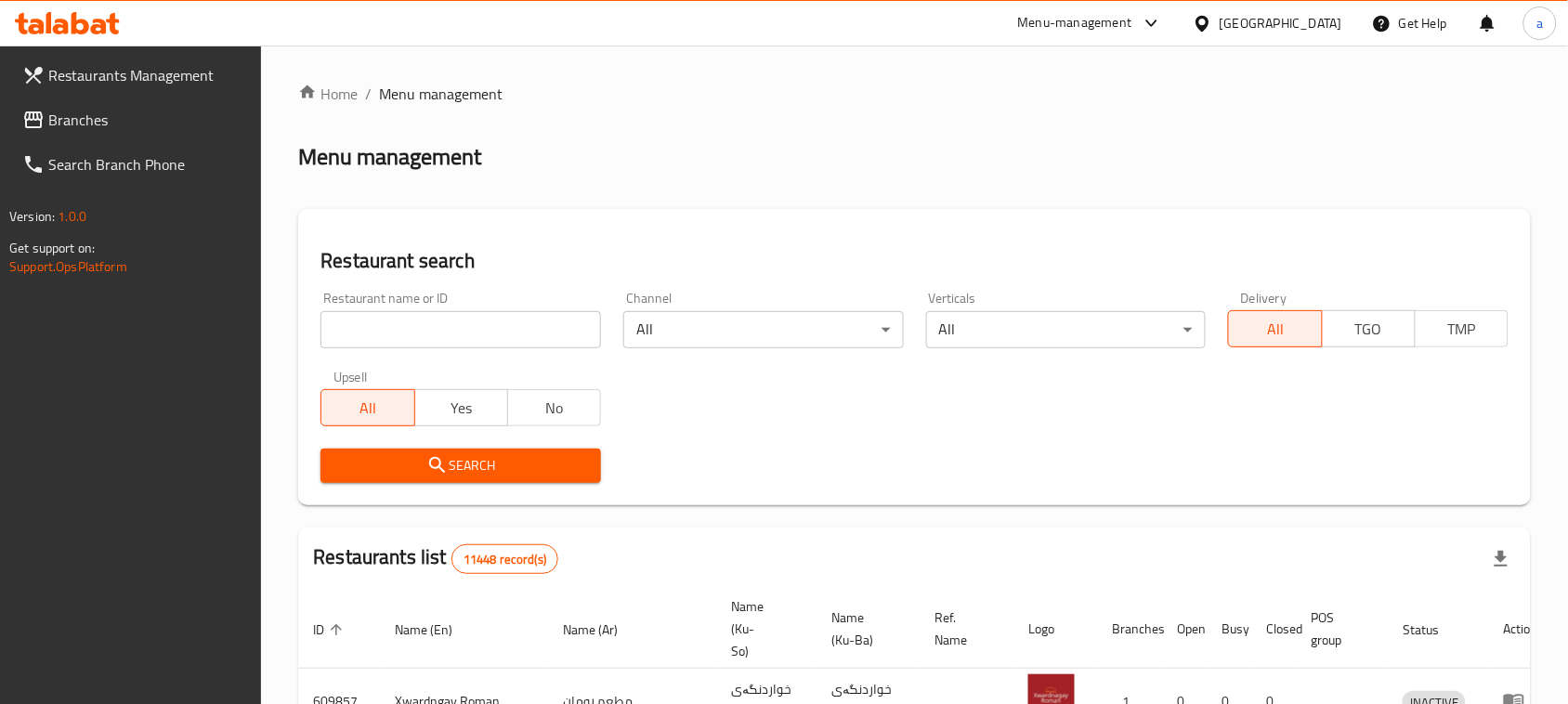
click at [408, 335] on input "search" at bounding box center [460, 330] width 281 height 37
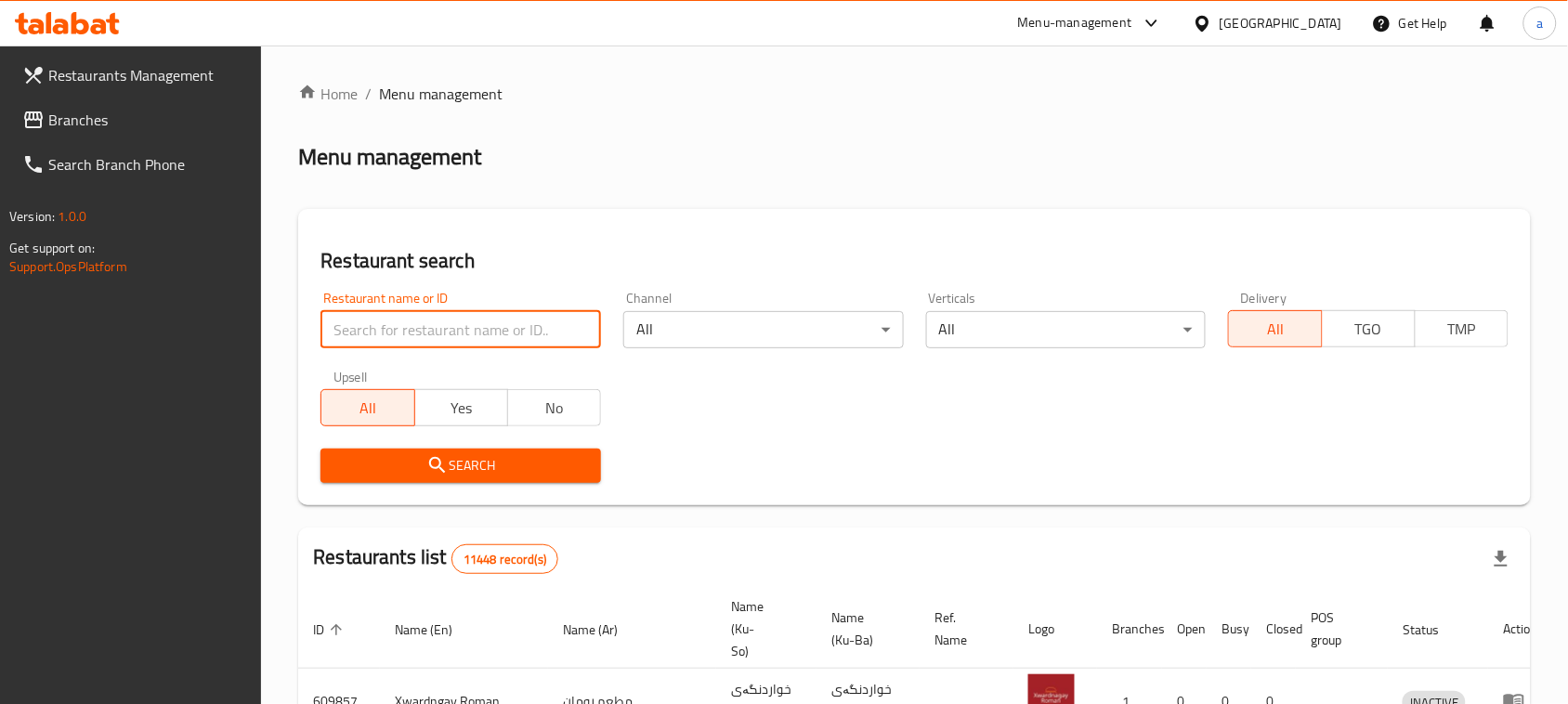
paste input "[PERSON_NAME]"
type input "[PERSON_NAME]"
click button "Search" at bounding box center [460, 466] width 281 height 34
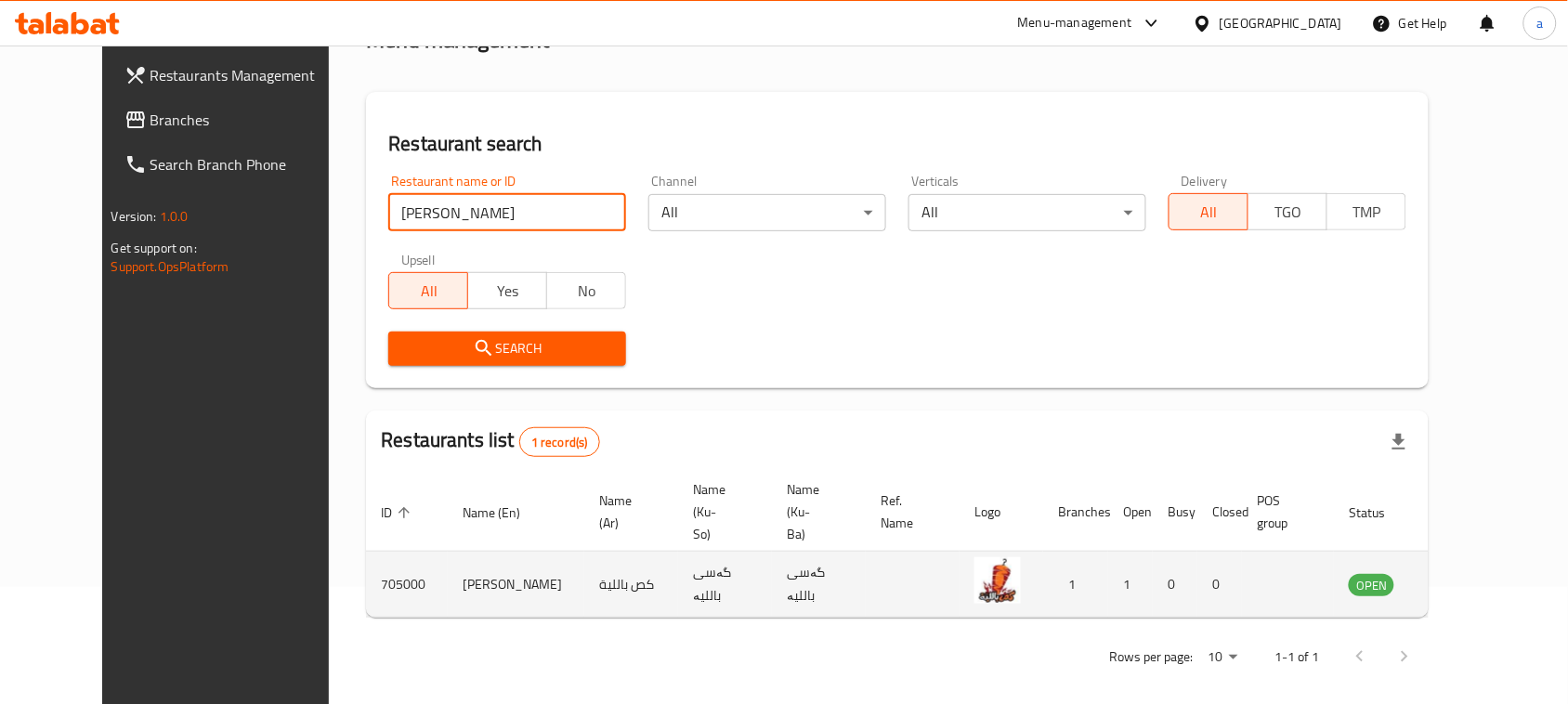
scroll to position [123, 0]
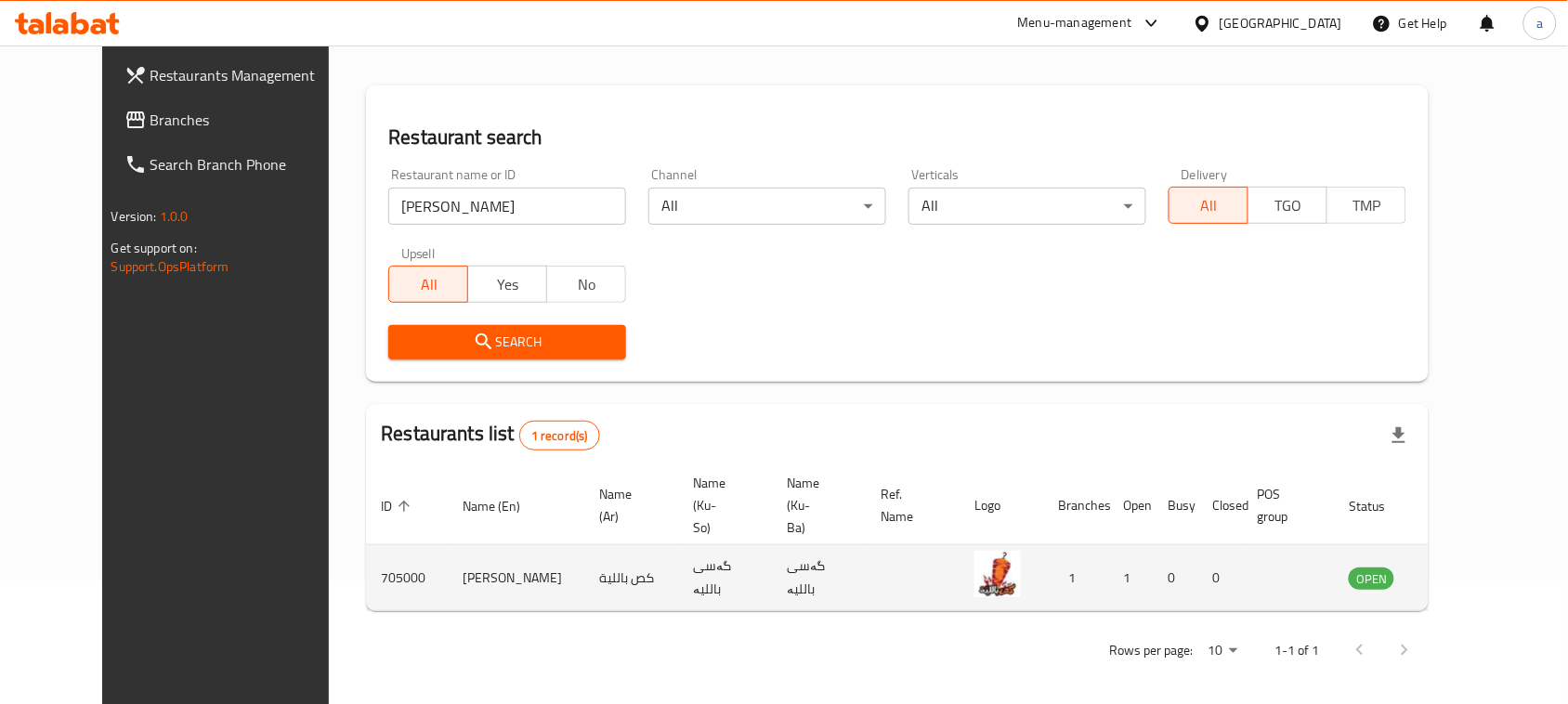
click at [1474, 574] on td "enhanced table" at bounding box center [1463, 578] width 64 height 66
click at [1468, 571] on icon "enhanced table" at bounding box center [1457, 579] width 21 height 16
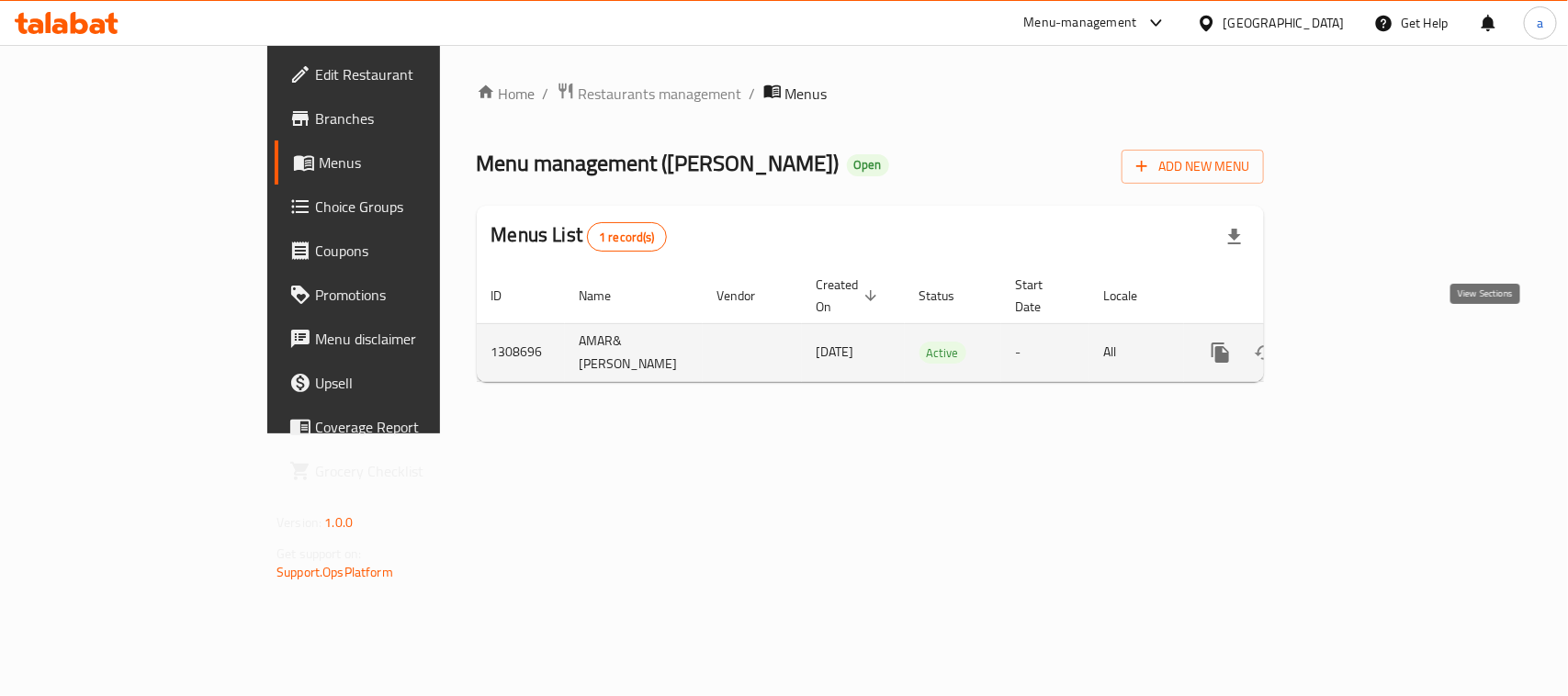
click at [1364, 348] on icon "enhanced table" at bounding box center [1353, 352] width 22 height 22
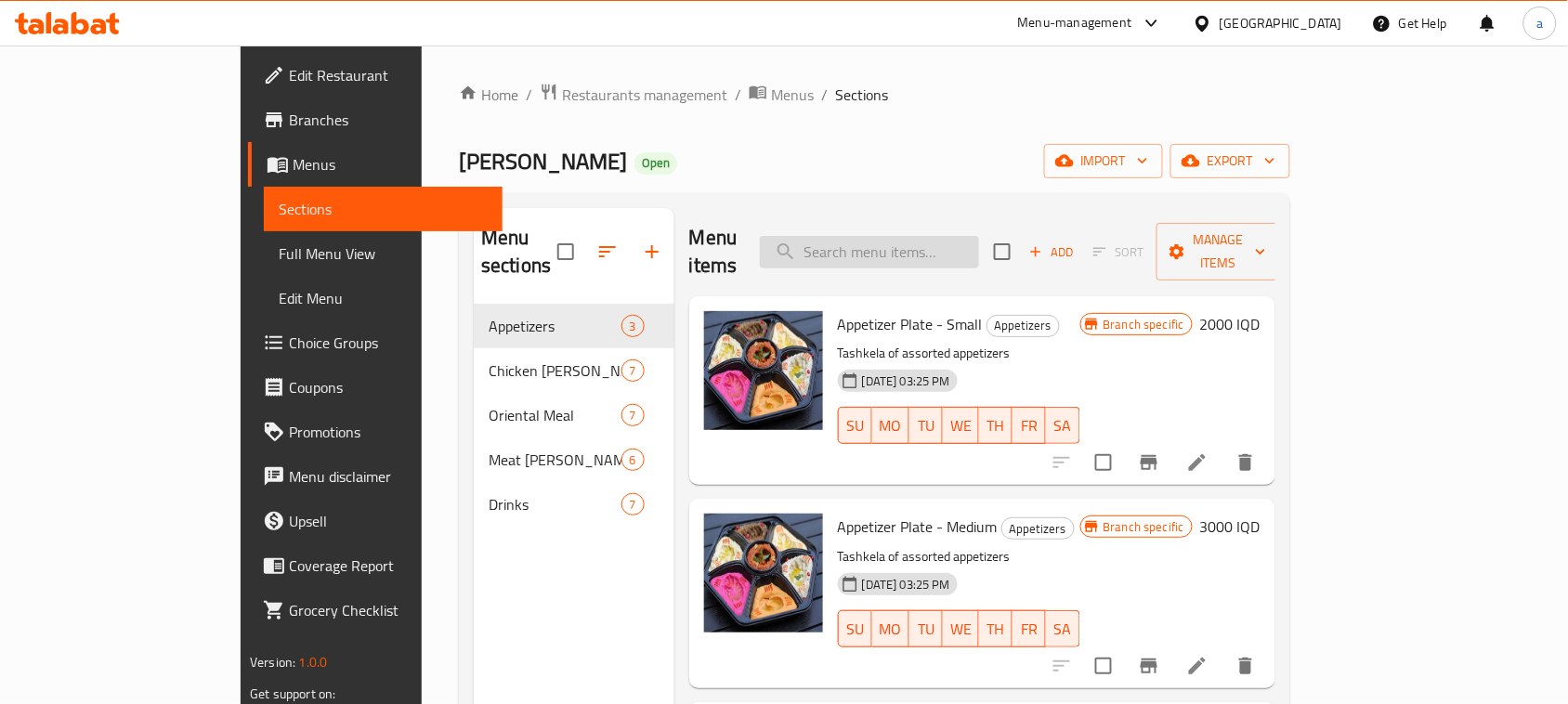
click at [978, 244] on input "search" at bounding box center [869, 252] width 220 height 32
paste input "[PERSON_NAME]"
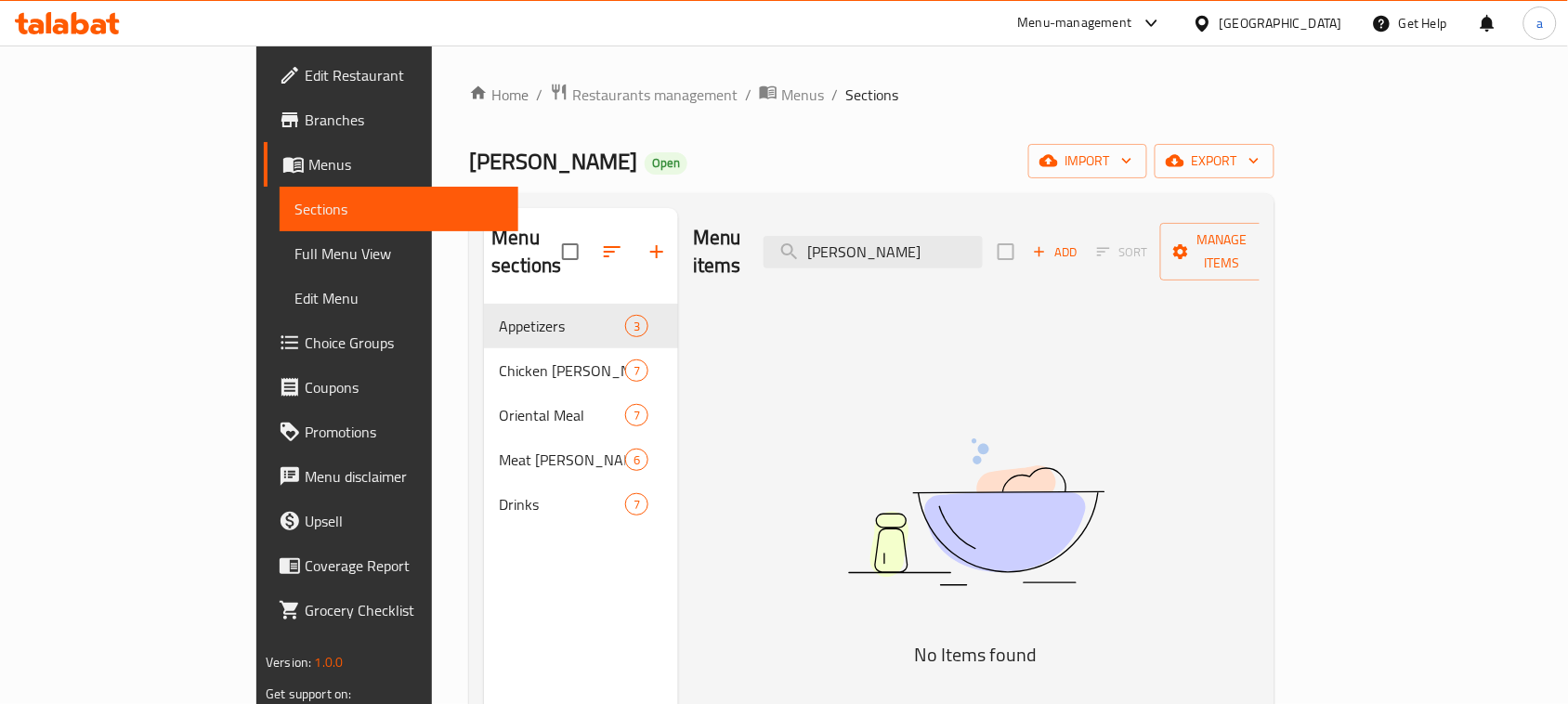
drag, startPoint x: 973, startPoint y: 246, endPoint x: 717, endPoint y: 266, distance: 256.8
click at [717, 267] on div "Menu items [PERSON_NAME] Add Sort Manage items" at bounding box center [976, 252] width 567 height 89
paste input "Meat [PERSON_NAME]"
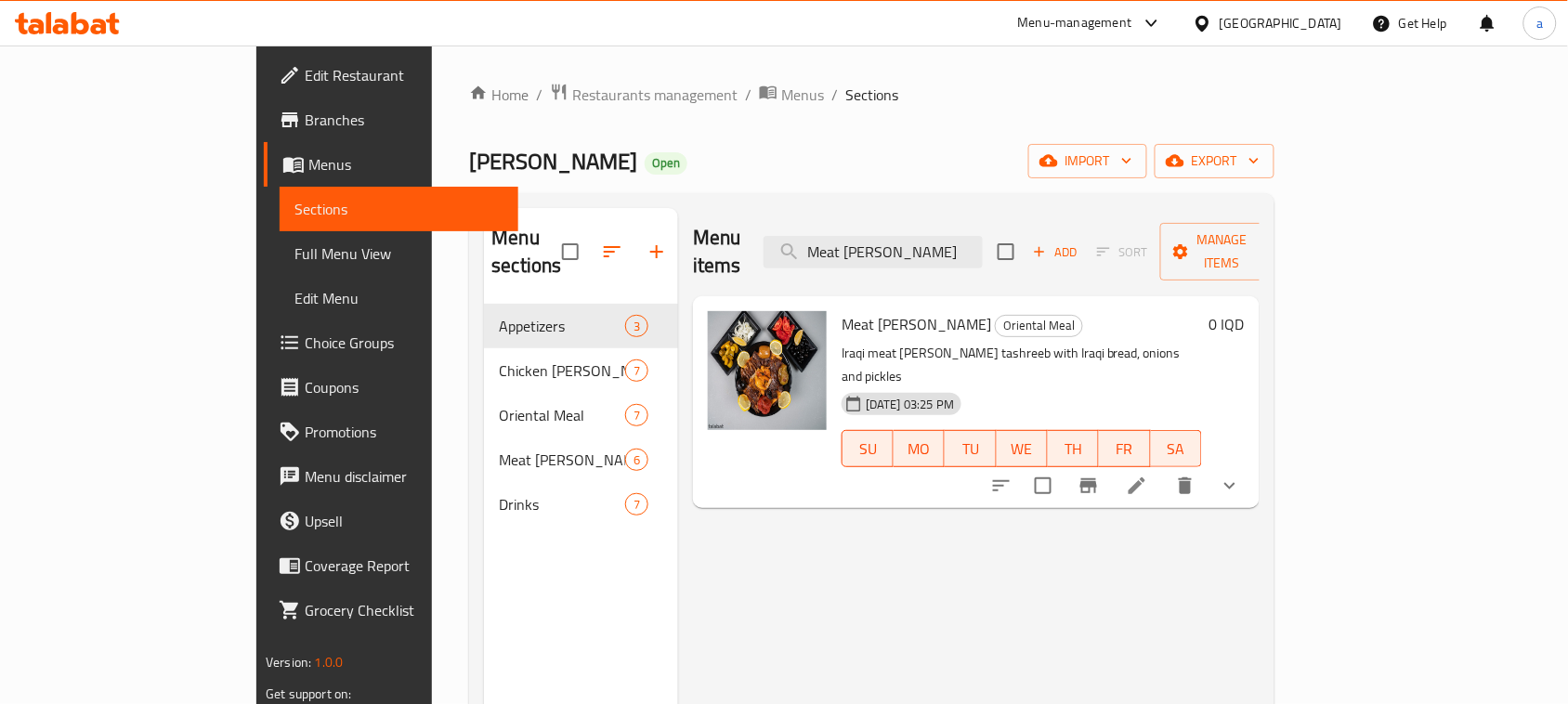
type input "Meat [PERSON_NAME]"
click at [1162, 469] on li at bounding box center [1136, 485] width 52 height 33
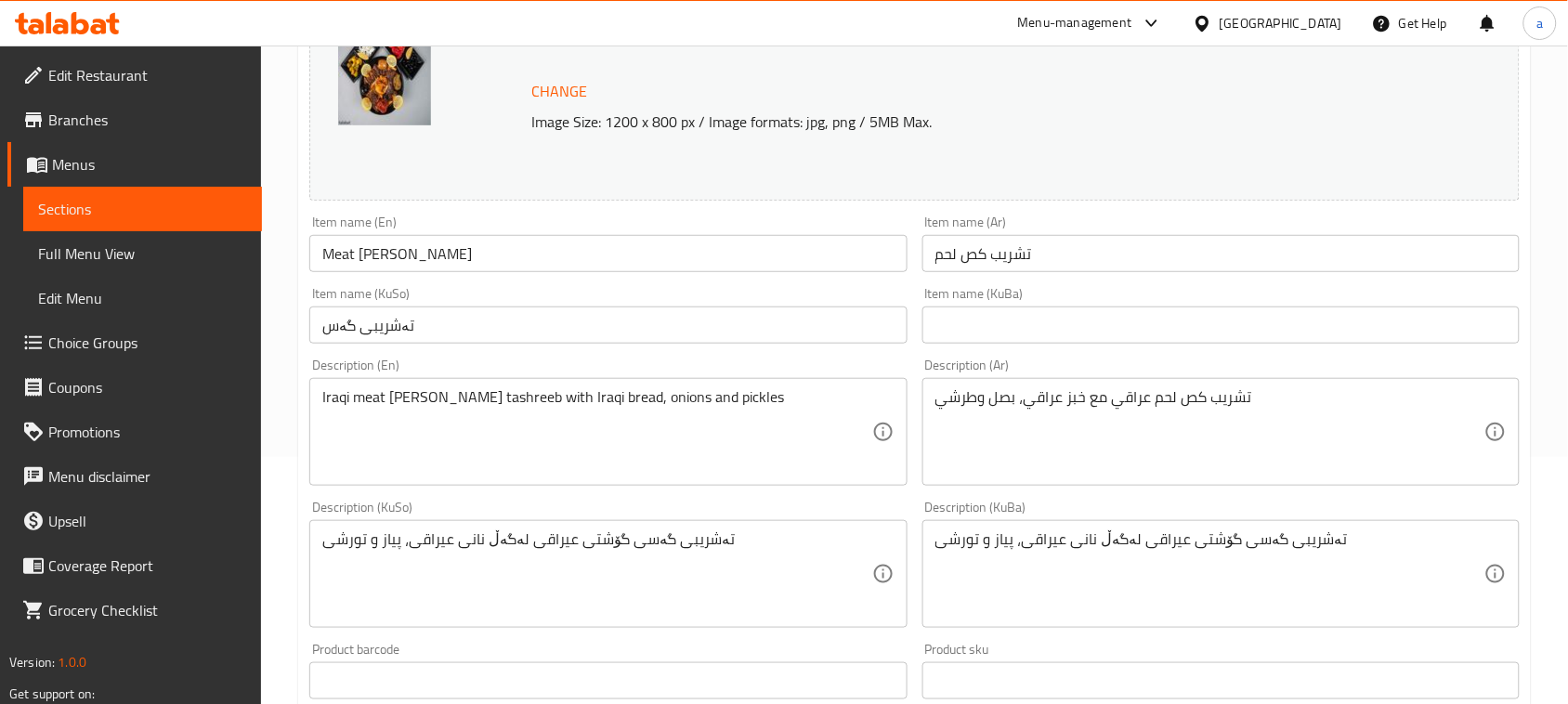
scroll to position [271, 0]
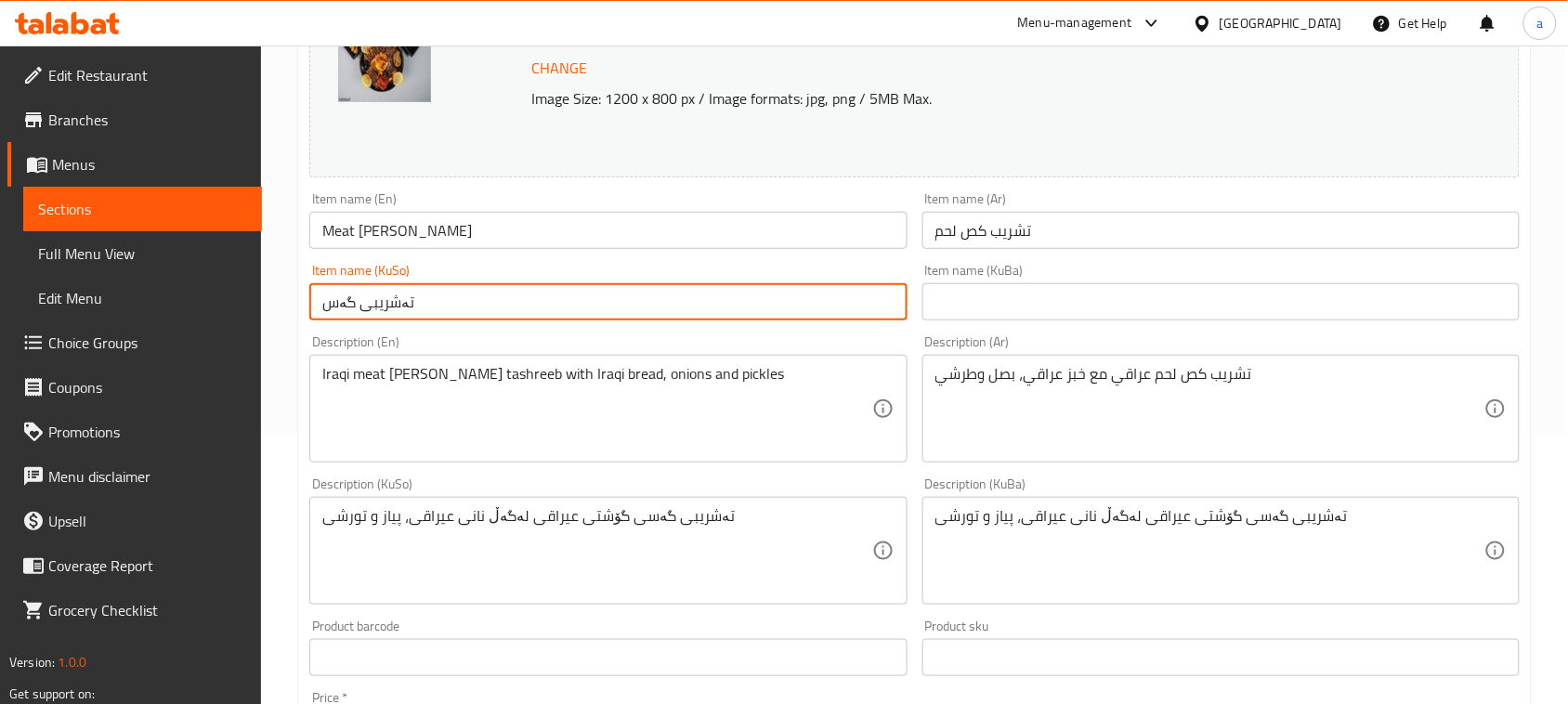
click at [717, 317] on input "تەشریبی گەس" at bounding box center [607, 302] width 597 height 37
type input "تەشریبی گەسی گۆشت"
click at [508, 256] on div "Item name (En) Meat [PERSON_NAME] Item name (En)" at bounding box center [608, 221] width 612 height 72
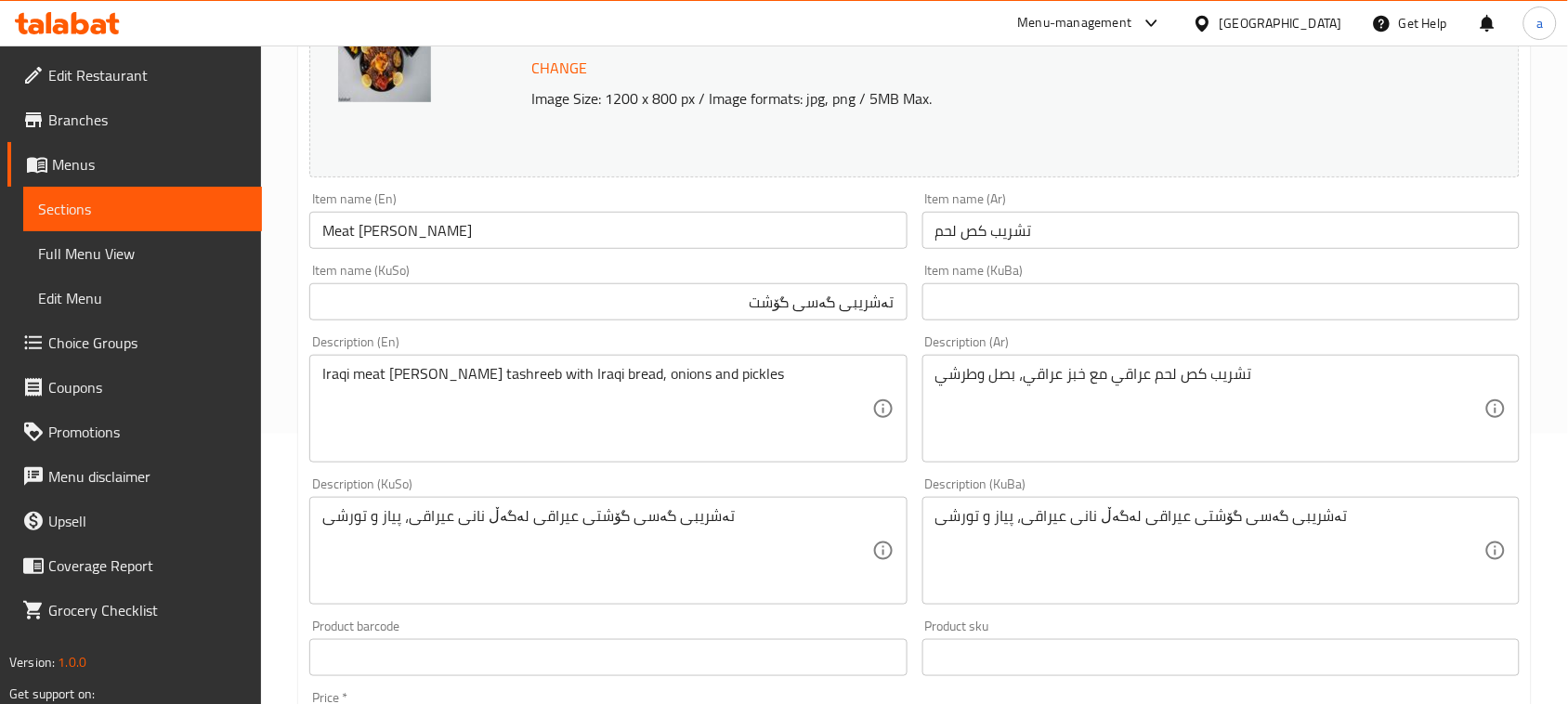
click at [508, 248] on input "Meat [PERSON_NAME]" at bounding box center [607, 230] width 597 height 37
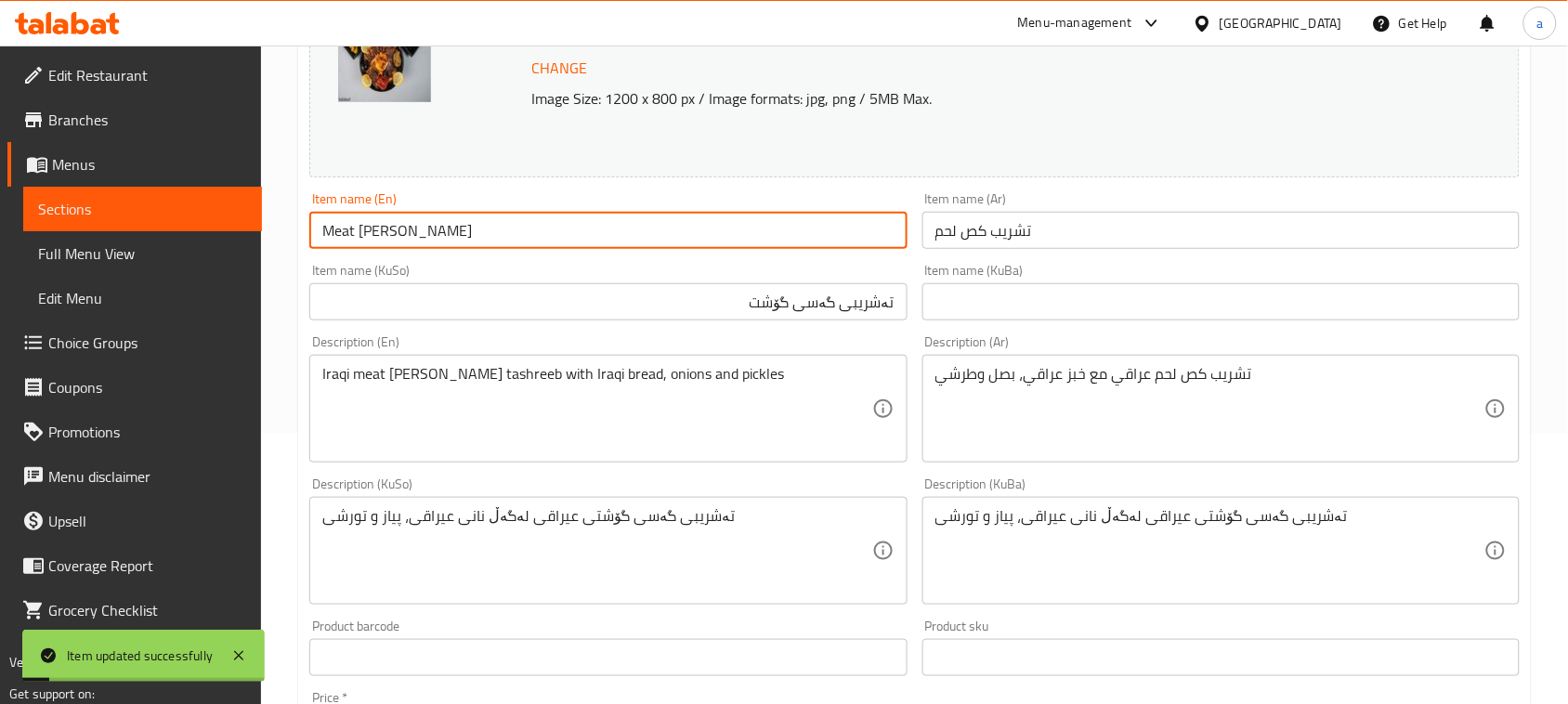
drag, startPoint x: 470, startPoint y: 238, endPoint x: 206, endPoint y: 244, distance: 264.1
click at [206, 244] on div "Edit Restaurant Branches Menus Sections Full Menu View Edit Menu Choice Groups …" at bounding box center [784, 550] width 1568 height 1550
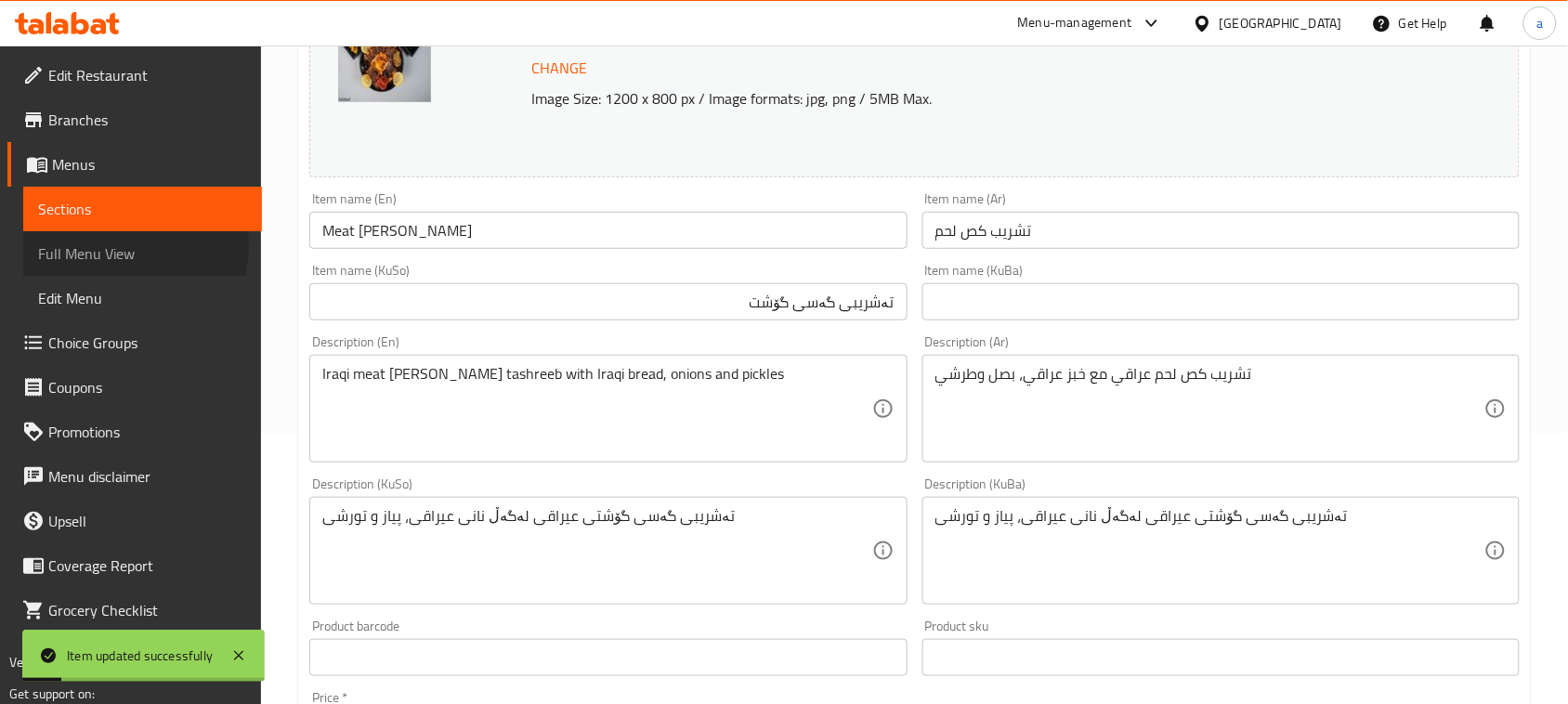
click at [118, 251] on span "Full Menu View" at bounding box center [143, 253] width 209 height 23
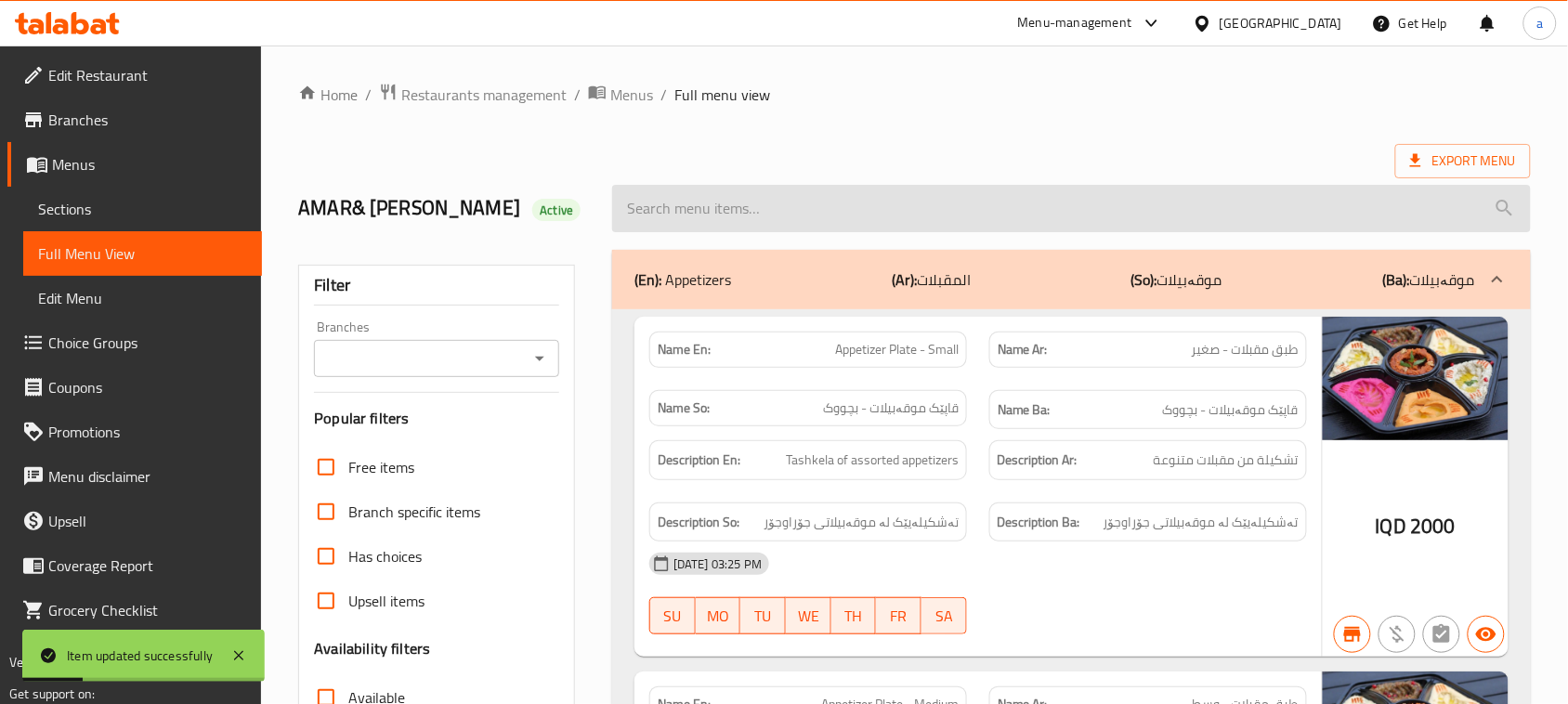
click at [722, 221] on input "search" at bounding box center [1071, 209] width 918 height 47
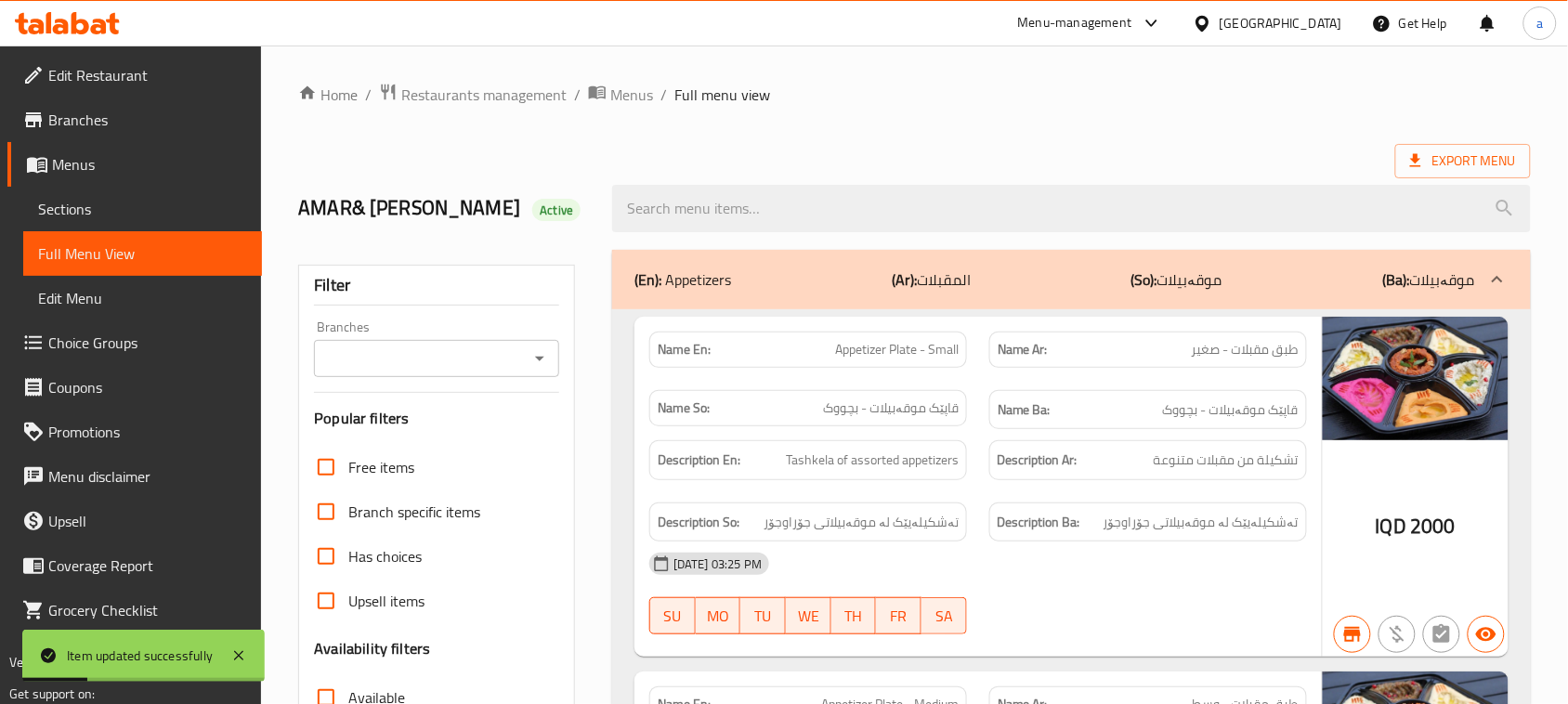
paste input "Meat [PERSON_NAME]"
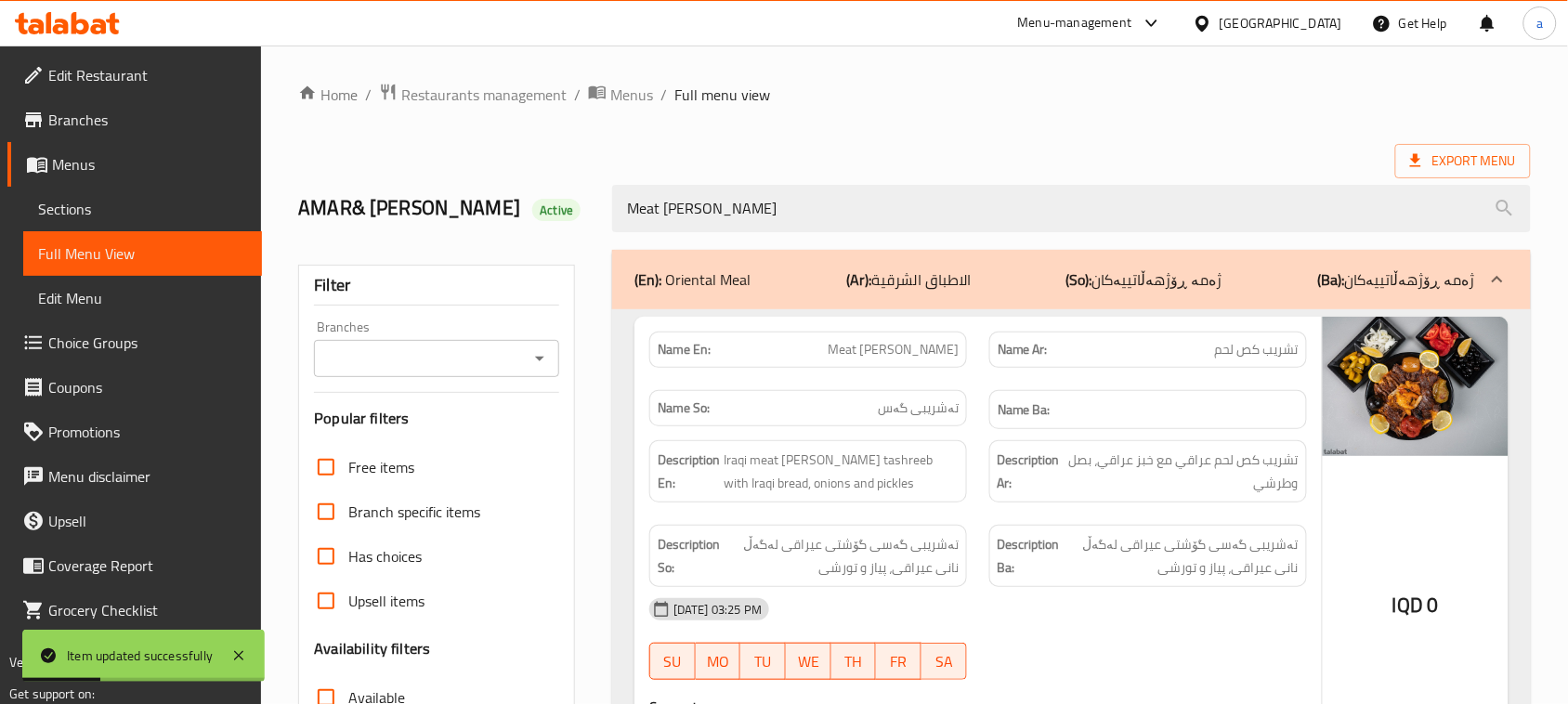
click at [531, 365] on icon "Open" at bounding box center [539, 358] width 23 height 23
type input "Meat [PERSON_NAME]"
drag, startPoint x: 583, startPoint y: 392, endPoint x: 546, endPoint y: 365, distance: 45.8
click at [583, 391] on div "Filter Branches Branches Popular filters Free items Branch specific items Has c…" at bounding box center [444, 600] width 314 height 724
click at [534, 358] on icon "Open" at bounding box center [539, 358] width 23 height 23
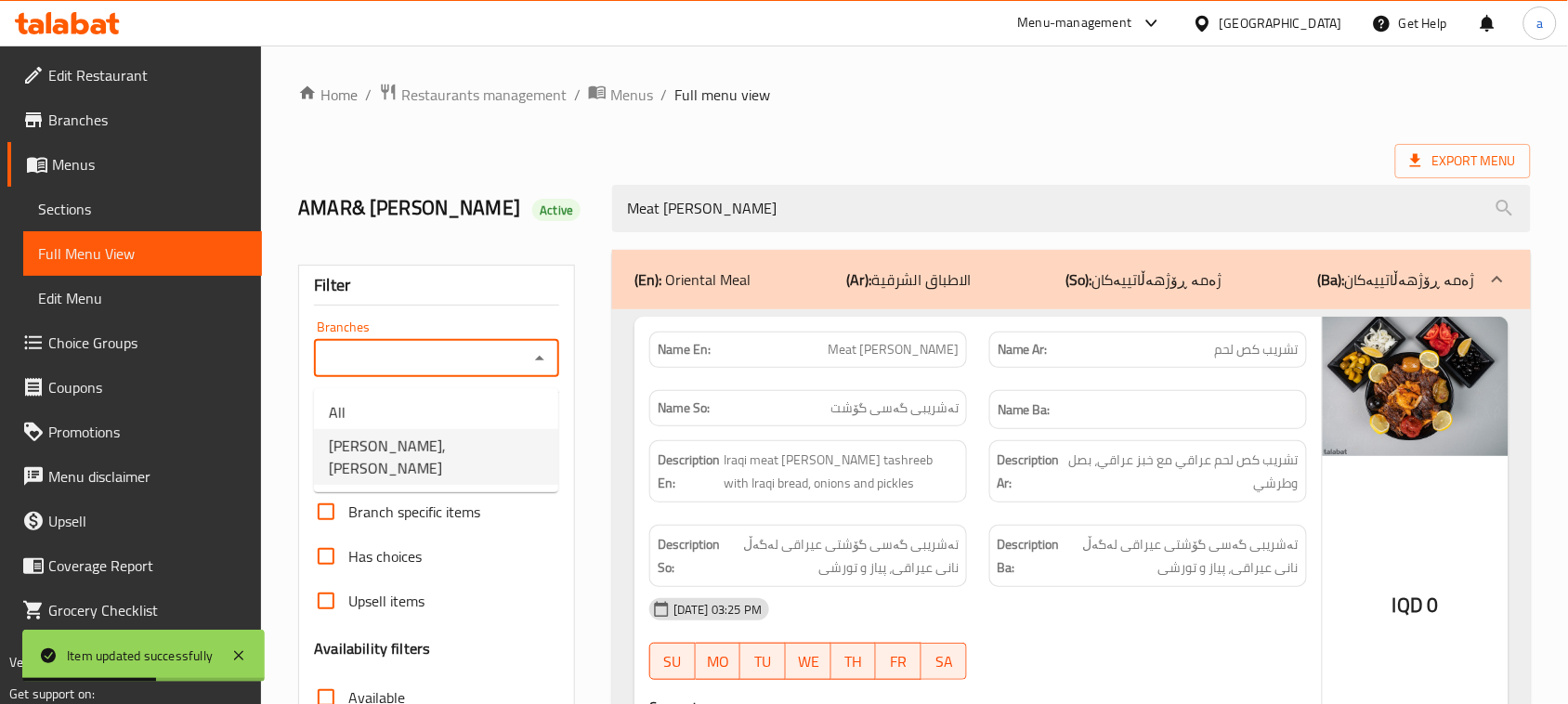
click at [453, 439] on li "[PERSON_NAME], [PERSON_NAME]" at bounding box center [436, 457] width 244 height 56
type input "[PERSON_NAME], [PERSON_NAME]"
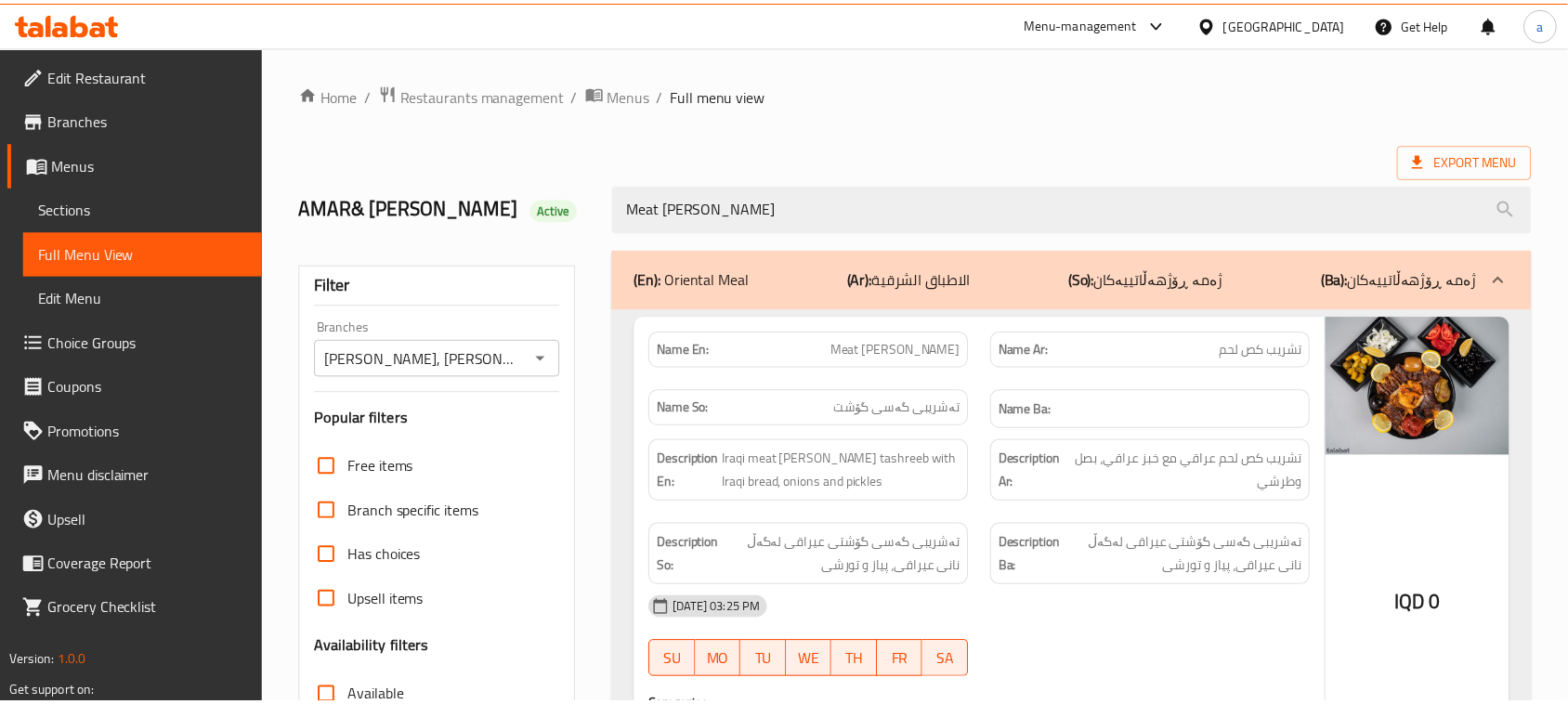
scroll to position [313, 0]
